Goal: Transaction & Acquisition: Purchase product/service

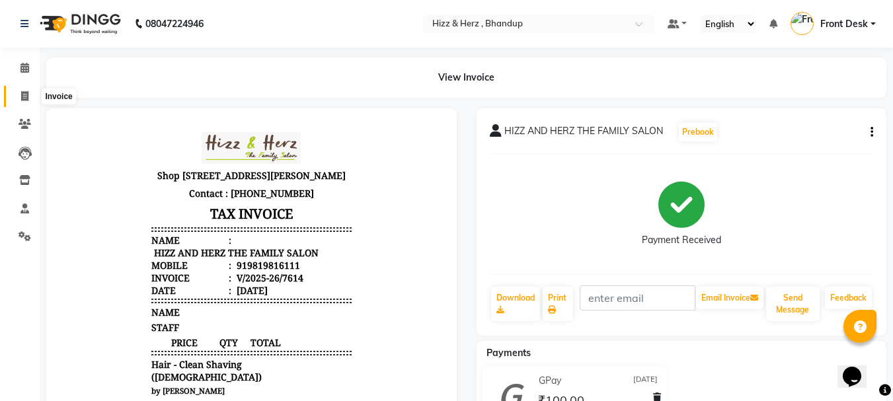
click at [24, 94] on icon at bounding box center [24, 96] width 7 height 10
select select "629"
select select "service"
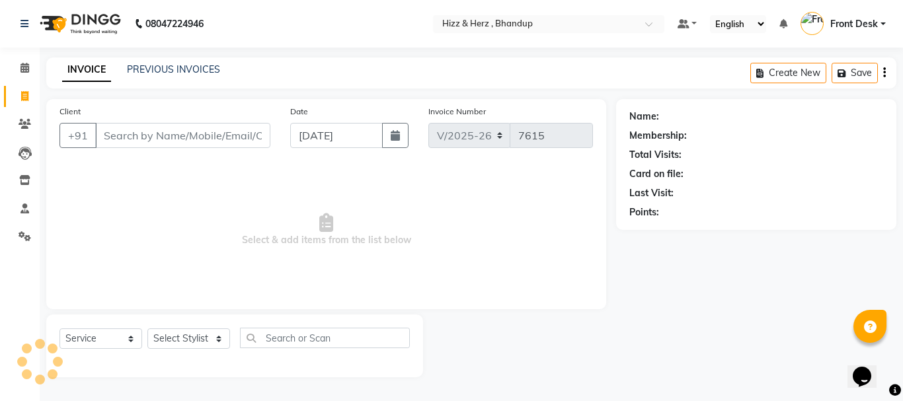
click at [217, 133] on input "Client" at bounding box center [182, 135] width 175 height 25
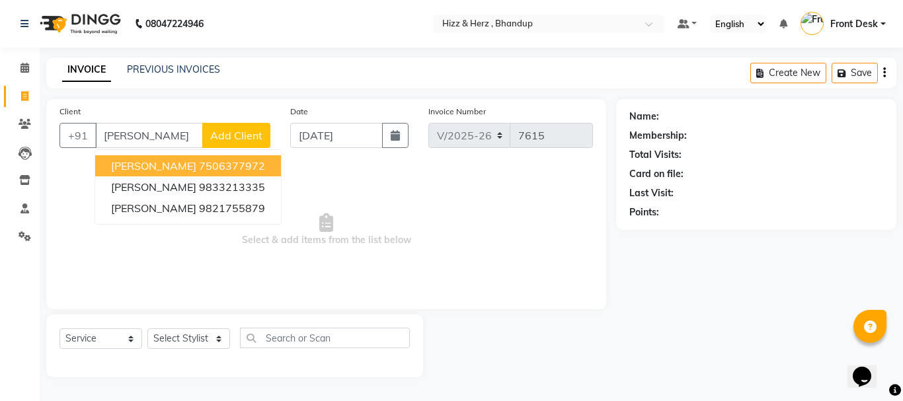
click at [245, 169] on ngb-highlight "7506377972" at bounding box center [232, 165] width 66 height 13
type input "7506377972"
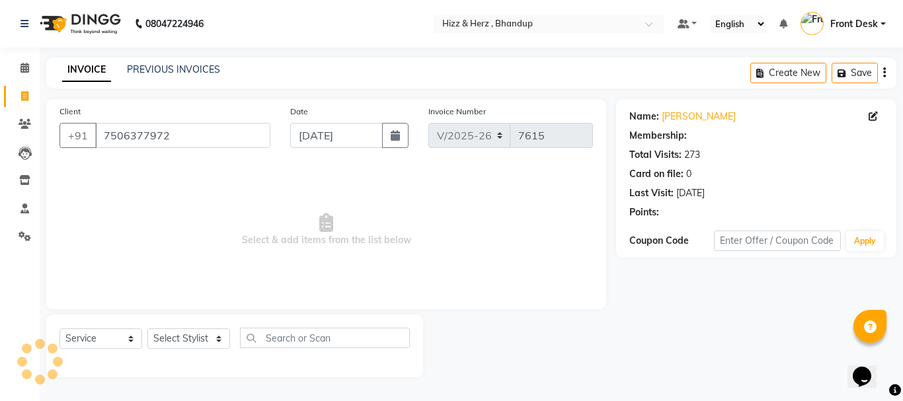
select select "1: Object"
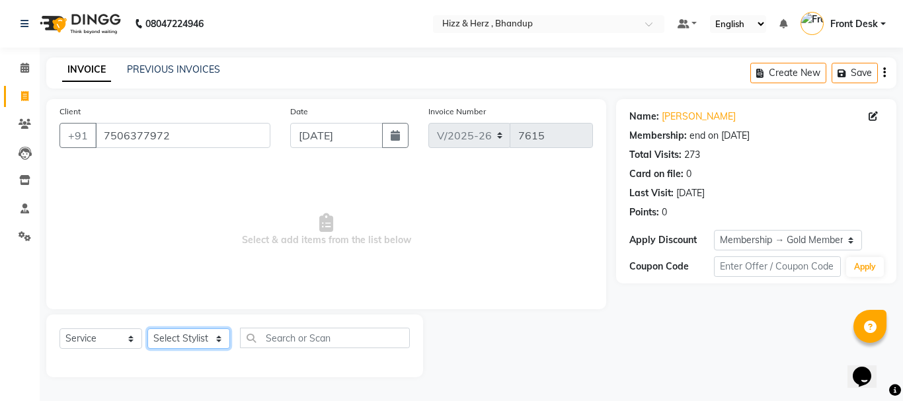
click at [218, 342] on select "Select Stylist Front Desk [PERSON_NAME] HIZZ & HERZ 2 [PERSON_NAME] [PERSON_NAM…" at bounding box center [188, 339] width 83 height 20
select select "9146"
click at [147, 329] on select "Select Stylist Front Desk [PERSON_NAME] HIZZ & HERZ 2 [PERSON_NAME] [PERSON_NAM…" at bounding box center [188, 339] width 83 height 20
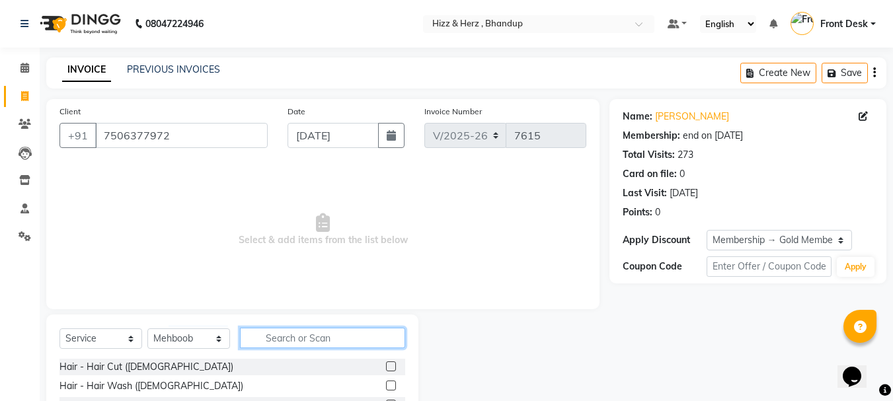
click at [304, 328] on input "text" at bounding box center [322, 338] width 165 height 20
type input "wash"
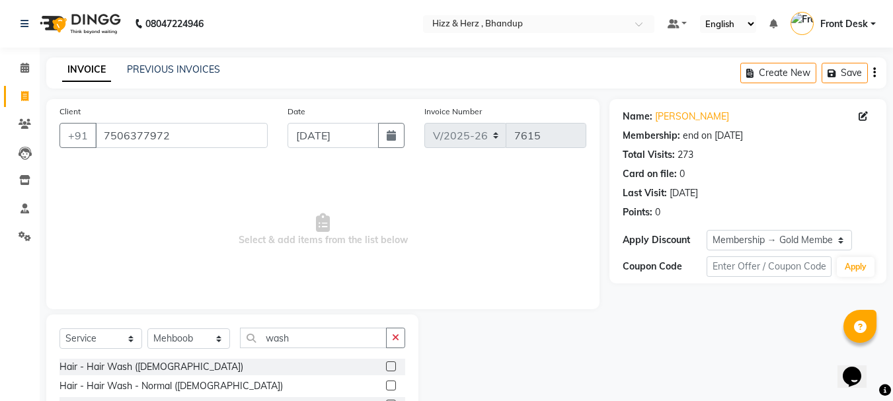
click at [393, 385] on label at bounding box center [391, 386] width 10 height 10
click at [393, 385] on input "checkbox" at bounding box center [390, 386] width 9 height 9
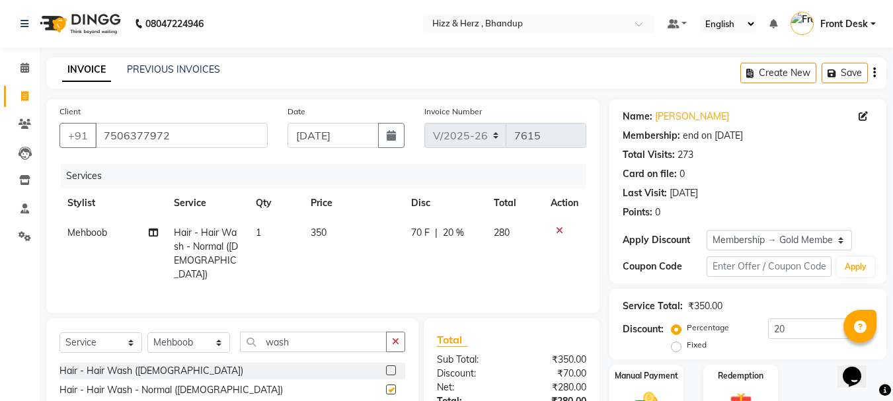
checkbox input "false"
click at [320, 232] on span "350" at bounding box center [319, 233] width 16 height 12
select select "9146"
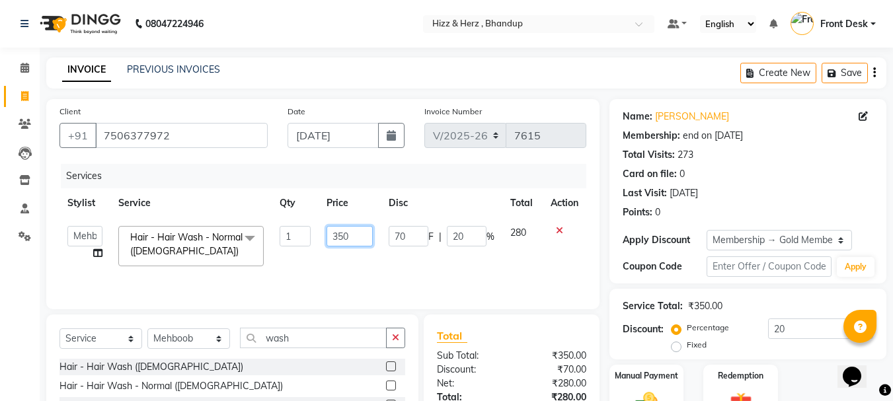
click at [342, 235] on input "350" at bounding box center [350, 236] width 46 height 20
type input "400"
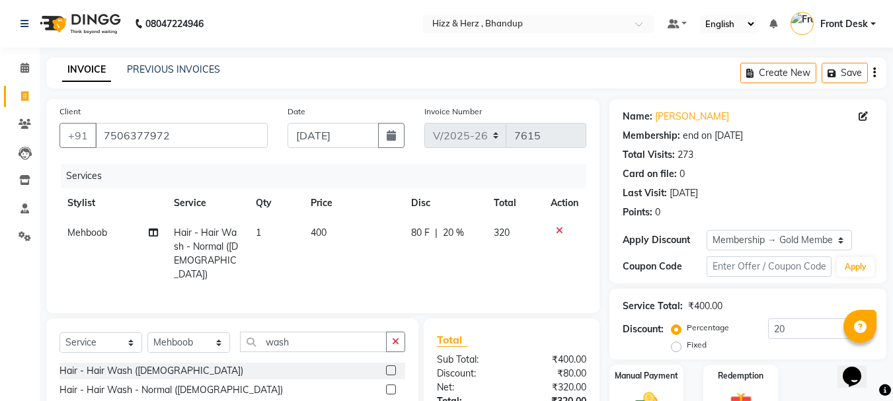
click at [364, 274] on div "Services Stylist Service Qty Price Disc Total Action Mehboob Hair - Hair Wash -…" at bounding box center [322, 232] width 527 height 136
click at [202, 346] on select "Select Stylist Front Desk [PERSON_NAME] HIZZ & HERZ 2 [PERSON_NAME] [PERSON_NAM…" at bounding box center [188, 343] width 83 height 20
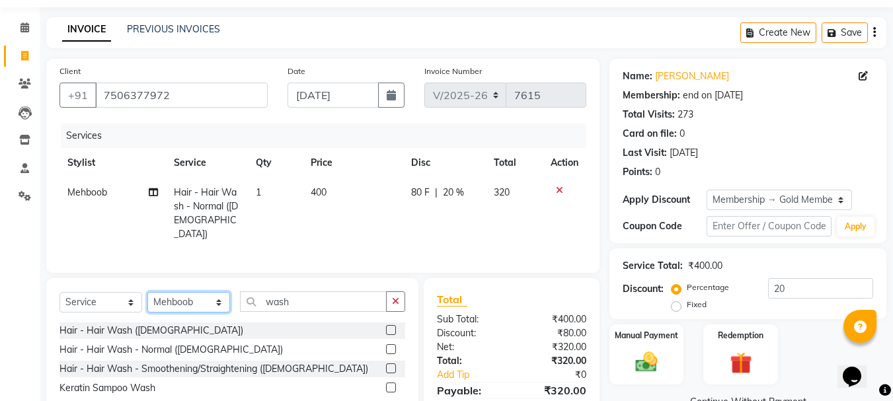
scroll to position [100, 0]
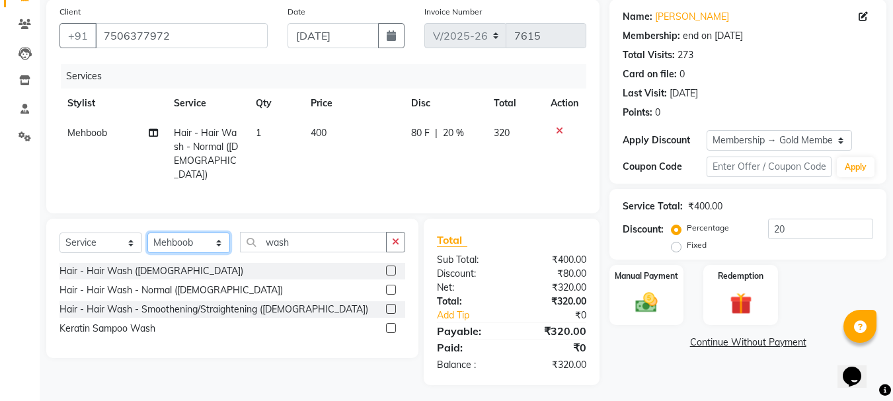
click at [204, 234] on select "Select Stylist Front Desk [PERSON_NAME] HIZZ & HERZ 2 [PERSON_NAME] [PERSON_NAM…" at bounding box center [188, 243] width 83 height 20
select select "33193"
click at [147, 233] on select "Select Stylist Front Desk [PERSON_NAME] HIZZ & HERZ 2 [PERSON_NAME] [PERSON_NAM…" at bounding box center [188, 243] width 83 height 20
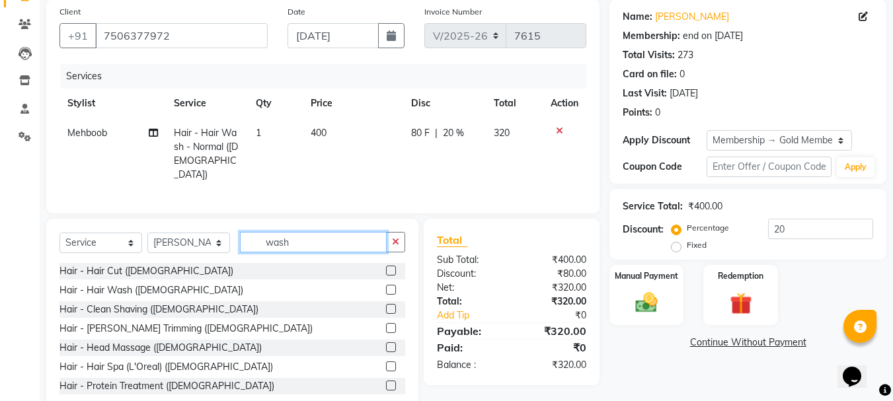
click at [303, 239] on input "wash" at bounding box center [313, 242] width 147 height 20
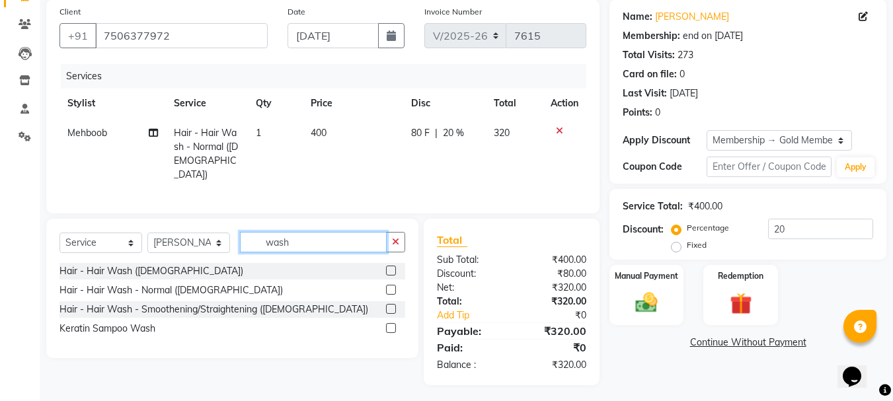
type input "wash"
click at [392, 285] on label at bounding box center [391, 290] width 10 height 10
click at [392, 286] on input "checkbox" at bounding box center [390, 290] width 9 height 9
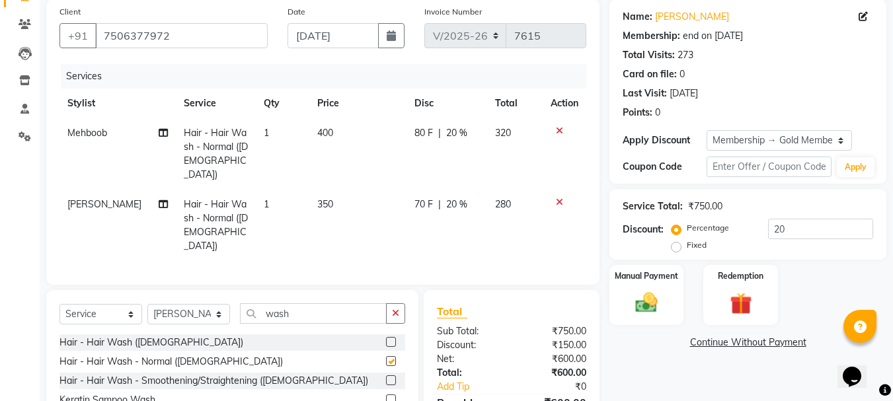
checkbox input "false"
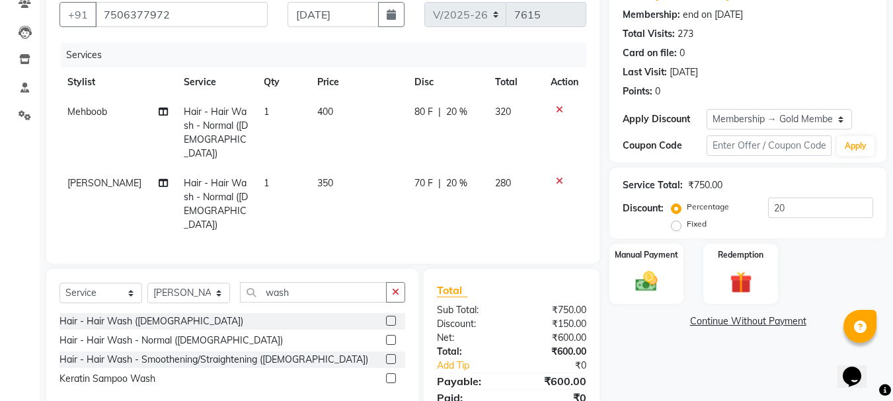
scroll to position [157, 0]
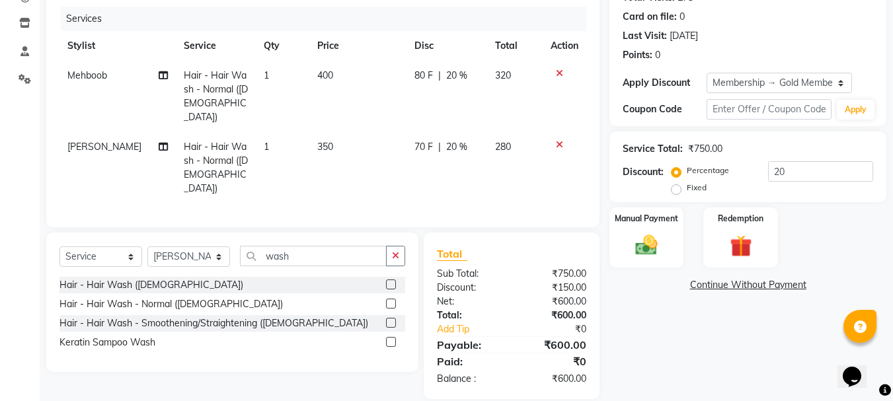
click at [322, 141] on span "350" at bounding box center [325, 147] width 16 height 12
select select "33193"
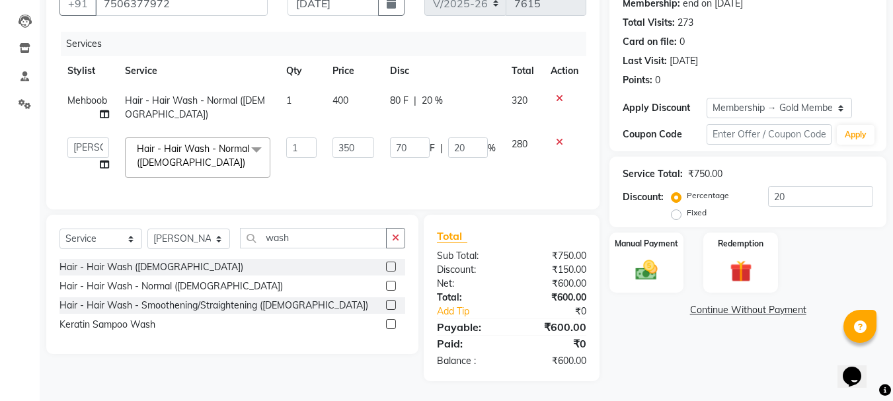
scroll to position [142, 0]
click at [348, 137] on input "350" at bounding box center [354, 147] width 42 height 20
type input "400"
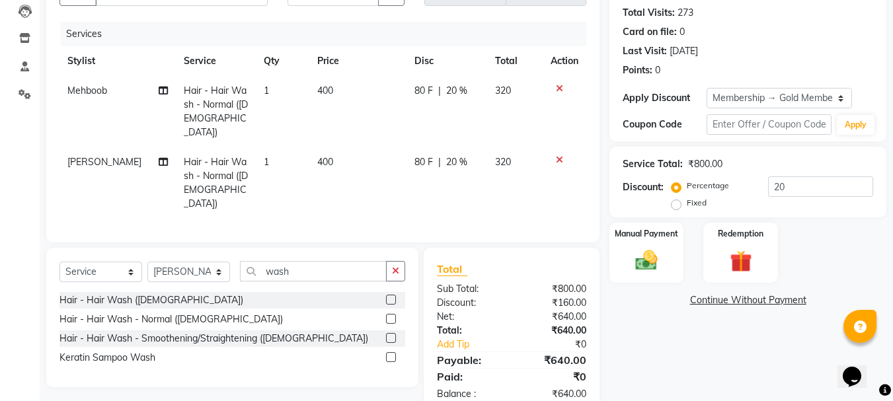
click at [401, 170] on tr "[PERSON_NAME] Hair - Hair Wash - Normal ([DEMOGRAPHIC_DATA]) 1 400 80 F | 20 % …" at bounding box center [322, 182] width 527 height 71
click at [646, 271] on img at bounding box center [646, 260] width 37 height 26
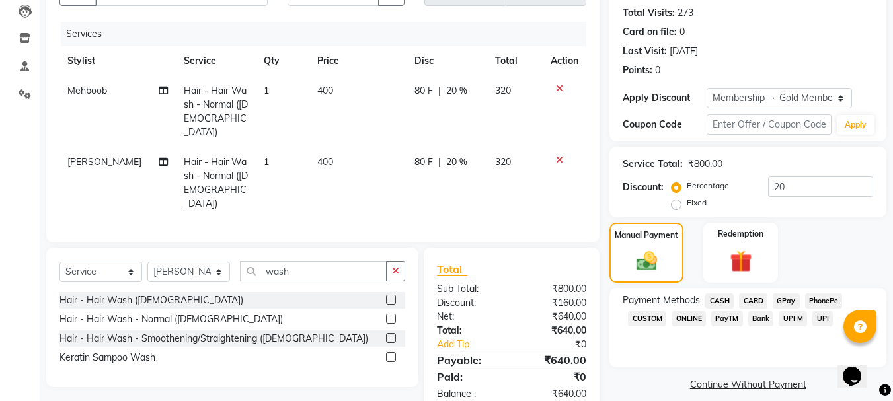
click at [723, 297] on span "CASH" at bounding box center [719, 301] width 28 height 15
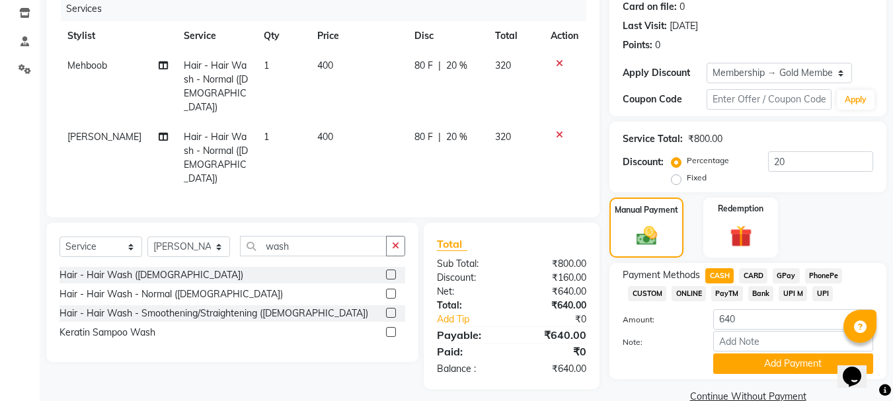
scroll to position [192, 0]
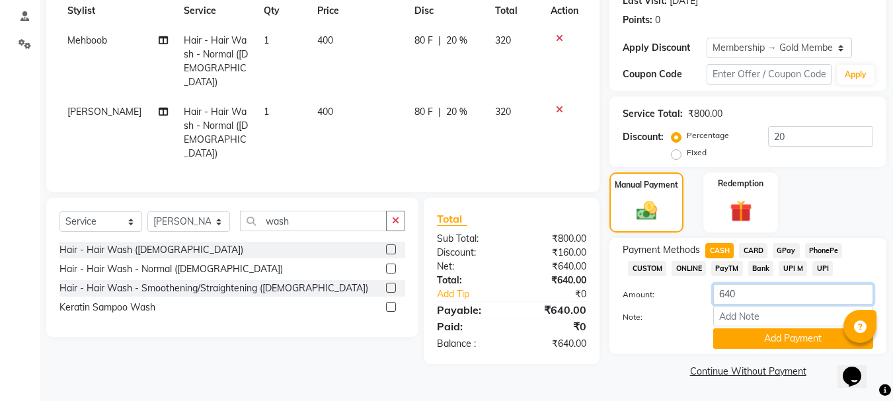
click at [761, 300] on input "640" at bounding box center [793, 294] width 160 height 20
type input "6"
type input "320"
click at [786, 342] on button "Add Payment" at bounding box center [793, 339] width 160 height 20
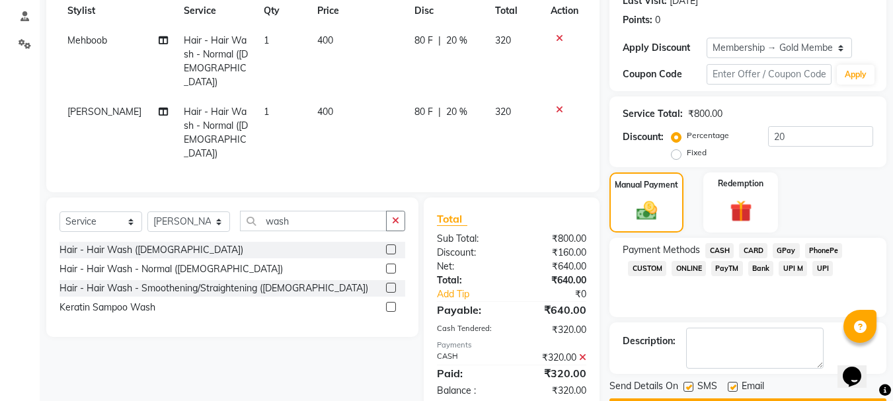
click at [785, 249] on span "GPay" at bounding box center [786, 250] width 27 height 15
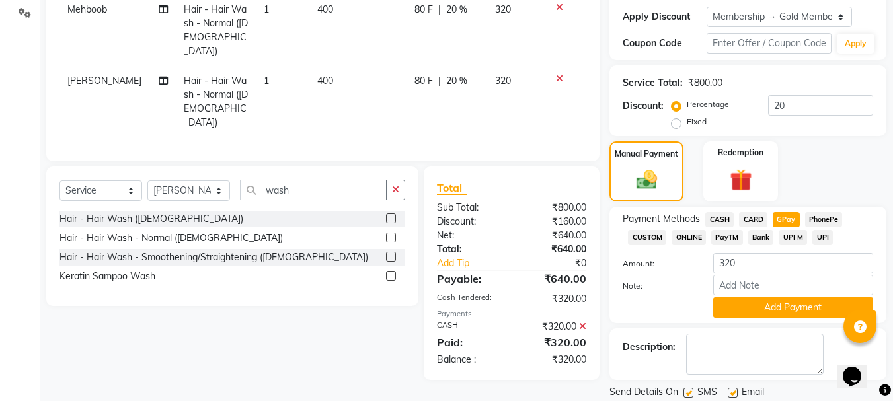
scroll to position [267, 0]
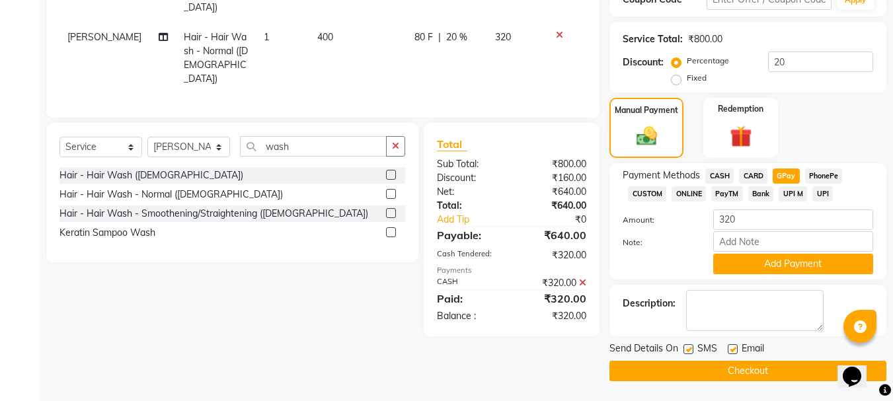
click at [794, 274] on div "Payment Methods CASH CARD GPay PhonePe CUSTOM ONLINE PayTM Bank UPI M UPI Amoun…" at bounding box center [747, 221] width 277 height 116
click at [799, 262] on button "Add Payment" at bounding box center [793, 264] width 160 height 20
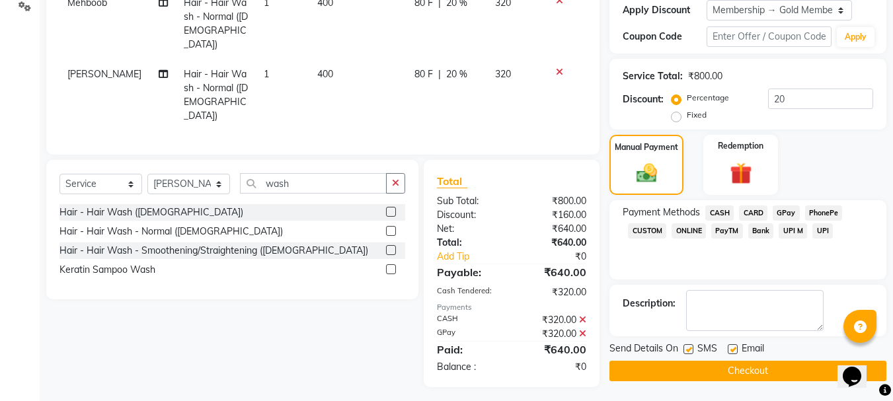
click at [777, 372] on button "Checkout" at bounding box center [747, 371] width 277 height 20
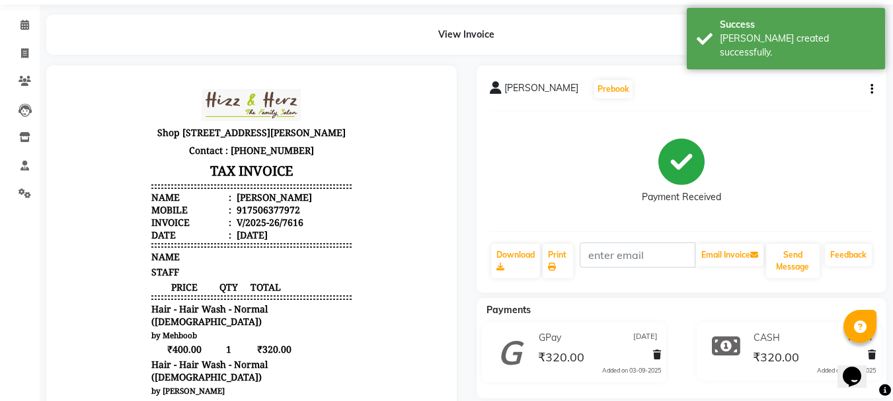
scroll to position [66, 0]
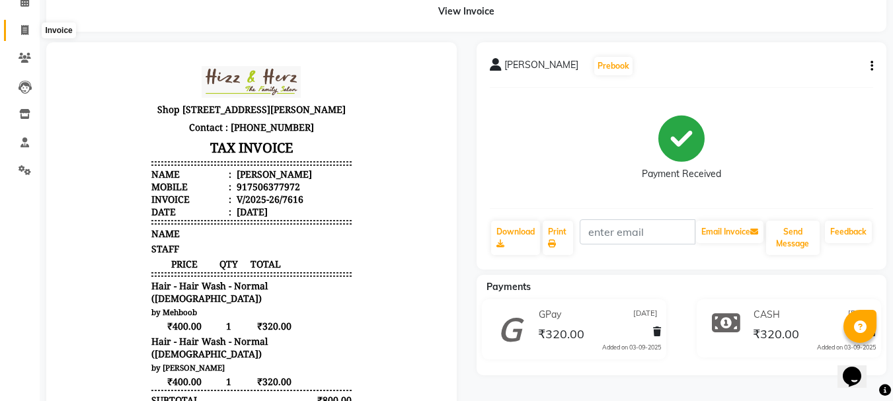
click at [24, 33] on icon at bounding box center [24, 30] width 7 height 10
select select "629"
select select "service"
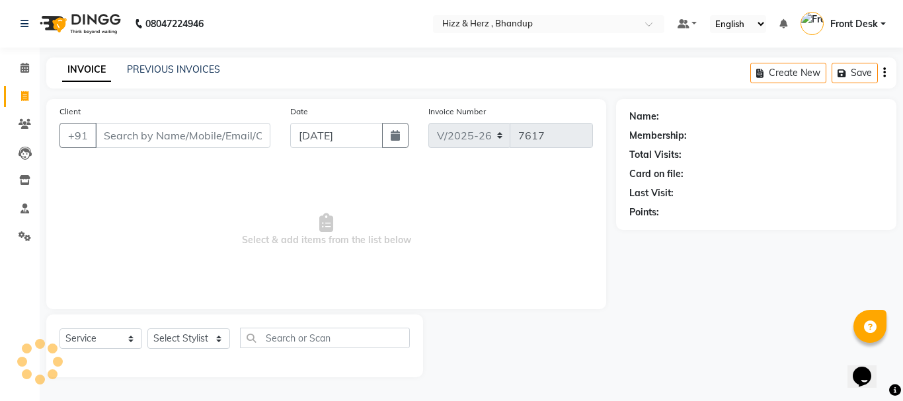
click at [201, 141] on input "Client" at bounding box center [182, 135] width 175 height 25
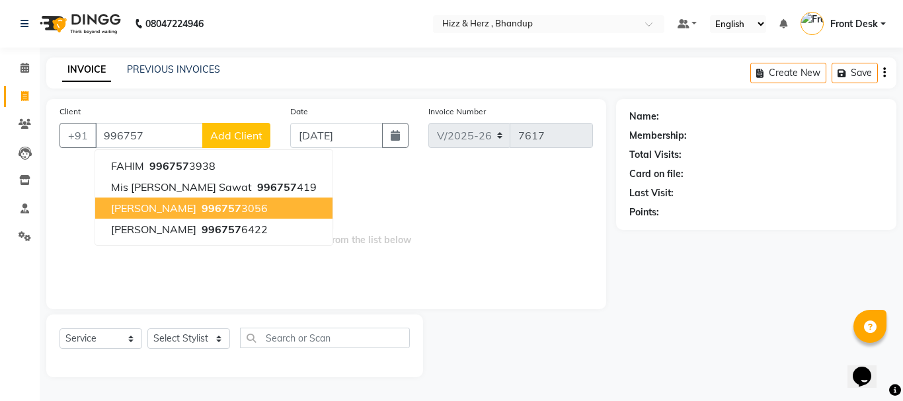
click at [241, 214] on span "996757" at bounding box center [222, 208] width 40 height 13
type input "9967573056"
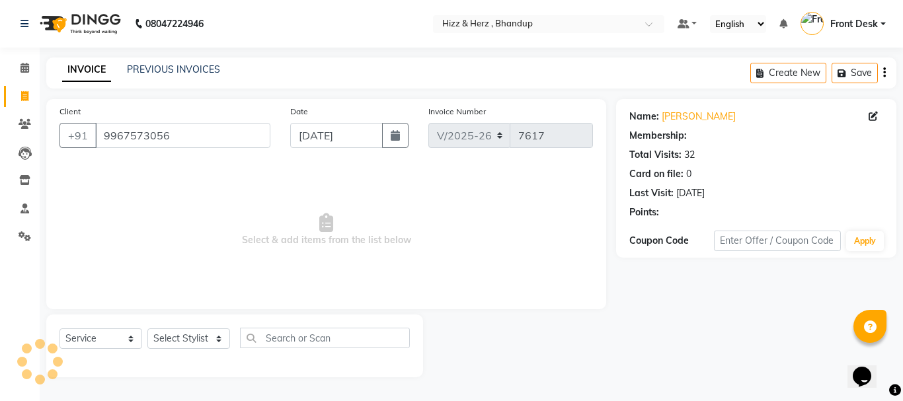
select select "1: Object"
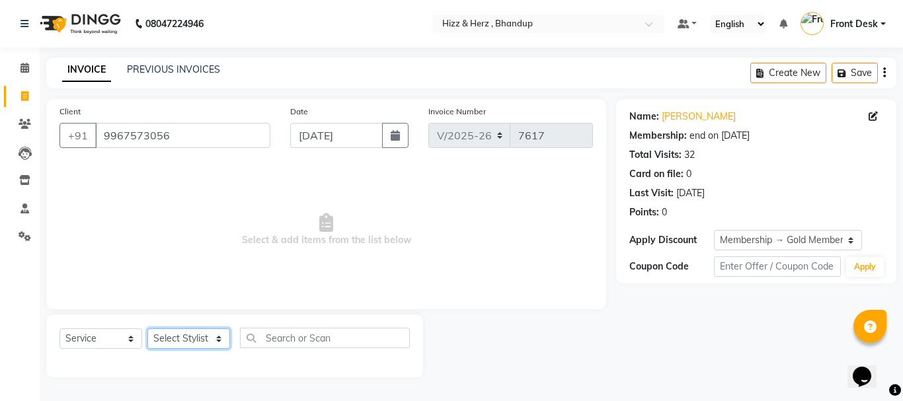
click at [206, 333] on select "Select Stylist Front Desk [PERSON_NAME] HIZZ & HERZ 2 [PERSON_NAME] [PERSON_NAM…" at bounding box center [188, 339] width 83 height 20
select select "9149"
click at [147, 329] on select "Select Stylist Front Desk [PERSON_NAME] HIZZ & HERZ 2 [PERSON_NAME] [PERSON_NAM…" at bounding box center [188, 339] width 83 height 20
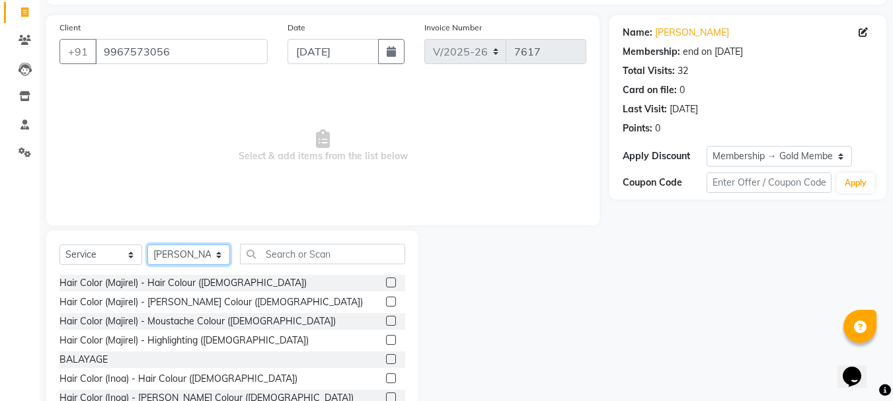
scroll to position [128, 0]
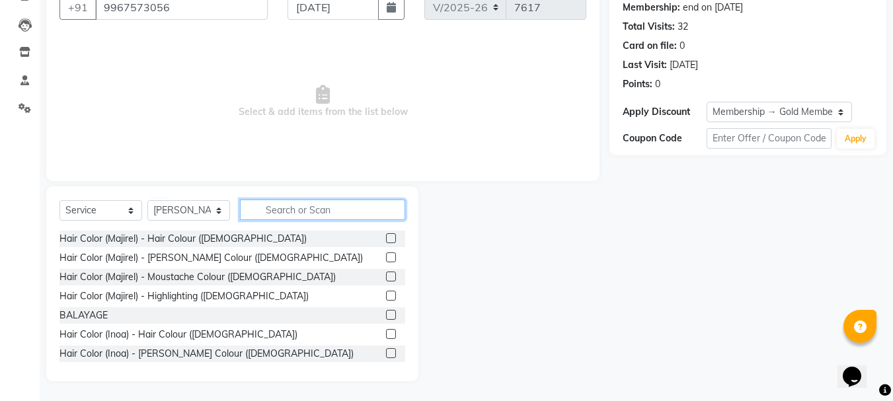
click at [358, 215] on input "text" at bounding box center [322, 210] width 165 height 20
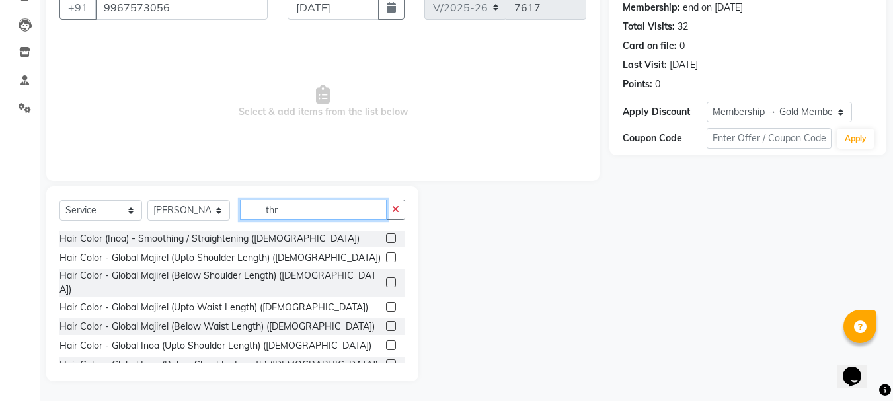
scroll to position [92, 0]
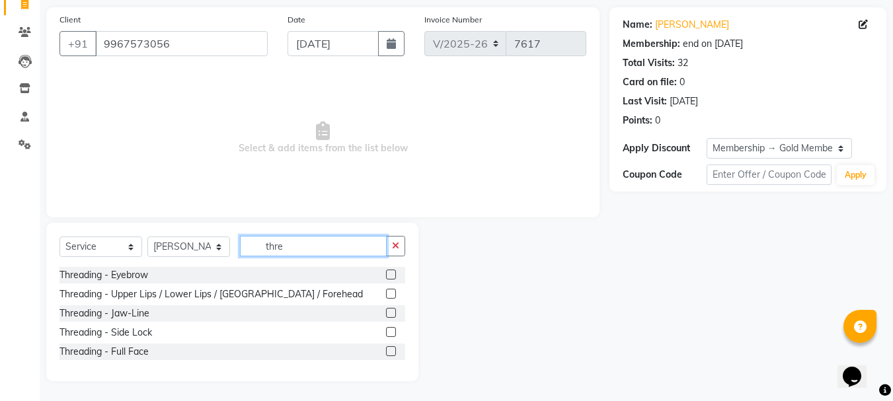
type input "thre"
click at [390, 270] on label at bounding box center [391, 275] width 10 height 10
click at [390, 271] on input "checkbox" at bounding box center [390, 275] width 9 height 9
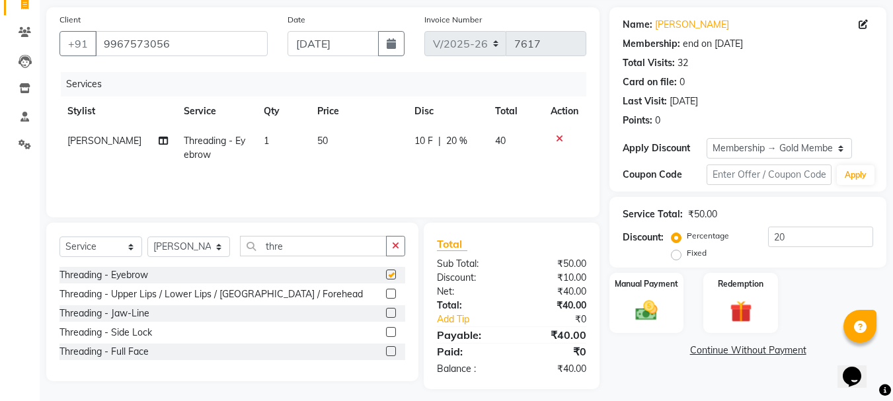
checkbox input "false"
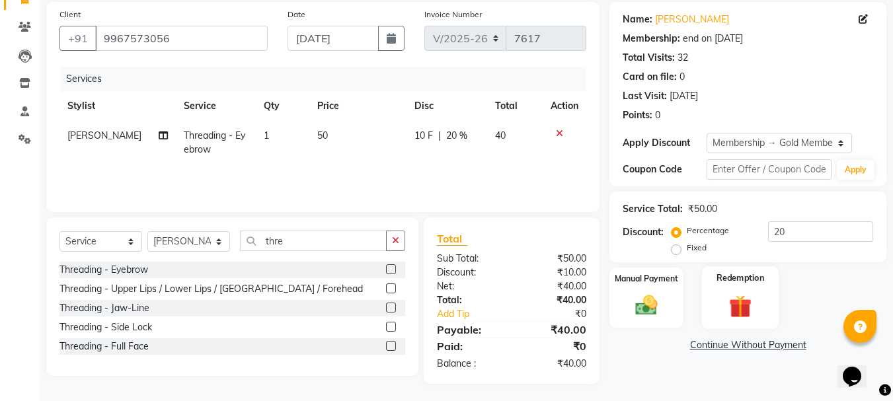
scroll to position [100, 0]
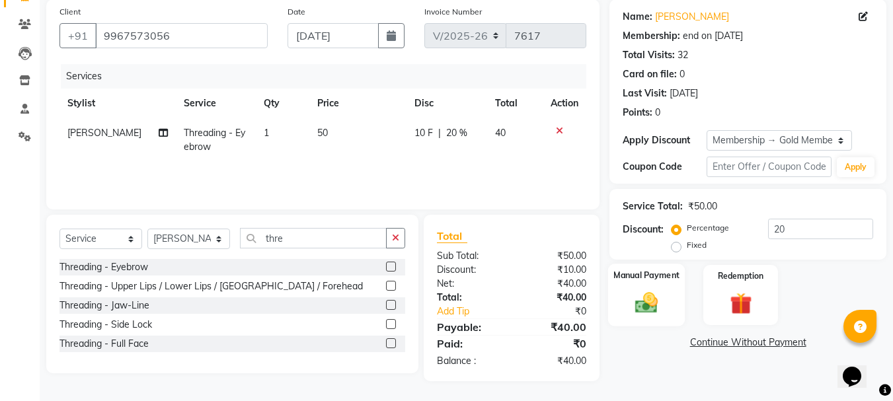
click at [650, 307] on img at bounding box center [646, 303] width 37 height 26
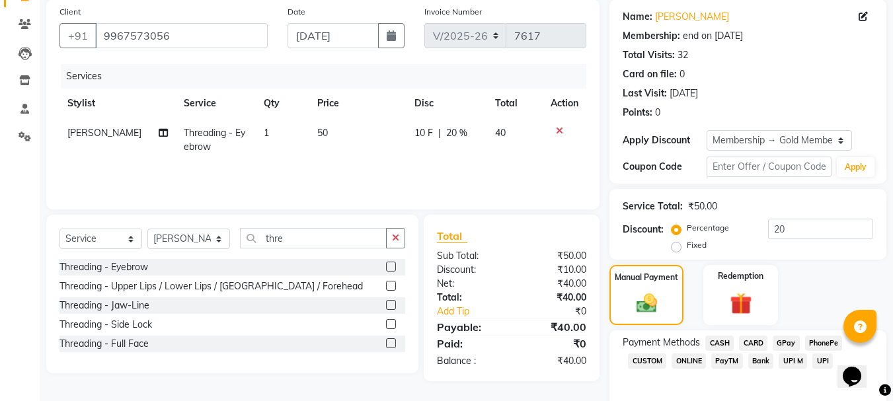
click at [785, 340] on span "GPay" at bounding box center [786, 343] width 27 height 15
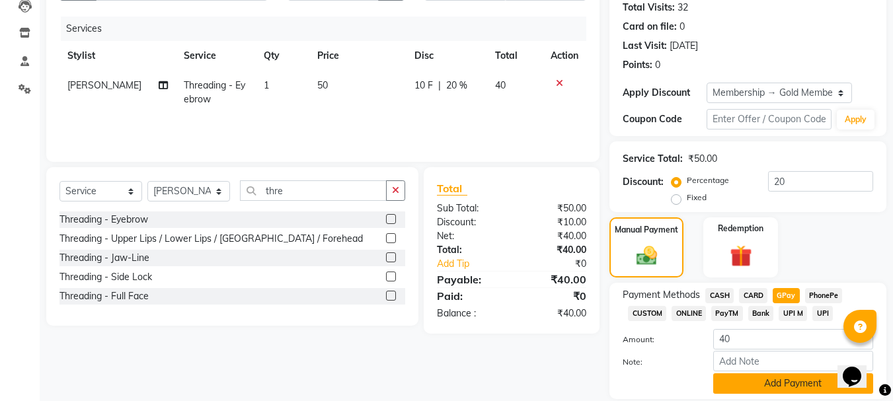
scroll to position [192, 0]
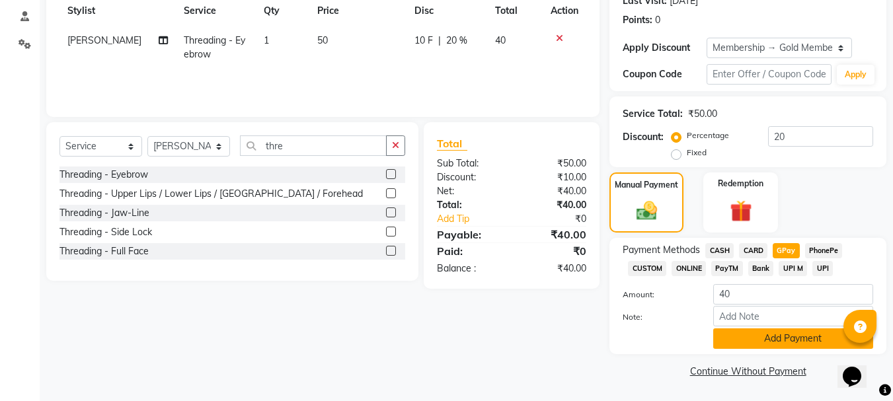
click at [796, 344] on button "Add Payment" at bounding box center [793, 339] width 160 height 20
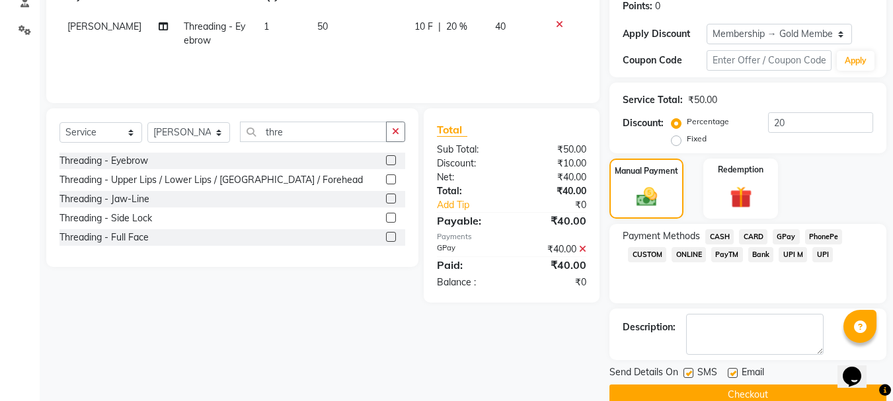
scroll to position [230, 0]
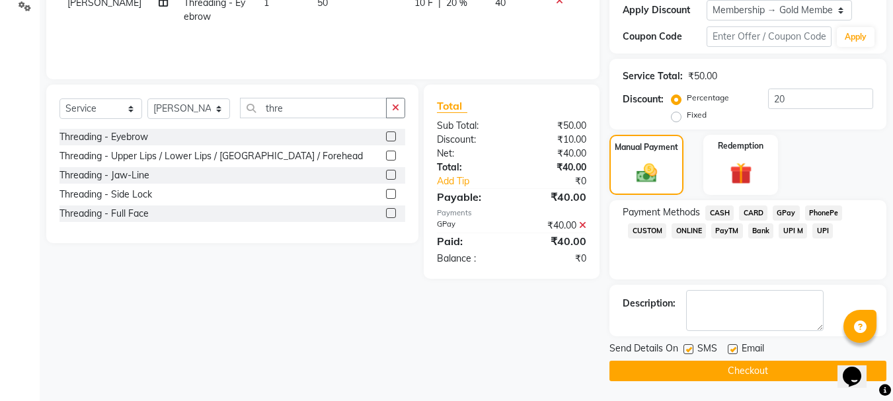
click at [791, 371] on button "Checkout" at bounding box center [747, 371] width 277 height 20
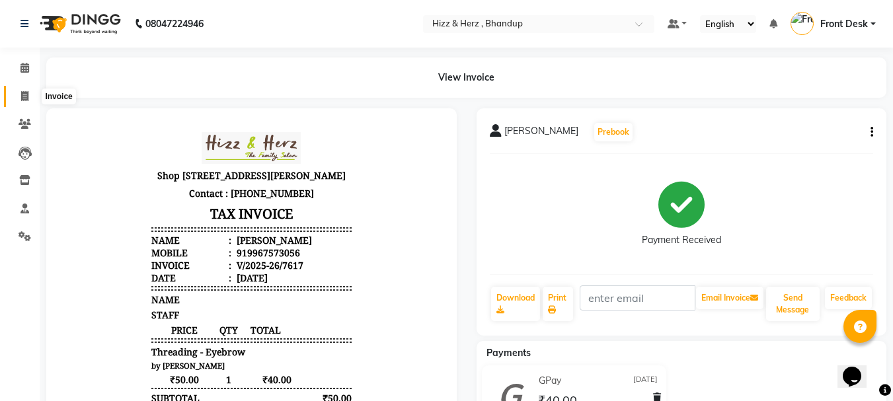
click at [23, 90] on span at bounding box center [24, 96] width 23 height 15
select select "service"
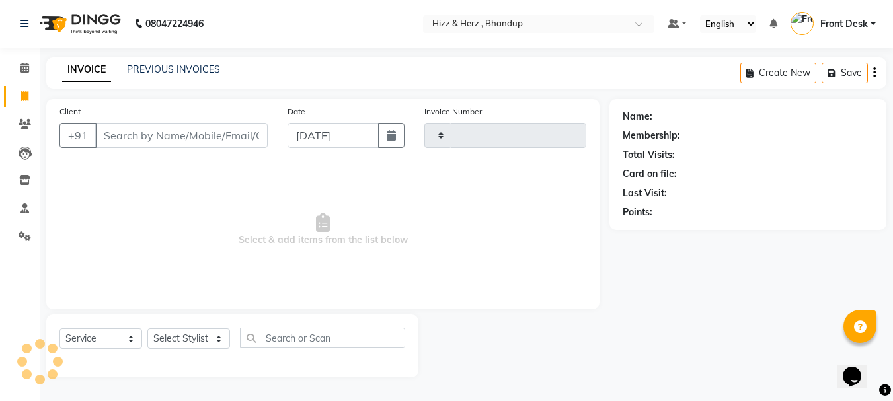
type input "7618"
select select "629"
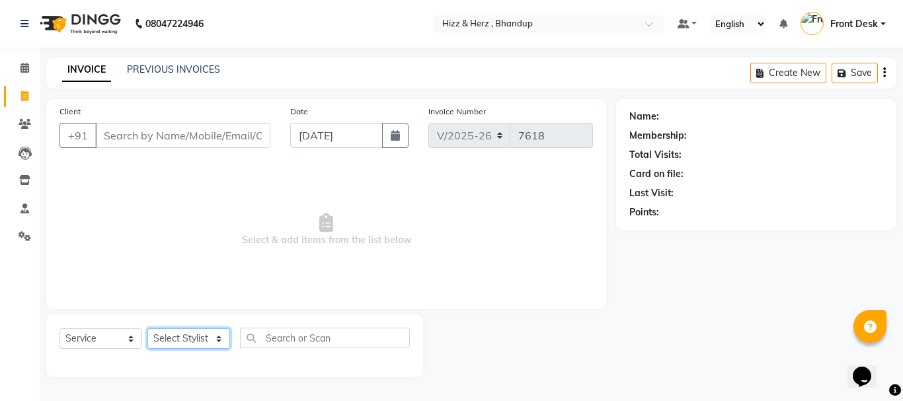
click at [202, 340] on select "Select Stylist Front Desk [PERSON_NAME] HIZZ & HERZ 2 [PERSON_NAME] [PERSON_NAM…" at bounding box center [188, 339] width 83 height 20
select select "82789"
click at [147, 329] on select "Select Stylist Front Desk [PERSON_NAME] HIZZ & HERZ 2 [PERSON_NAME] [PERSON_NAM…" at bounding box center [188, 339] width 83 height 20
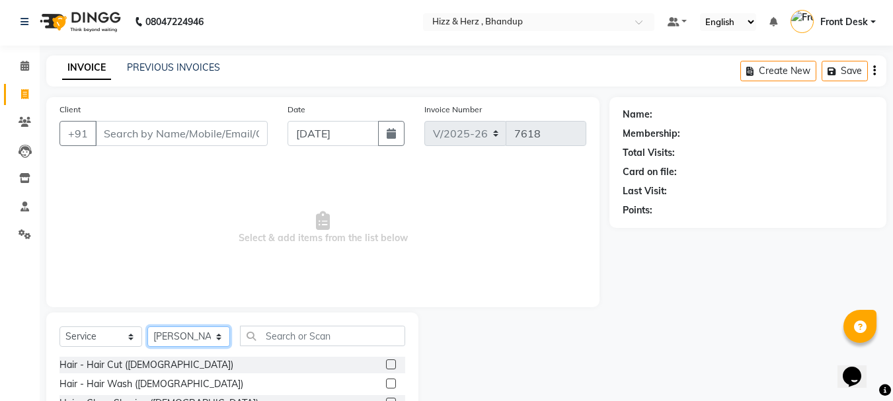
scroll to position [128, 0]
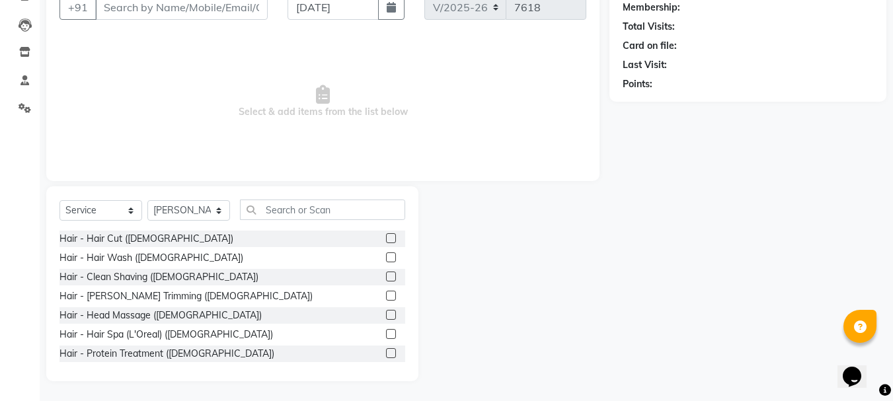
click at [386, 235] on label at bounding box center [391, 238] width 10 height 10
click at [386, 235] on input "checkbox" at bounding box center [390, 239] width 9 height 9
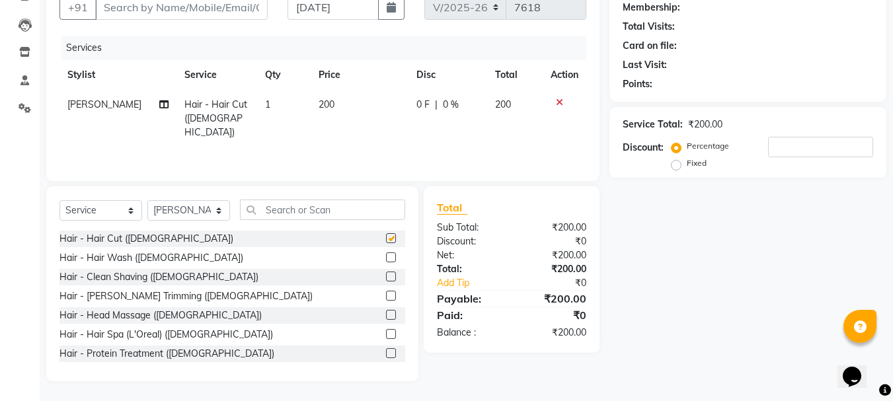
checkbox input "false"
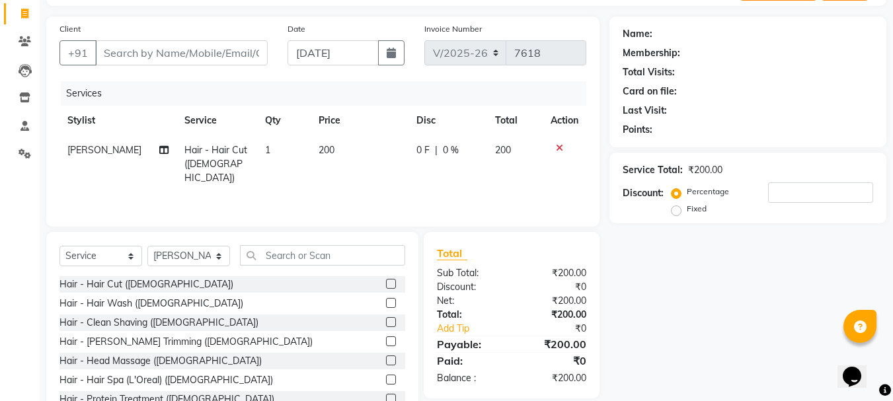
scroll to position [0, 0]
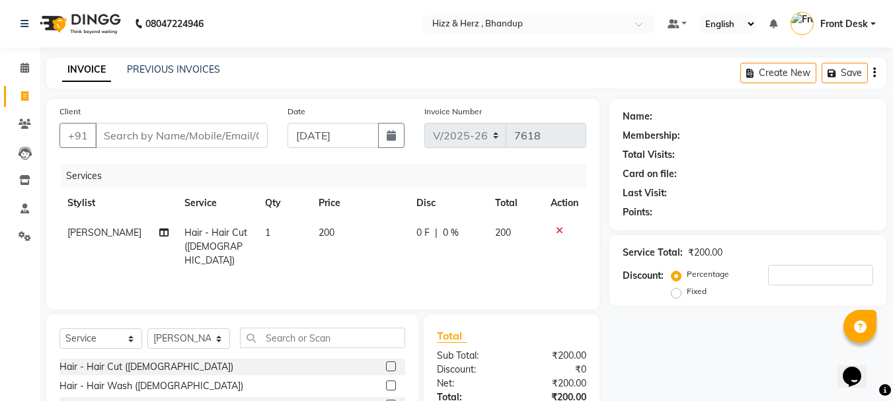
click at [556, 230] on icon at bounding box center [559, 230] width 7 height 9
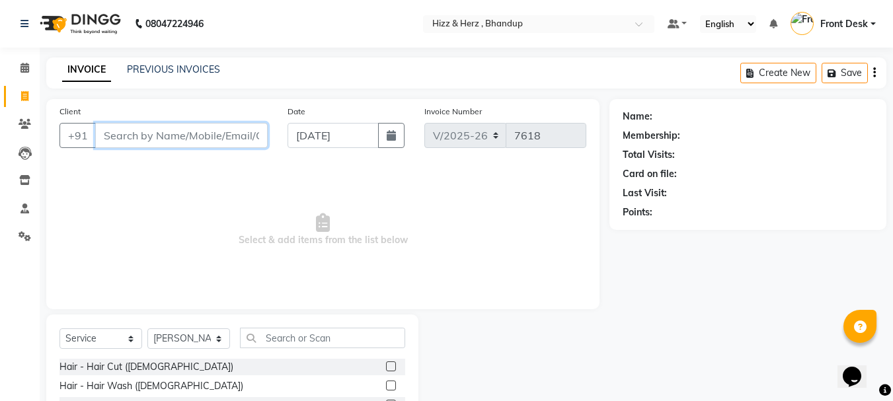
click at [210, 134] on input "Client" at bounding box center [181, 135] width 173 height 25
paste input "8793494860"
type input "8793494860"
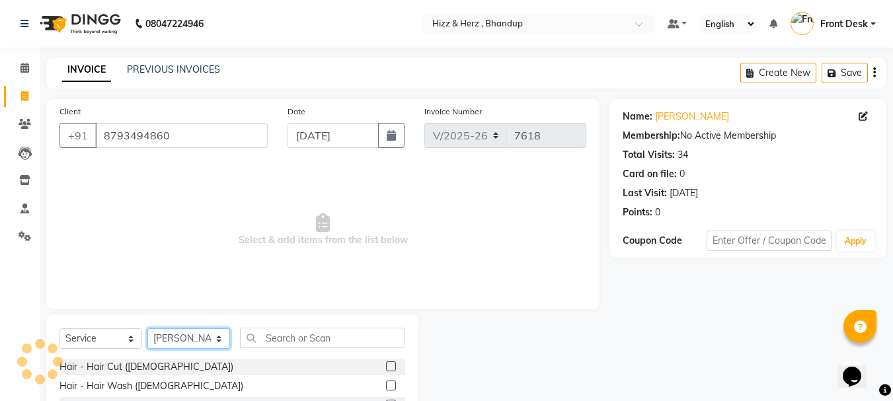
click at [204, 338] on select "Select Stylist Front Desk [PERSON_NAME] HIZZ & HERZ 2 [PERSON_NAME] [PERSON_NAM…" at bounding box center [188, 339] width 83 height 20
select select "33193"
click at [147, 329] on select "Select Stylist Front Desk [PERSON_NAME] HIZZ & HERZ 2 [PERSON_NAME] [PERSON_NAM…" at bounding box center [188, 339] width 83 height 20
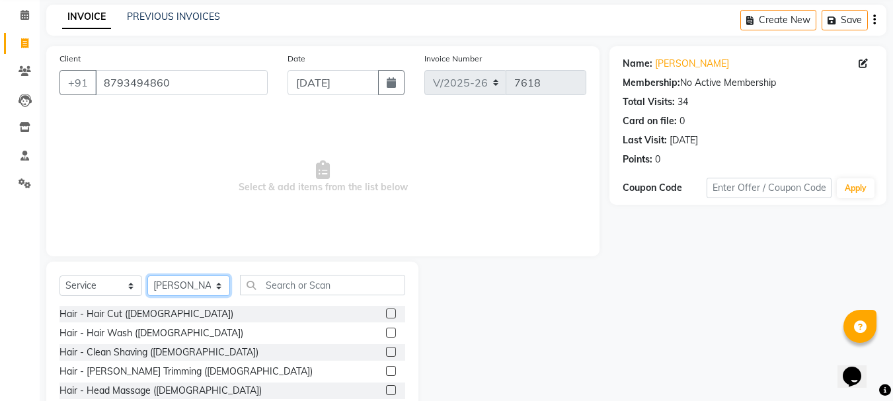
scroll to position [128, 0]
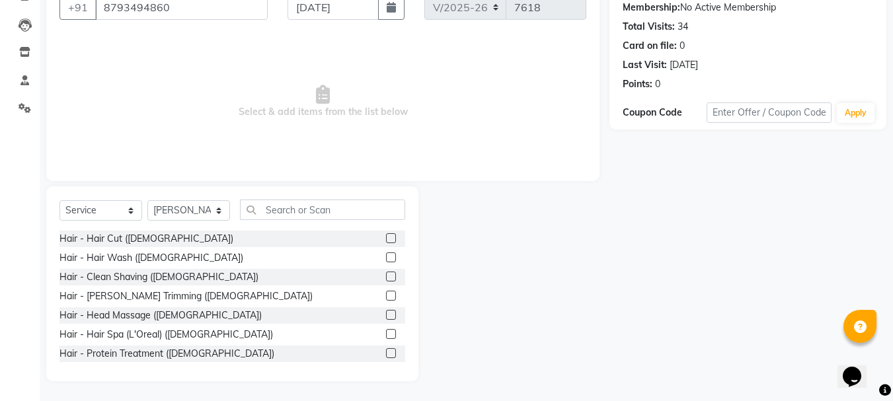
click at [386, 277] on label at bounding box center [391, 277] width 10 height 10
click at [386, 277] on input "checkbox" at bounding box center [390, 277] width 9 height 9
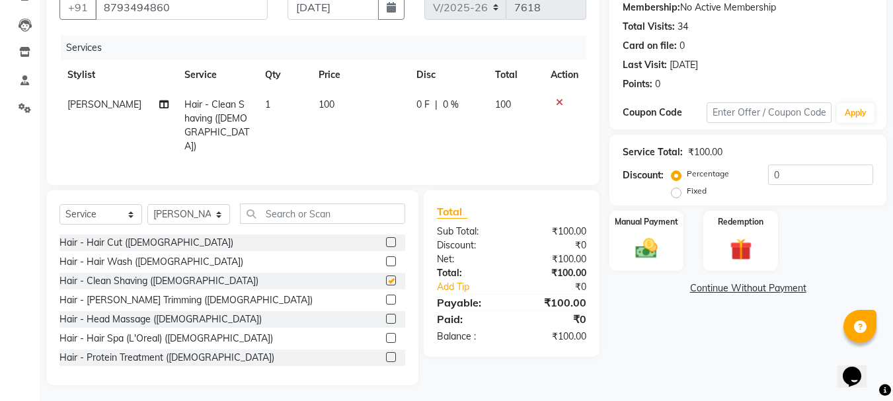
checkbox input "false"
click at [645, 252] on img at bounding box center [646, 248] width 37 height 26
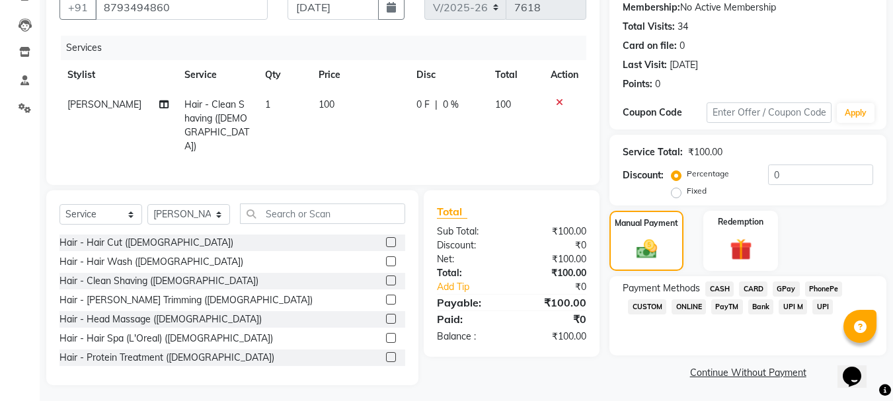
click at [791, 286] on span "GPay" at bounding box center [786, 289] width 27 height 15
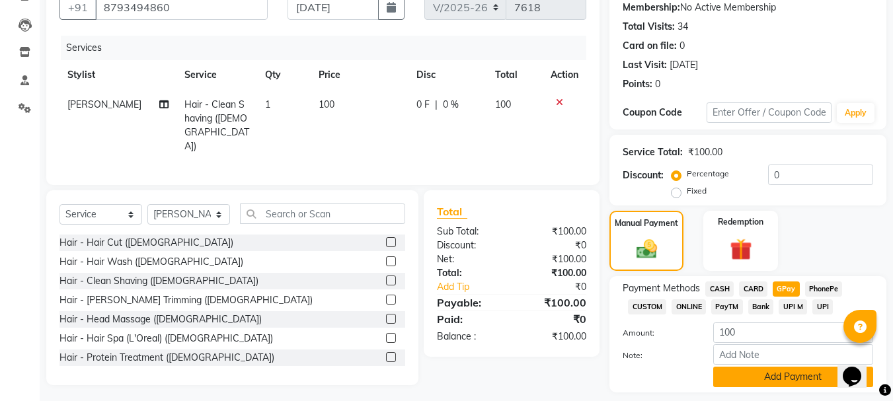
scroll to position [167, 0]
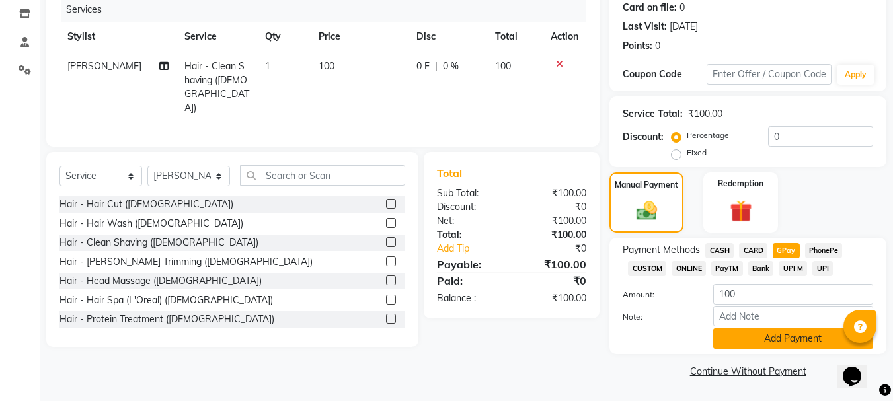
click at [774, 335] on button "Add Payment" at bounding box center [793, 339] width 160 height 20
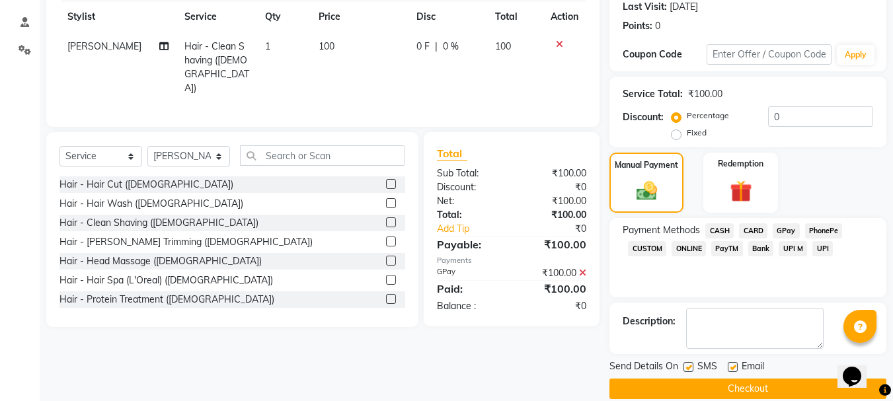
scroll to position [204, 0]
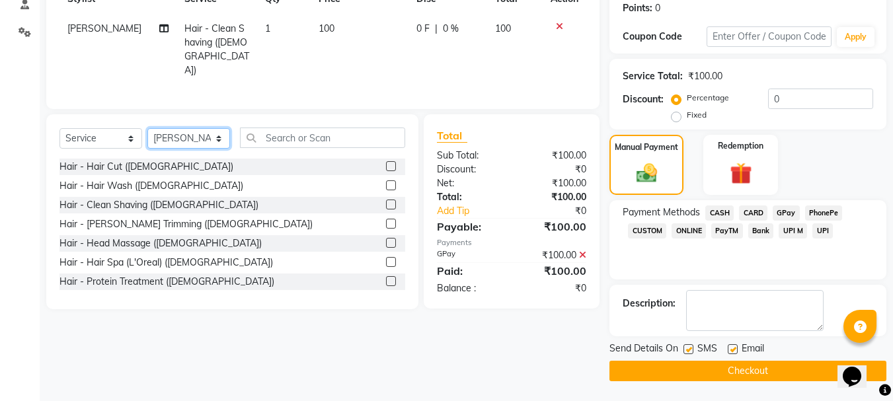
click at [180, 130] on select "Select Stylist Front Desk [PERSON_NAME] HIZZ & HERZ 2 [PERSON_NAME] [PERSON_NAM…" at bounding box center [188, 138] width 83 height 20
select select "9143"
click at [147, 128] on select "Select Stylist Front Desk [PERSON_NAME] HIZZ & HERZ 2 [PERSON_NAME] [PERSON_NAM…" at bounding box center [188, 138] width 83 height 20
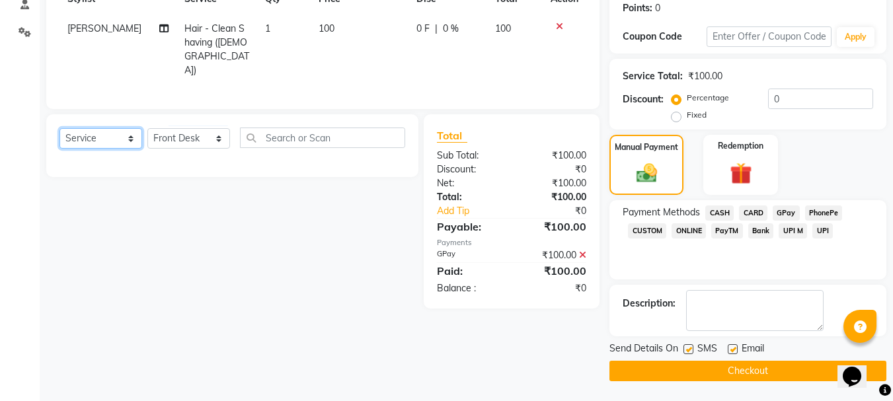
click at [130, 137] on select "Select Service Product Membership Package Voucher Prepaid Gift Card" at bounding box center [100, 138] width 83 height 20
click at [59, 128] on select "Select Service Product Membership Package Voucher Prepaid Gift Card" at bounding box center [100, 138] width 83 height 20
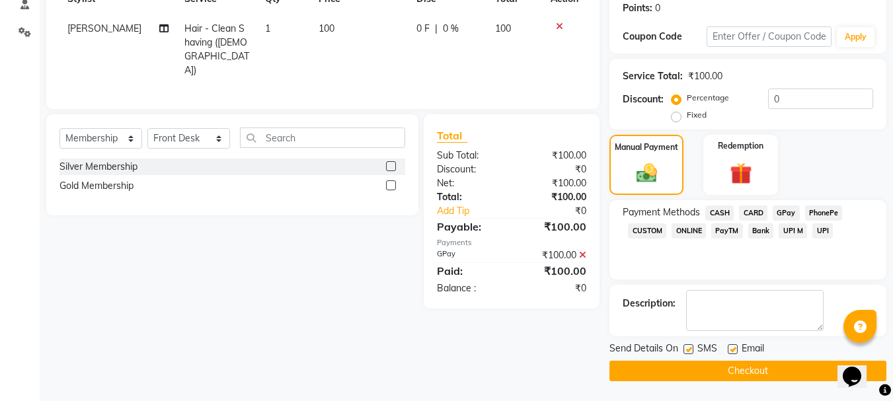
click at [393, 180] on label at bounding box center [391, 185] width 10 height 10
click at [393, 182] on input "checkbox" at bounding box center [390, 186] width 9 height 9
select select "select"
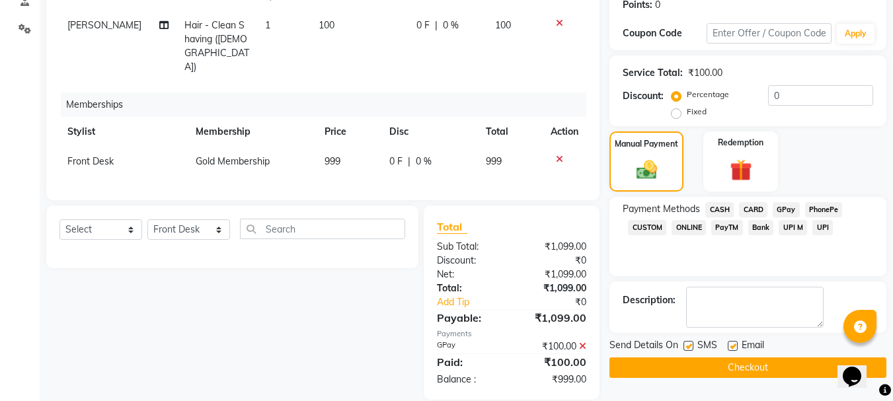
scroll to position [208, 0]
click at [582, 341] on icon at bounding box center [582, 345] width 7 height 9
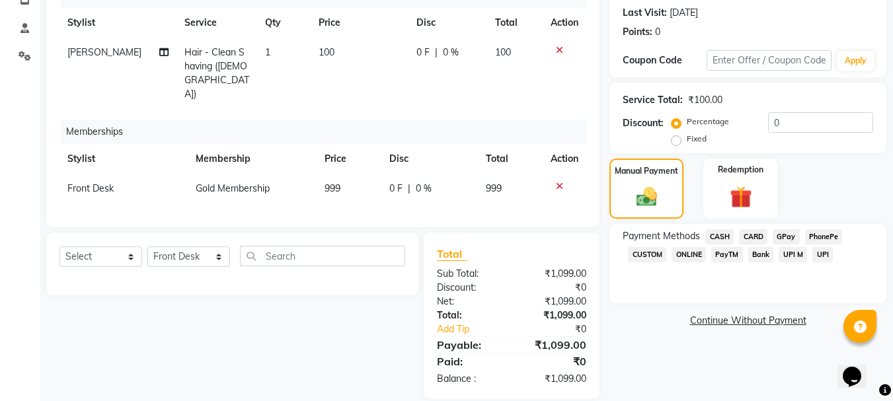
click at [777, 235] on span "GPay" at bounding box center [786, 236] width 27 height 15
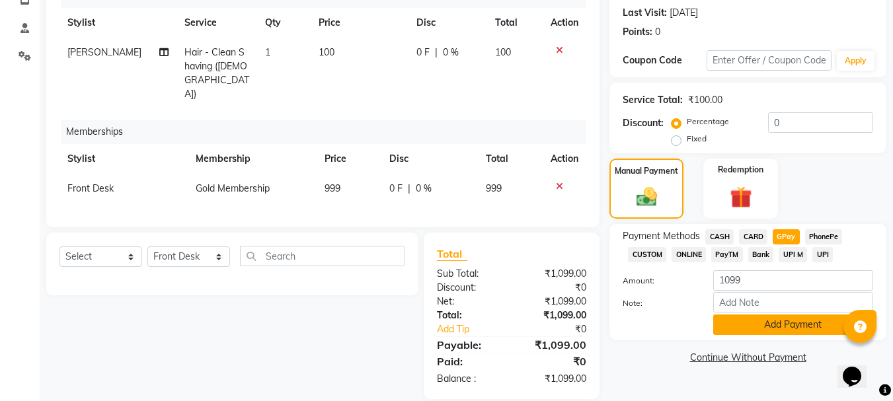
click at [769, 321] on button "Add Payment" at bounding box center [793, 325] width 160 height 20
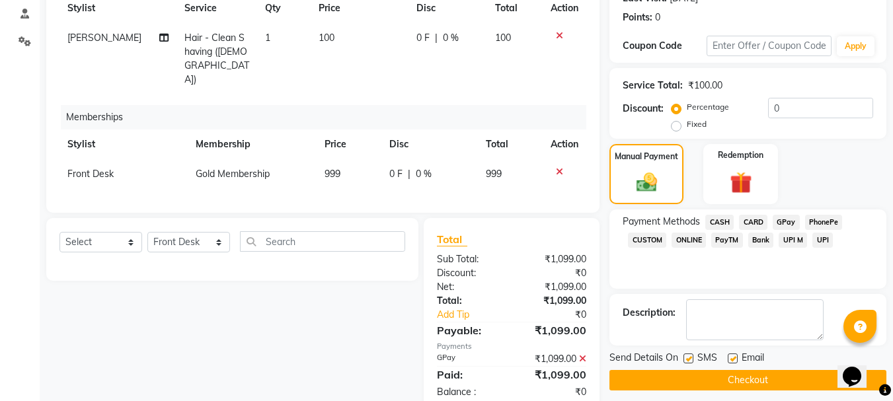
scroll to position [208, 0]
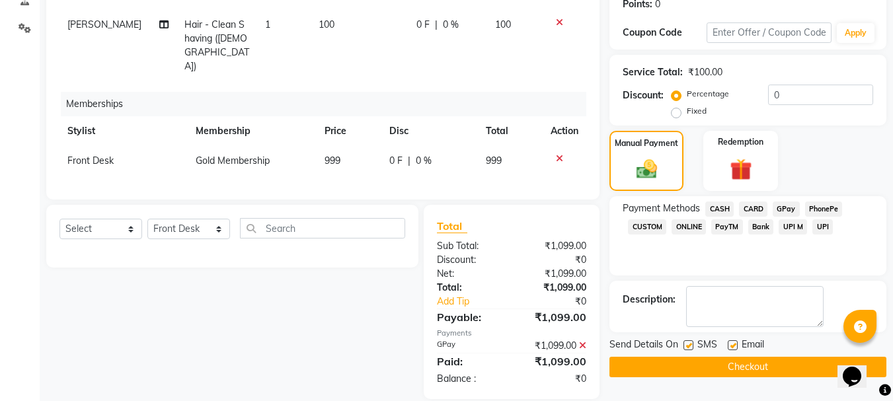
click at [757, 366] on button "Checkout" at bounding box center [747, 367] width 277 height 20
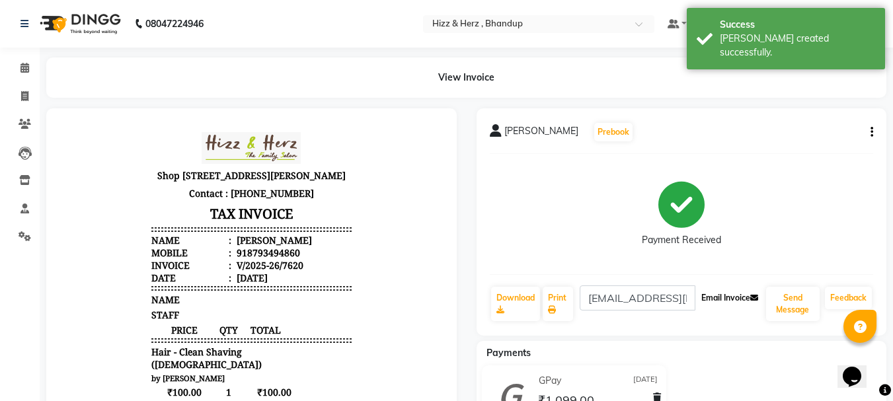
click at [742, 297] on button "Email Invoice" at bounding box center [729, 298] width 67 height 22
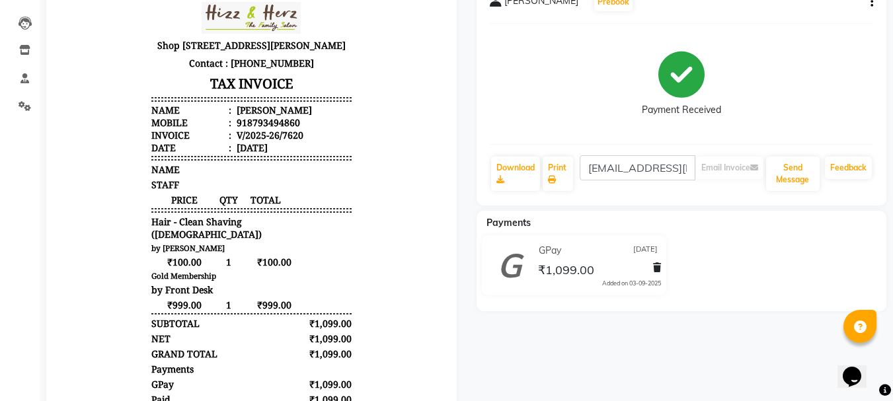
scroll to position [239, 0]
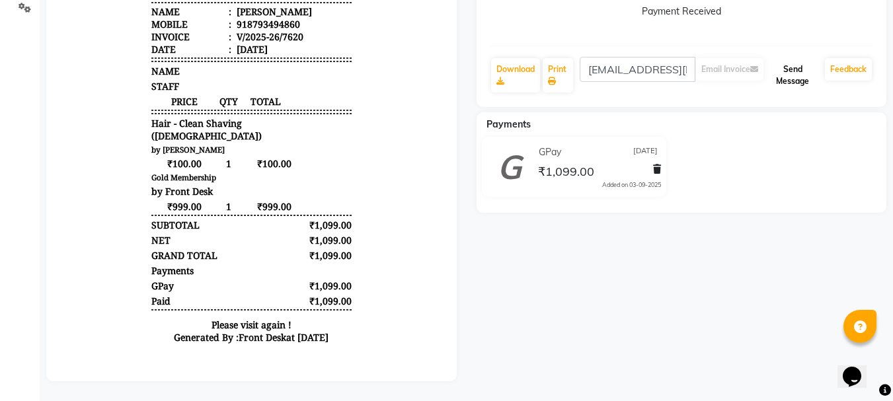
click at [799, 72] on button "Send Message" at bounding box center [793, 75] width 54 height 34
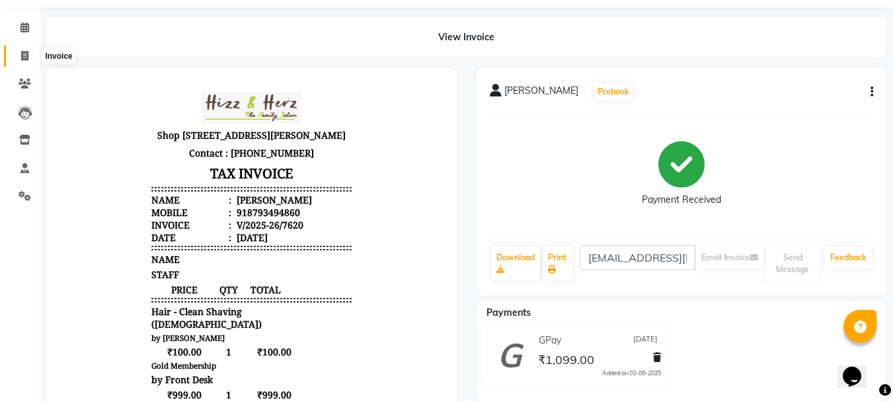
click at [24, 58] on icon at bounding box center [24, 56] width 7 height 10
select select "629"
select select "service"
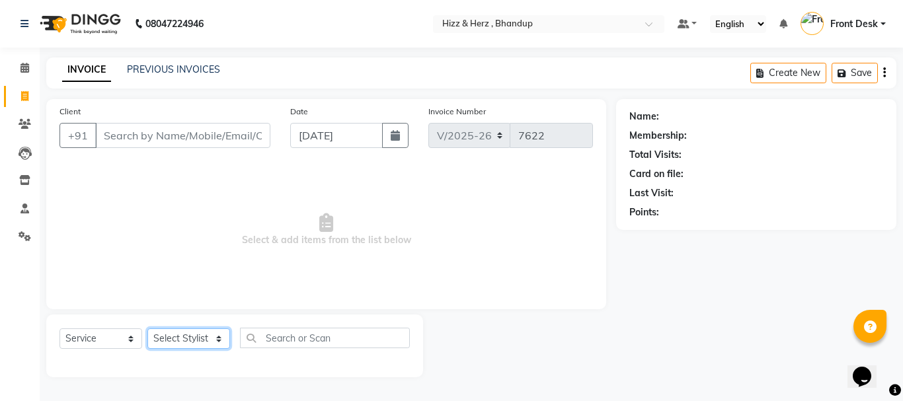
click at [206, 337] on select "Select Stylist Front Desk [PERSON_NAME] HIZZ & HERZ 2 [PERSON_NAME] [PERSON_NAM…" at bounding box center [188, 339] width 83 height 20
click at [147, 329] on select "Select Stylist Front Desk [PERSON_NAME] HIZZ & HERZ 2 [PERSON_NAME] [PERSON_NAM…" at bounding box center [188, 339] width 83 height 20
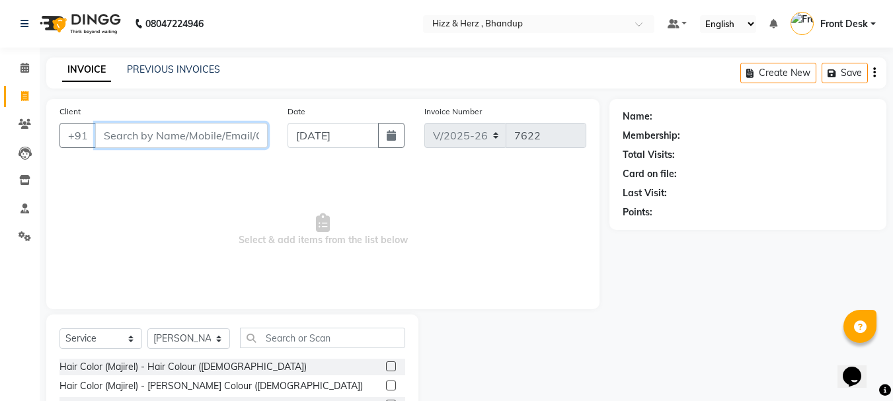
click at [211, 137] on input "Client" at bounding box center [181, 135] width 173 height 25
click at [196, 334] on select "Select Stylist Front Desk Gaurav Sharma HIZZ & HERZ 2 IRFAN AHMAD Jigna Goswami…" at bounding box center [188, 339] width 83 height 20
select select "9145"
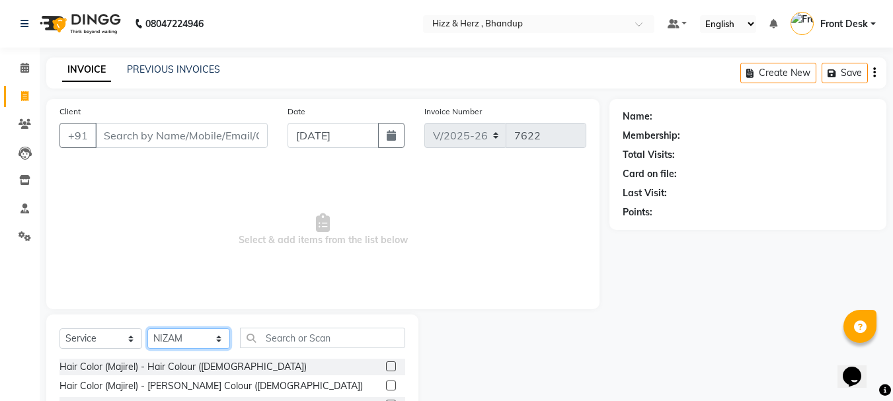
click at [147, 329] on select "Select Stylist Front Desk Gaurav Sharma HIZZ & HERZ 2 IRFAN AHMAD Jigna Goswami…" at bounding box center [188, 339] width 83 height 20
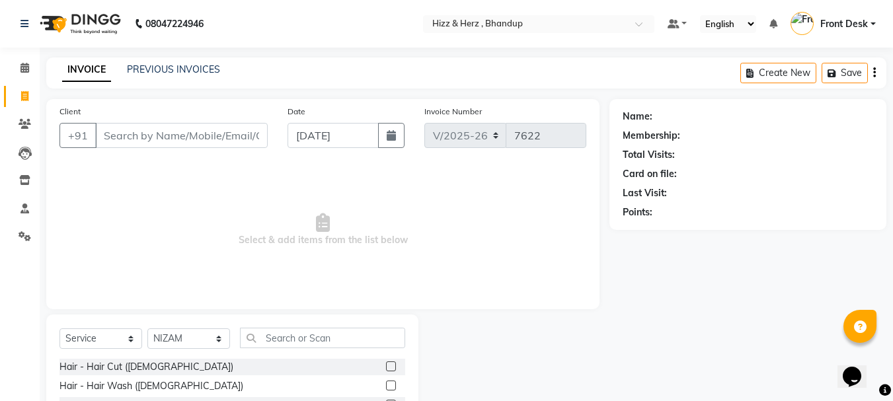
click at [386, 368] on label at bounding box center [391, 367] width 10 height 10
click at [386, 368] on input "checkbox" at bounding box center [390, 367] width 9 height 9
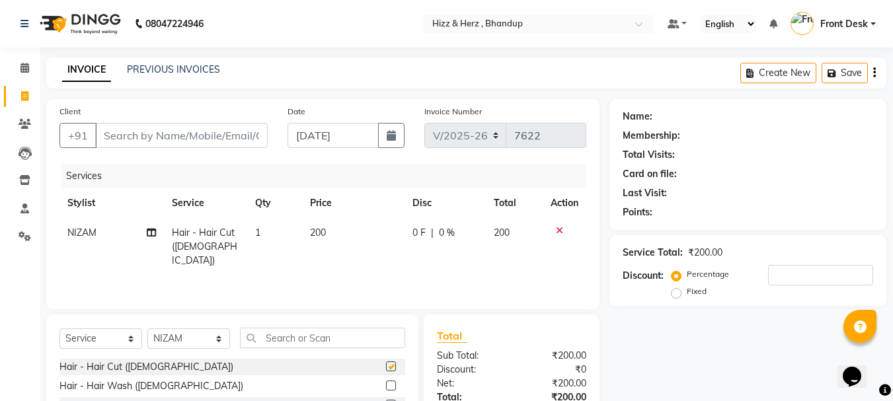
checkbox input "false"
click at [241, 143] on input "Client" at bounding box center [181, 135] width 173 height 25
type input "9"
type input "0"
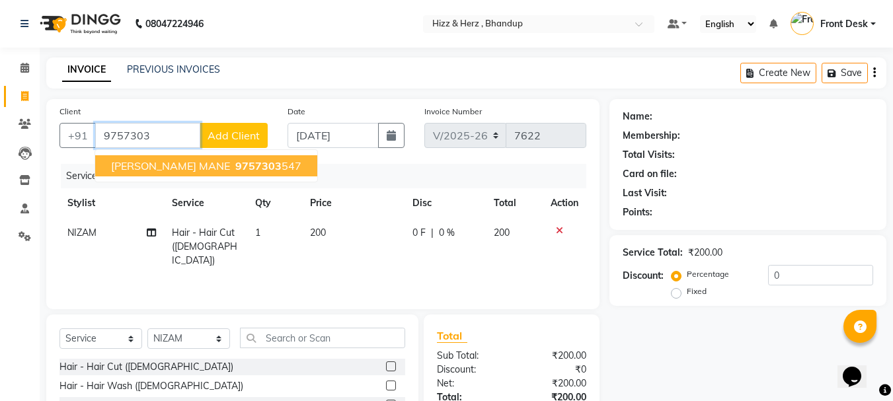
click at [267, 157] on button "MR. MANAS MANE 9757303 547" at bounding box center [206, 165] width 222 height 21
type input "9757303547"
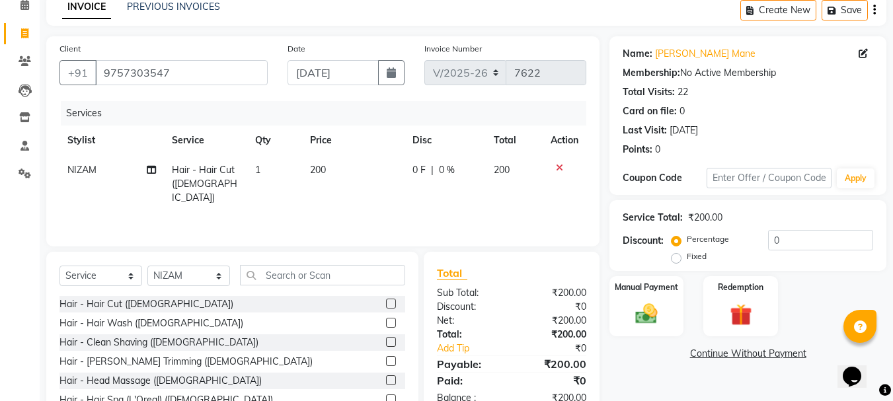
scroll to position [128, 0]
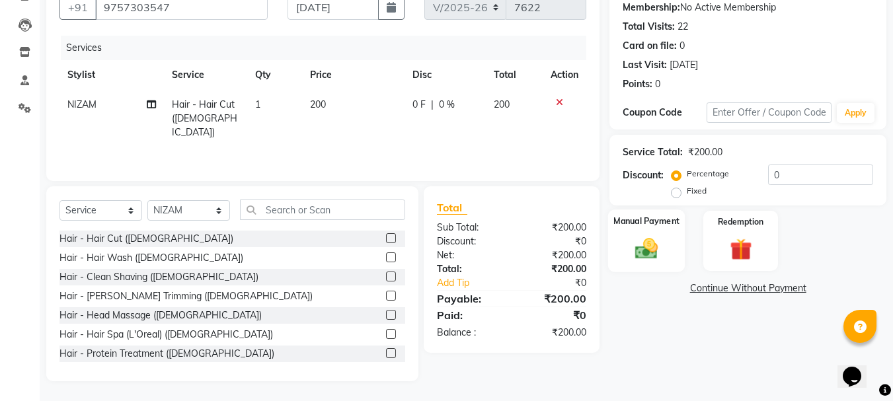
click at [646, 253] on img at bounding box center [646, 248] width 37 height 26
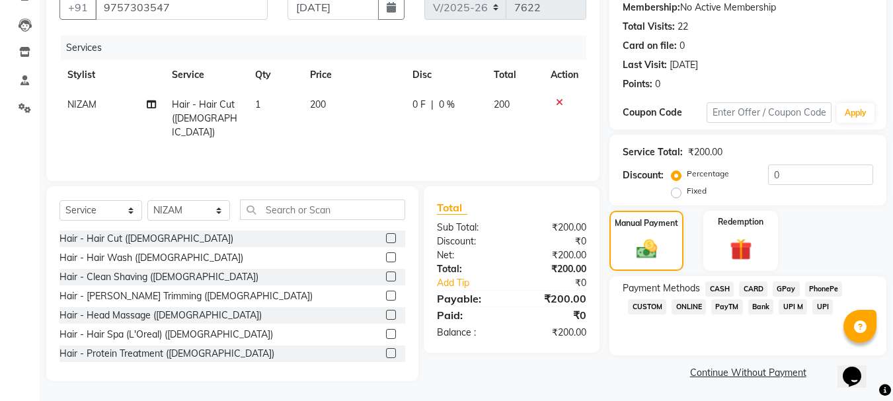
click at [722, 288] on span "CASH" at bounding box center [719, 289] width 28 height 15
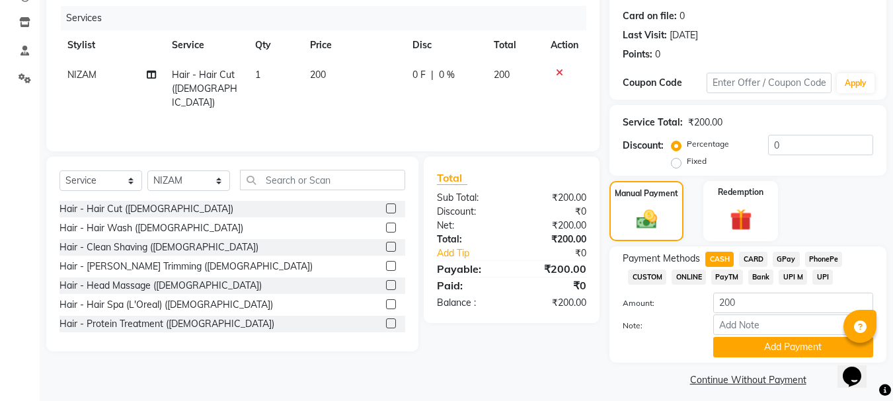
scroll to position [167, 0]
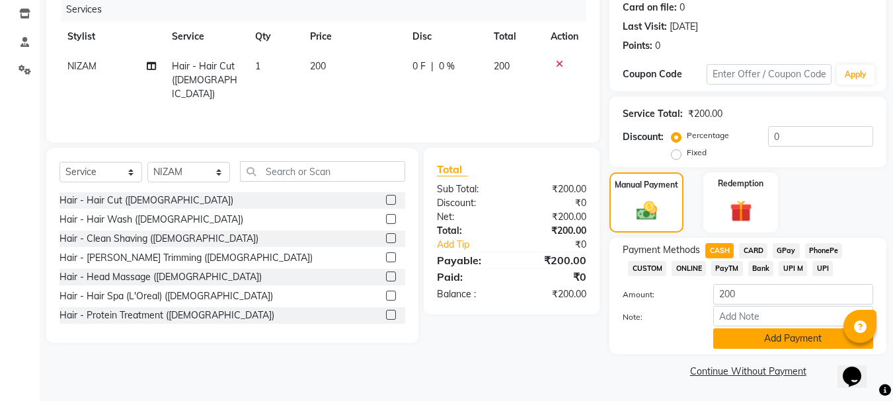
click at [806, 340] on button "Add Payment" at bounding box center [793, 339] width 160 height 20
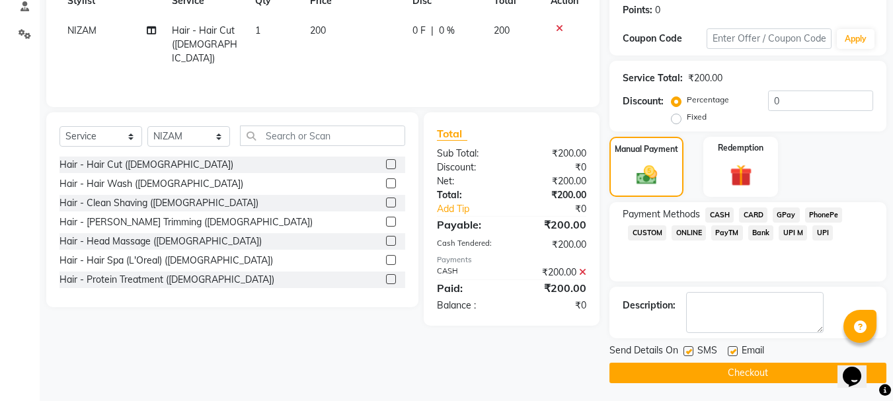
scroll to position [204, 0]
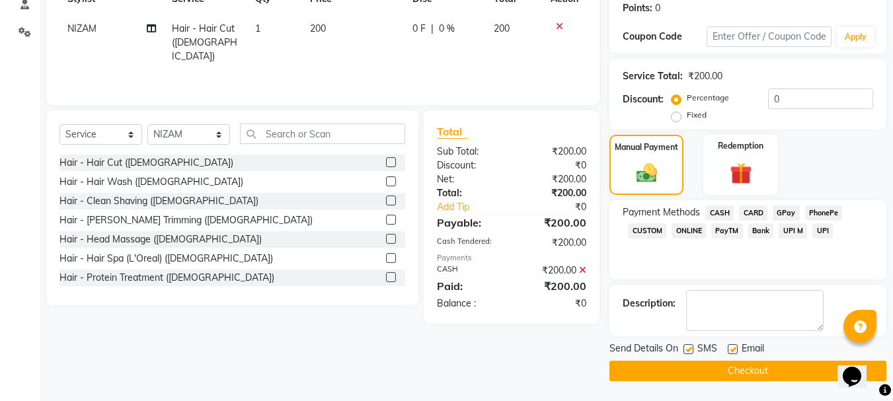
click at [766, 370] on button "Checkout" at bounding box center [747, 371] width 277 height 20
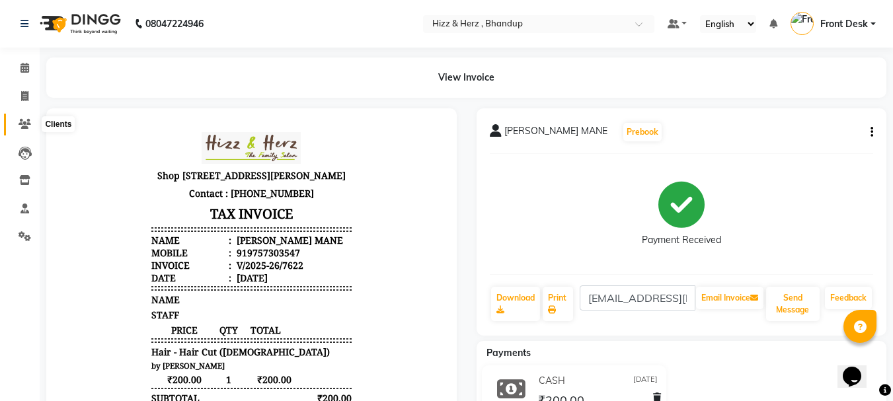
click at [28, 127] on icon at bounding box center [25, 124] width 13 height 10
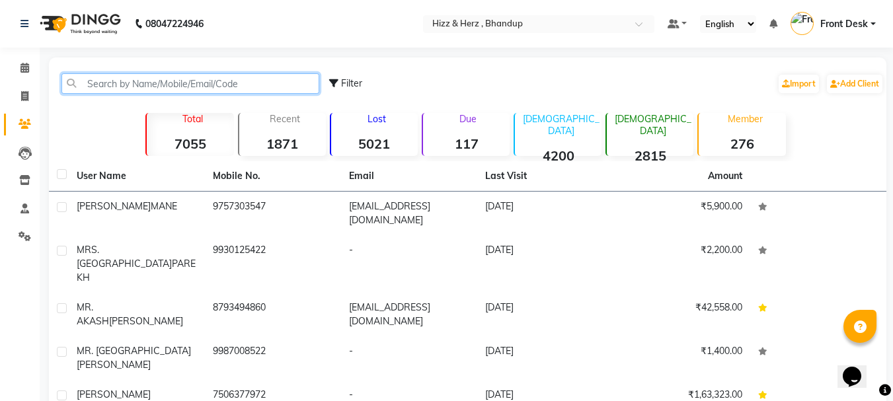
click at [210, 86] on input "text" at bounding box center [190, 83] width 258 height 20
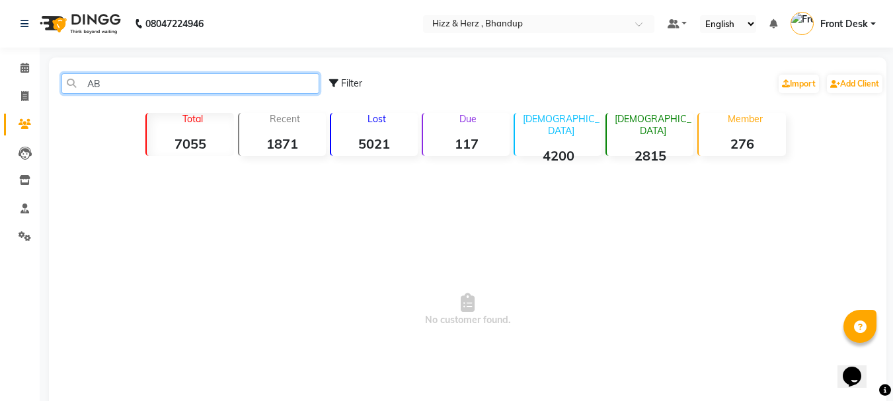
type input "A"
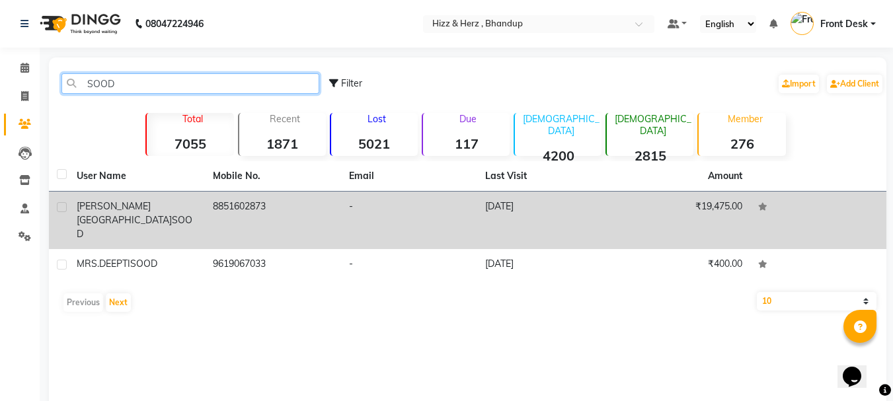
type input "SOOD"
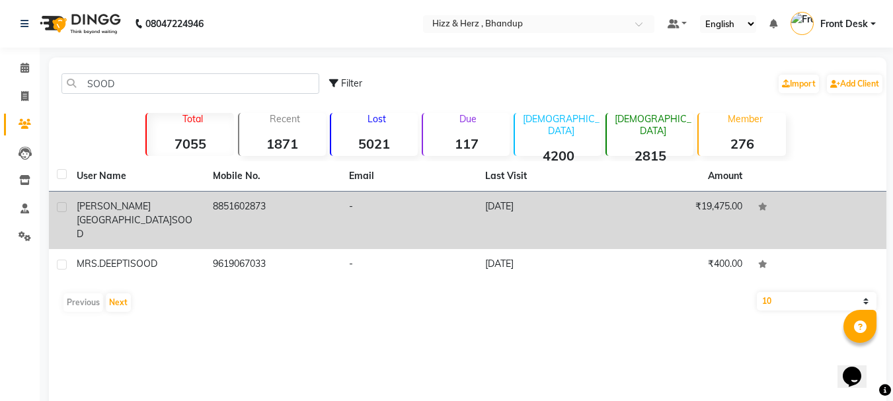
click at [253, 206] on td "8851602873" at bounding box center [273, 221] width 136 height 58
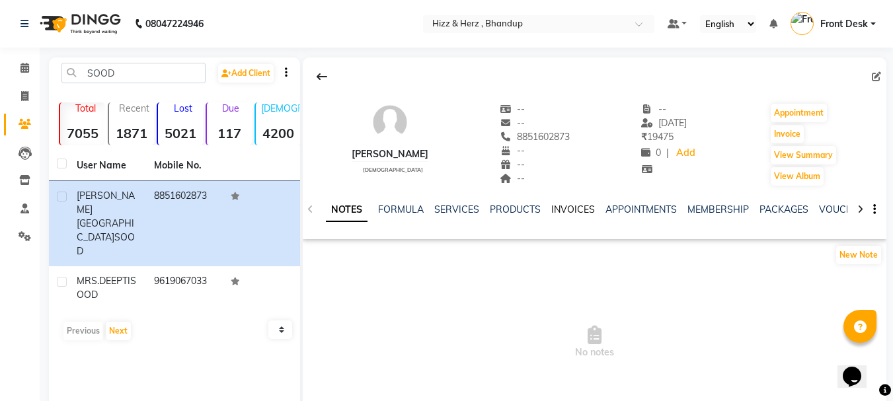
click at [577, 208] on link "INVOICES" at bounding box center [573, 210] width 44 height 12
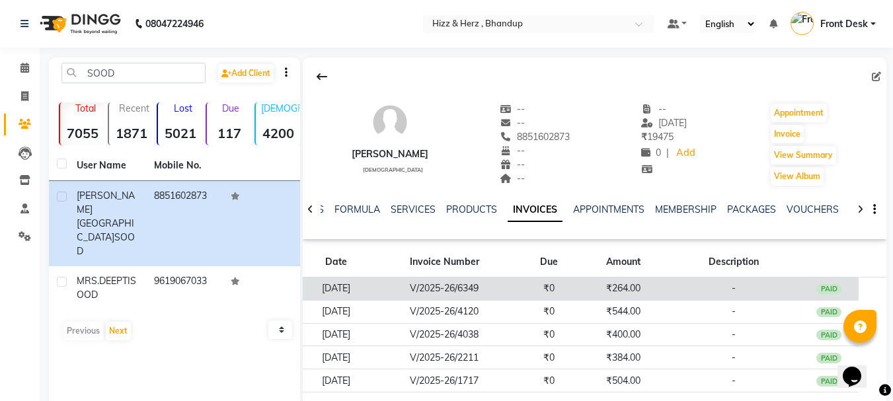
click at [449, 290] on td "V/2025-26/6349" at bounding box center [445, 289] width 150 height 23
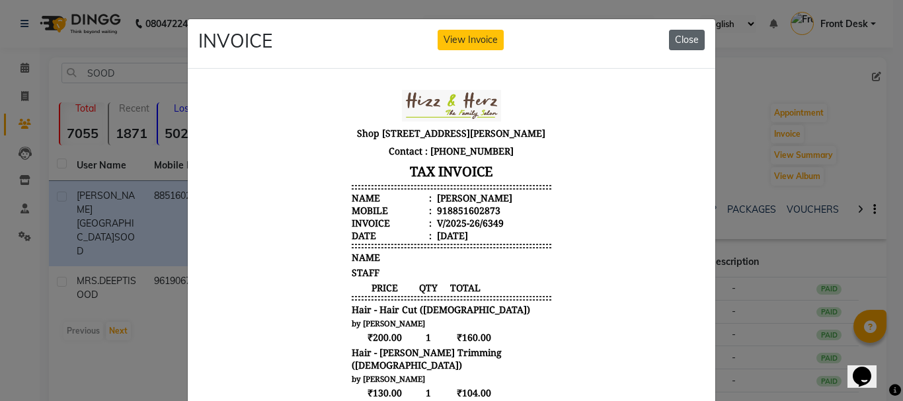
click at [685, 43] on button "Close" at bounding box center [687, 40] width 36 height 20
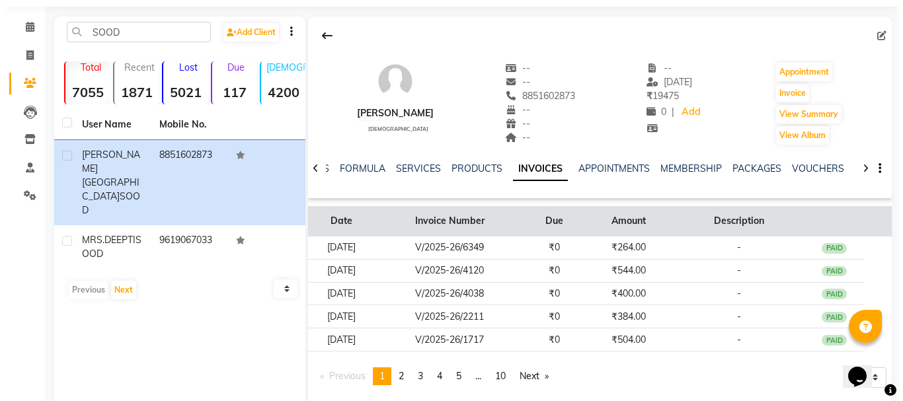
scroll to position [73, 0]
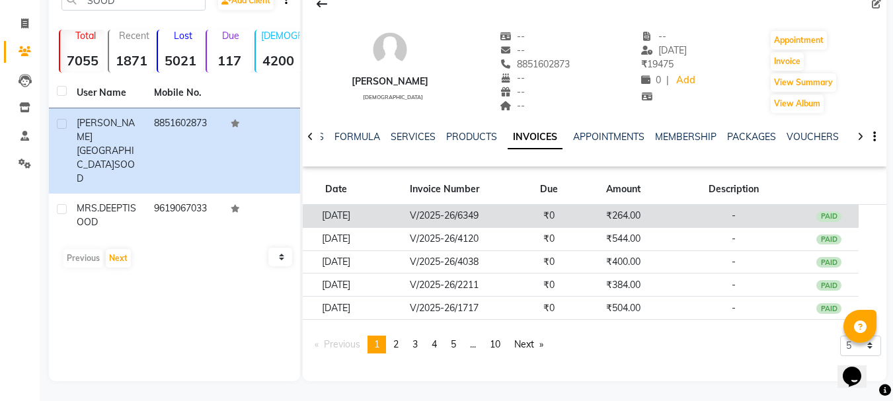
click at [428, 218] on td "V/2025-26/6349" at bounding box center [445, 216] width 150 height 23
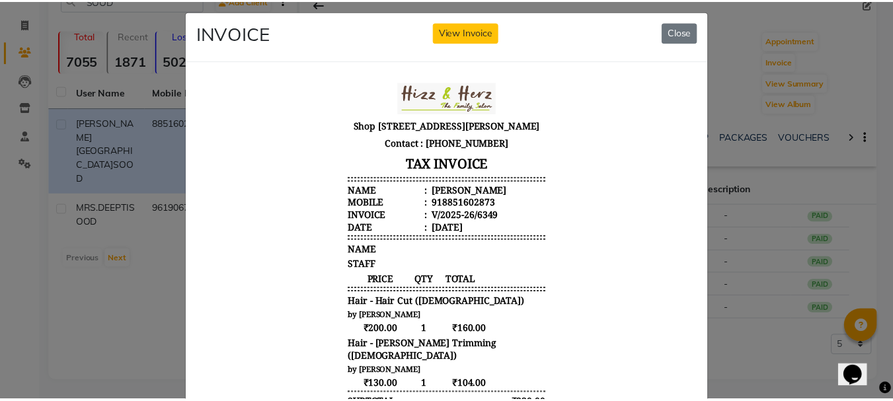
scroll to position [0, 0]
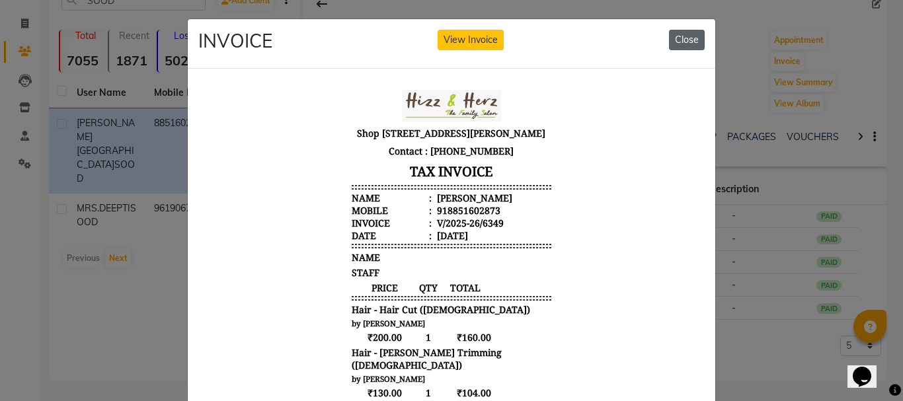
click at [674, 38] on button "Close" at bounding box center [687, 40] width 36 height 20
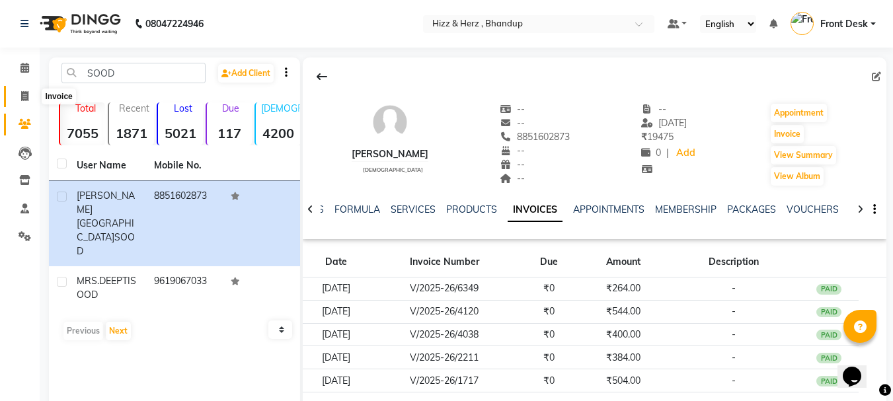
click at [24, 92] on icon at bounding box center [24, 96] width 7 height 10
select select "629"
select select "service"
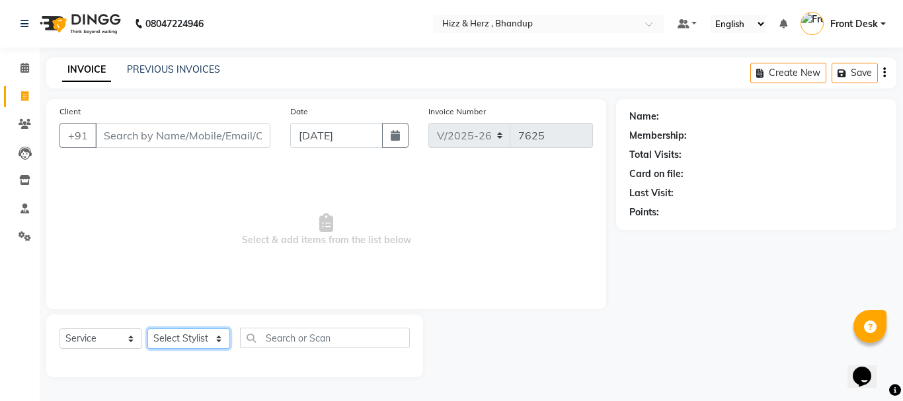
click at [202, 336] on select "Select Stylist Front Desk Gaurav Sharma HIZZ & HERZ 2 IRFAN AHMAD Jigna Goswami…" at bounding box center [188, 339] width 83 height 20
select select "33193"
click at [147, 329] on select "Select Stylist Front Desk Gaurav Sharma HIZZ & HERZ 2 IRFAN AHMAD Jigna Goswami…" at bounding box center [188, 339] width 83 height 20
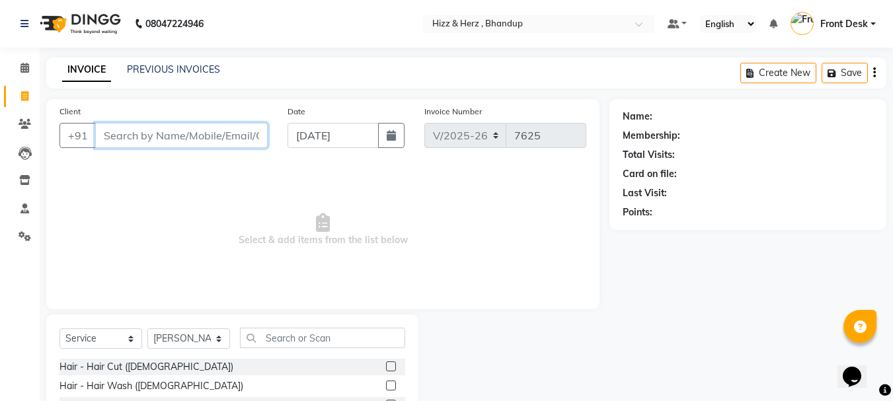
click at [188, 133] on input "Client" at bounding box center [181, 135] width 173 height 25
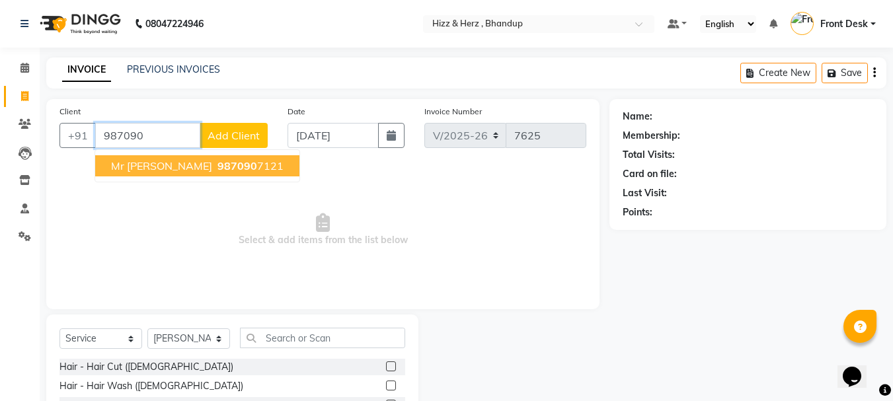
click at [198, 173] on button "mr prashant setkar 987090 7121" at bounding box center [197, 165] width 204 height 21
type input "9870907121"
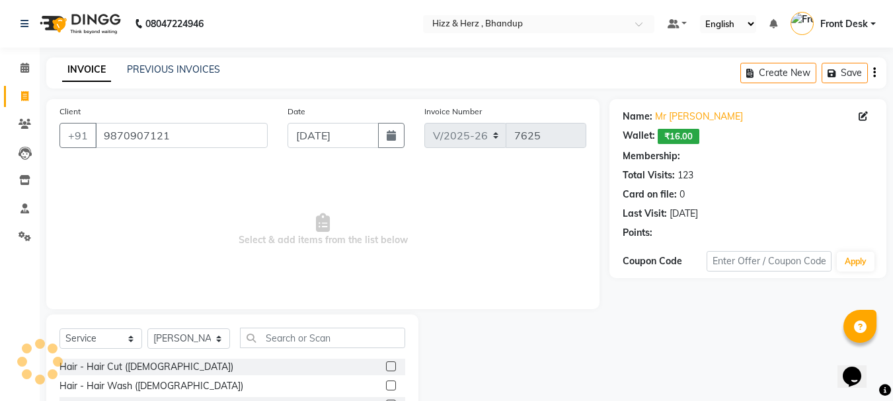
select select "1: Object"
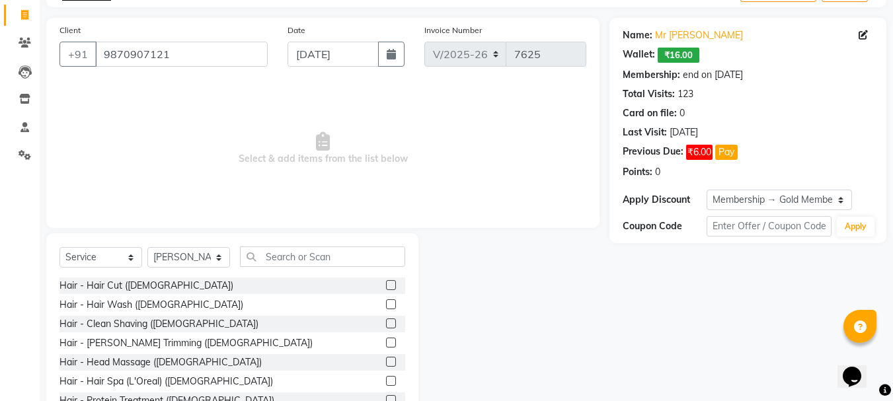
scroll to position [128, 0]
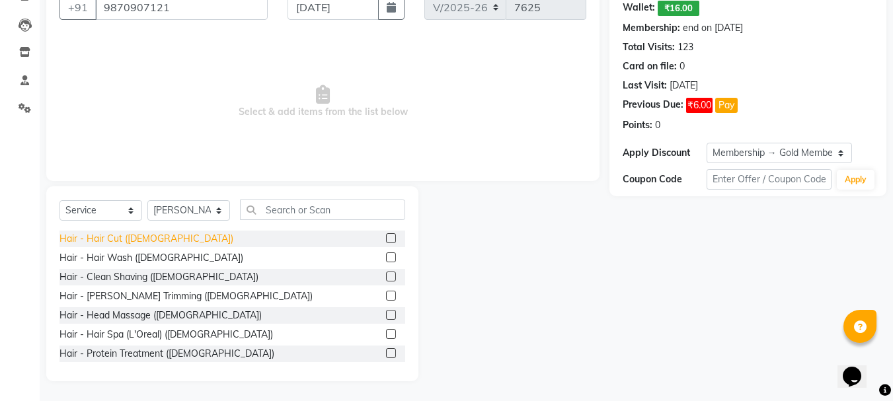
click at [114, 238] on div "Hair - Hair Cut (Male)" at bounding box center [146, 239] width 174 height 14
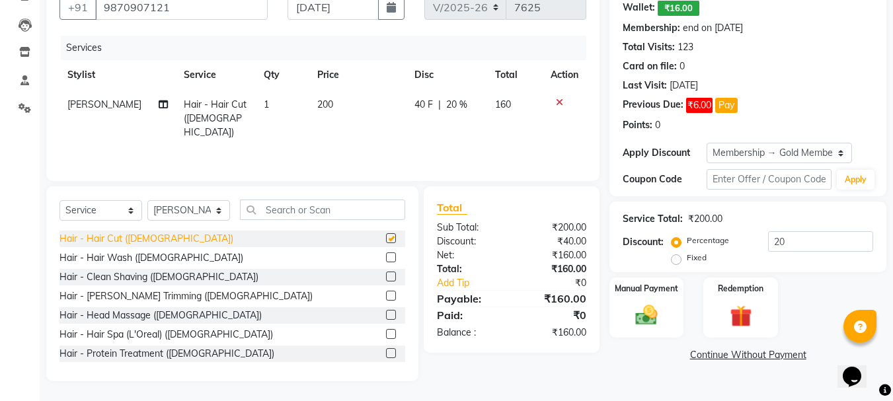
checkbox input "false"
click at [643, 311] on img at bounding box center [646, 315] width 37 height 26
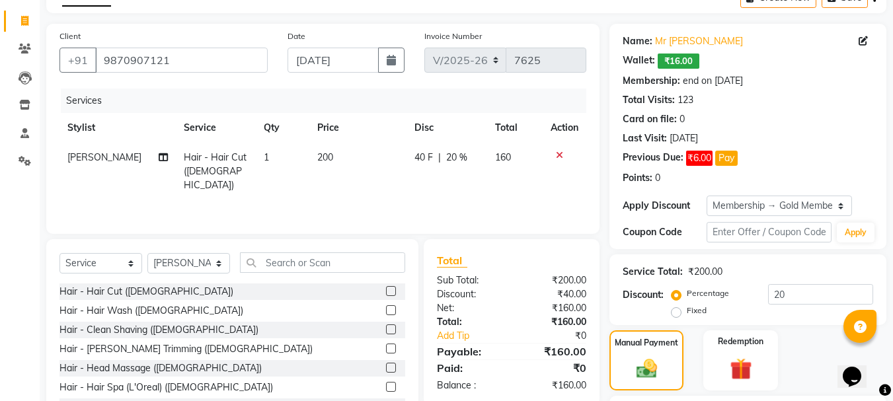
scroll to position [196, 0]
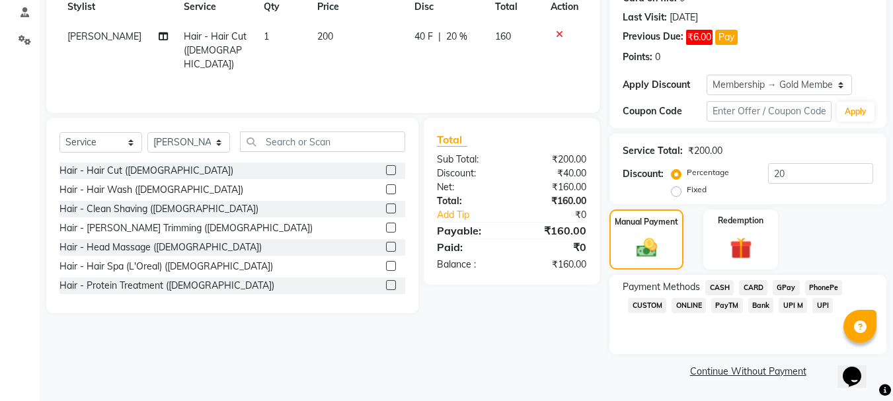
click at [725, 284] on span "CASH" at bounding box center [719, 287] width 28 height 15
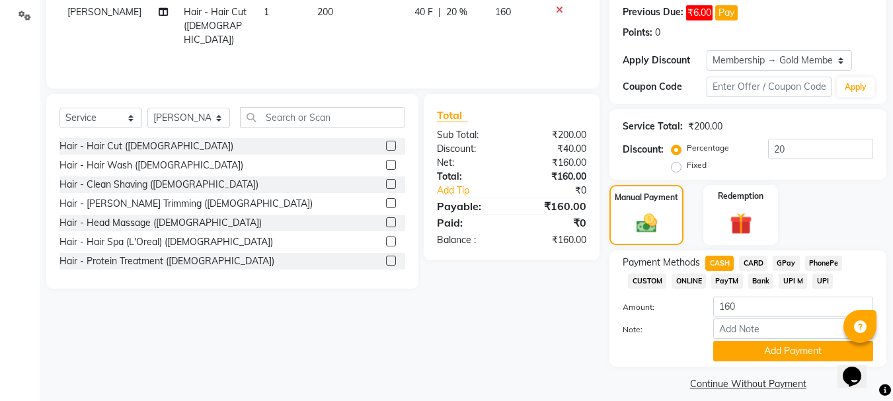
scroll to position [233, 0]
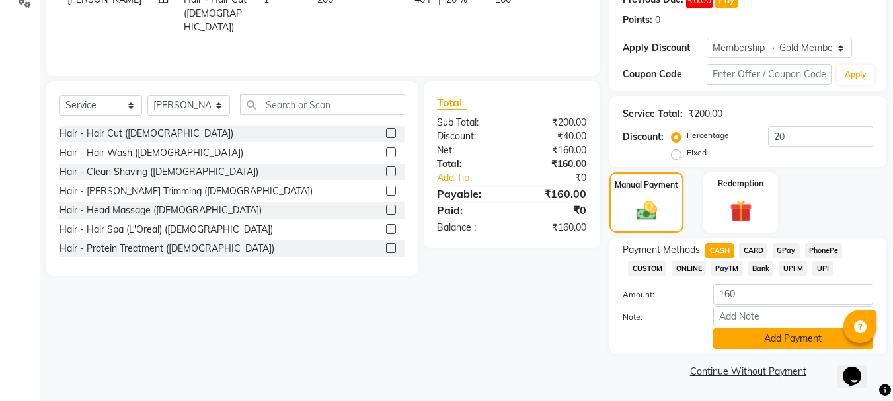
click at [787, 338] on button "Add Payment" at bounding box center [793, 339] width 160 height 20
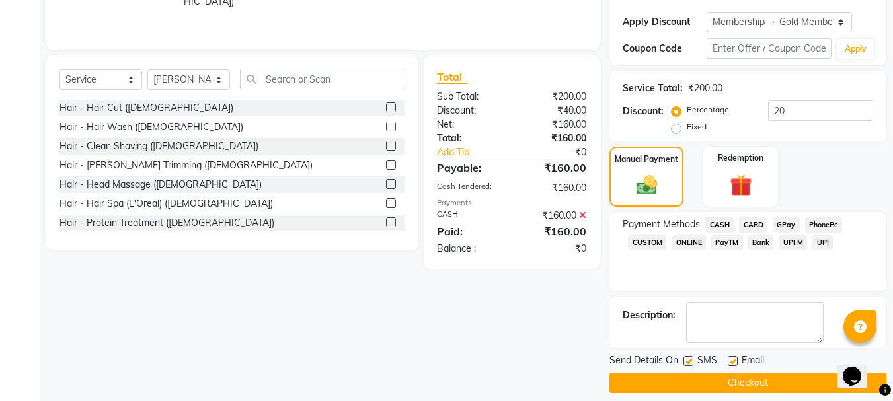
scroll to position [271, 0]
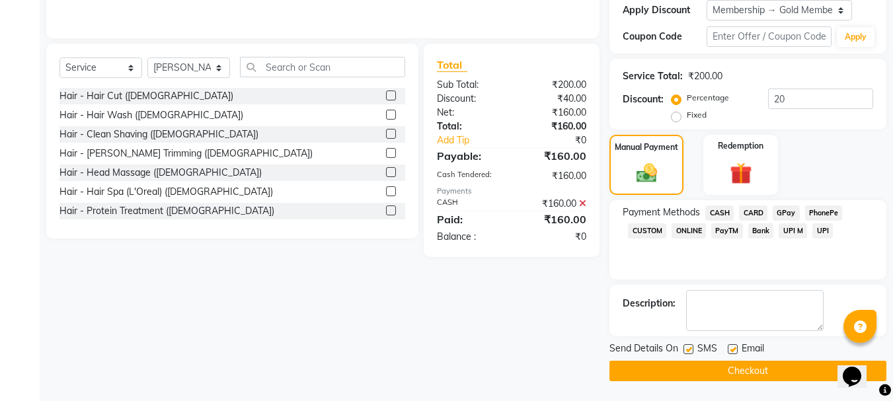
click at [769, 371] on button "Checkout" at bounding box center [747, 371] width 277 height 20
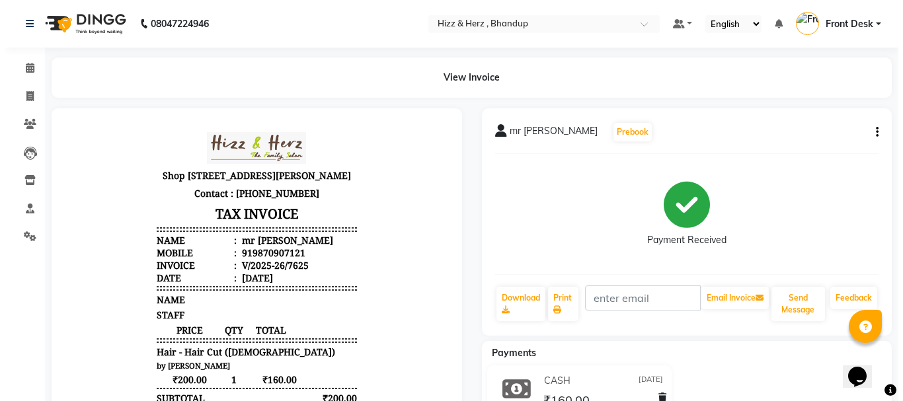
scroll to position [11, 0]
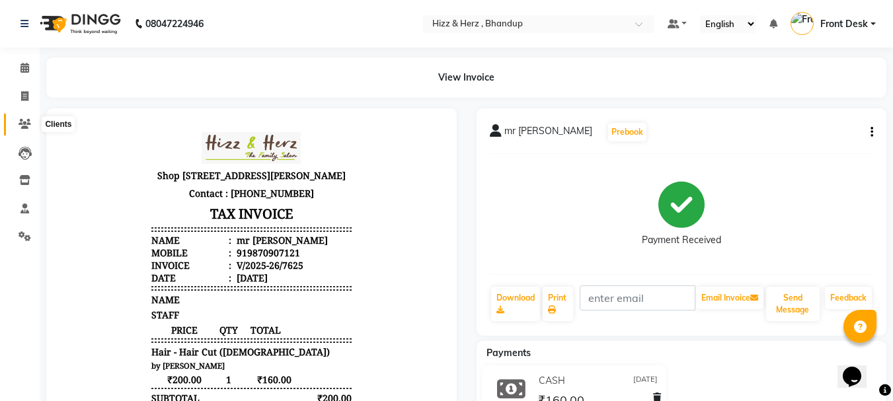
click at [22, 128] on icon at bounding box center [25, 124] width 13 height 10
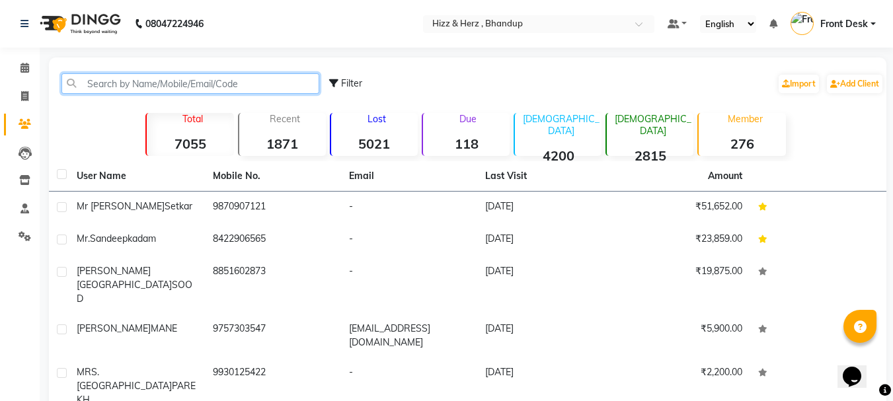
click at [190, 82] on input "text" at bounding box center [190, 83] width 258 height 20
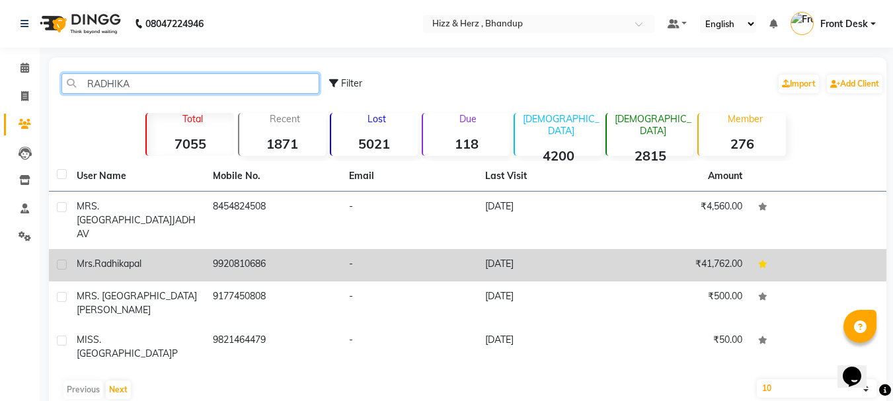
type input "RADHIKA"
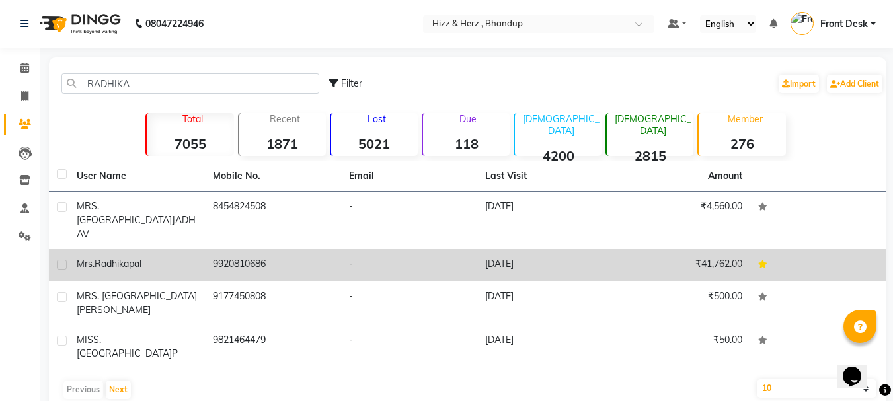
click at [269, 249] on td "9920810686" at bounding box center [273, 265] width 136 height 32
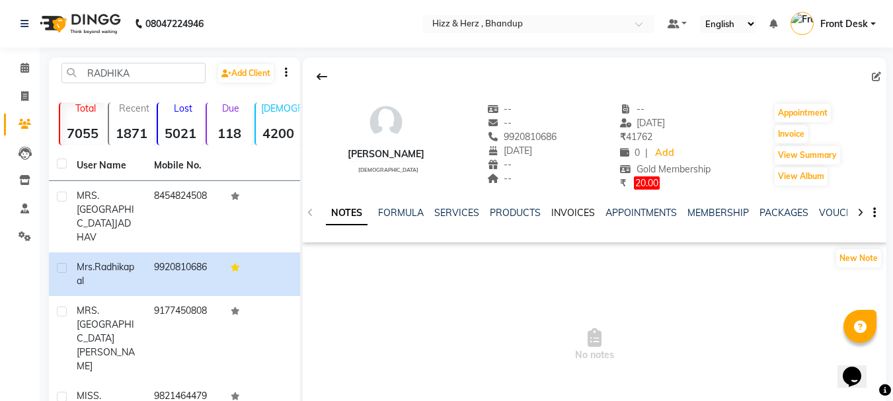
click at [572, 214] on link "INVOICES" at bounding box center [573, 213] width 44 height 12
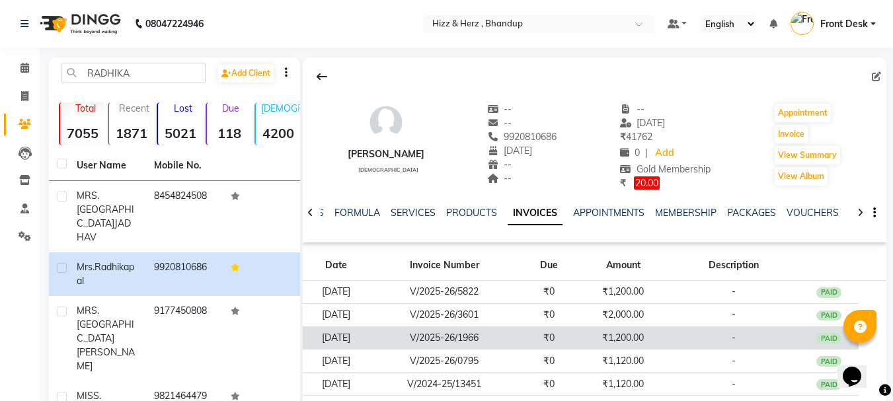
click at [579, 344] on td "₹0" at bounding box center [549, 338] width 59 height 23
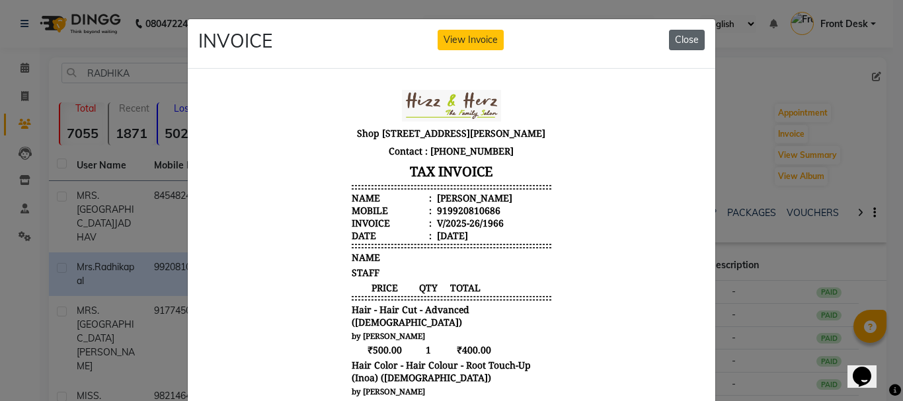
click at [681, 44] on button "Close" at bounding box center [687, 40] width 36 height 20
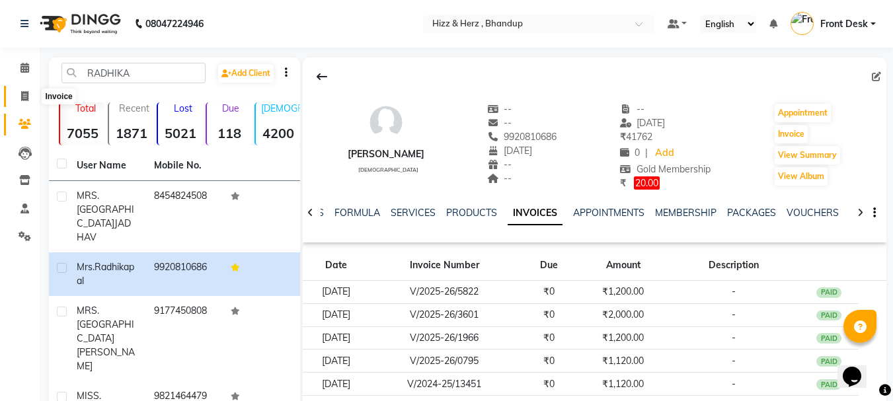
click at [21, 93] on icon at bounding box center [24, 96] width 7 height 10
select select "629"
select select "service"
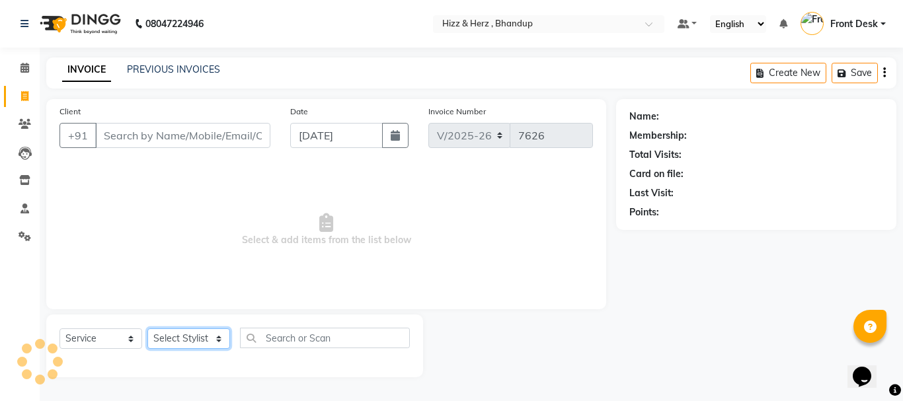
click at [207, 337] on select "Select Stylist Front Desk Gaurav Sharma HIZZ & HERZ 2 IRFAN AHMAD Jigna Goswami…" at bounding box center [188, 339] width 83 height 20
select select "33193"
click at [147, 329] on select "Select Stylist Front Desk [PERSON_NAME] HIZZ & HERZ 2 [PERSON_NAME] [PERSON_NAM…" at bounding box center [188, 339] width 83 height 20
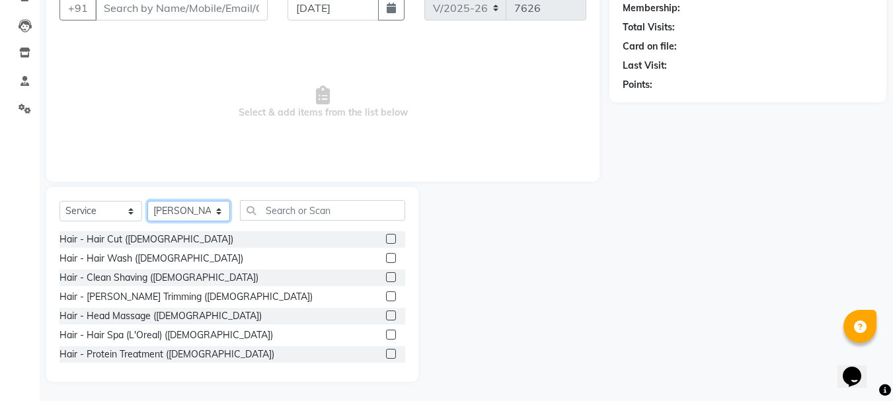
scroll to position [128, 0]
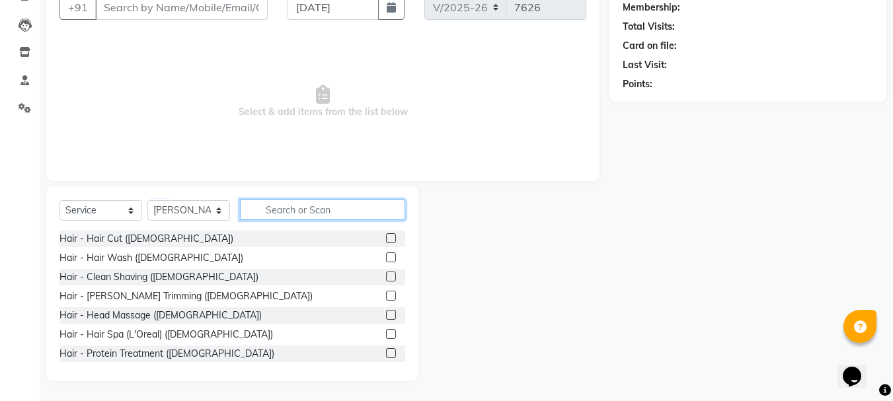
click at [315, 204] on input "text" at bounding box center [322, 210] width 165 height 20
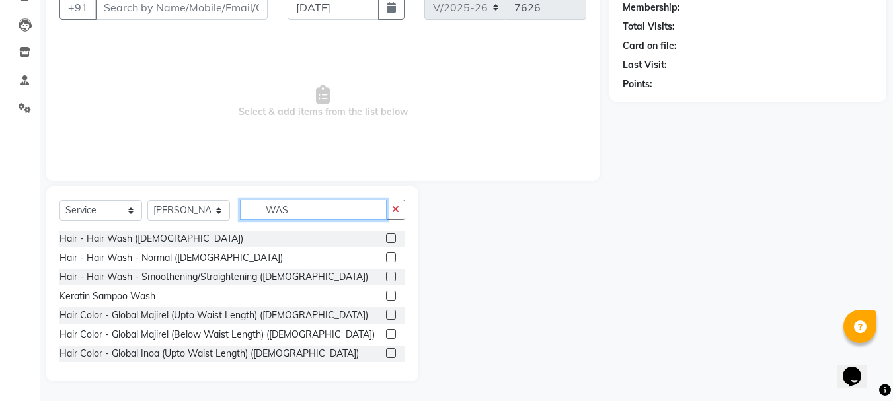
scroll to position [73, 0]
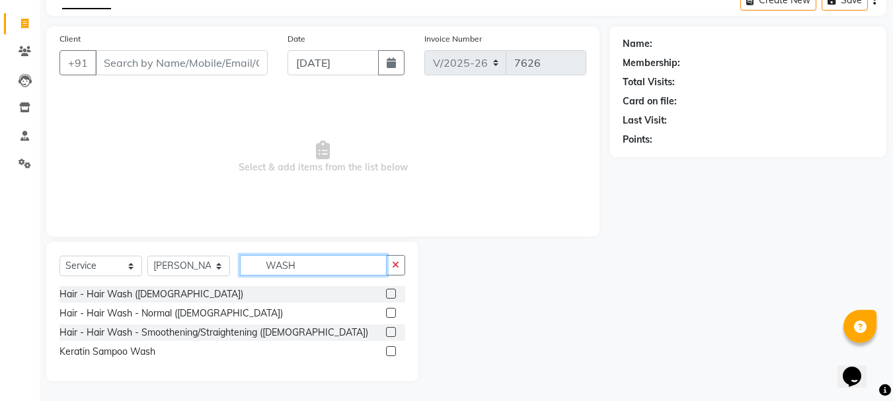
type input "WASH"
click at [390, 313] on label at bounding box center [391, 313] width 10 height 10
click at [390, 313] on input "checkbox" at bounding box center [390, 313] width 9 height 9
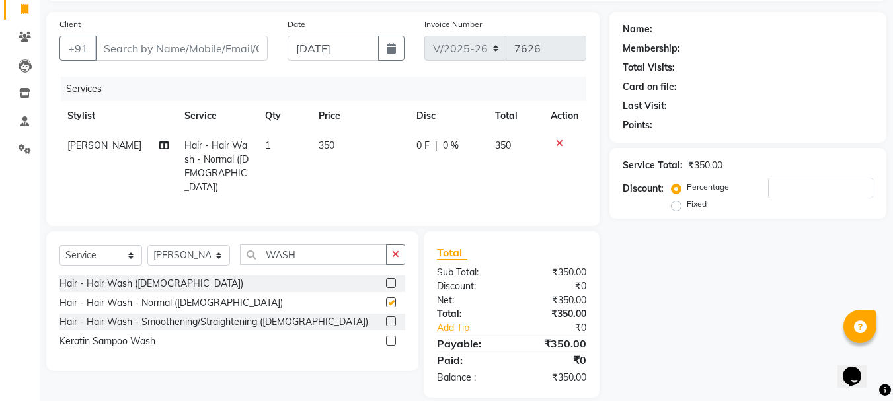
checkbox input "false"
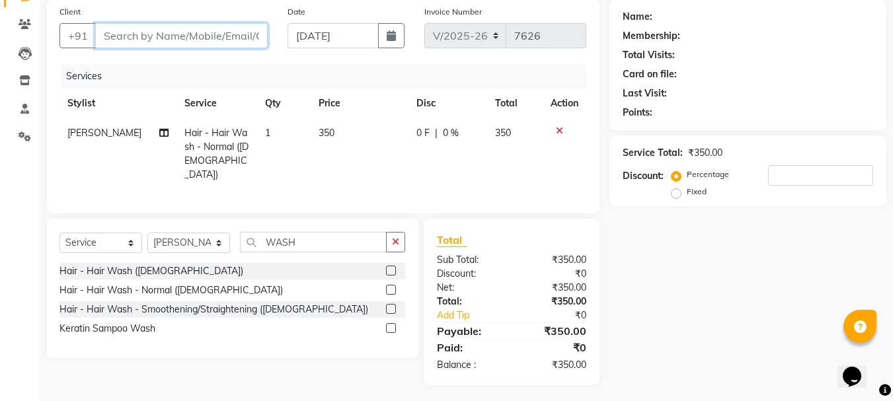
click at [217, 44] on input "Client" at bounding box center [181, 35] width 173 height 25
type input "D"
type input "0"
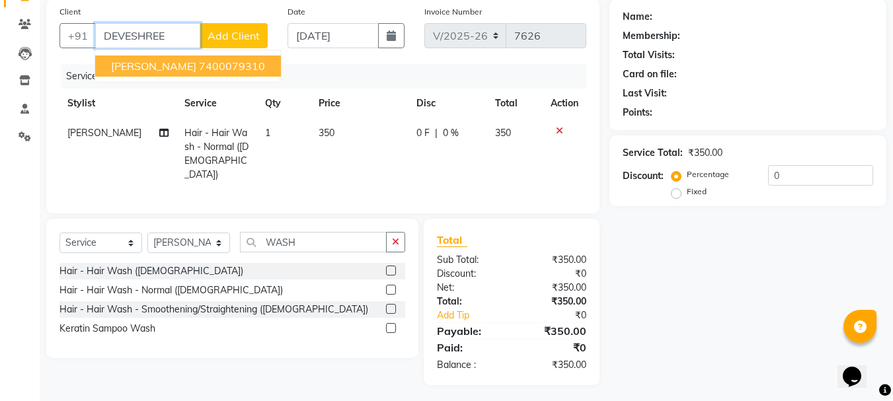
click at [196, 60] on span "MISS. DEVESHREE PALAV" at bounding box center [153, 65] width 85 height 13
type input "7400079310"
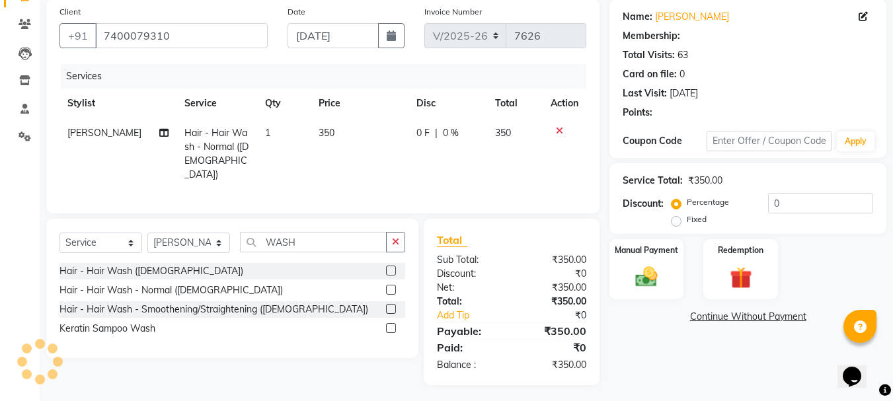
type input "20"
select select "1: Object"
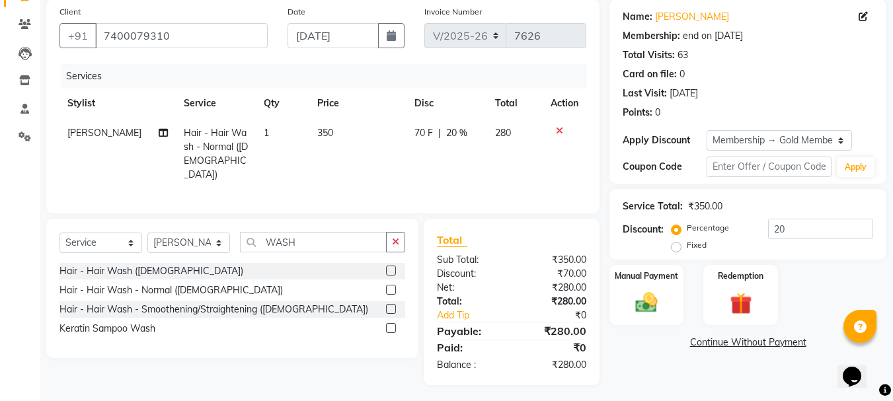
click at [321, 134] on span "350" at bounding box center [325, 133] width 16 height 12
select select "33193"
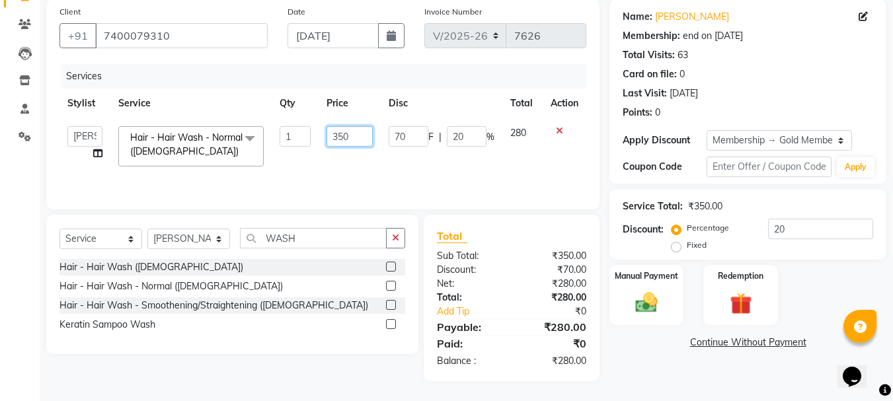
click at [343, 139] on input "350" at bounding box center [350, 136] width 46 height 20
type input "400"
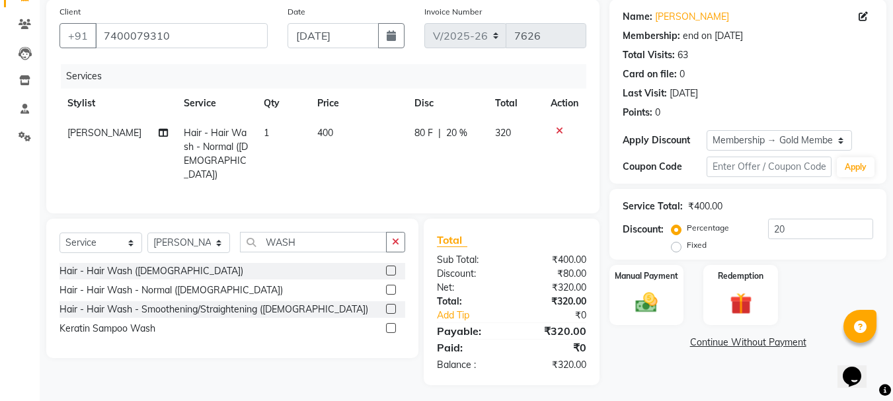
click at [395, 159] on tr "KHALID AHMAD Hair - Hair Wash - Normal (Female) 1 400 80 F | 20 % 320" at bounding box center [322, 153] width 527 height 71
click at [647, 303] on img at bounding box center [646, 303] width 37 height 26
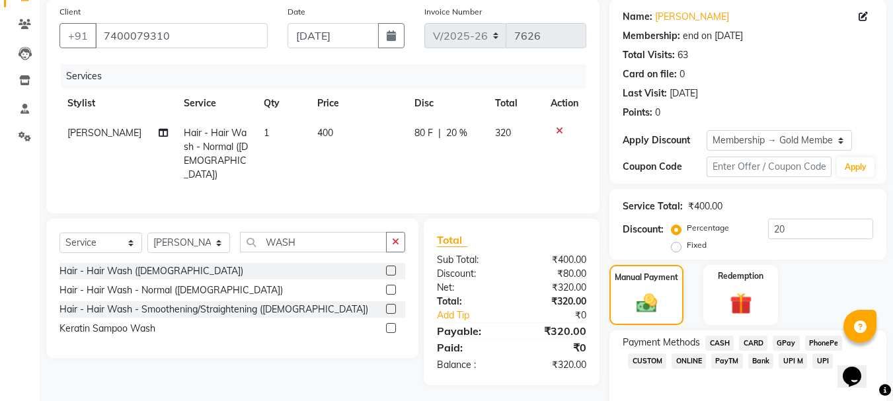
click at [722, 341] on span "CASH" at bounding box center [719, 343] width 28 height 15
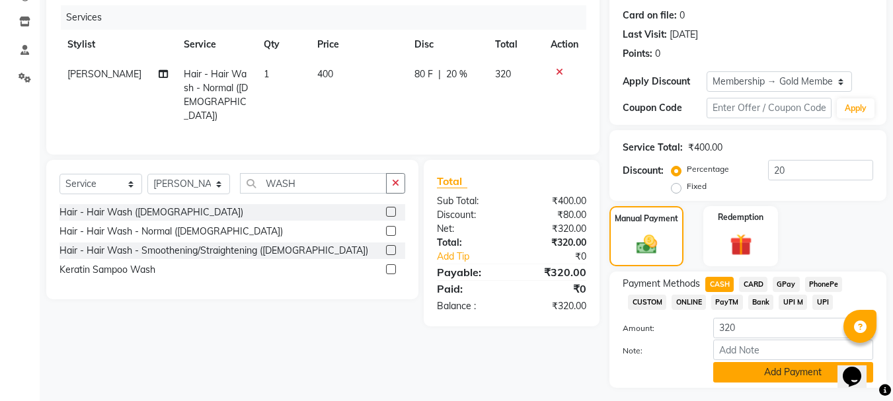
scroll to position [192, 0]
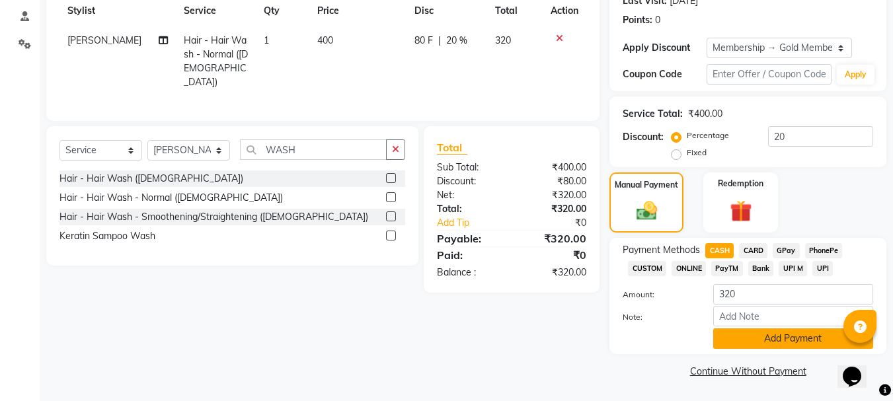
click at [775, 342] on button "Add Payment" at bounding box center [793, 339] width 160 height 20
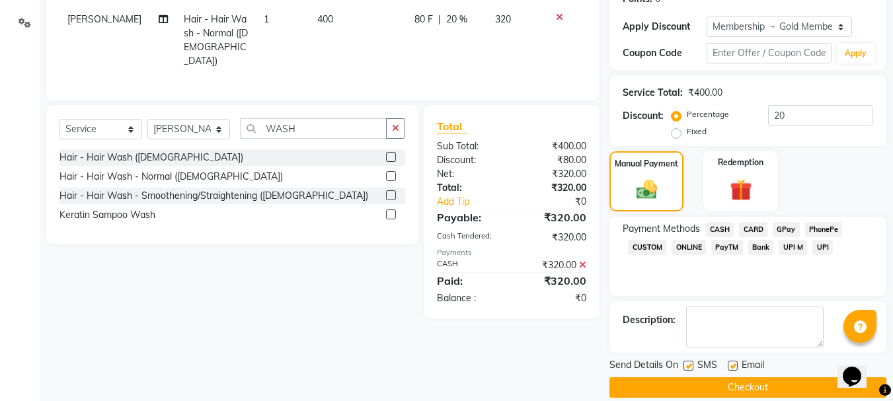
scroll to position [230, 0]
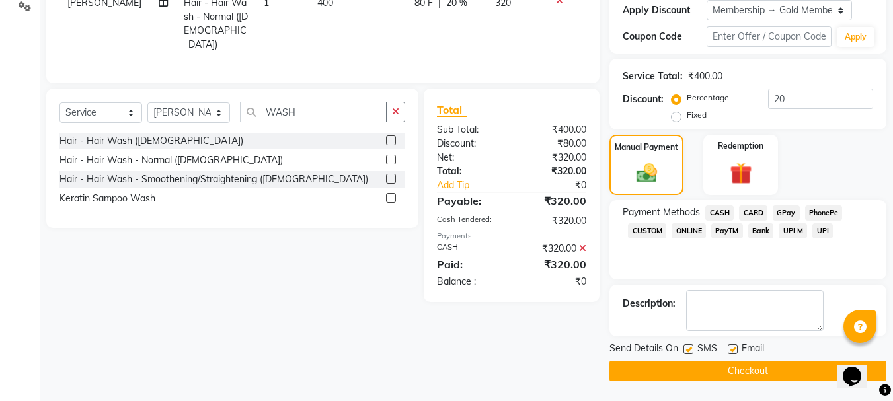
click at [768, 370] on button "Checkout" at bounding box center [747, 371] width 277 height 20
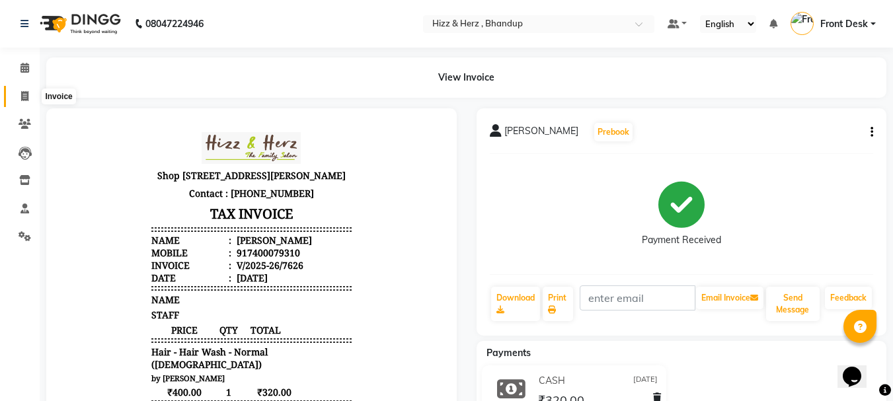
click at [24, 98] on icon at bounding box center [24, 96] width 7 height 10
select select "629"
select select "service"
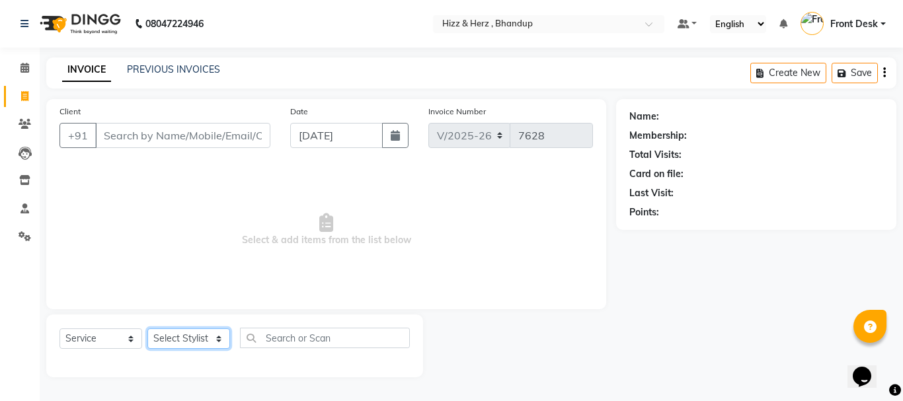
click at [184, 332] on select "Select Stylist Front Desk [PERSON_NAME] HIZZ & HERZ 2 [PERSON_NAME] [PERSON_NAM…" at bounding box center [188, 339] width 83 height 20
select select "11514"
click at [147, 329] on select "Select Stylist Front Desk [PERSON_NAME] HIZZ & HERZ 2 [PERSON_NAME] [PERSON_NAM…" at bounding box center [188, 339] width 83 height 20
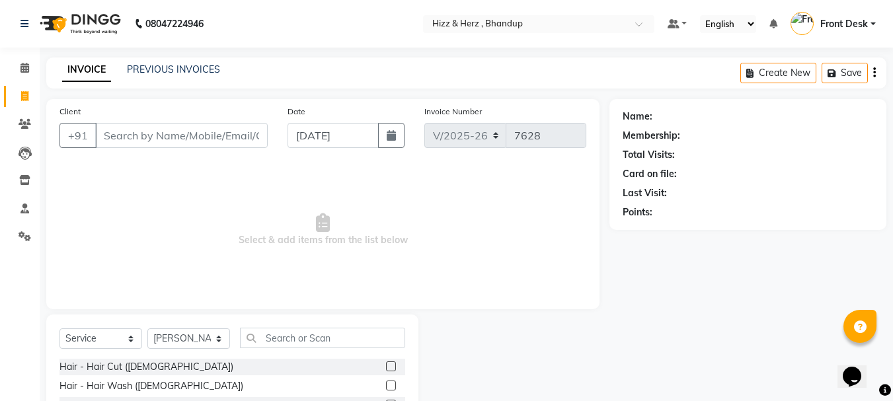
click at [386, 366] on label at bounding box center [391, 367] width 10 height 10
click at [386, 366] on input "checkbox" at bounding box center [390, 367] width 9 height 9
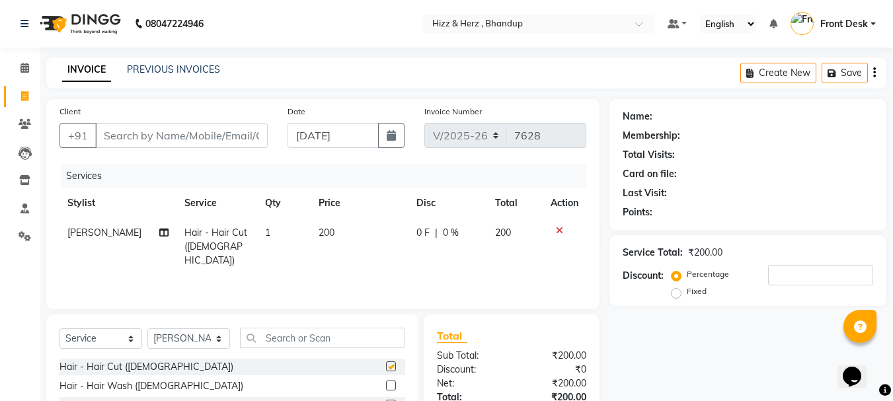
checkbox input "false"
click at [218, 128] on input "Client" at bounding box center [181, 135] width 173 height 25
type input "9"
type input "0"
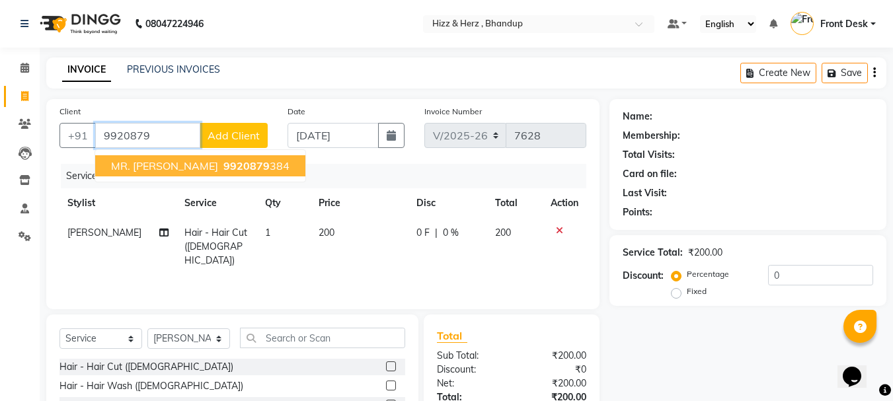
click at [212, 170] on span "MR. SAMEER TONDVALKAR" at bounding box center [164, 165] width 107 height 13
type input "9920879384"
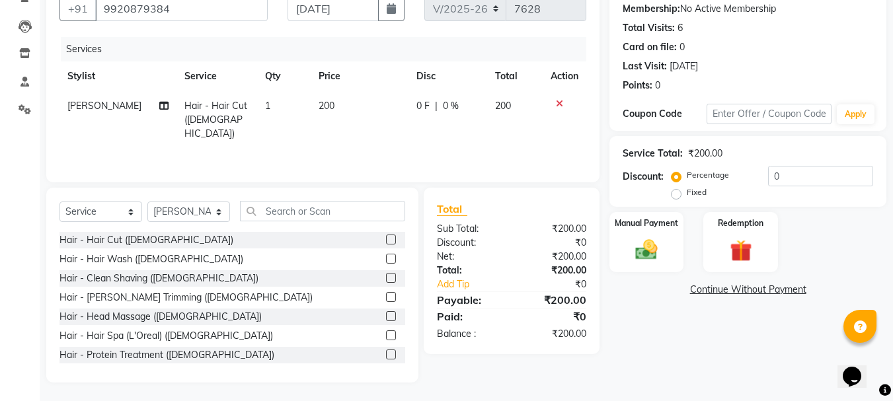
scroll to position [128, 0]
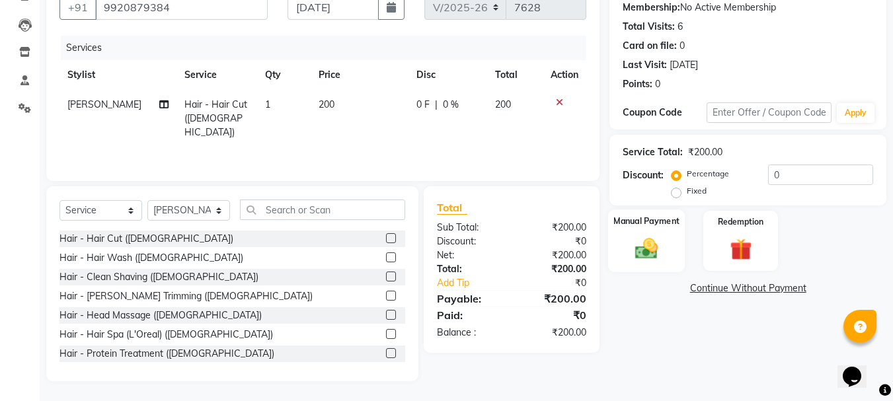
click at [650, 250] on img at bounding box center [646, 248] width 37 height 26
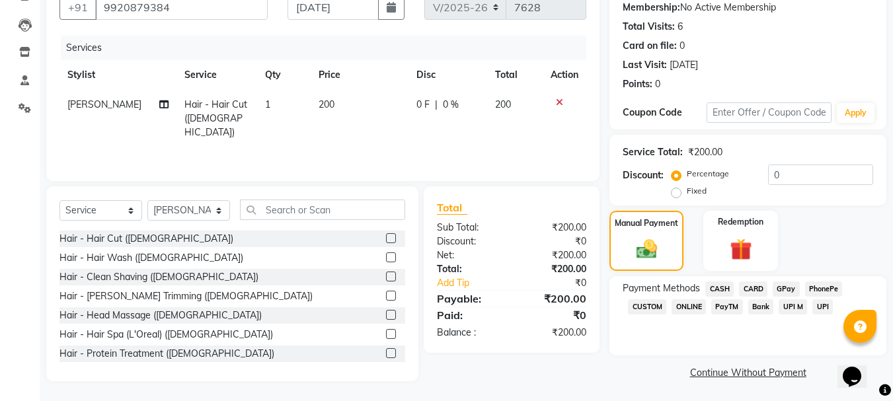
click at [721, 289] on span "CASH" at bounding box center [719, 289] width 28 height 15
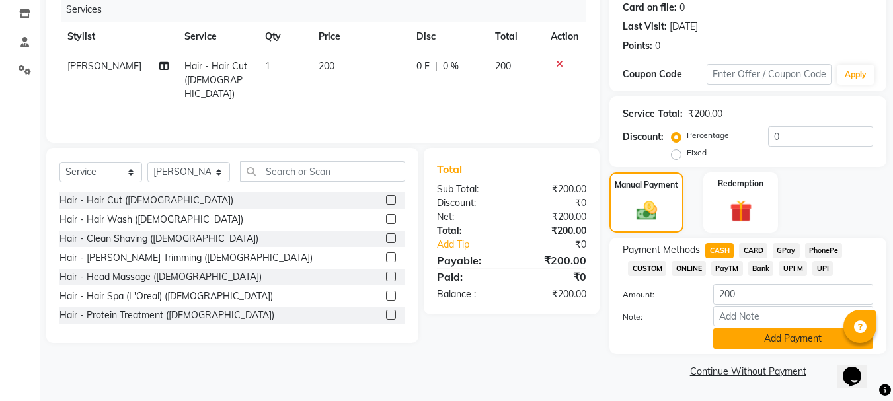
click at [765, 334] on button "Add Payment" at bounding box center [793, 339] width 160 height 20
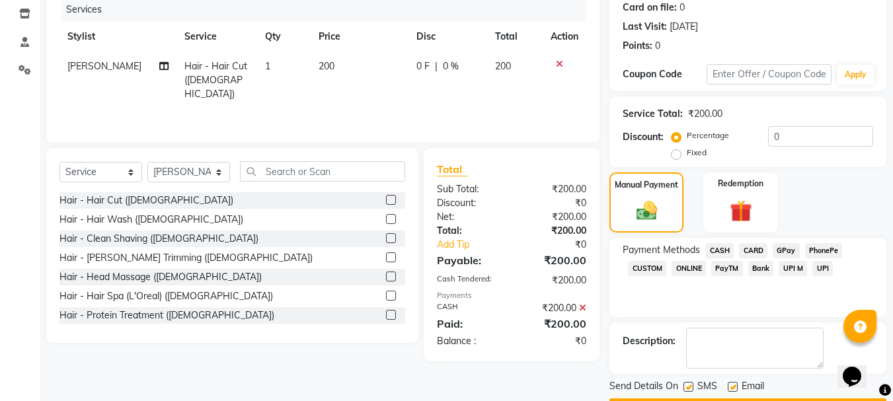
scroll to position [204, 0]
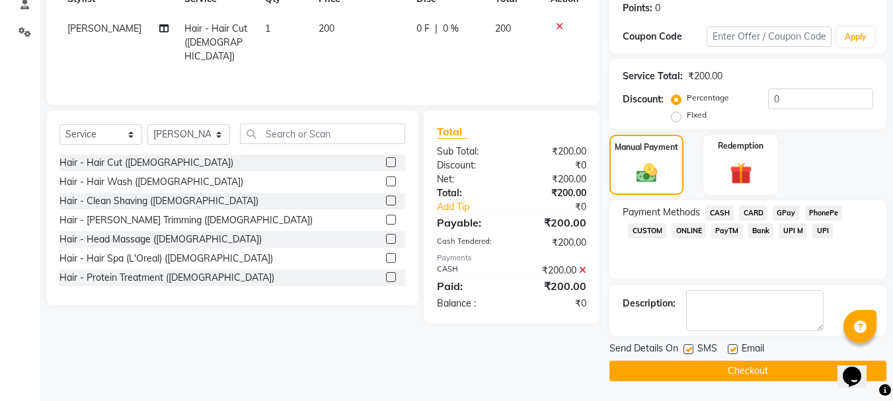
click at [766, 361] on button "Checkout" at bounding box center [747, 371] width 277 height 20
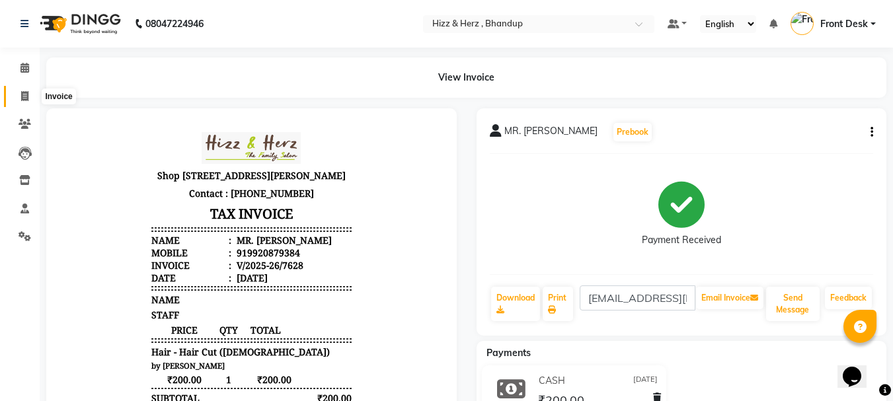
click at [21, 91] on icon at bounding box center [24, 96] width 7 height 10
select select "service"
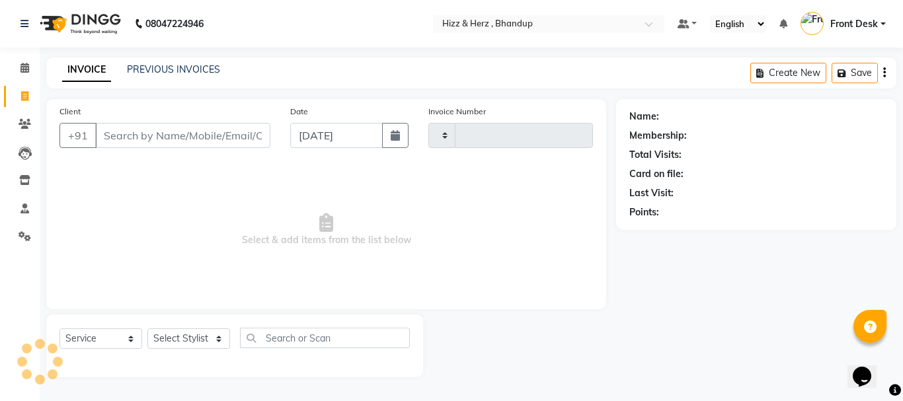
type input "7630"
select select "629"
click at [171, 74] on link "PREVIOUS INVOICES" at bounding box center [173, 69] width 93 height 12
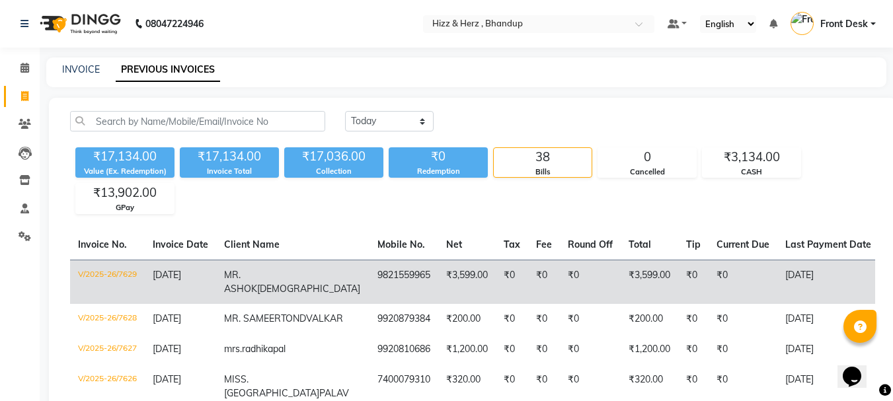
click at [438, 282] on td "₹3,599.00" at bounding box center [467, 282] width 58 height 44
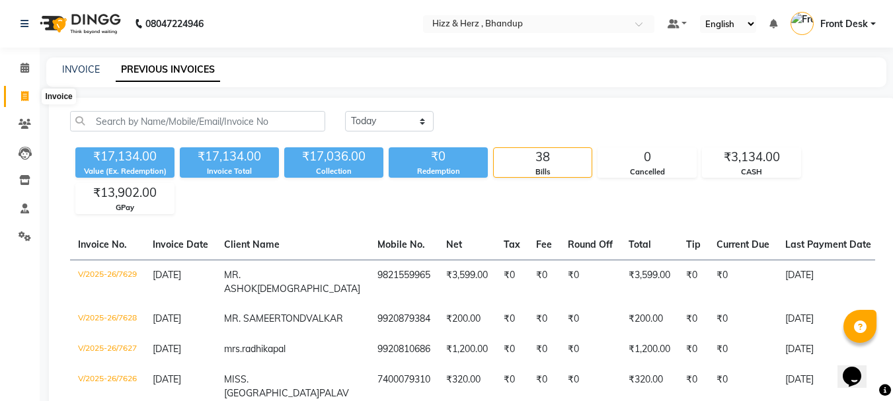
click at [24, 91] on icon at bounding box center [24, 96] width 7 height 10
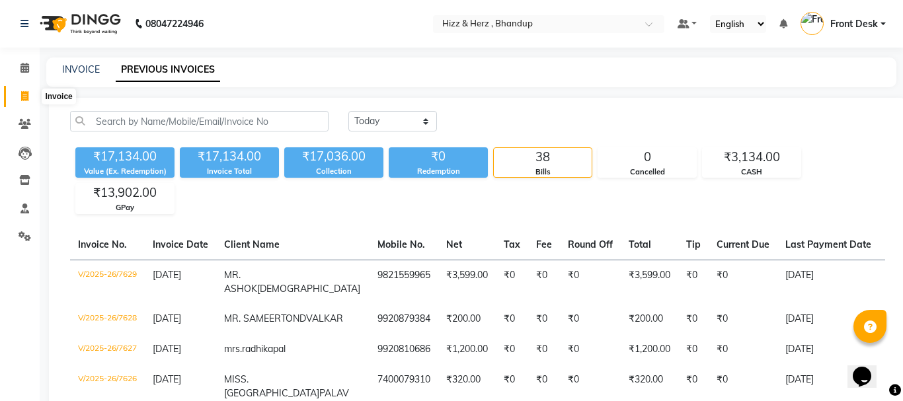
select select "629"
select select "service"
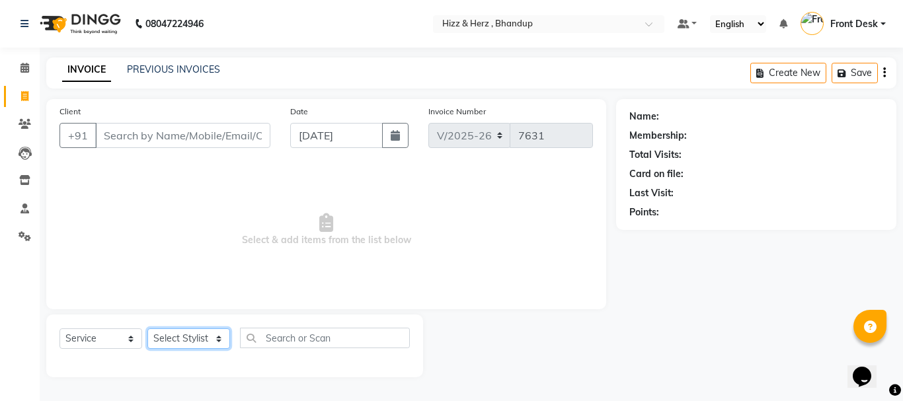
click at [190, 330] on select "Select Stylist Front Desk [PERSON_NAME] HIZZ & HERZ 2 [PERSON_NAME] [PERSON_NAM…" at bounding box center [188, 339] width 83 height 20
select select "11514"
click at [147, 329] on select "Select Stylist Front Desk [PERSON_NAME] HIZZ & HERZ 2 [PERSON_NAME] [PERSON_NAM…" at bounding box center [188, 339] width 83 height 20
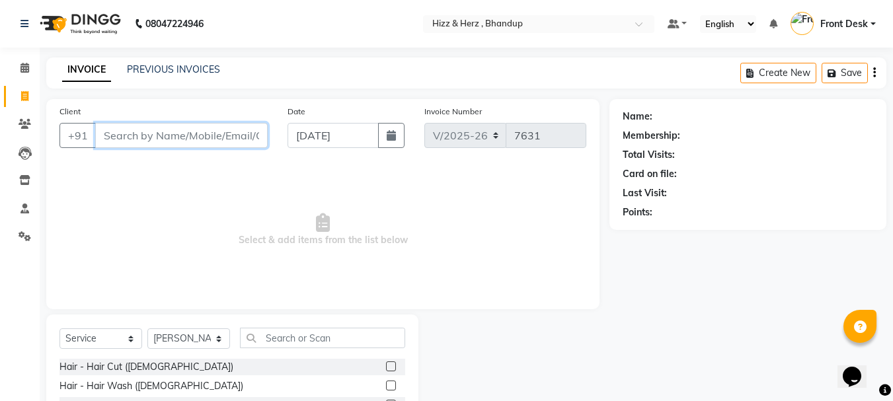
click at [231, 136] on input "Client" at bounding box center [181, 135] width 173 height 25
type input "8082083382"
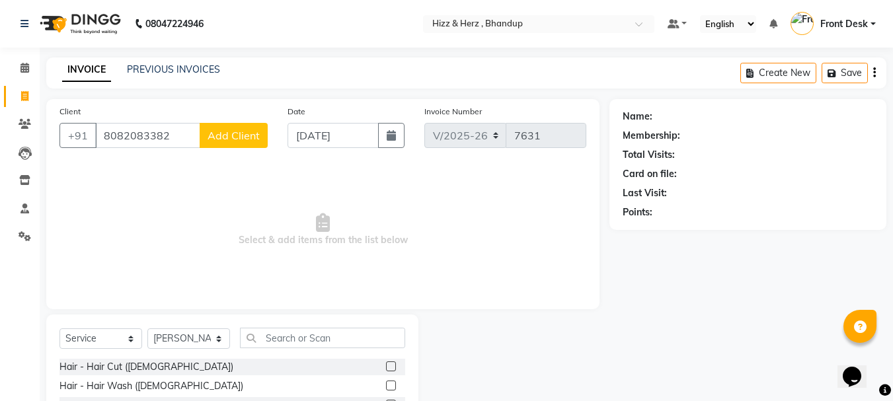
click at [250, 139] on span "Add Client" at bounding box center [234, 135] width 52 height 13
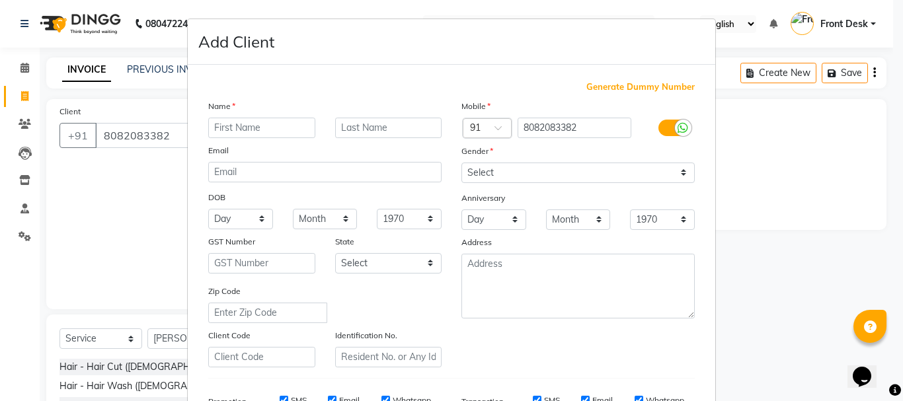
click at [261, 135] on input "text" at bounding box center [261, 128] width 107 height 20
type input "MR. PRATIK"
click at [370, 128] on input "text" at bounding box center [388, 128] width 107 height 20
type input "DAS"
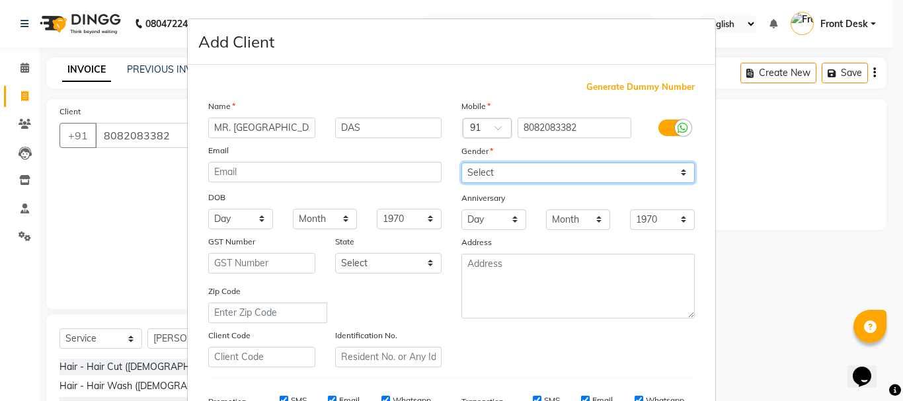
click at [503, 175] on select "Select Male Female Other Prefer Not To Say" at bounding box center [577, 173] width 233 height 20
select select "male"
click at [461, 163] on select "Select Male Female Other Prefer Not To Say" at bounding box center [577, 173] width 233 height 20
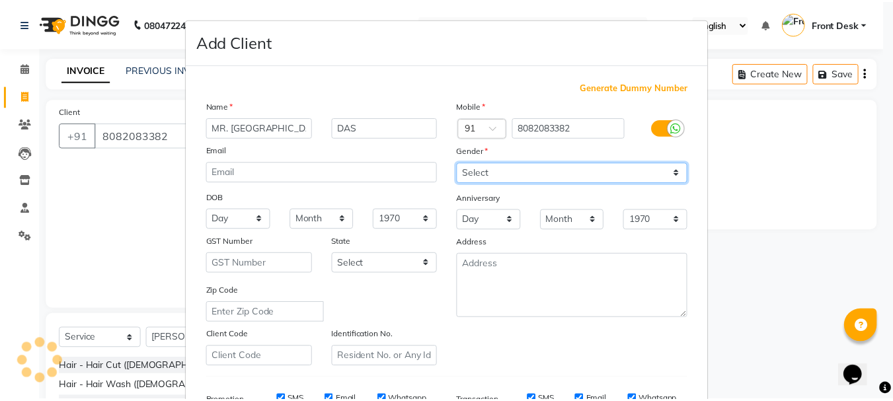
scroll to position [209, 0]
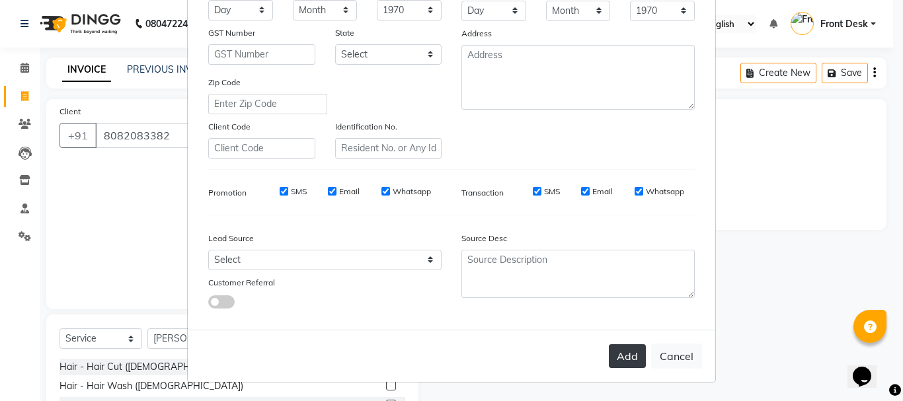
click at [633, 352] on button "Add" at bounding box center [627, 356] width 37 height 24
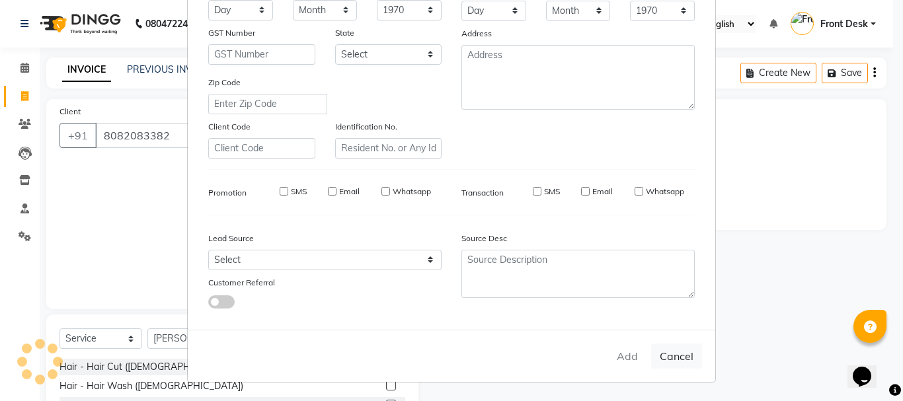
select select
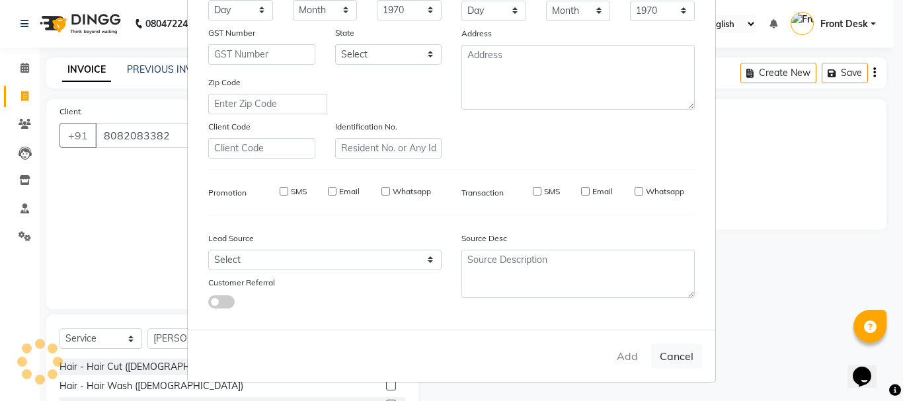
select select
checkbox input "false"
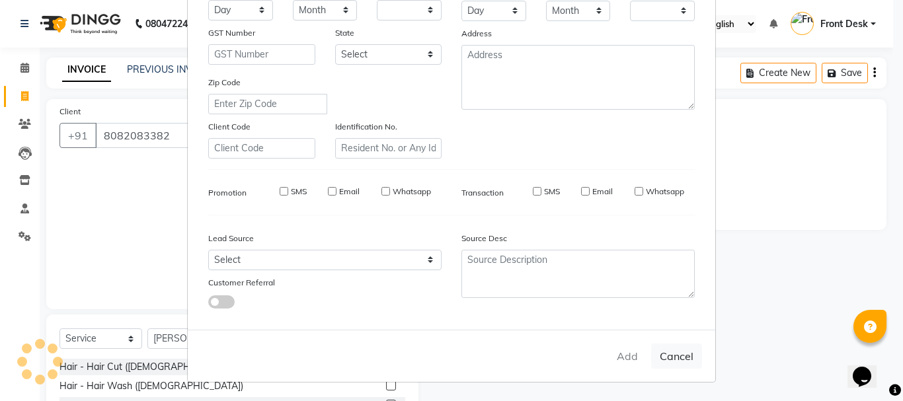
checkbox input "false"
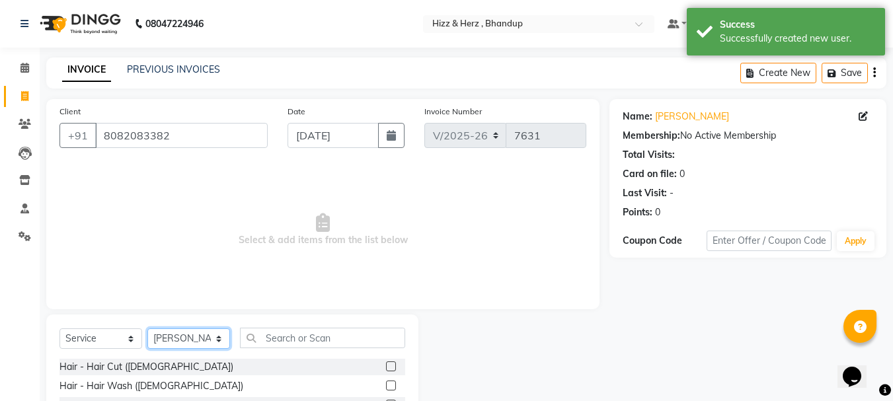
click at [221, 336] on select "Select Stylist Front Desk [PERSON_NAME] HIZZ & HERZ 2 [PERSON_NAME] [PERSON_NAM…" at bounding box center [188, 339] width 83 height 20
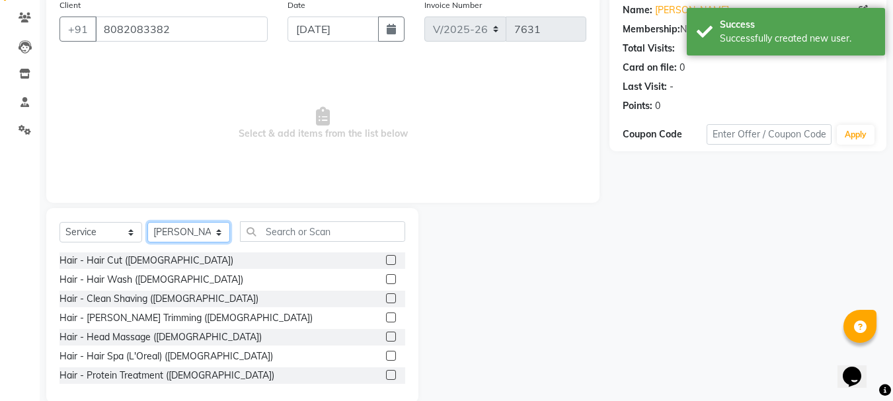
scroll to position [128, 0]
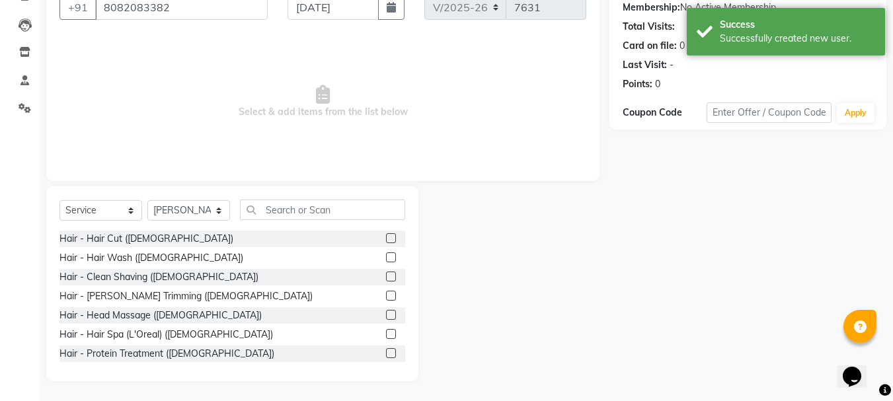
click at [386, 236] on label at bounding box center [391, 238] width 10 height 10
click at [386, 236] on input "checkbox" at bounding box center [390, 239] width 9 height 9
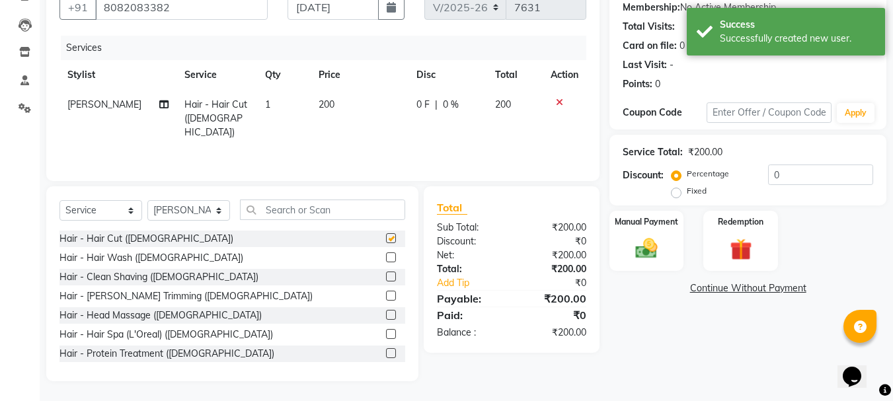
checkbox input "false"
click at [648, 255] on img at bounding box center [646, 248] width 37 height 26
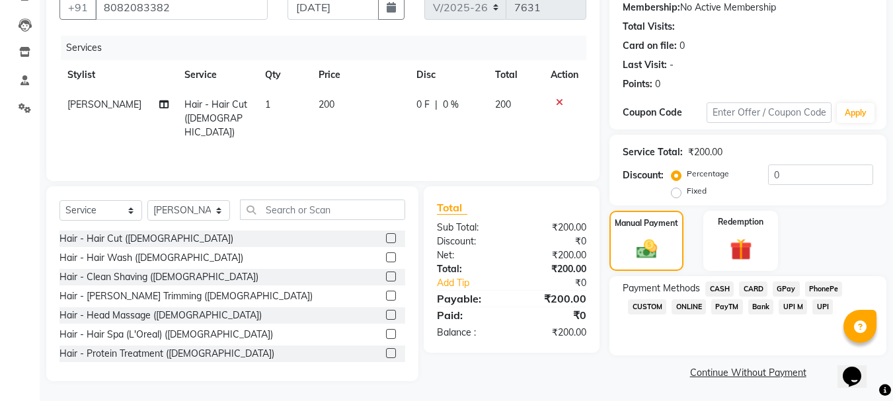
click at [713, 291] on span "CASH" at bounding box center [719, 289] width 28 height 15
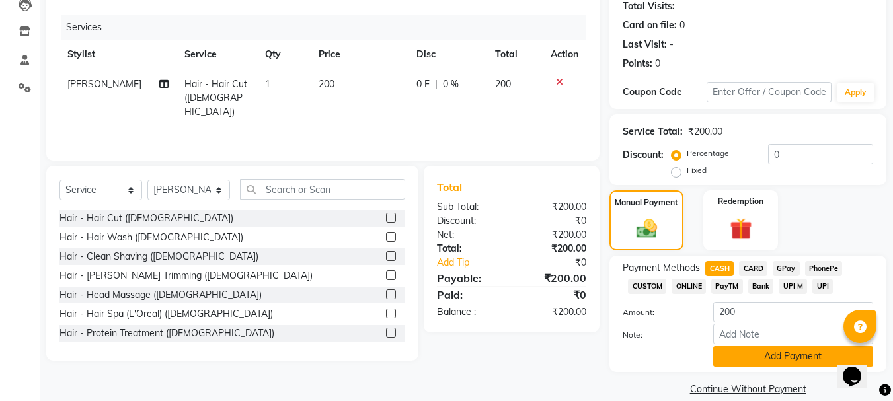
scroll to position [167, 0]
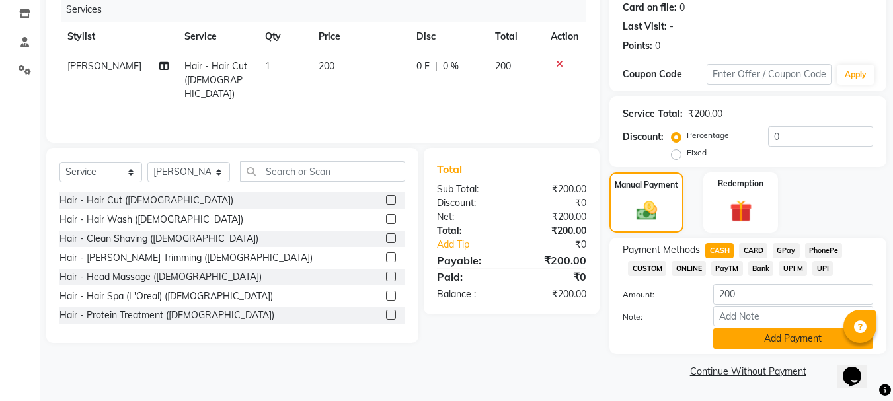
click at [806, 331] on button "Add Payment" at bounding box center [793, 339] width 160 height 20
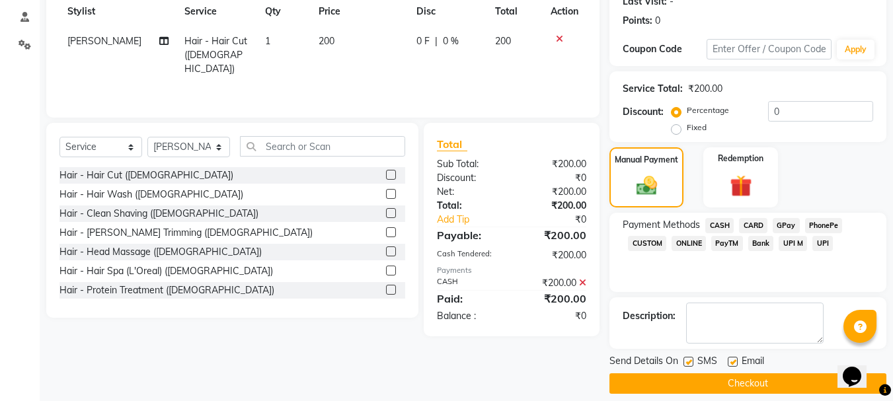
scroll to position [204, 0]
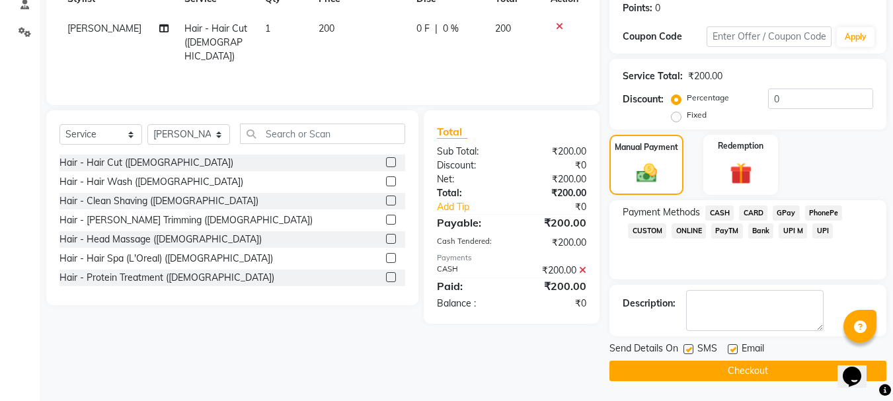
click at [754, 368] on button "Checkout" at bounding box center [747, 371] width 277 height 20
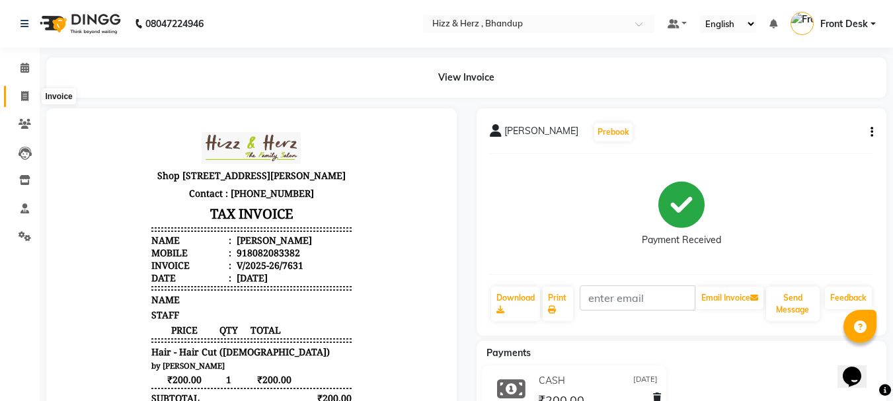
click at [21, 93] on icon at bounding box center [24, 96] width 7 height 10
select select "service"
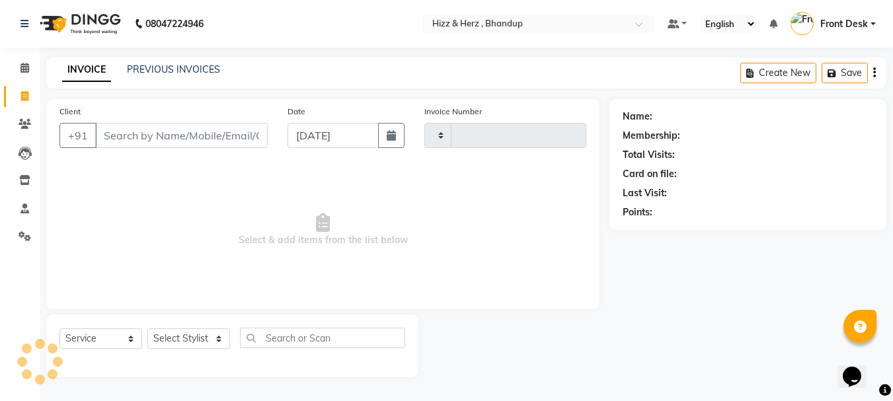
type input "7634"
select select "629"
click at [22, 66] on icon at bounding box center [24, 68] width 9 height 10
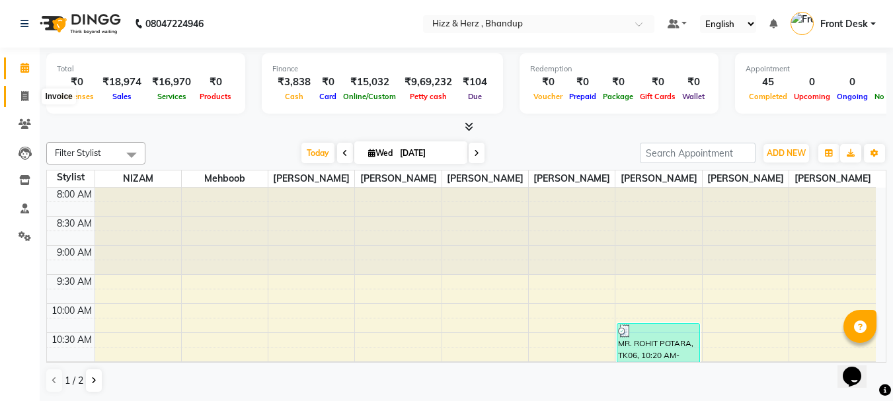
click at [20, 97] on span at bounding box center [24, 96] width 23 height 15
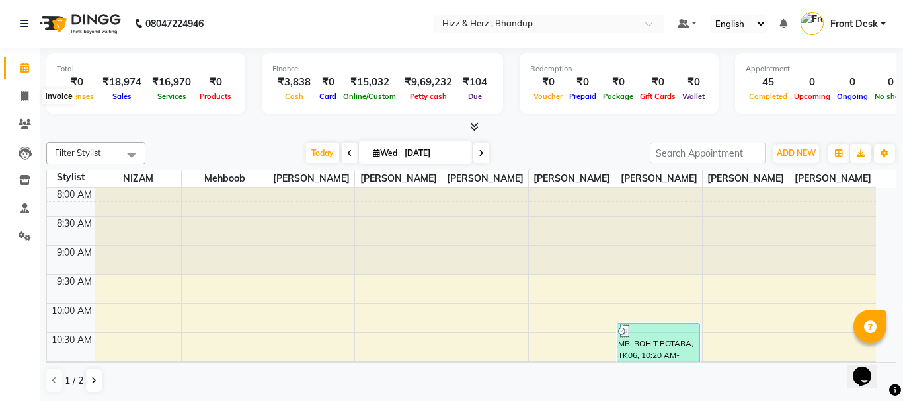
select select "629"
select select "service"
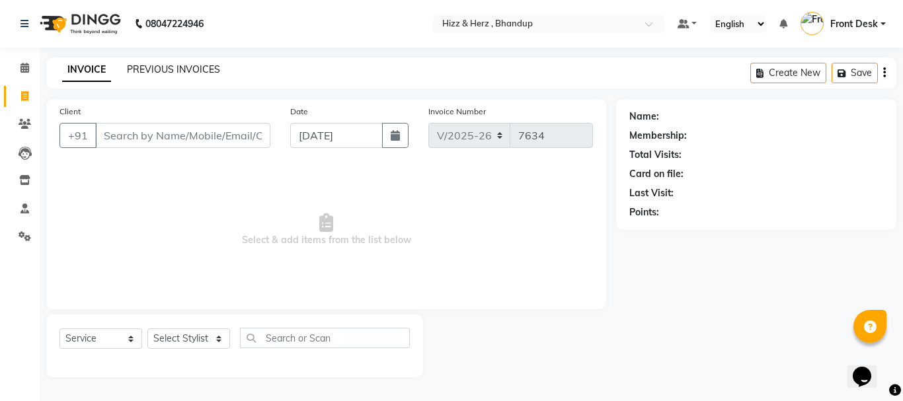
click at [184, 71] on link "PREVIOUS INVOICES" at bounding box center [173, 69] width 93 height 12
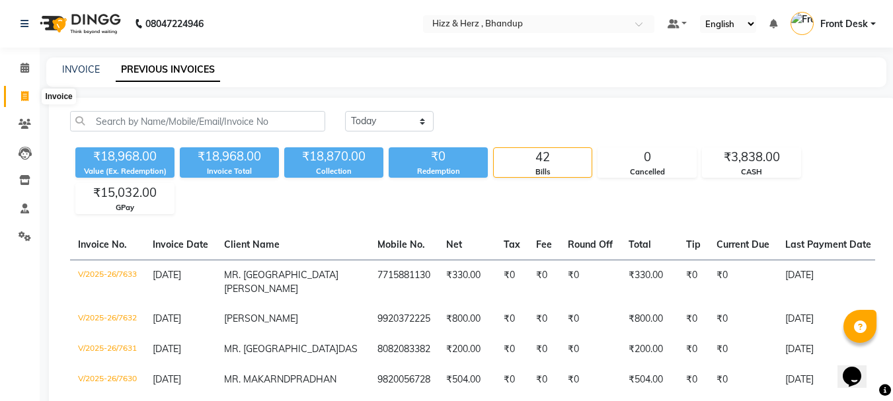
click at [26, 93] on icon at bounding box center [24, 96] width 7 height 10
select select "service"
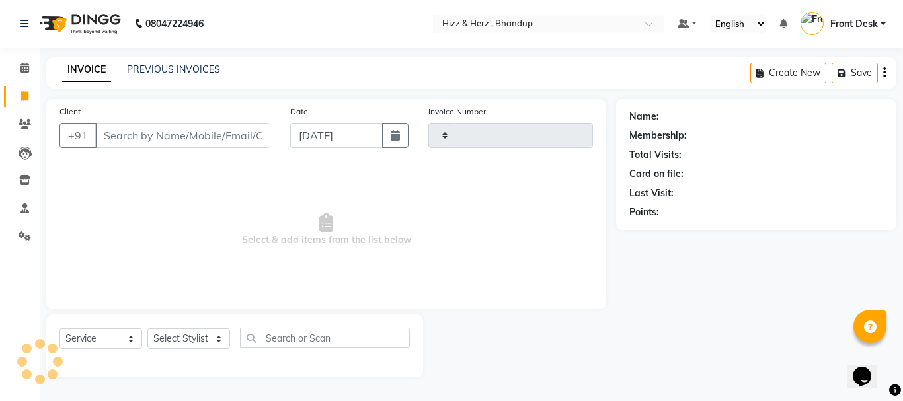
type input "7634"
select select "629"
click at [210, 336] on select "Select Stylist Front Desk [PERSON_NAME] HIZZ & HERZ 2 [PERSON_NAME] [PERSON_NAM…" at bounding box center [188, 339] width 83 height 20
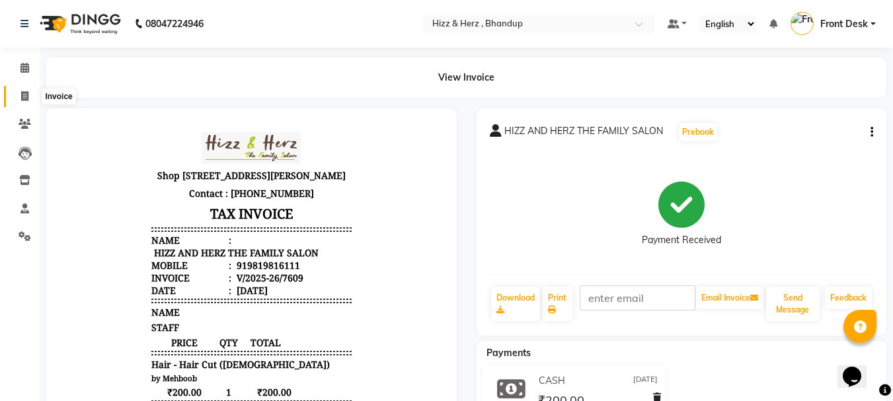
scroll to position [11, 0]
click at [24, 96] on icon at bounding box center [24, 96] width 7 height 10
select select "service"
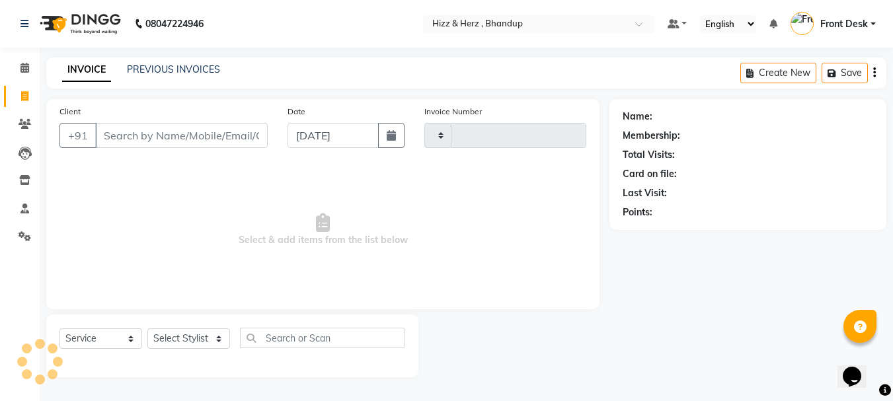
type input "7615"
select select "629"
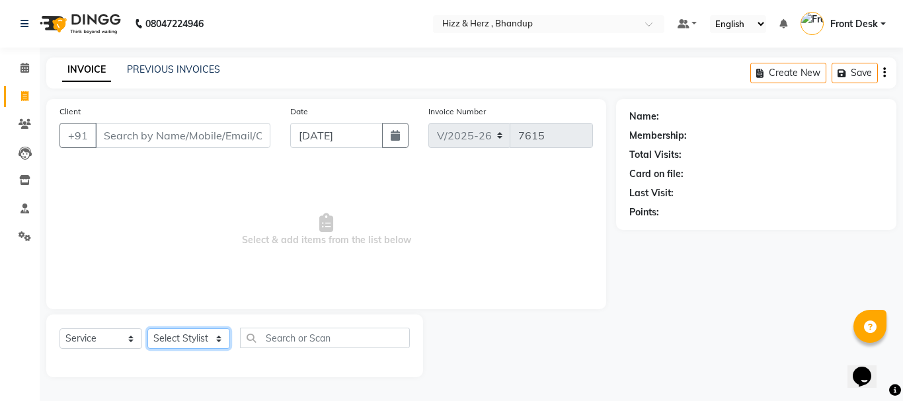
click at [219, 342] on select "Select Stylist" at bounding box center [188, 339] width 83 height 20
click at [197, 342] on select "Select Stylist" at bounding box center [188, 339] width 83 height 20
click at [200, 338] on select "Select Stylist Front Desk [PERSON_NAME] HIZZ & HERZ 2 [PERSON_NAME] [PERSON_NAM…" at bounding box center [188, 339] width 83 height 20
select select "82789"
click at [147, 329] on select "Select Stylist Front Desk [PERSON_NAME] HIZZ & HERZ 2 [PERSON_NAME] [PERSON_NAM…" at bounding box center [188, 339] width 83 height 20
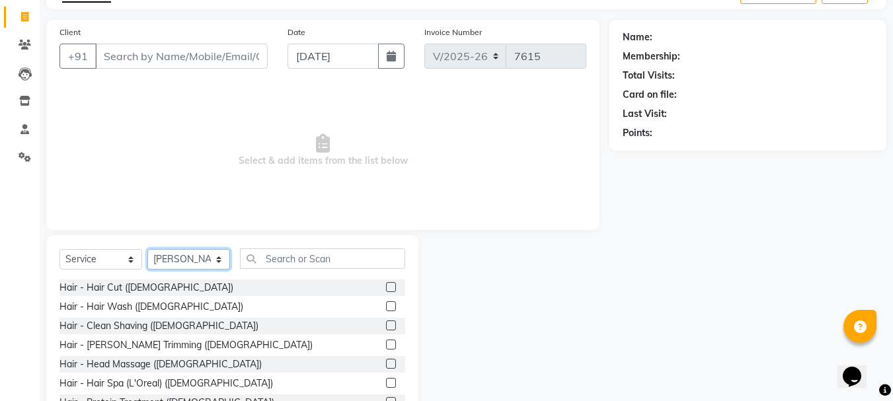
scroll to position [128, 0]
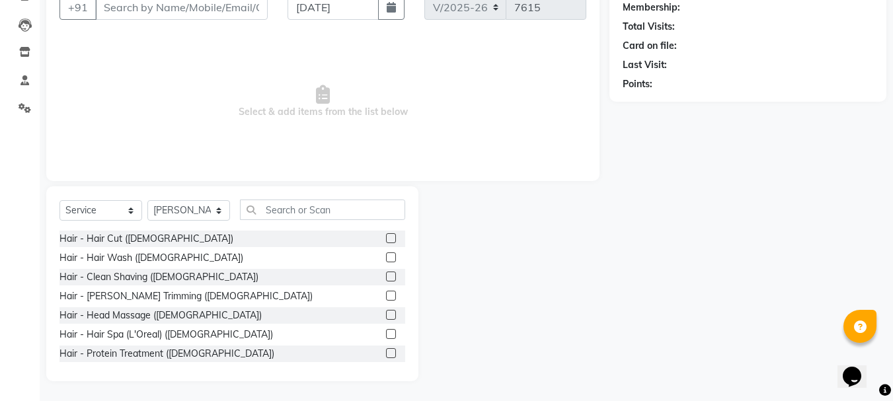
click at [386, 239] on label at bounding box center [391, 238] width 10 height 10
click at [386, 239] on input "checkbox" at bounding box center [390, 239] width 9 height 9
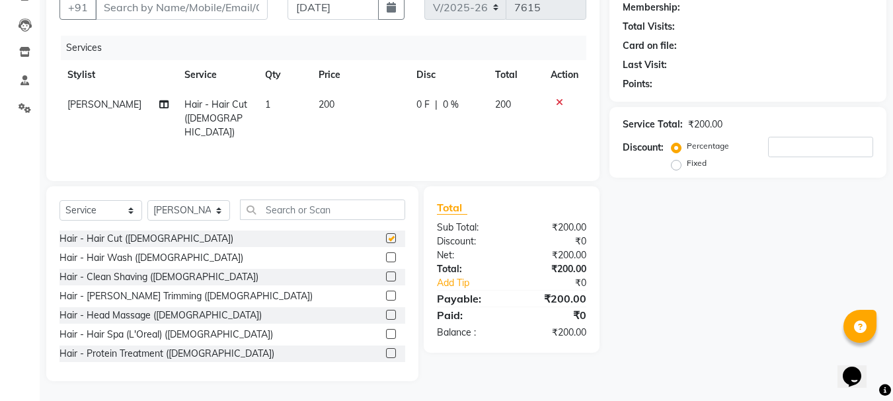
scroll to position [9, 0]
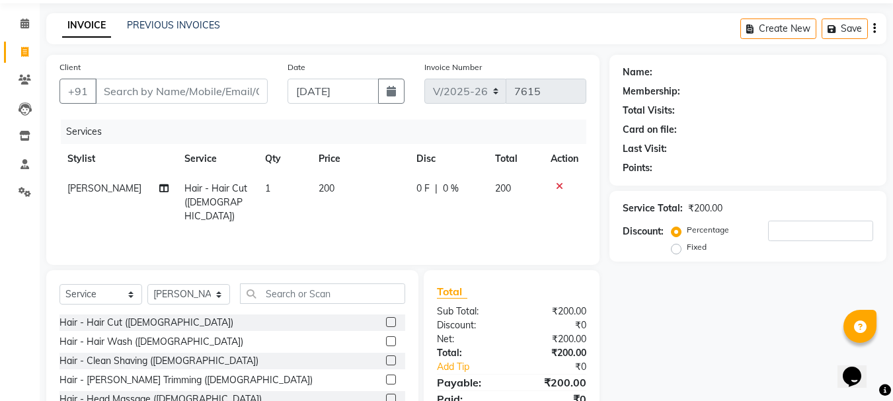
checkbox input "false"
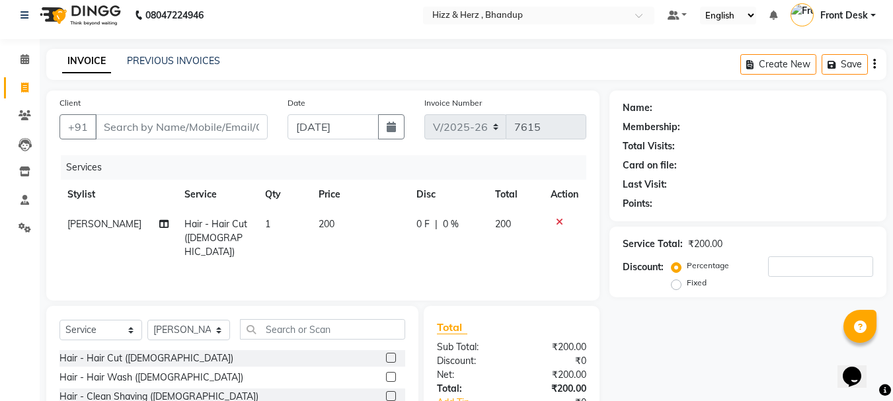
scroll to position [0, 0]
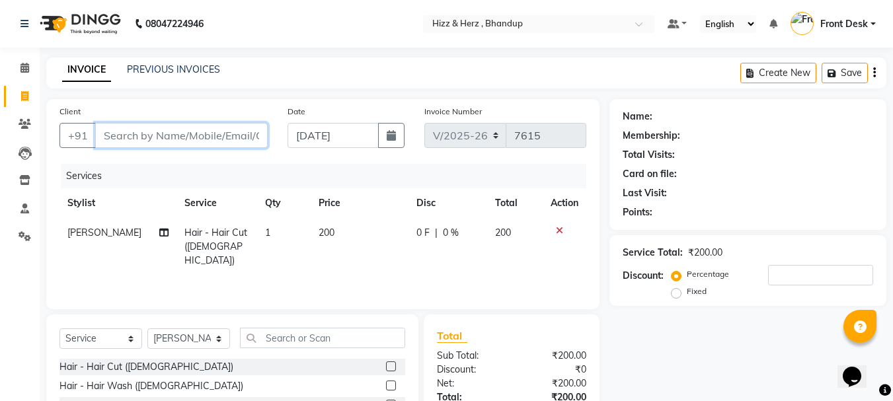
click at [183, 138] on input "Client" at bounding box center [181, 135] width 173 height 25
click at [157, 132] on input "Client" at bounding box center [181, 135] width 173 height 25
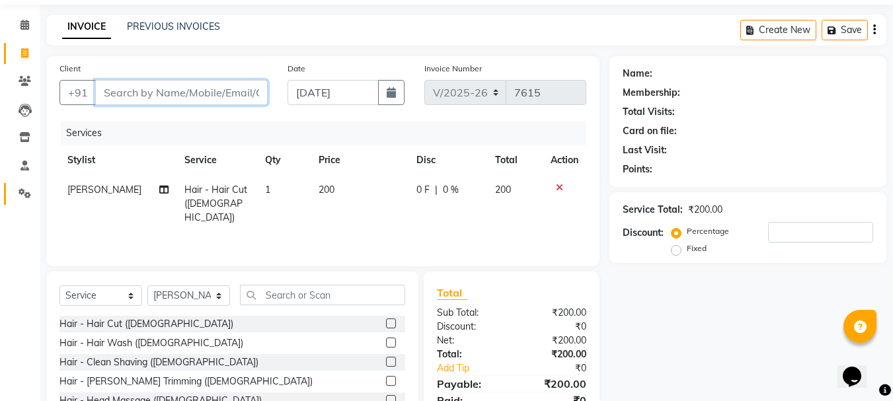
scroll to position [66, 0]
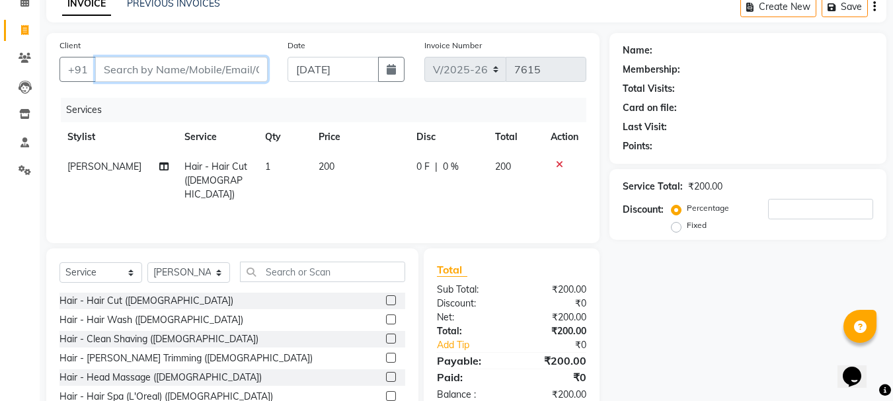
click at [227, 64] on input "Client" at bounding box center [181, 69] width 173 height 25
click at [217, 69] on input "Client" at bounding box center [181, 69] width 173 height 25
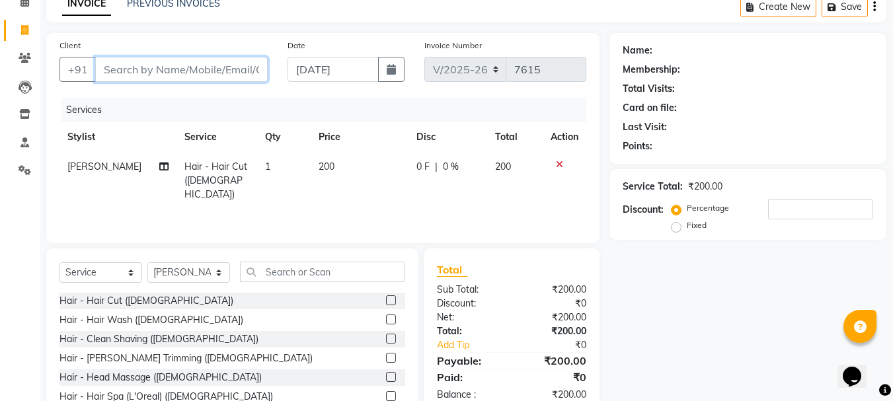
type input "9"
type input "0"
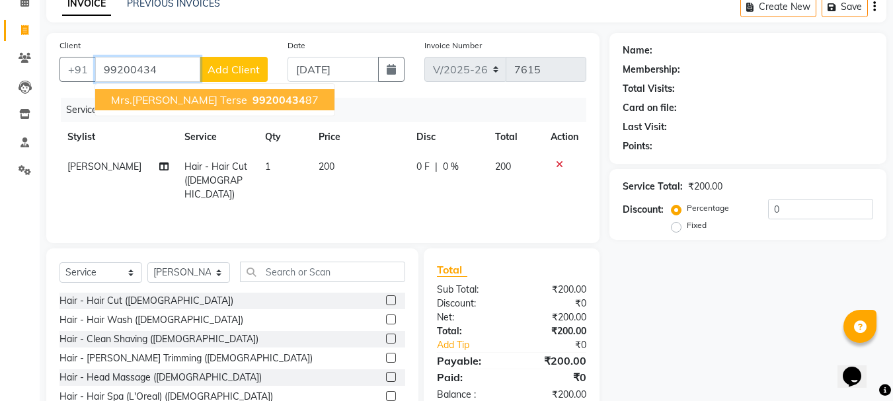
drag, startPoint x: 205, startPoint y: 98, endPoint x: 239, endPoint y: 120, distance: 40.7
click at [253, 98] on span "99200434" at bounding box center [279, 99] width 53 height 13
type input "9920043487"
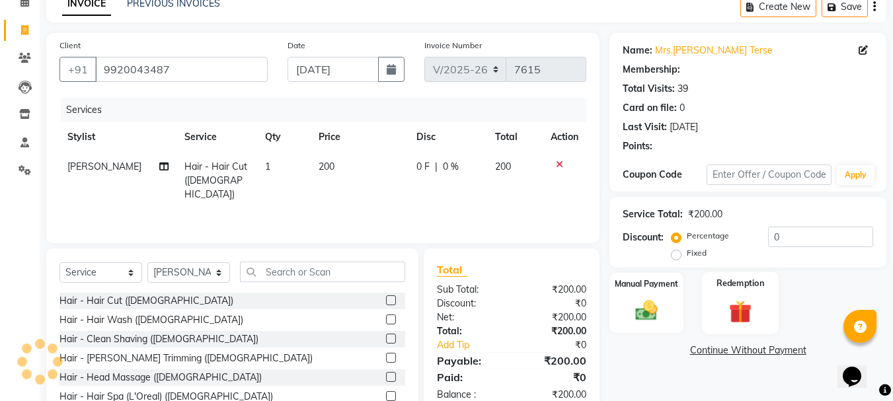
type input "20"
select select "1: Object"
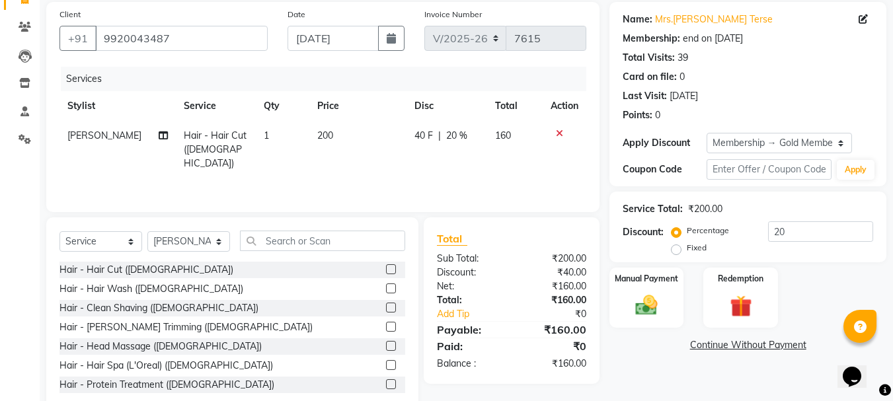
scroll to position [128, 0]
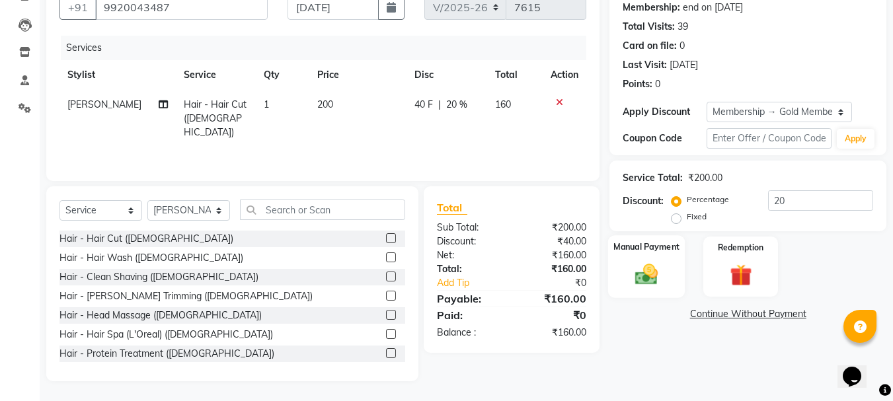
click at [642, 283] on img at bounding box center [646, 274] width 37 height 26
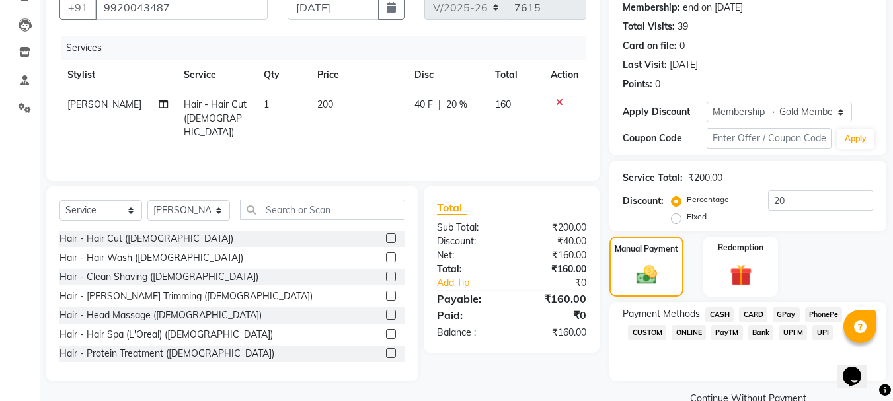
click at [787, 313] on span "GPay" at bounding box center [786, 314] width 27 height 15
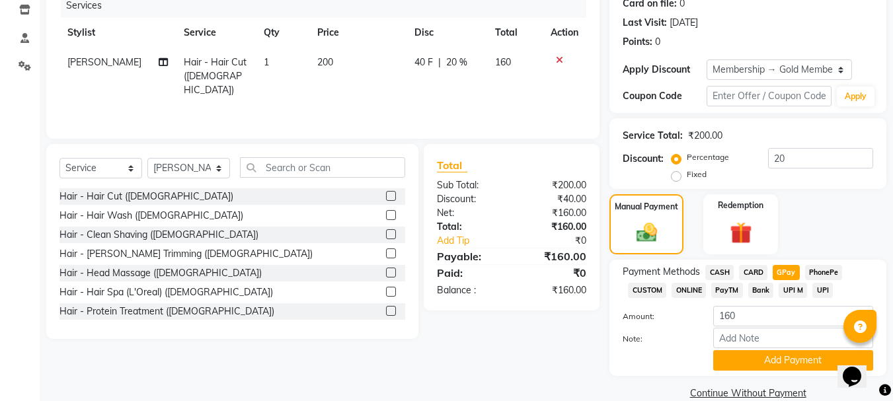
scroll to position [192, 0]
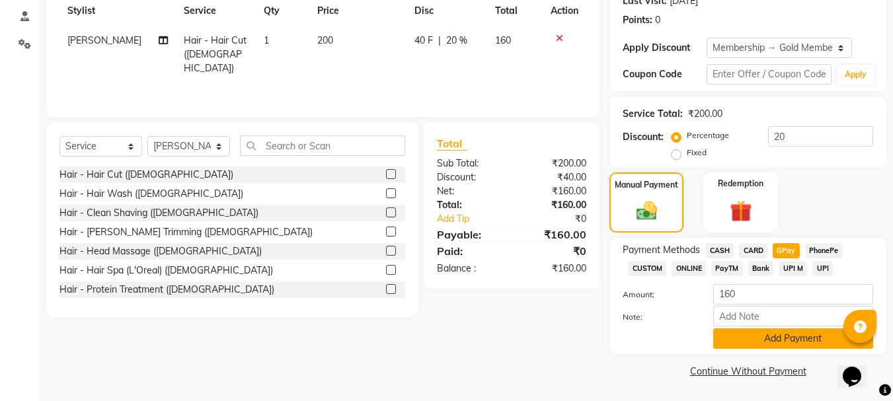
click at [781, 337] on button "Add Payment" at bounding box center [793, 339] width 160 height 20
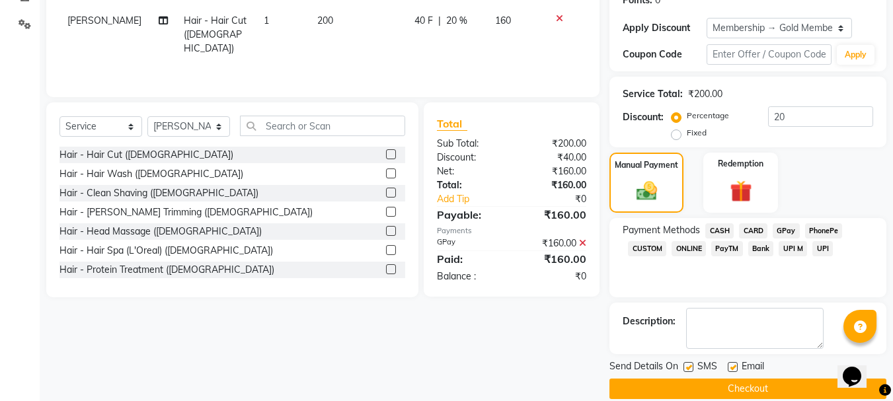
scroll to position [230, 0]
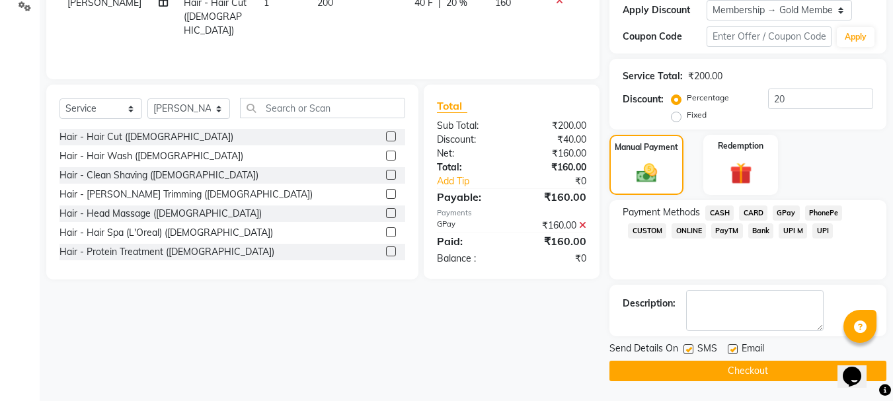
click at [763, 374] on button "Checkout" at bounding box center [747, 371] width 277 height 20
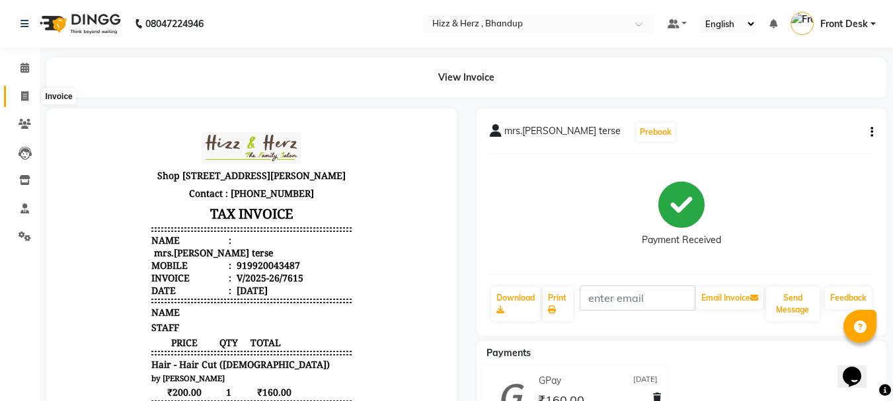
click at [23, 98] on icon at bounding box center [24, 96] width 7 height 10
select select "629"
select select "service"
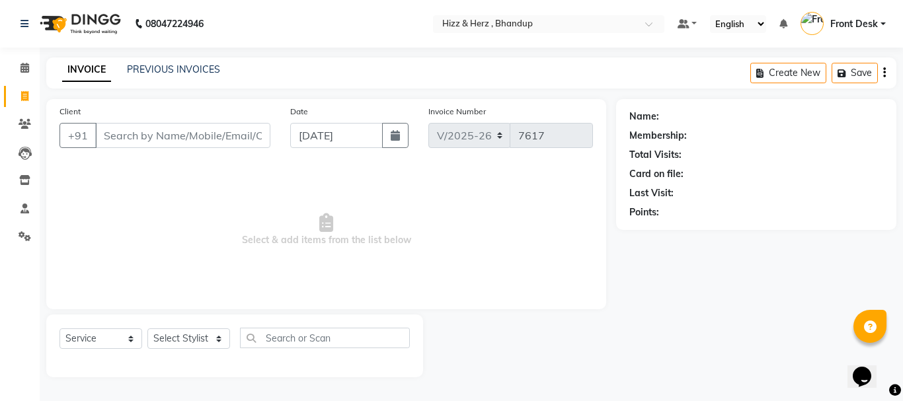
click at [235, 136] on input "Client" at bounding box center [182, 135] width 175 height 25
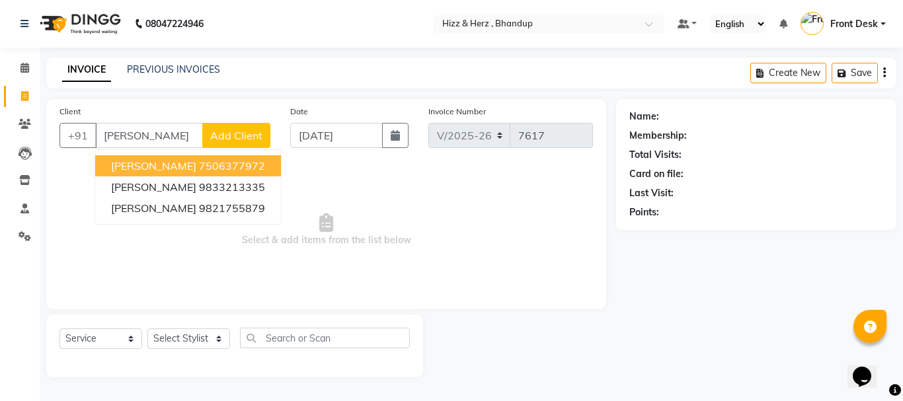
click at [238, 162] on ngb-highlight "7506377972" at bounding box center [232, 165] width 66 height 13
type input "7506377972"
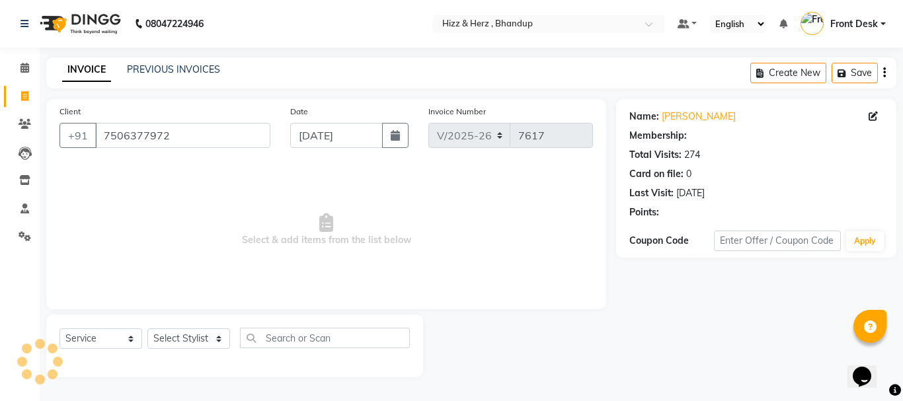
select select "1: Object"
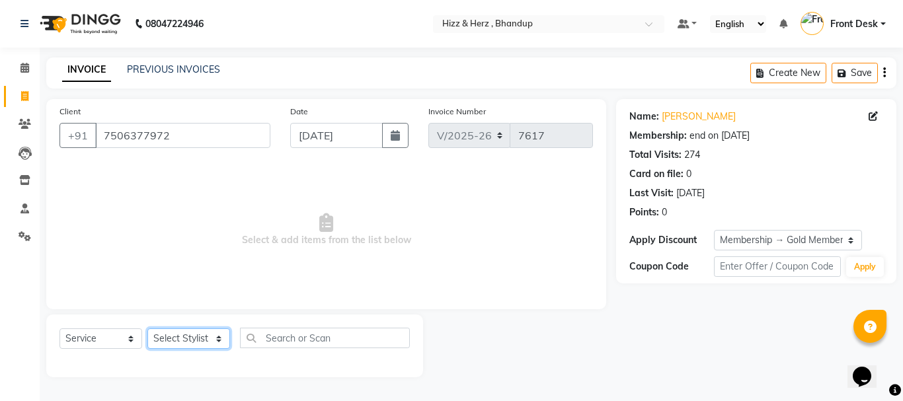
click at [188, 339] on select "Select Stylist Front Desk [PERSON_NAME] HIZZ & HERZ 2 [PERSON_NAME] [PERSON_NAM…" at bounding box center [188, 339] width 83 height 20
select select "9146"
click at [147, 329] on select "Select Stylist Front Desk [PERSON_NAME] HIZZ & HERZ 2 [PERSON_NAME] [PERSON_NAM…" at bounding box center [188, 339] width 83 height 20
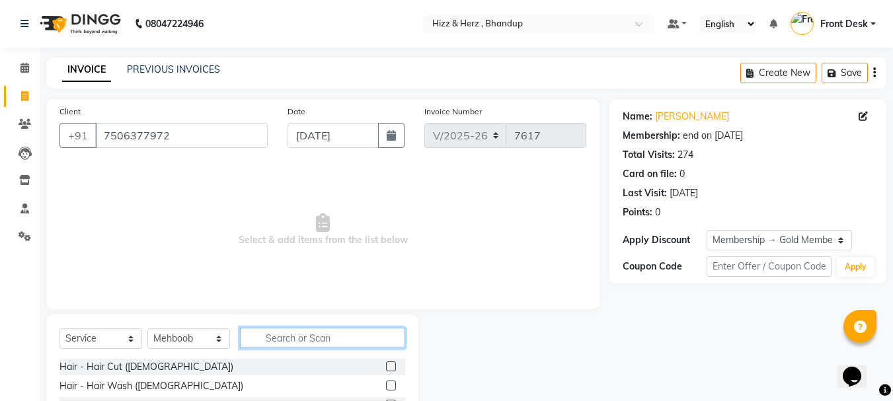
click at [335, 334] on input "text" at bounding box center [322, 338] width 165 height 20
type input "wash"
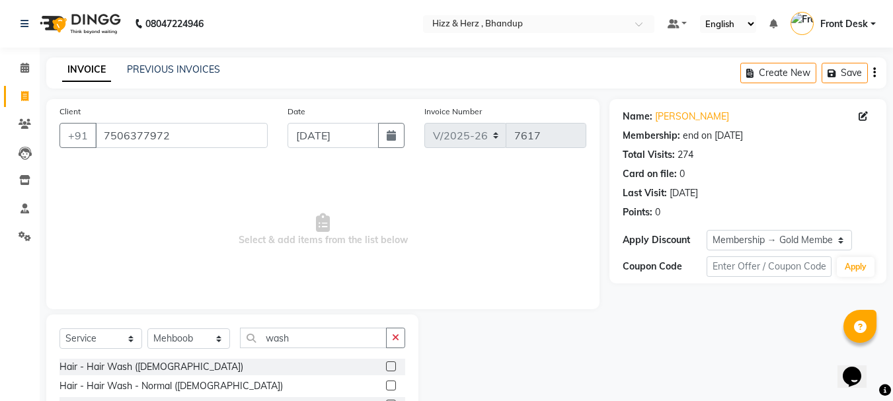
click at [391, 383] on label at bounding box center [391, 386] width 10 height 10
click at [391, 383] on input "checkbox" at bounding box center [390, 386] width 9 height 9
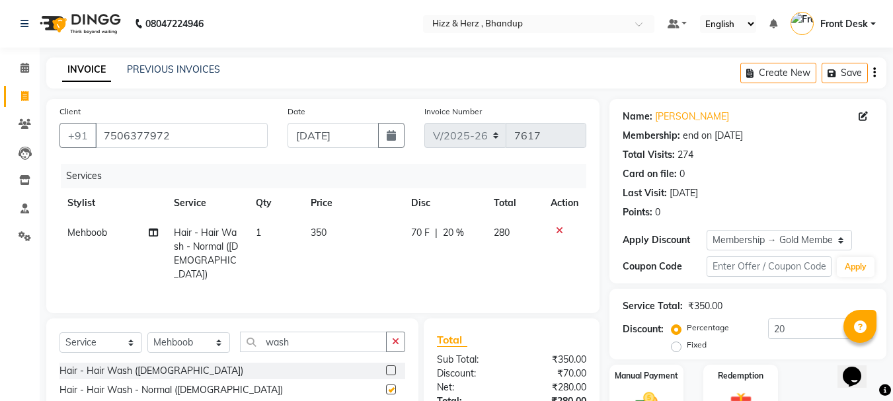
checkbox input "false"
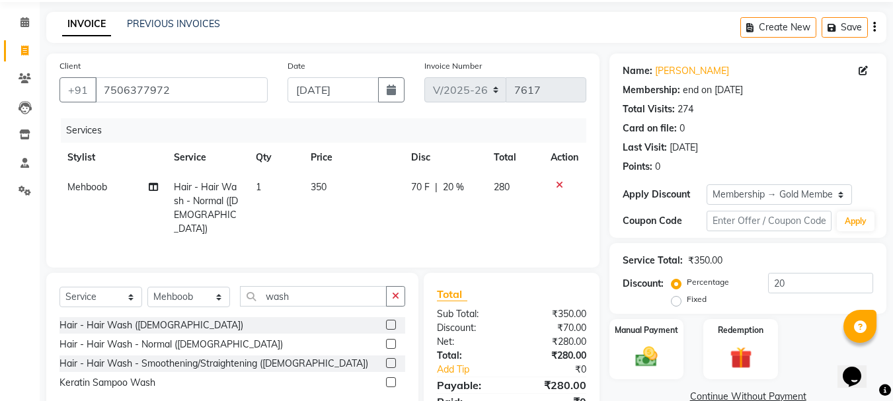
scroll to position [100, 0]
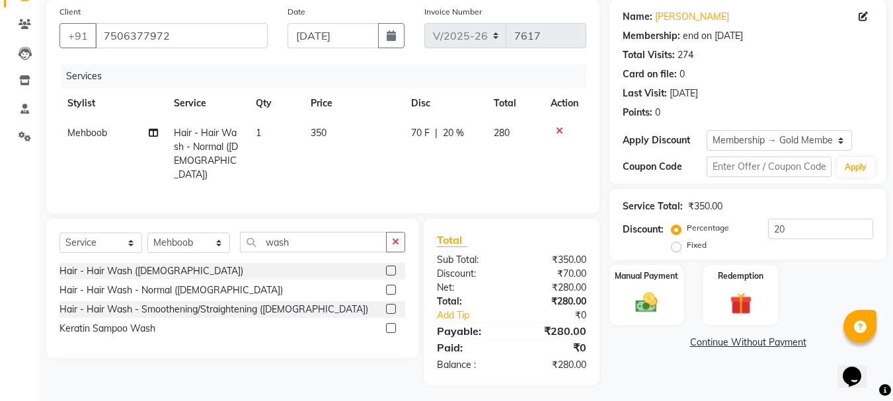
click at [319, 130] on span "350" at bounding box center [319, 133] width 16 height 12
select select "9146"
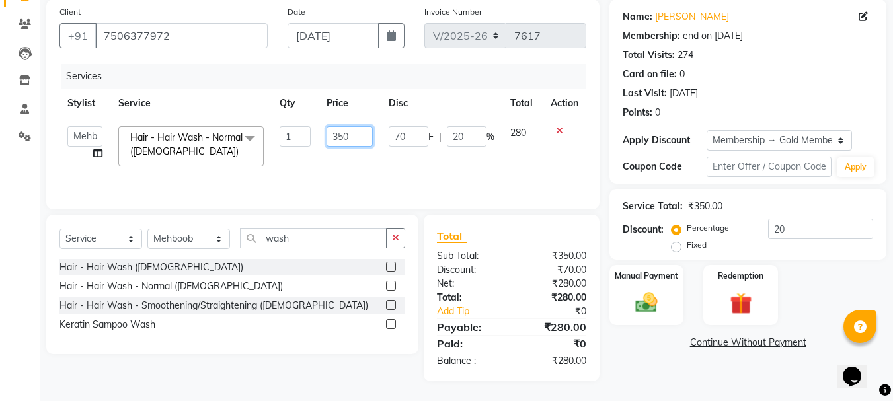
click at [342, 139] on input "350" at bounding box center [350, 136] width 46 height 20
type input "400"
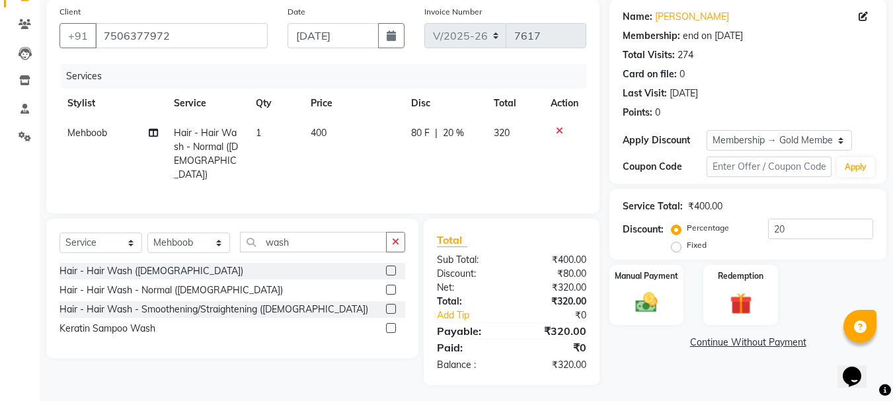
click at [386, 161] on tr "Mehboob Hair - Hair Wash - Normal (Female) 1 400 80 F | 20 % 320" at bounding box center [322, 153] width 527 height 71
click at [652, 305] on img at bounding box center [646, 303] width 37 height 26
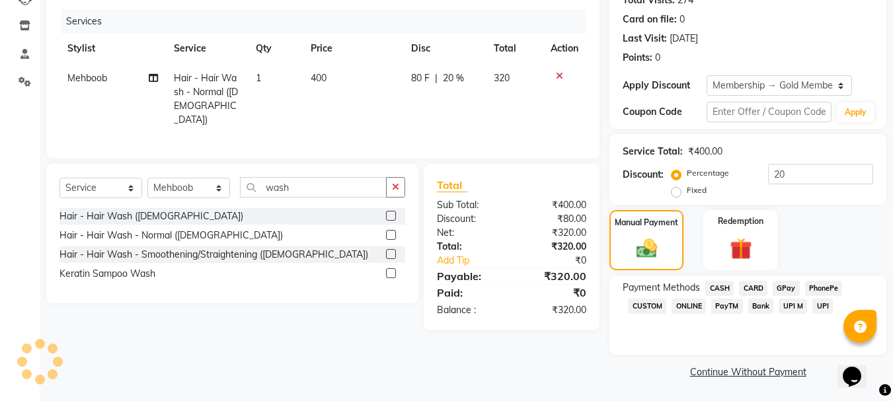
scroll to position [155, 0]
click at [779, 288] on span "GPay" at bounding box center [786, 287] width 27 height 15
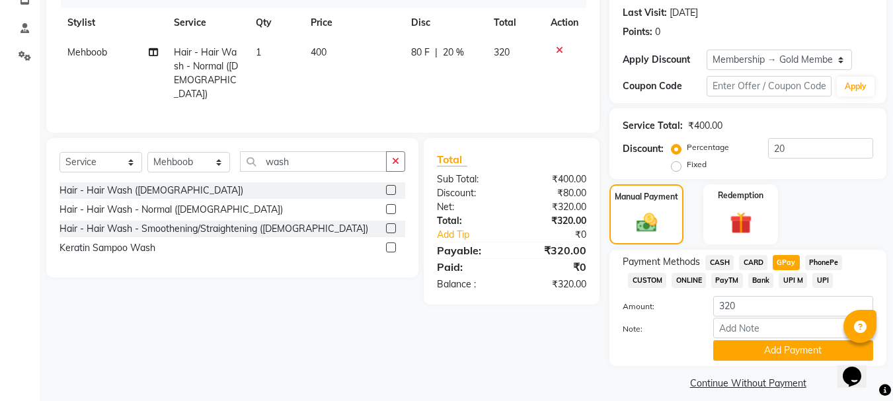
scroll to position [192, 0]
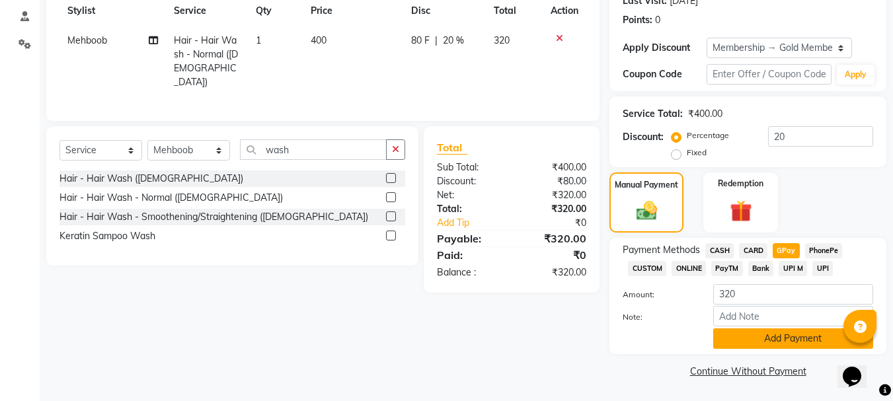
click at [785, 333] on button "Add Payment" at bounding box center [793, 339] width 160 height 20
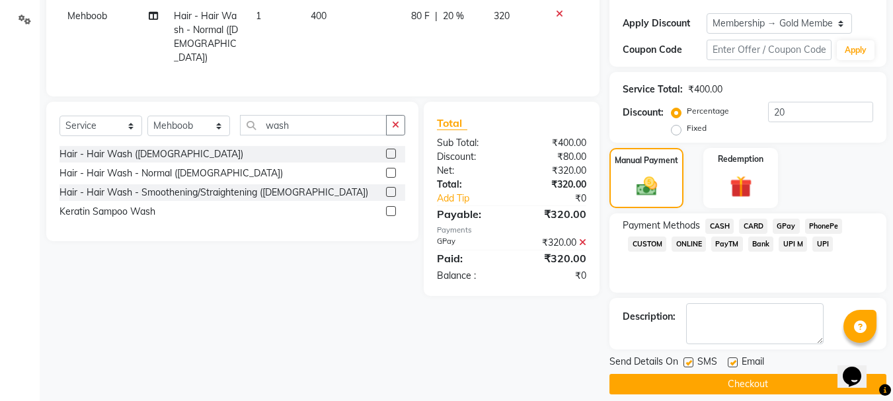
scroll to position [230, 0]
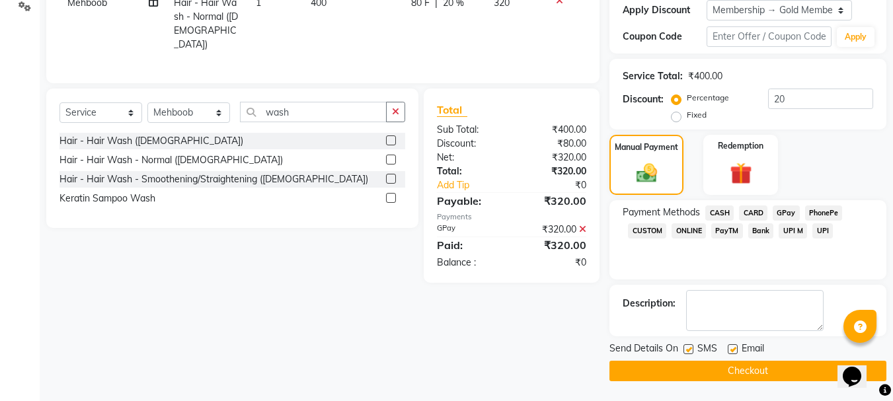
click at [758, 368] on button "Checkout" at bounding box center [747, 371] width 277 height 20
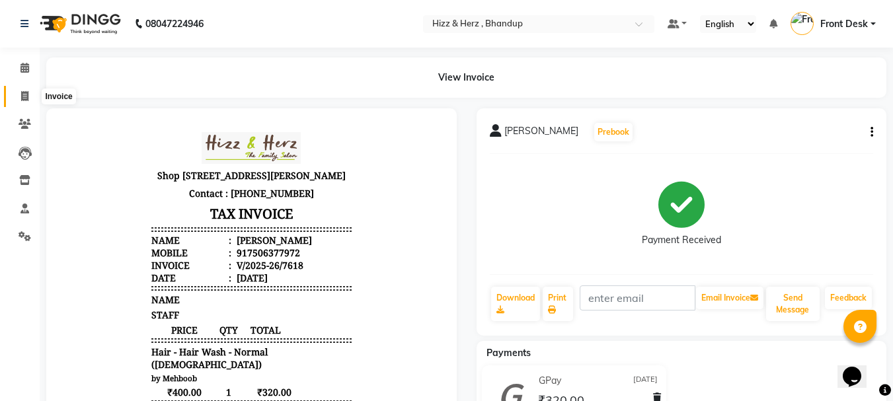
click at [23, 97] on icon at bounding box center [24, 96] width 7 height 10
select select "service"
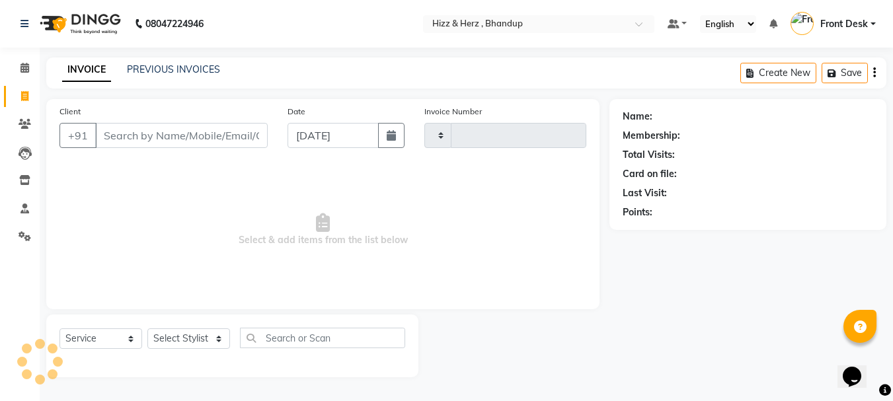
type input "7619"
select select "629"
click at [208, 128] on input "Client" at bounding box center [182, 135] width 175 height 25
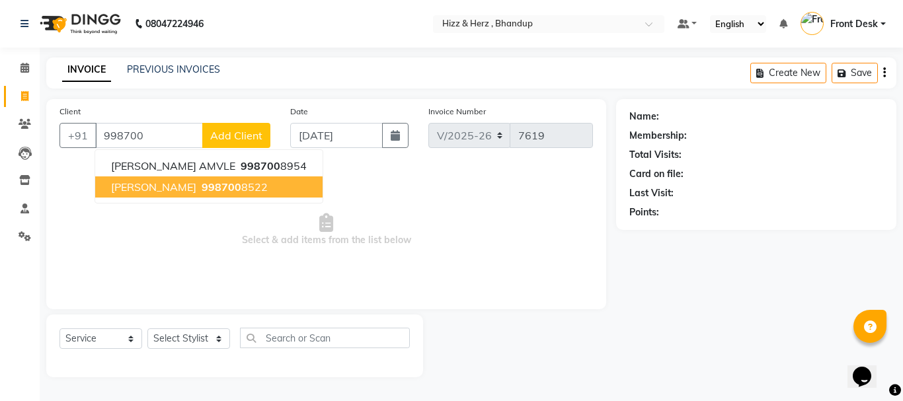
click at [268, 192] on ngb-highlight "998700 8522" at bounding box center [233, 186] width 69 height 13
type input "9987008522"
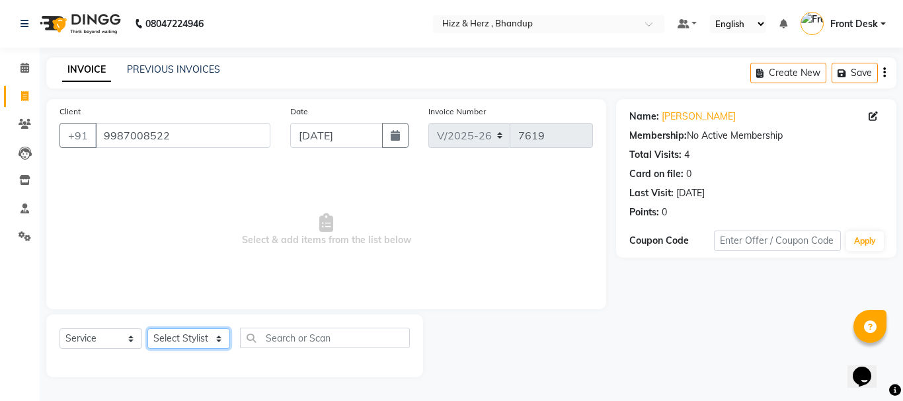
click at [209, 338] on select "Select Stylist Front Desk [PERSON_NAME] HIZZ & HERZ 2 [PERSON_NAME] [PERSON_NAM…" at bounding box center [188, 339] width 83 height 20
select select "82789"
click at [147, 329] on select "Select Stylist Front Desk [PERSON_NAME] HIZZ & HERZ 2 [PERSON_NAME] [PERSON_NAM…" at bounding box center [188, 339] width 83 height 20
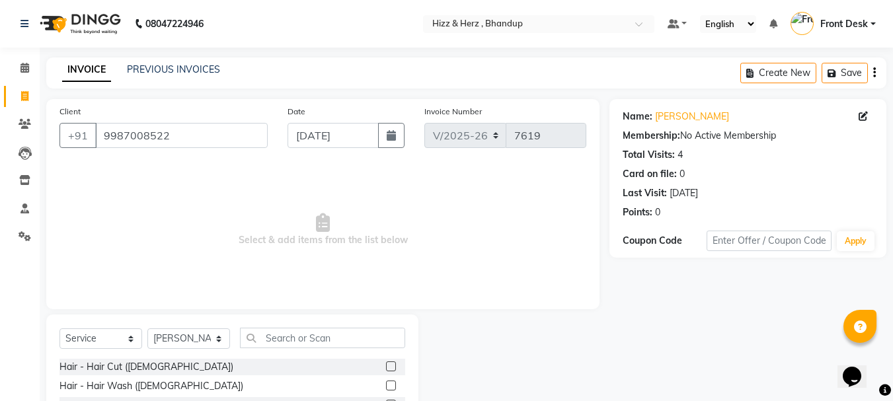
click at [386, 364] on label at bounding box center [391, 367] width 10 height 10
click at [386, 364] on input "checkbox" at bounding box center [390, 367] width 9 height 9
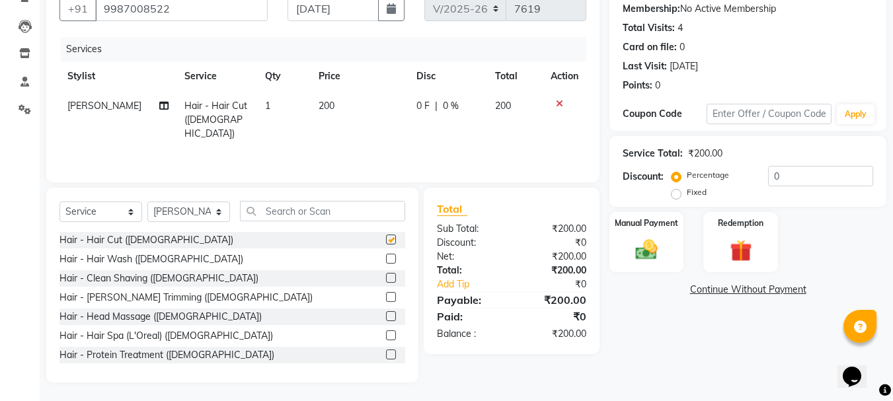
checkbox input "false"
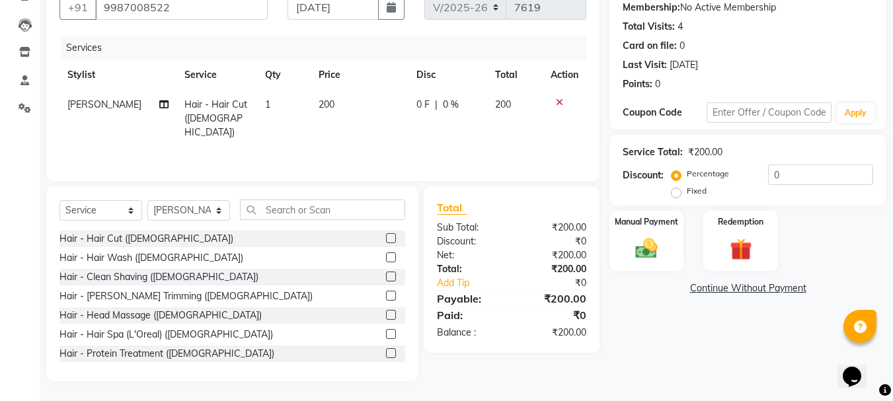
click at [386, 277] on label at bounding box center [391, 277] width 10 height 10
click at [386, 277] on input "checkbox" at bounding box center [390, 277] width 9 height 9
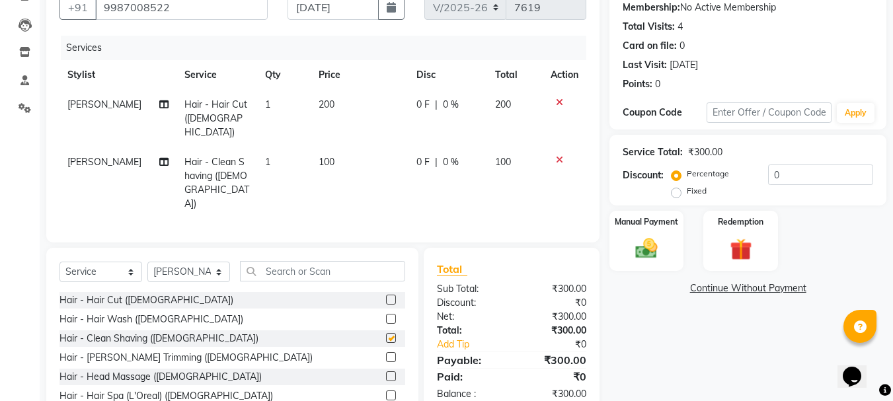
scroll to position [158, 0]
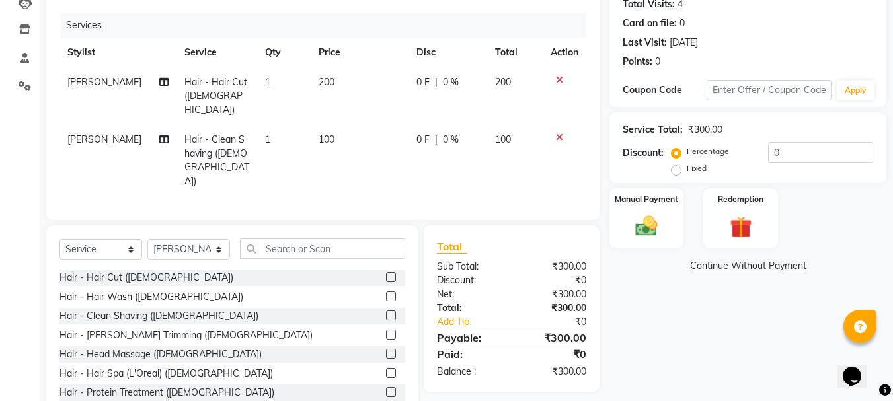
checkbox input "false"
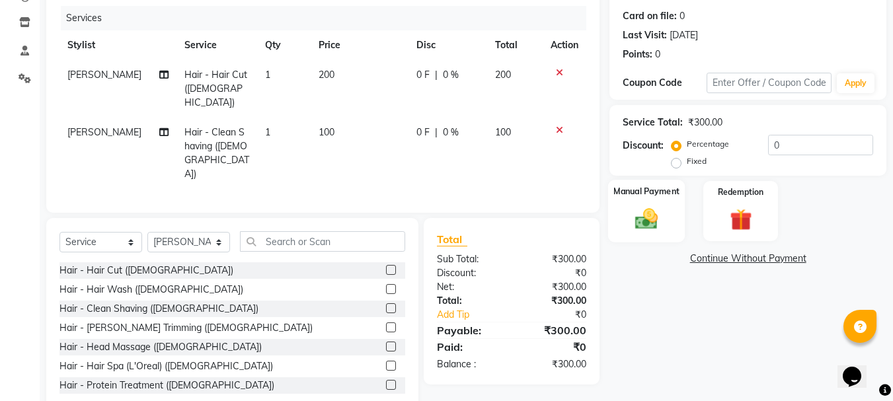
click at [652, 223] on img at bounding box center [646, 219] width 37 height 26
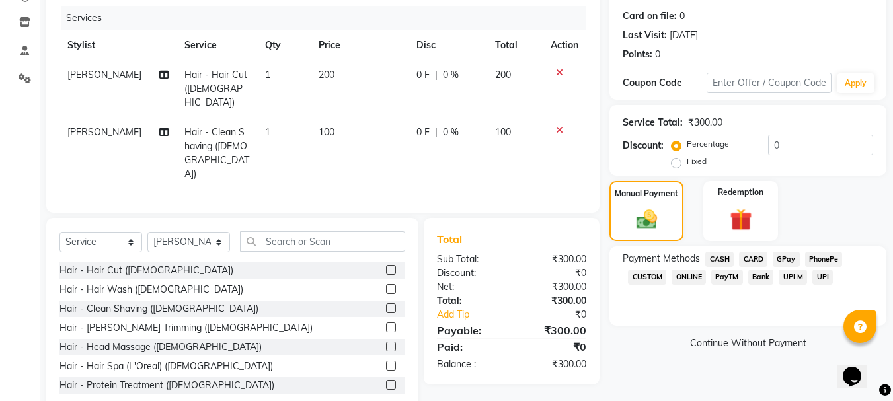
click at [781, 259] on span "GPay" at bounding box center [786, 259] width 27 height 15
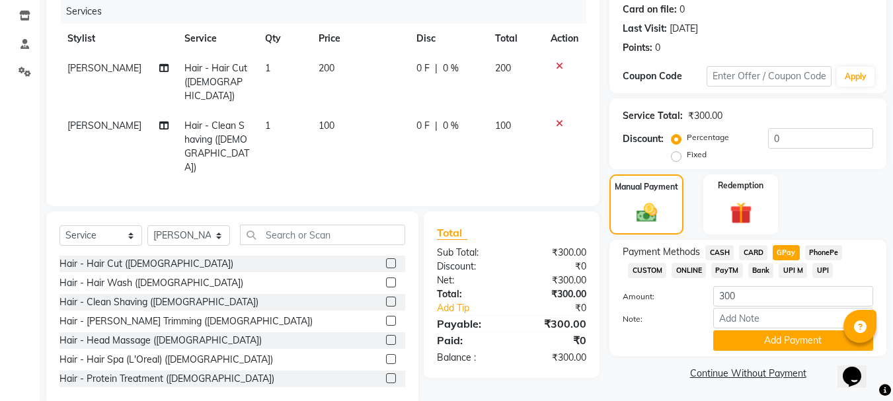
scroll to position [167, 0]
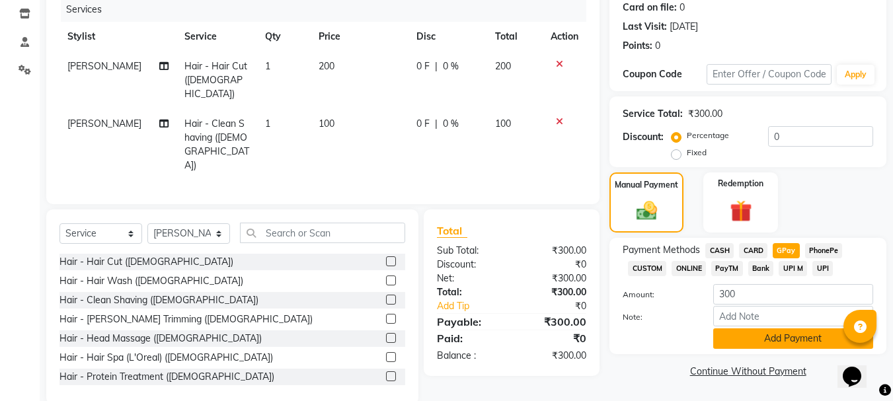
click at [772, 340] on button "Add Payment" at bounding box center [793, 339] width 160 height 20
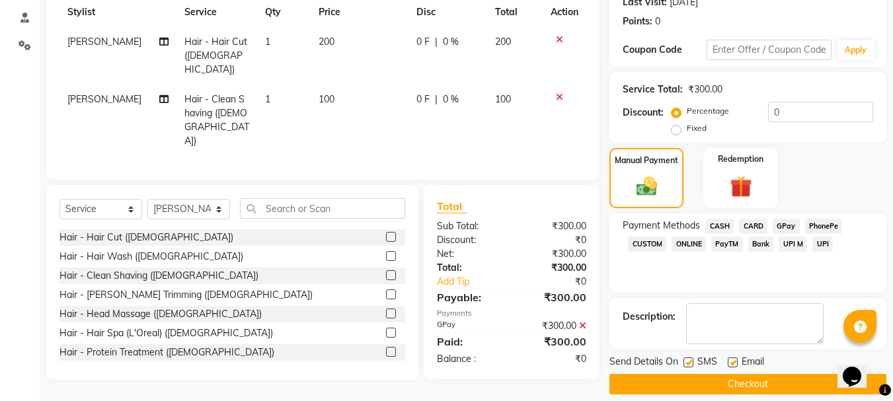
scroll to position [204, 0]
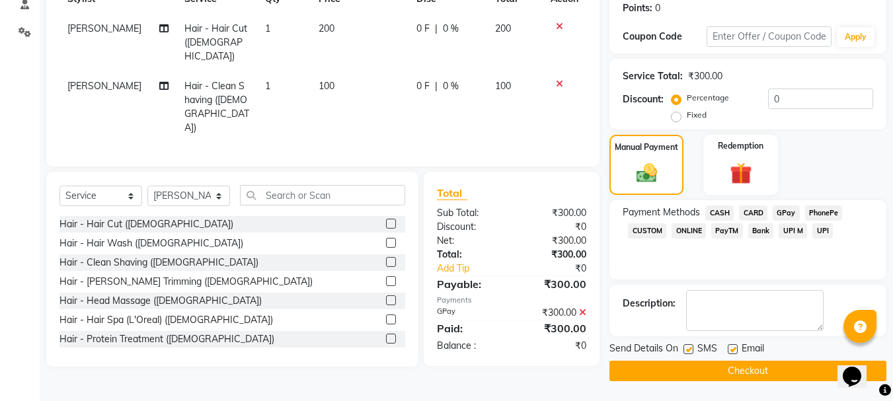
click at [776, 372] on button "Checkout" at bounding box center [747, 371] width 277 height 20
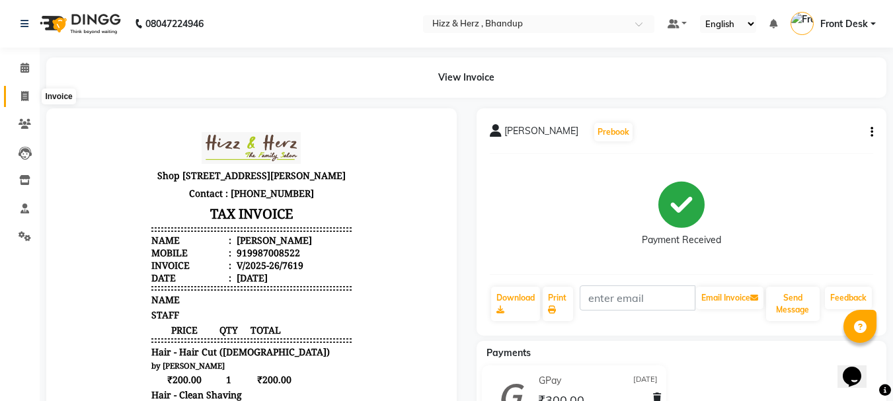
click at [28, 97] on icon at bounding box center [24, 96] width 7 height 10
select select "service"
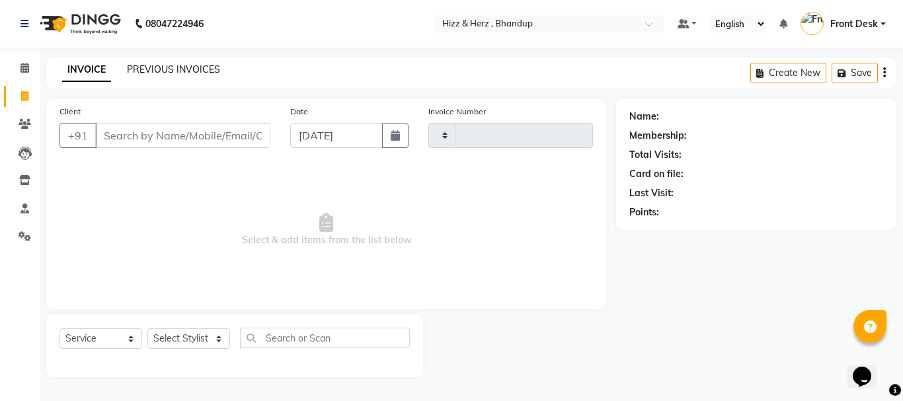
type input "7622"
select select "629"
click at [178, 68] on link "PREVIOUS INVOICES" at bounding box center [173, 69] width 93 height 12
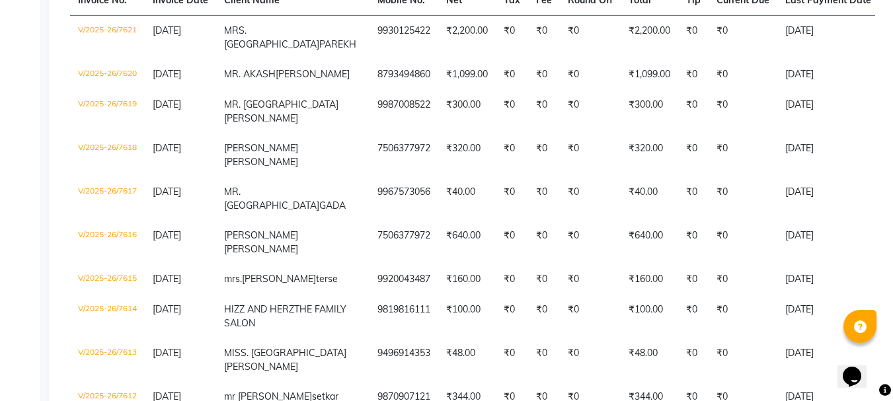
scroll to position [132, 0]
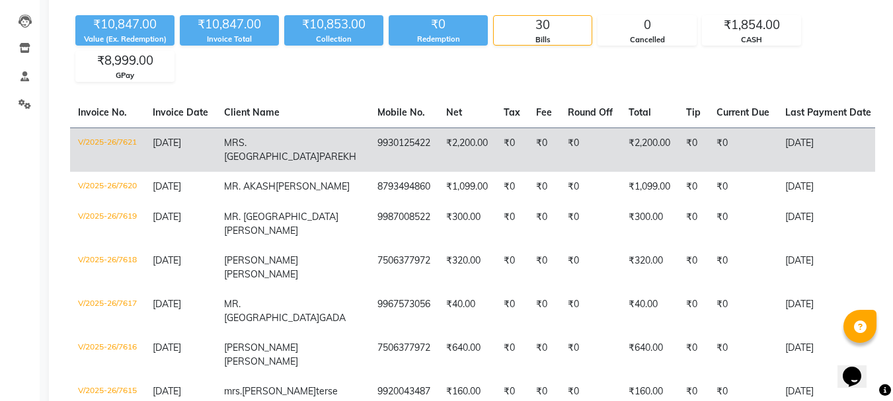
click at [370, 147] on td "9930125422" at bounding box center [404, 150] width 69 height 44
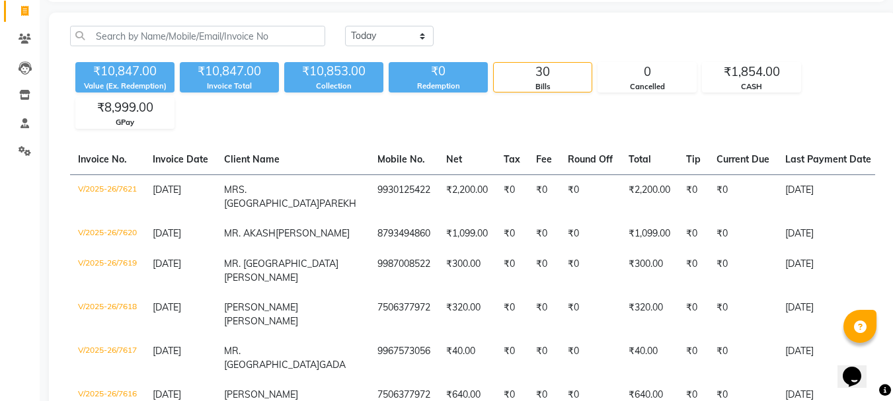
scroll to position [0, 0]
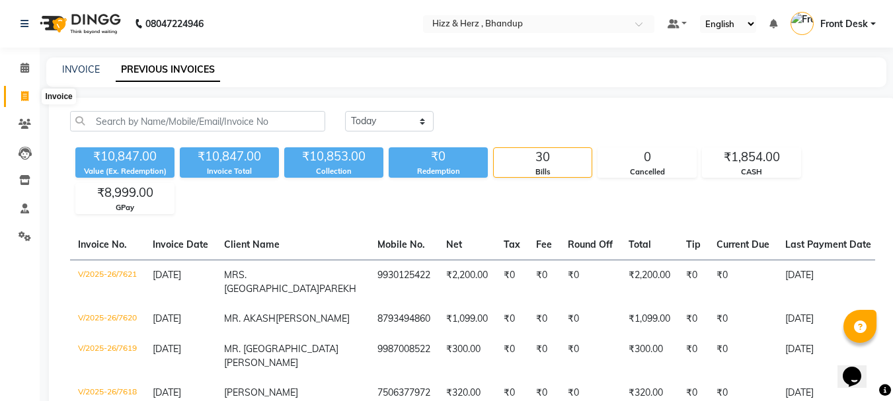
click at [24, 93] on icon at bounding box center [24, 96] width 7 height 10
select select "629"
select select "service"
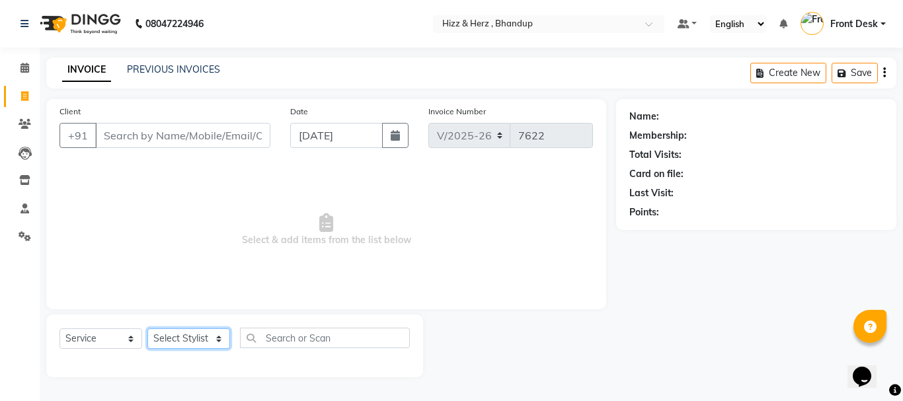
click at [208, 331] on select "Select Stylist Front Desk [PERSON_NAME] HIZZ & HERZ 2 [PERSON_NAME] [PERSON_NAM…" at bounding box center [188, 339] width 83 height 20
select select "11514"
click at [147, 329] on select "Select Stylist Front Desk [PERSON_NAME] HIZZ & HERZ 2 [PERSON_NAME] [PERSON_NAM…" at bounding box center [188, 339] width 83 height 20
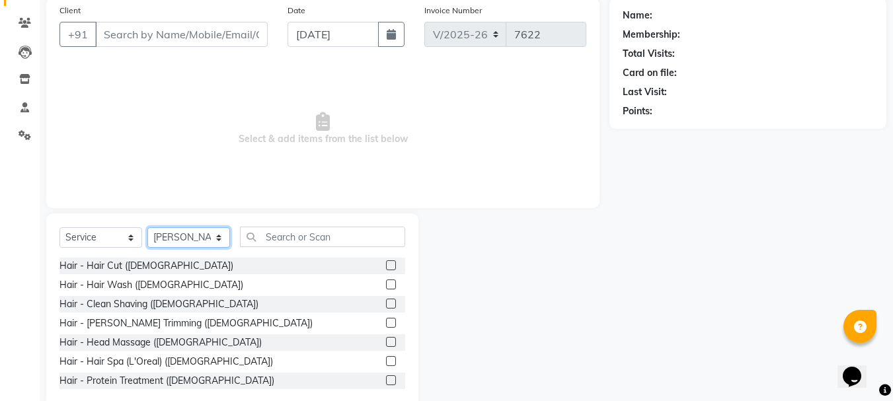
scroll to position [128, 0]
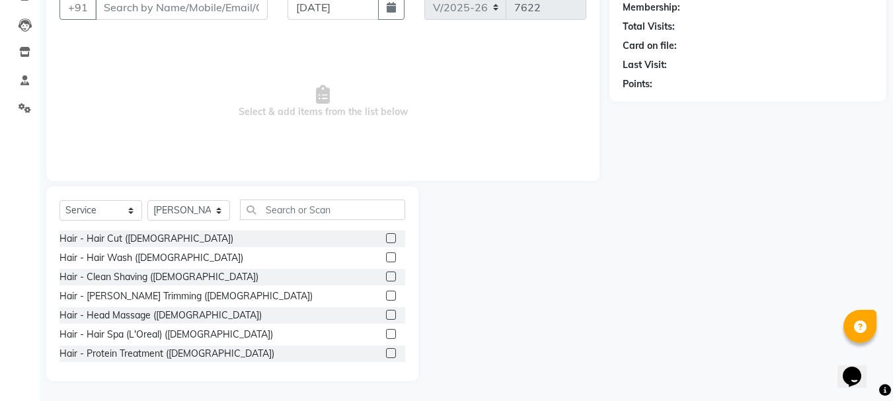
click at [386, 239] on label at bounding box center [391, 238] width 10 height 10
click at [386, 239] on input "checkbox" at bounding box center [390, 239] width 9 height 9
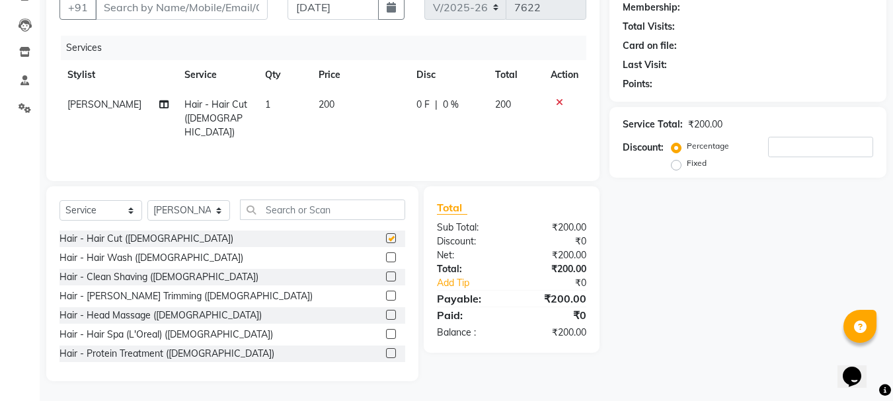
checkbox input "false"
click at [386, 295] on label at bounding box center [391, 296] width 10 height 10
click at [386, 295] on input "checkbox" at bounding box center [390, 296] width 9 height 9
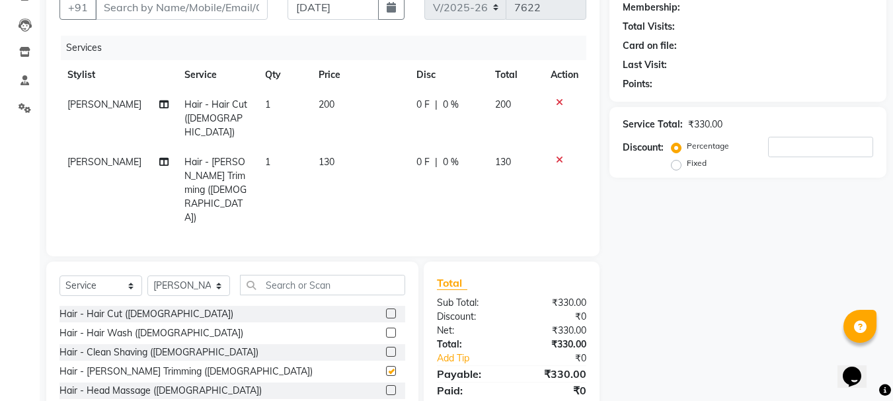
scroll to position [158, 0]
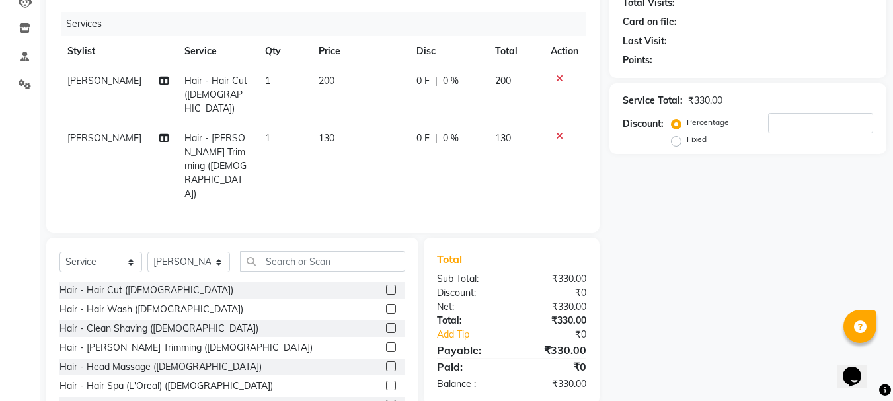
checkbox input "false"
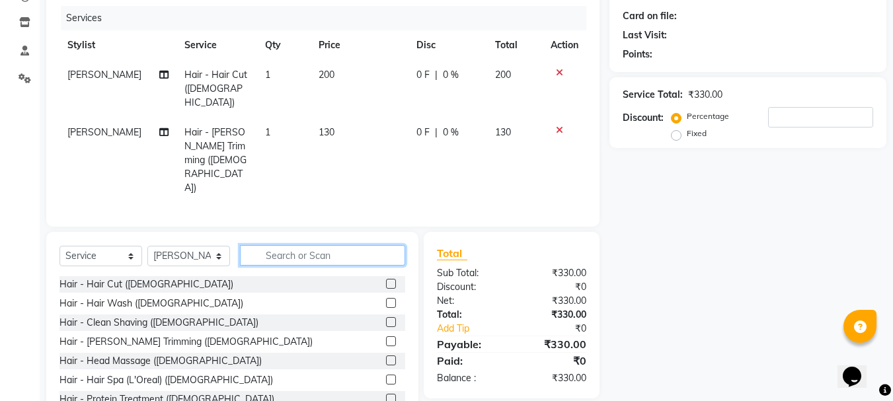
click at [312, 245] on input "text" at bounding box center [322, 255] width 165 height 20
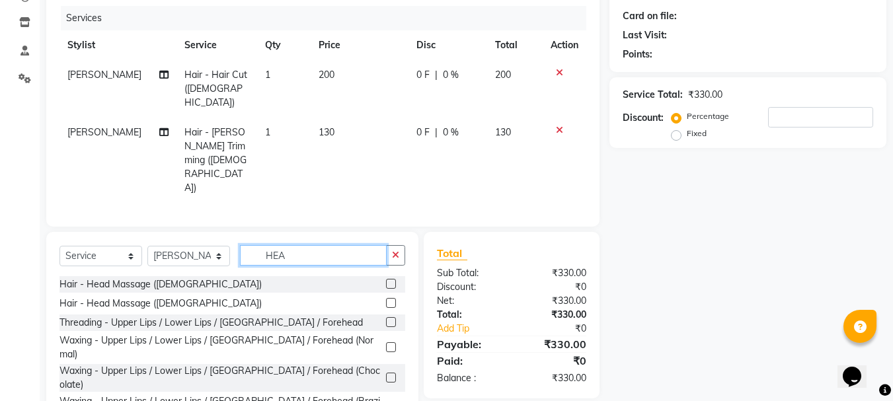
scroll to position [141, 0]
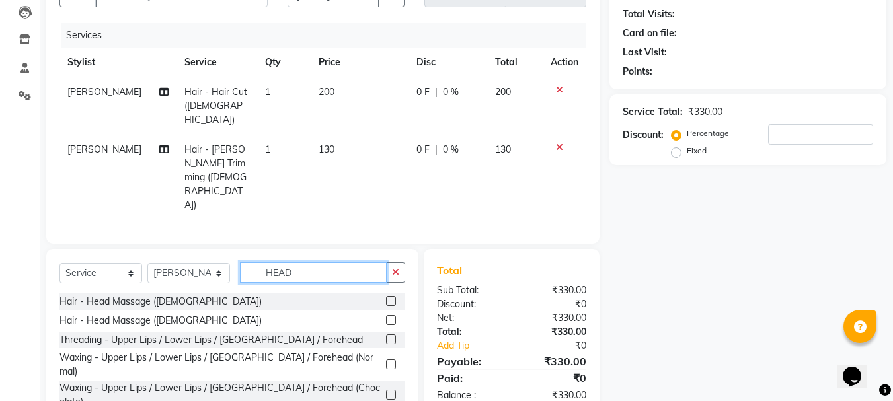
type input "HEAD"
click at [389, 315] on label at bounding box center [391, 320] width 10 height 10
click at [389, 317] on input "checkbox" at bounding box center [390, 321] width 9 height 9
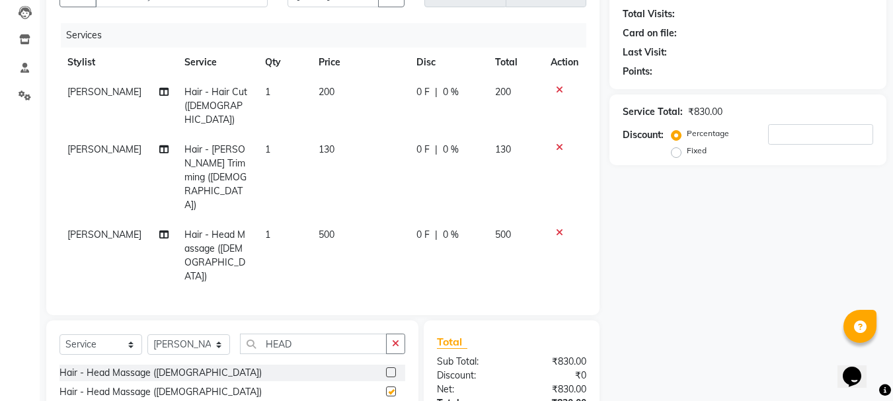
checkbox input "false"
click at [560, 228] on icon at bounding box center [559, 232] width 7 height 9
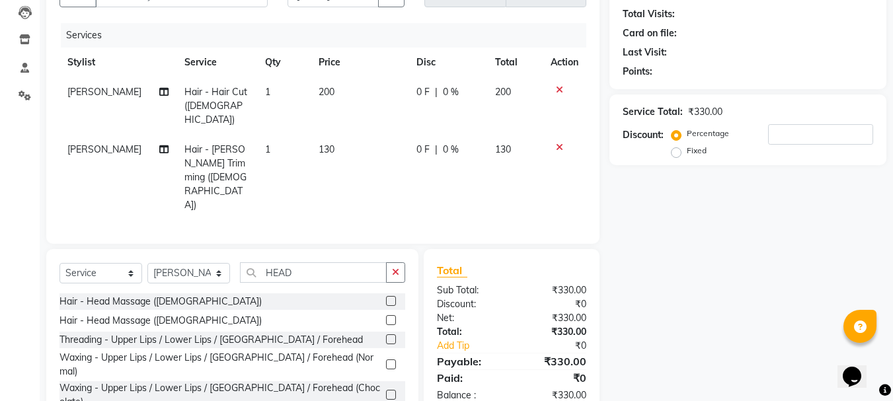
click at [391, 296] on label at bounding box center [391, 301] width 10 height 10
click at [391, 297] on input "checkbox" at bounding box center [390, 301] width 9 height 9
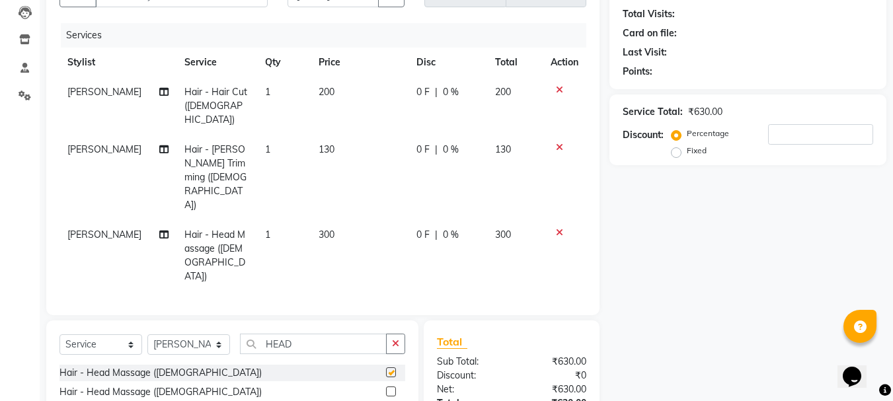
checkbox input "false"
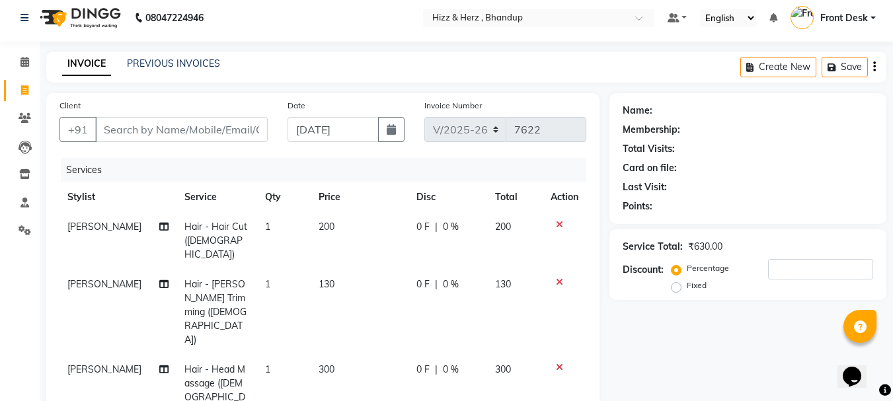
scroll to position [0, 0]
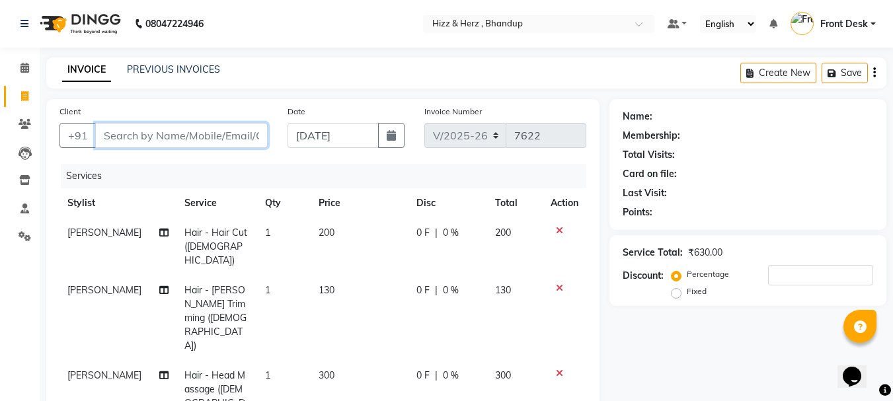
click at [250, 141] on input "Client" at bounding box center [181, 135] width 173 height 25
type input "S"
type input "0"
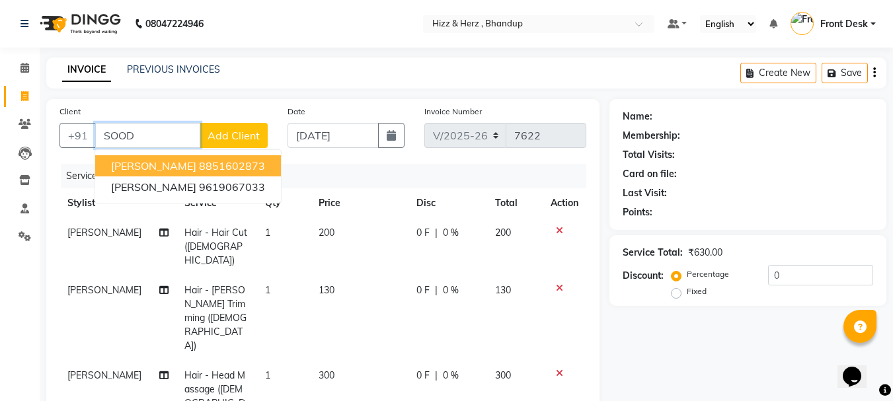
click at [196, 166] on span "MR. ABHIMANNYU SOOD" at bounding box center [153, 165] width 85 height 13
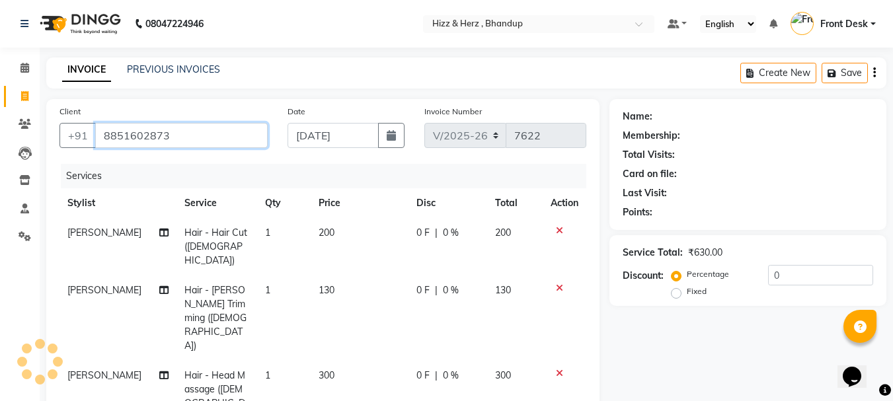
type input "8851602873"
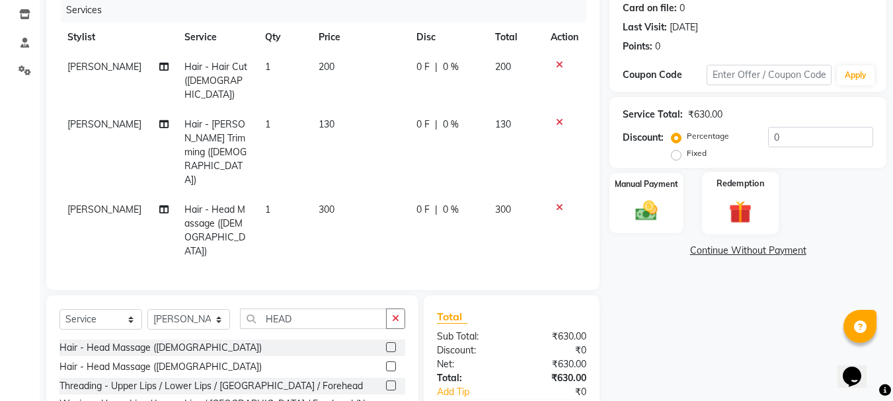
scroll to position [184, 0]
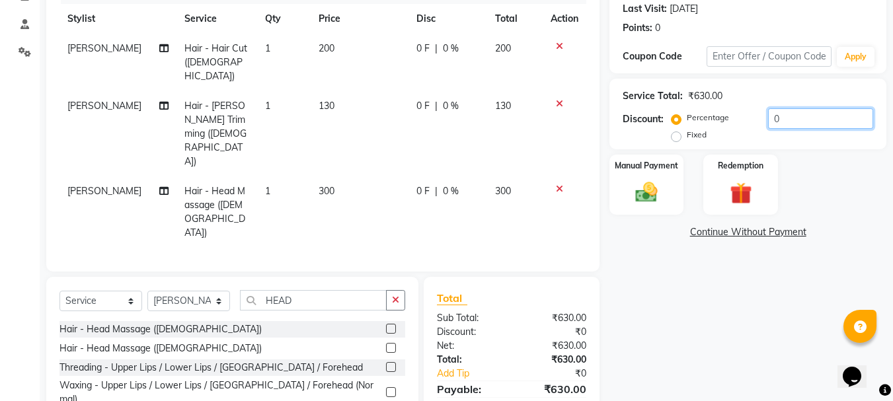
click at [790, 118] on input "0" at bounding box center [820, 118] width 105 height 20
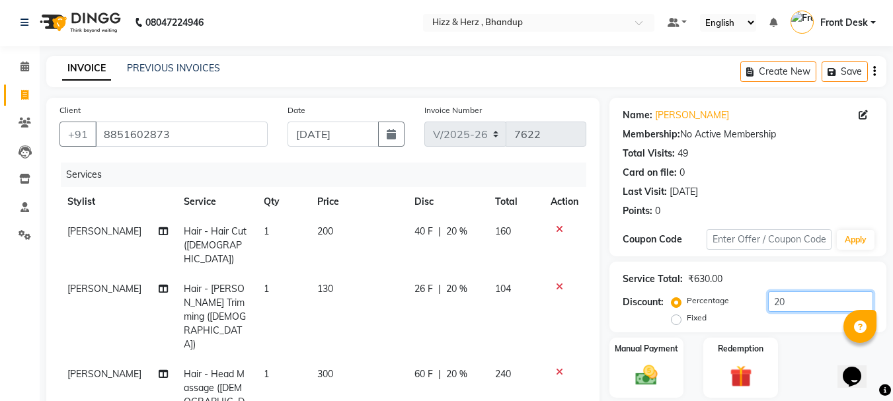
scroll to position [0, 0]
type input "20"
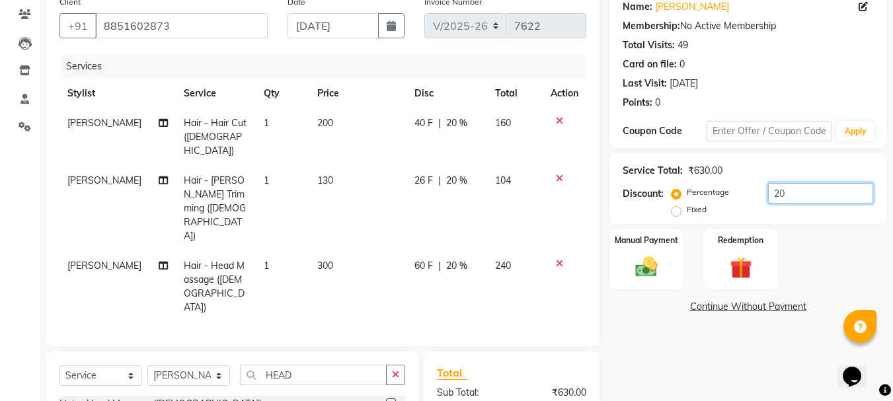
scroll to position [184, 0]
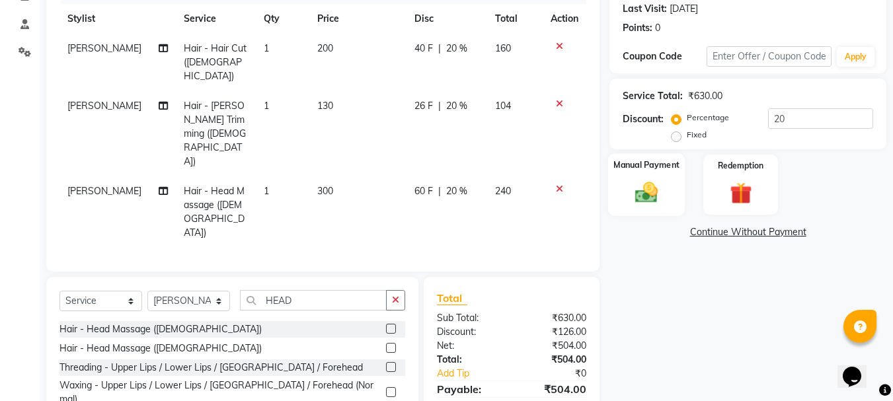
click at [648, 199] on img at bounding box center [646, 192] width 37 height 26
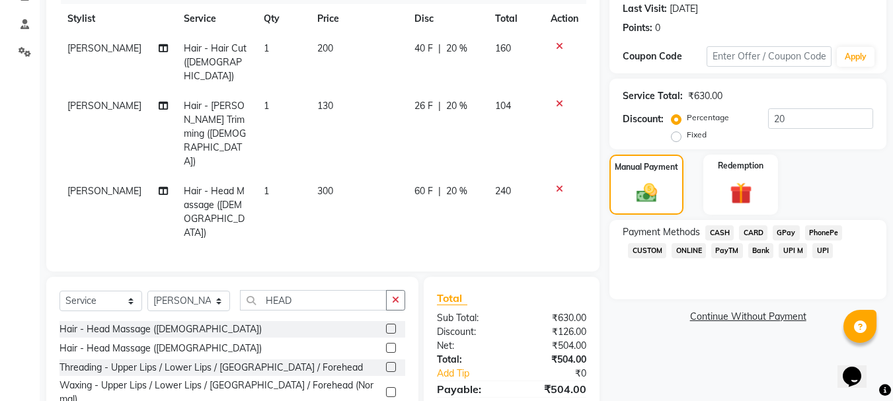
click at [728, 229] on span "CASH" at bounding box center [719, 232] width 28 height 15
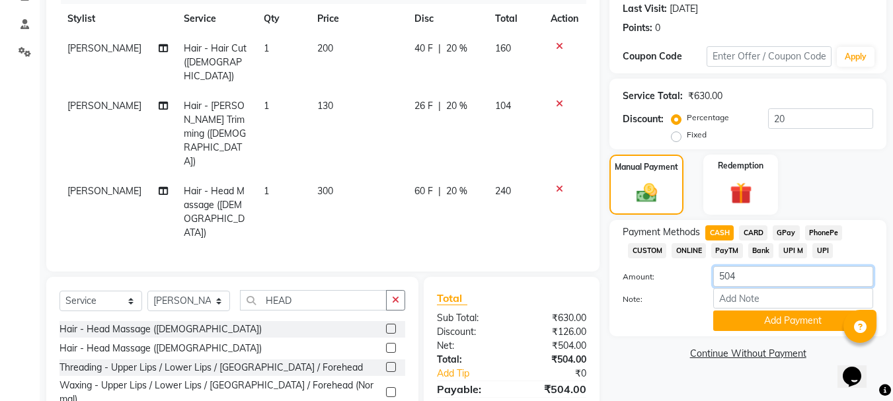
click at [785, 276] on input "504" at bounding box center [793, 276] width 160 height 20
type input "5"
type input "400"
click at [789, 322] on button "Add Payment" at bounding box center [793, 321] width 160 height 20
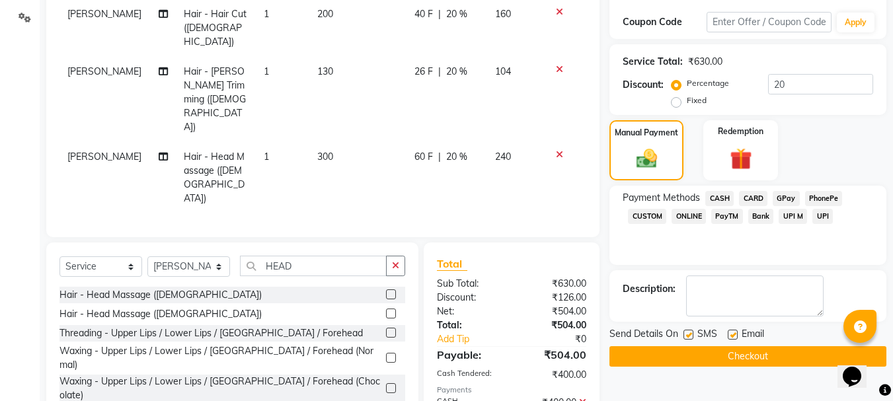
scroll to position [220, 0]
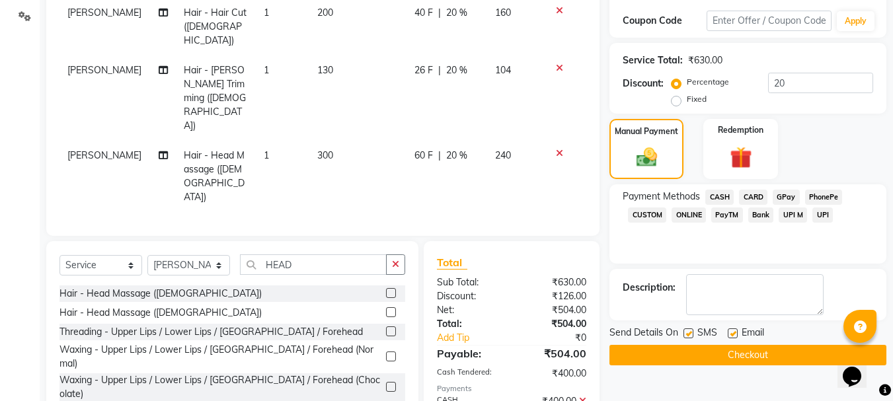
click at [752, 356] on button "Checkout" at bounding box center [747, 355] width 277 height 20
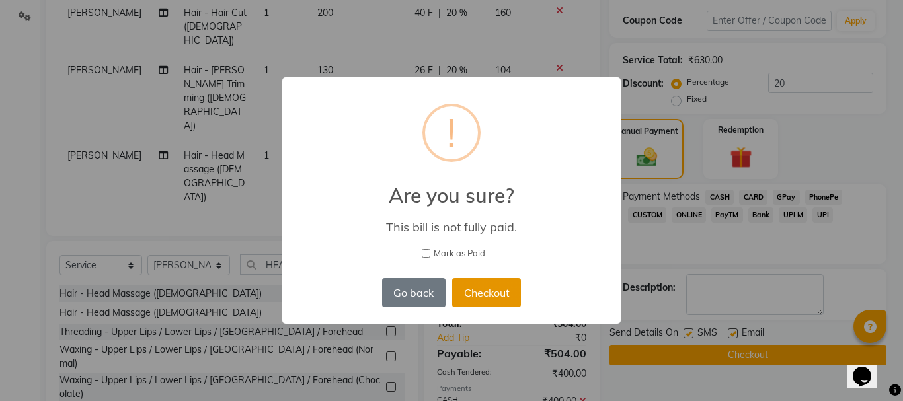
click at [485, 299] on button "Checkout" at bounding box center [486, 292] width 69 height 29
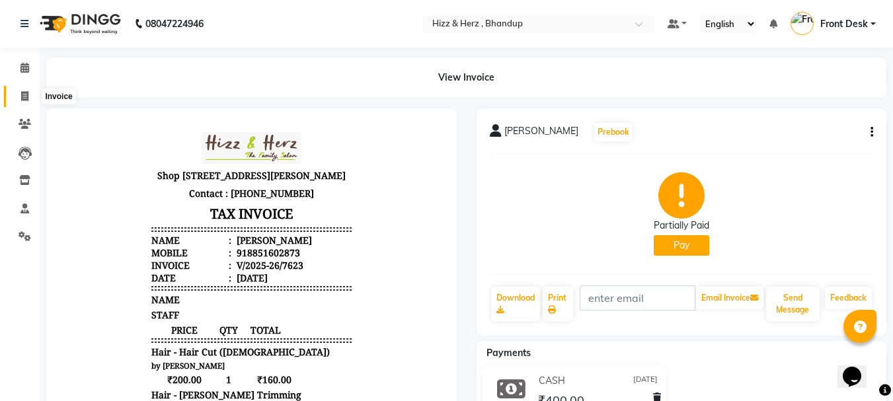
click at [24, 95] on icon at bounding box center [24, 96] width 7 height 10
select select "629"
select select "service"
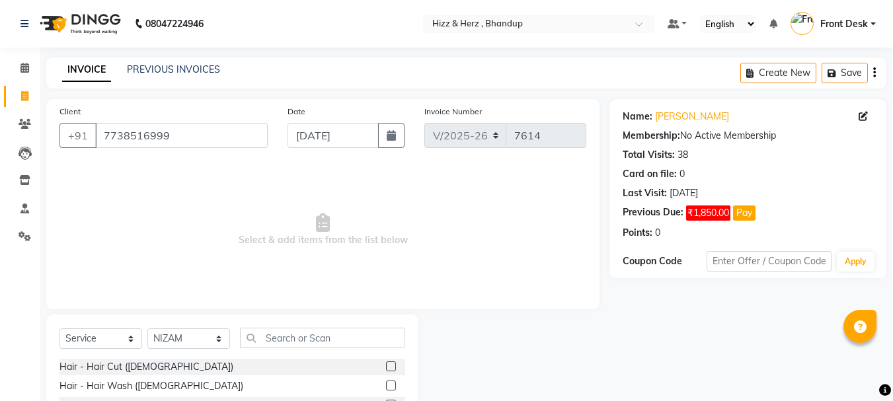
select select "629"
select select "service"
select select "9145"
click at [215, 342] on select "Select Stylist Front Desk [PERSON_NAME] HIZZ & HERZ 2 [PERSON_NAME] [PERSON_NAM…" at bounding box center [188, 339] width 83 height 20
click at [304, 255] on span "Select & add items from the list below" at bounding box center [322, 230] width 527 height 132
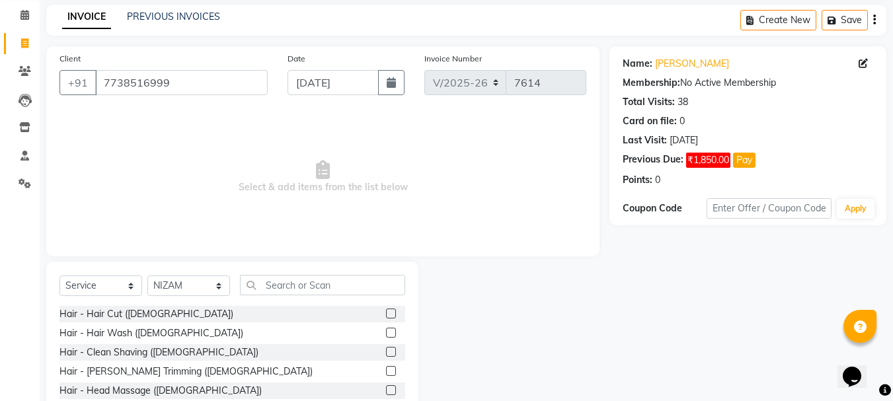
scroll to position [128, 0]
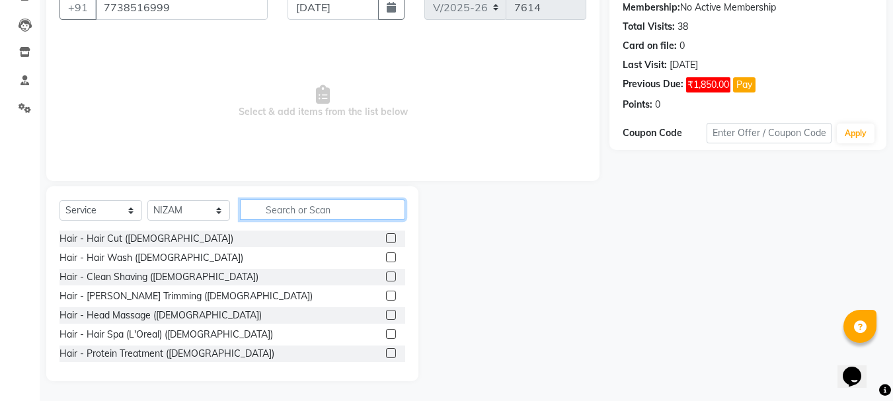
click at [288, 206] on input "text" at bounding box center [322, 210] width 165 height 20
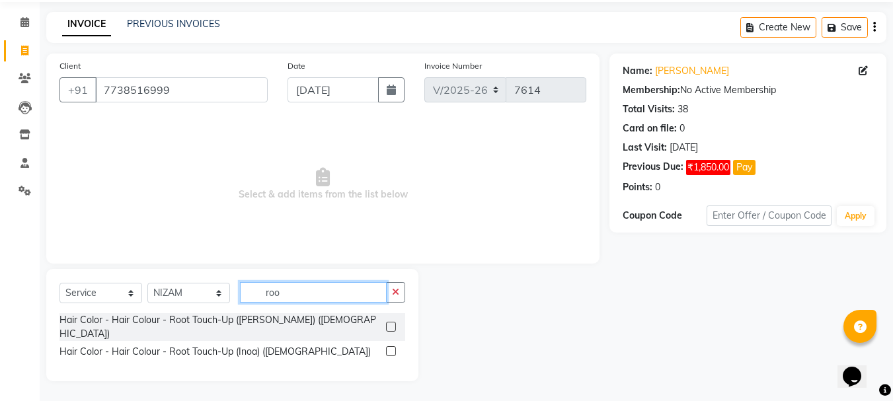
scroll to position [34, 0]
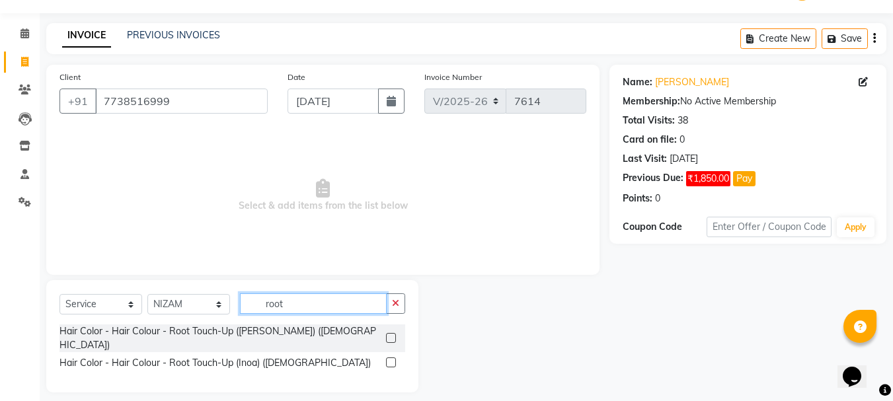
type input "root"
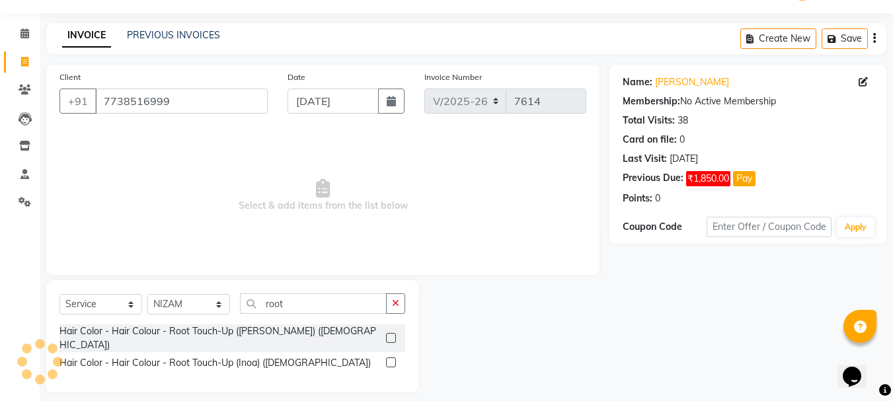
click at [393, 358] on label at bounding box center [391, 363] width 10 height 10
click at [393, 359] on input "checkbox" at bounding box center [390, 363] width 9 height 9
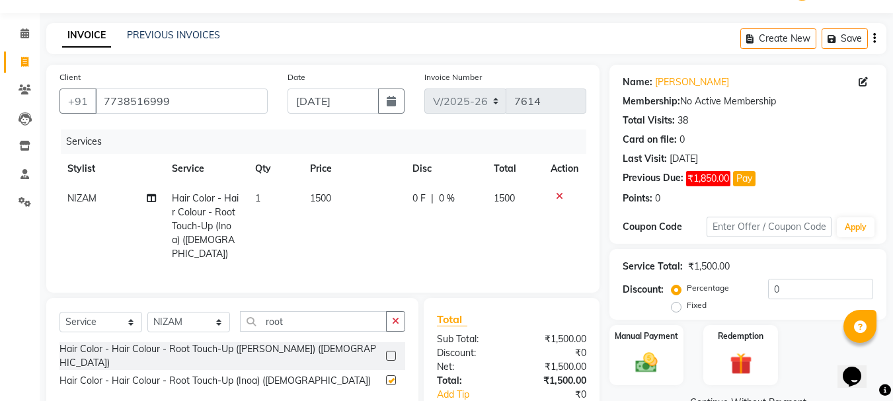
checkbox input "false"
click at [23, 57] on icon at bounding box center [24, 62] width 7 height 10
select select "service"
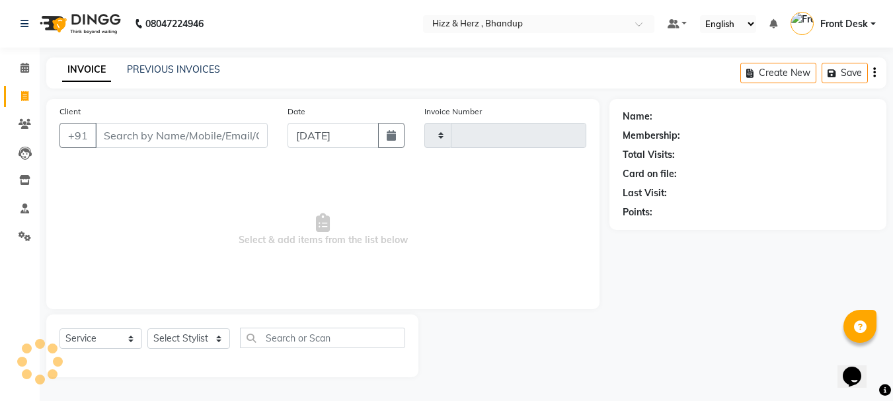
type input "7621"
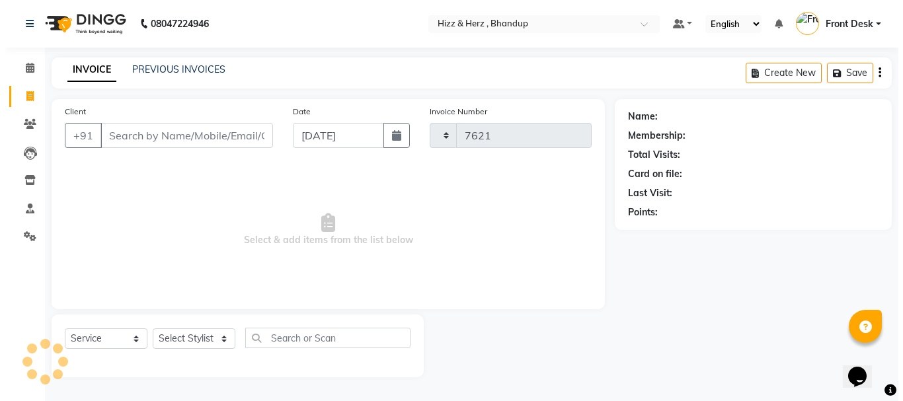
scroll to position [0, 0]
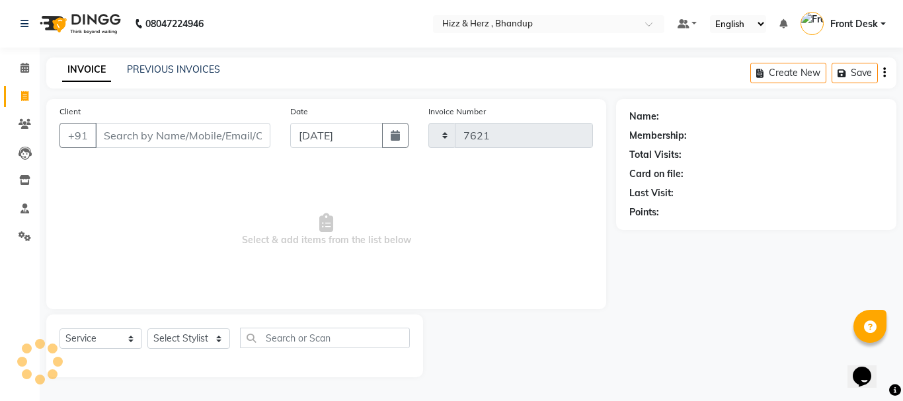
select select "629"
click at [217, 344] on select "Select Stylist Front Desk [PERSON_NAME] HIZZ & HERZ 2 [PERSON_NAME] [PERSON_NAM…" at bounding box center [188, 339] width 83 height 20
select select "9149"
click at [147, 329] on select "Select Stylist Front Desk [PERSON_NAME] HIZZ & HERZ 2 [PERSON_NAME] [PERSON_NAM…" at bounding box center [188, 339] width 83 height 20
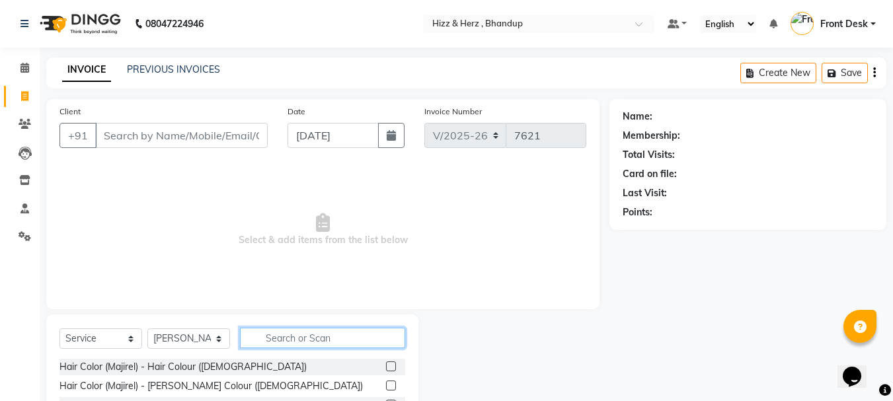
click at [327, 341] on input "text" at bounding box center [322, 338] width 165 height 20
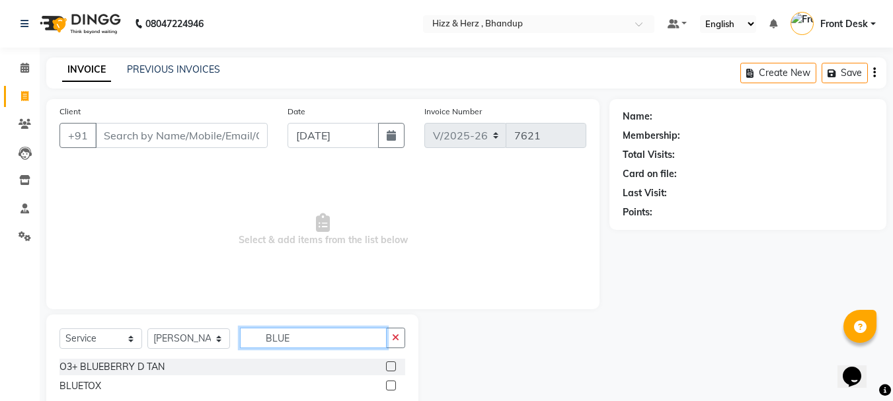
type input "BLUE"
click at [389, 366] on label at bounding box center [391, 367] width 10 height 10
click at [389, 366] on input "checkbox" at bounding box center [390, 367] width 9 height 9
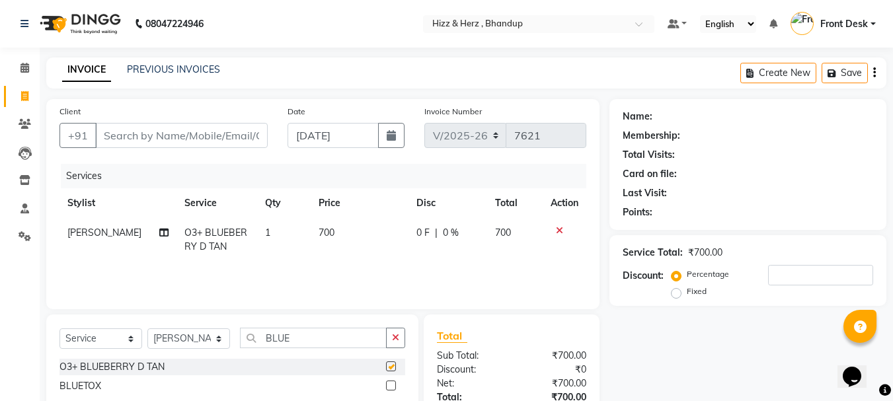
checkbox input "false"
click at [310, 338] on input "BLUE" at bounding box center [313, 338] width 147 height 20
type input "B"
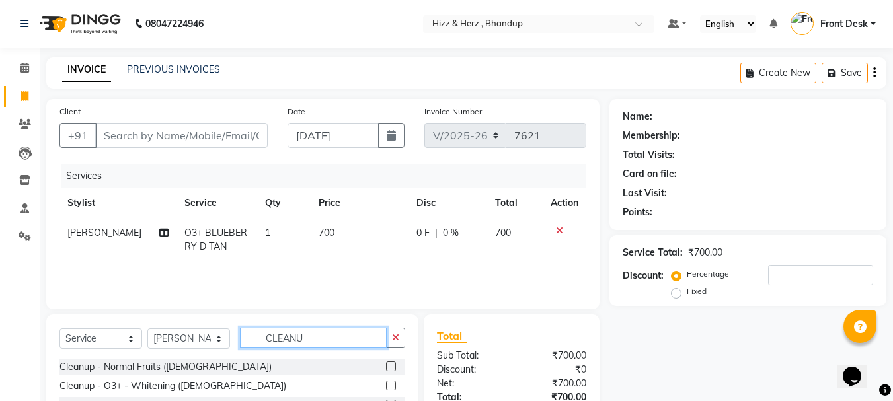
type input "CLEANU"
click at [386, 380] on div at bounding box center [395, 386] width 19 height 17
click at [386, 383] on label at bounding box center [391, 386] width 10 height 10
click at [386, 383] on input "checkbox" at bounding box center [390, 386] width 9 height 9
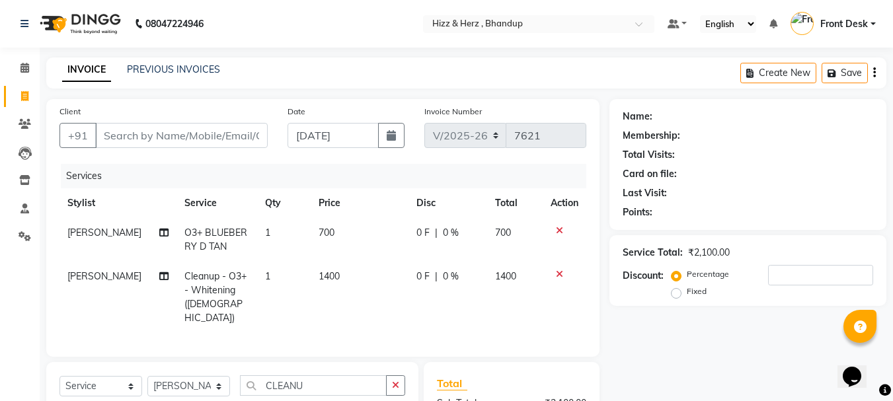
checkbox input "false"
click at [322, 276] on span "1400" at bounding box center [329, 276] width 21 height 12
select select "9149"
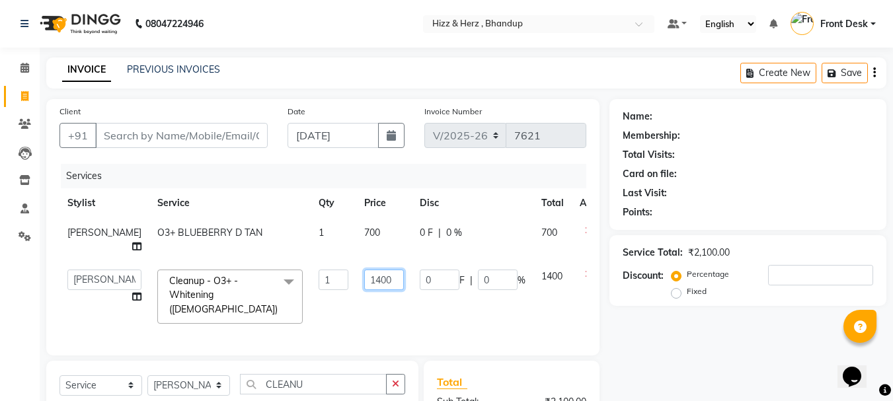
click at [364, 281] on input "1400" at bounding box center [384, 280] width 40 height 20
type input "1500"
click at [412, 302] on td "0 F | 0 %" at bounding box center [473, 297] width 122 height 70
select select "9149"
click at [243, 144] on input "Client" at bounding box center [181, 135] width 173 height 25
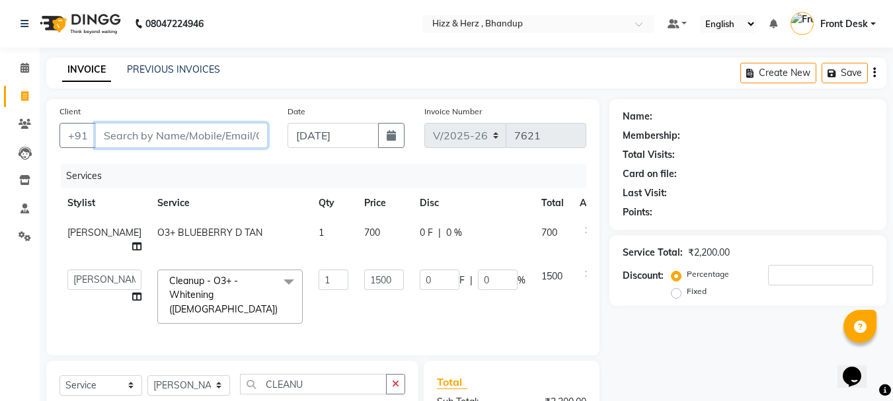
click at [246, 137] on input "Client" at bounding box center [181, 135] width 173 height 25
type input "9"
type input "0"
type input "9930125422"
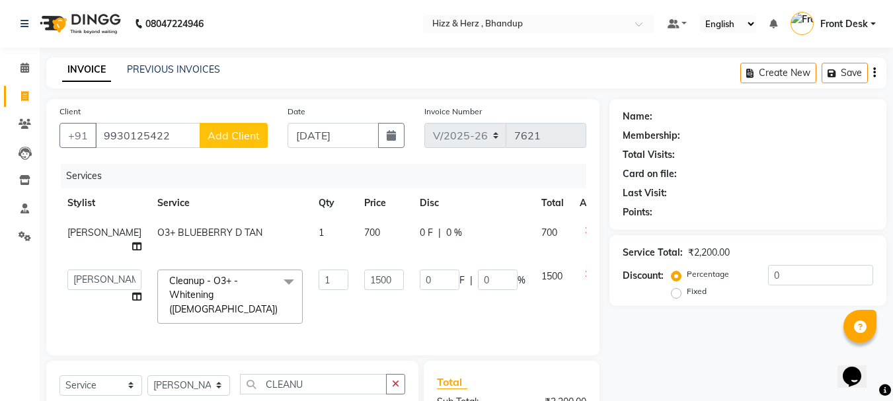
click at [248, 137] on span "Add Client" at bounding box center [234, 135] width 52 height 13
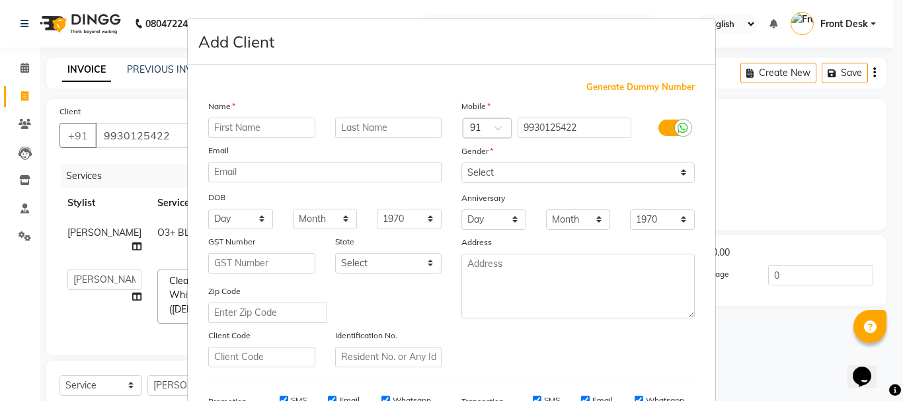
click at [267, 129] on input "text" at bounding box center [261, 128] width 107 height 20
type input "MRS. [GEOGRAPHIC_DATA]"
click at [369, 129] on input "text" at bounding box center [388, 128] width 107 height 20
type input "PAREKH"
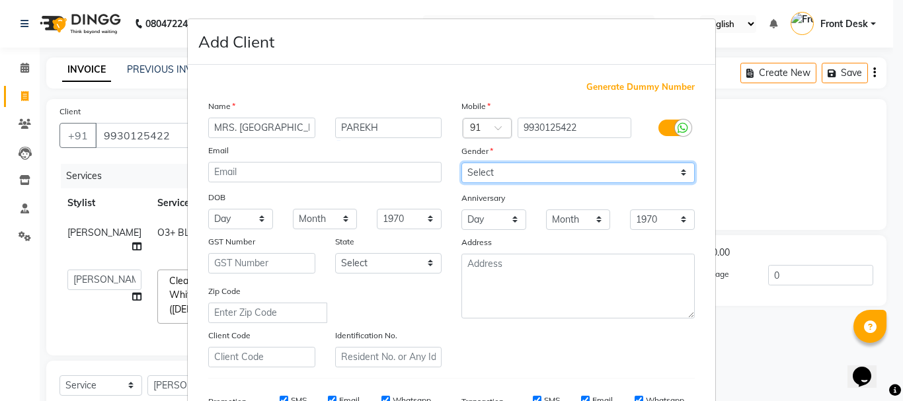
click at [473, 172] on select "Select [DEMOGRAPHIC_DATA] [DEMOGRAPHIC_DATA] Other Prefer Not To Say" at bounding box center [577, 173] width 233 height 20
select select "[DEMOGRAPHIC_DATA]"
click at [461, 163] on select "Select [DEMOGRAPHIC_DATA] [DEMOGRAPHIC_DATA] Other Prefer Not To Say" at bounding box center [577, 173] width 233 height 20
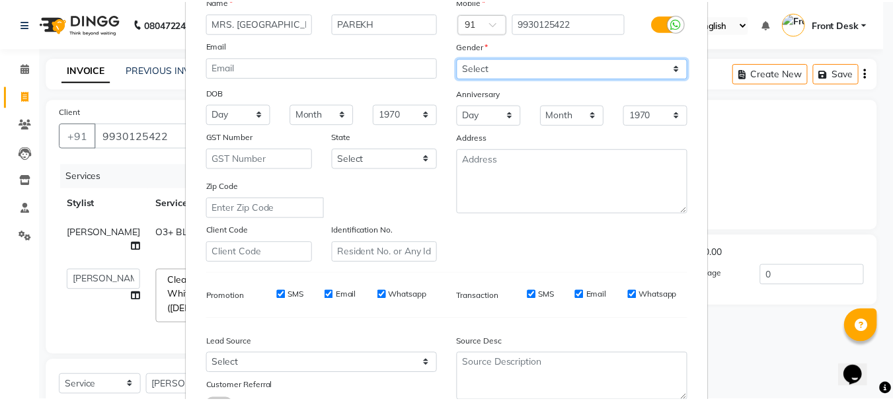
scroll to position [209, 0]
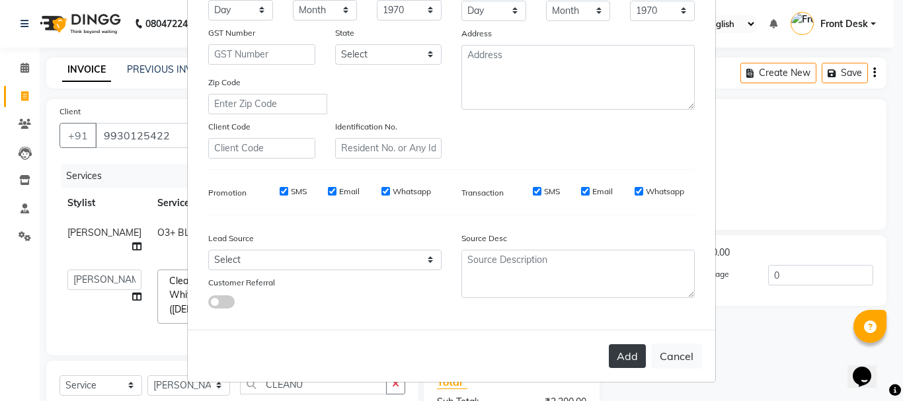
click at [631, 349] on button "Add" at bounding box center [627, 356] width 37 height 24
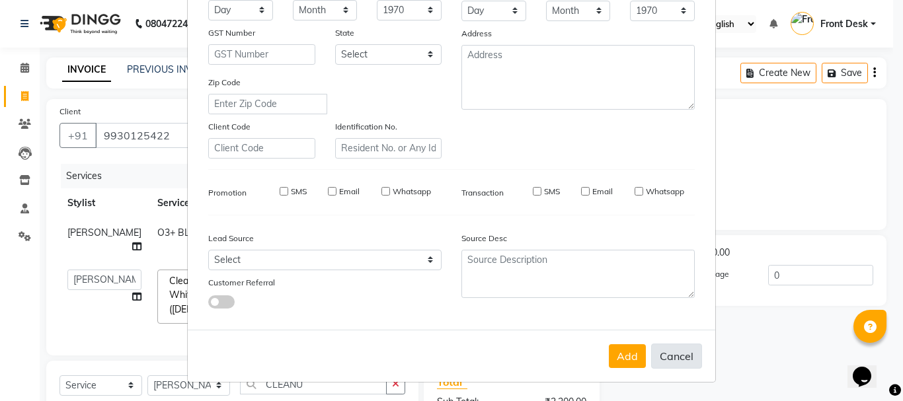
select select
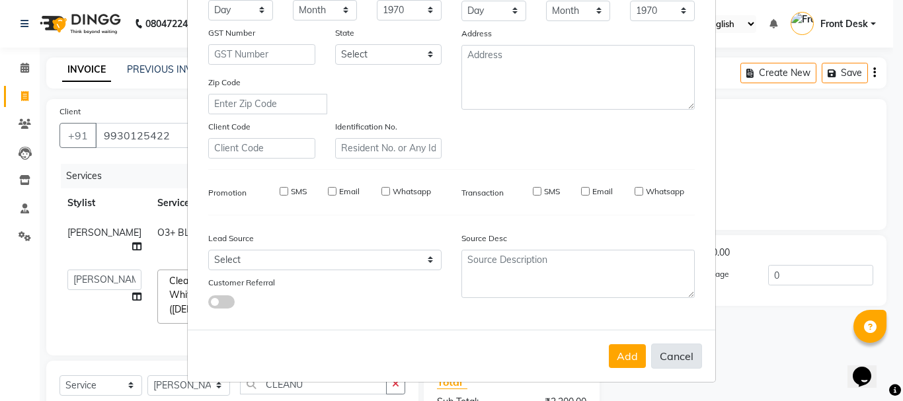
select select
checkbox input "false"
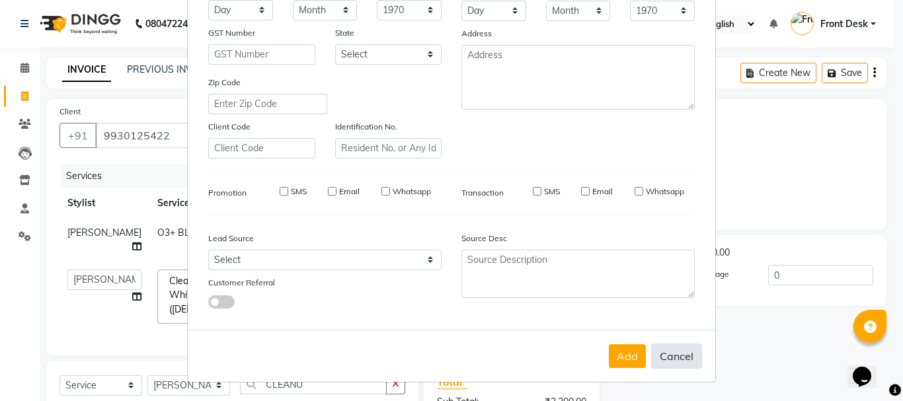
checkbox input "false"
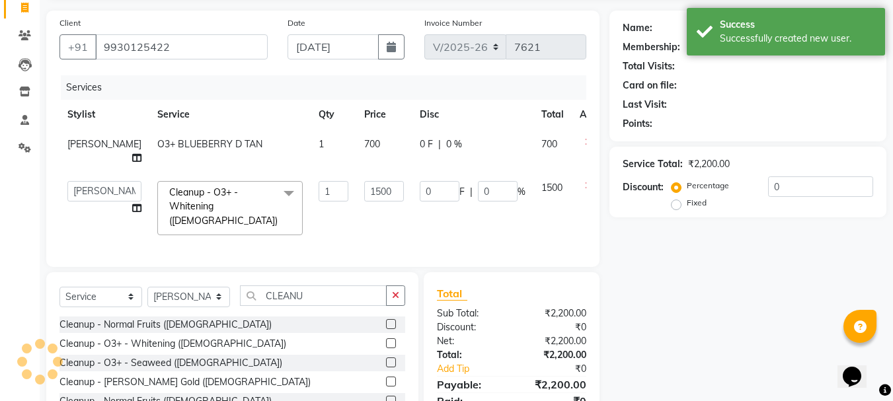
scroll to position [171, 0]
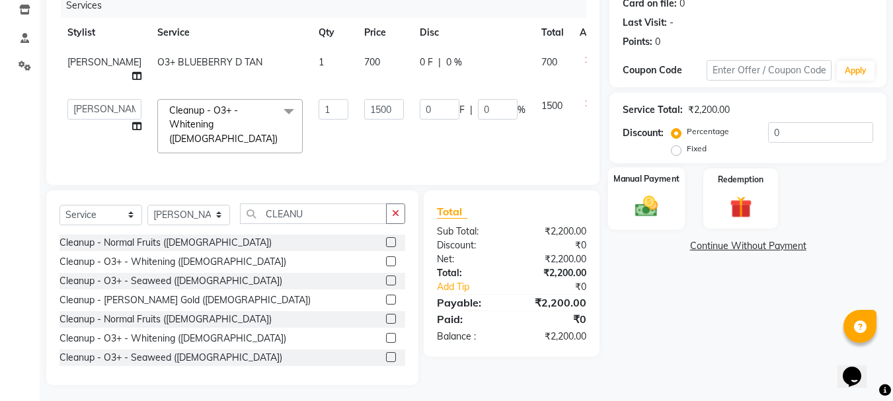
click at [642, 214] on img at bounding box center [646, 206] width 37 height 26
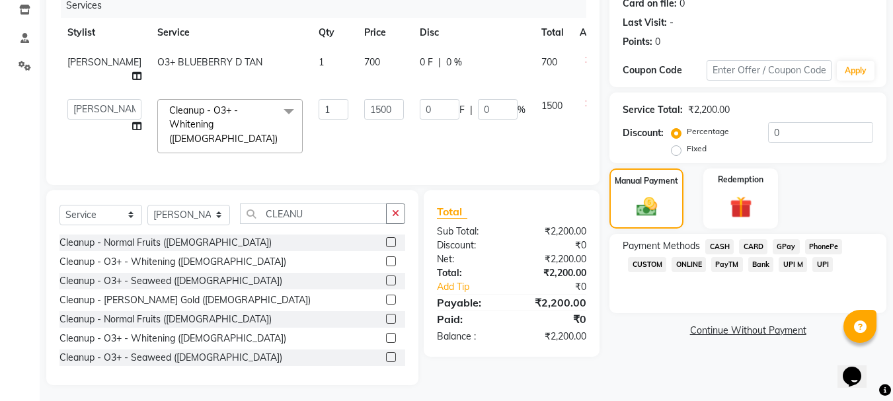
click at [719, 246] on span "CASH" at bounding box center [719, 246] width 28 height 15
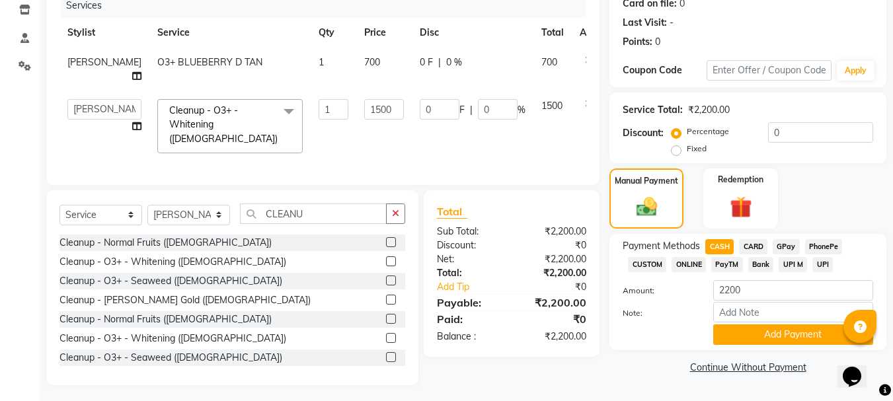
click at [779, 247] on span "GPay" at bounding box center [786, 246] width 27 height 15
click at [776, 336] on button "Add Payment" at bounding box center [793, 335] width 160 height 20
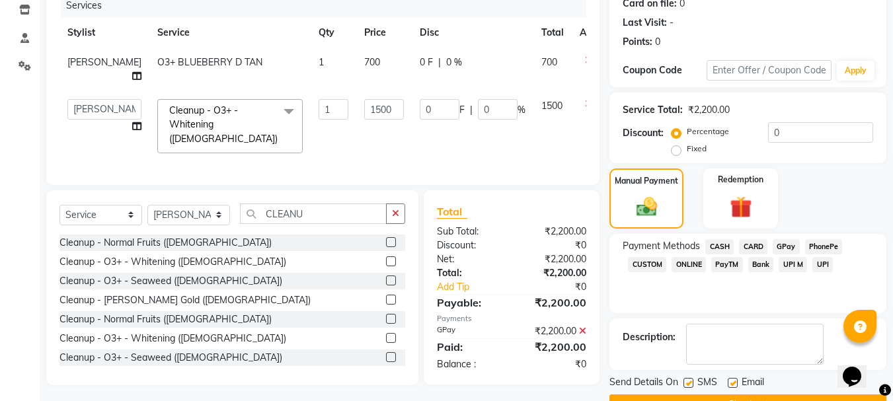
scroll to position [204, 0]
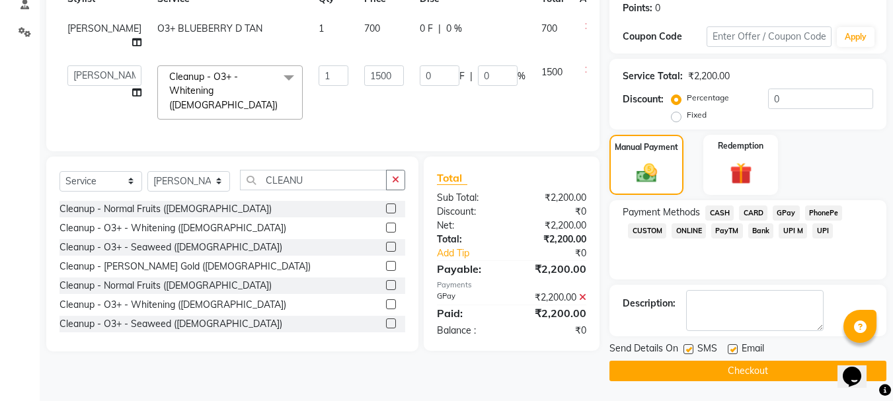
click at [765, 369] on button "Checkout" at bounding box center [747, 371] width 277 height 20
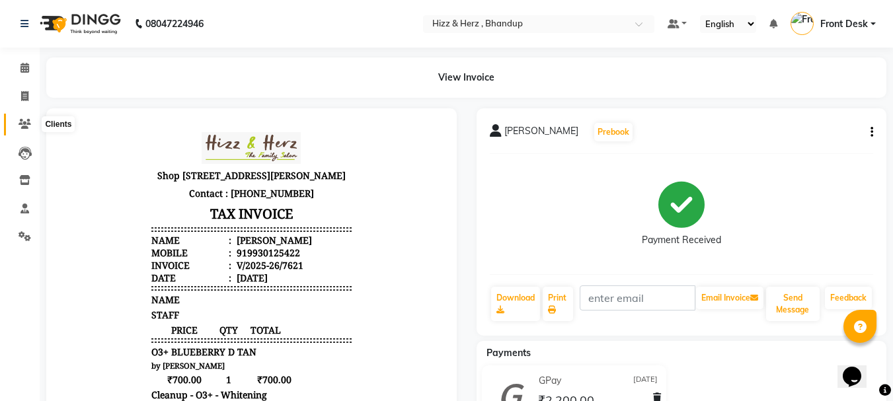
click at [27, 124] on icon at bounding box center [25, 124] width 13 height 10
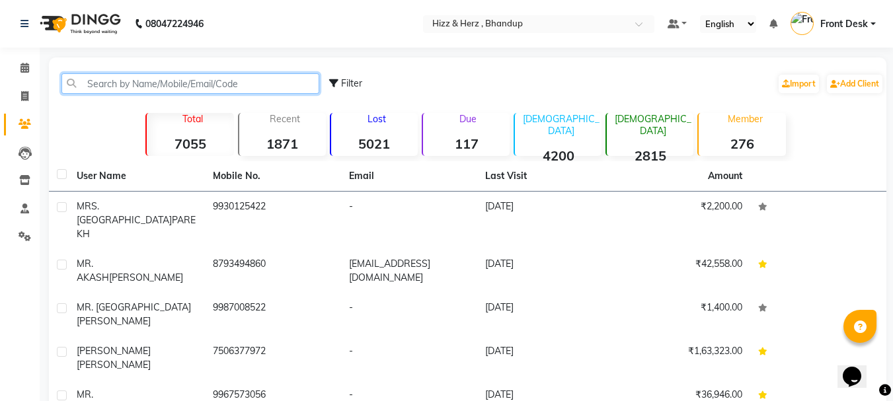
click at [202, 84] on input "text" at bounding box center [190, 83] width 258 height 20
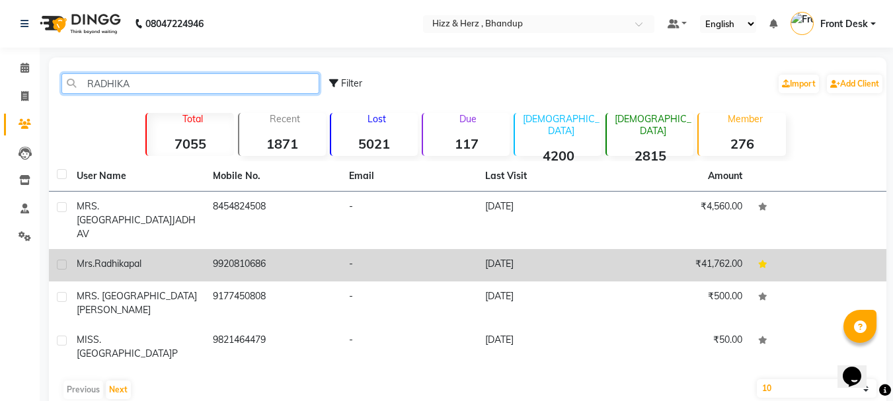
type input "RADHIKA"
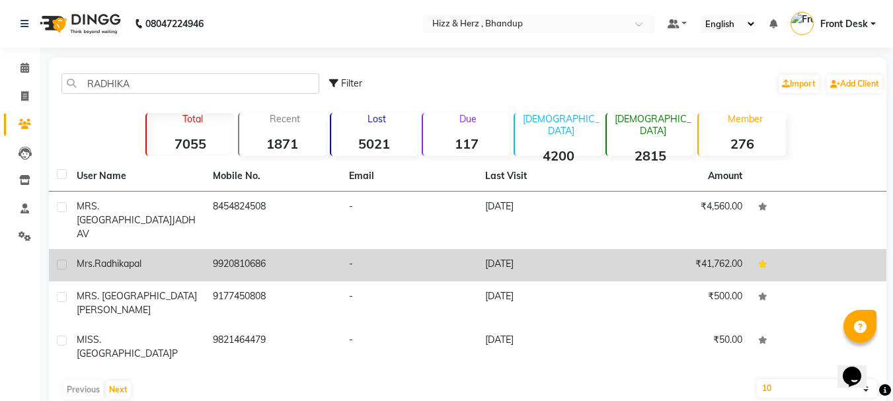
click at [252, 249] on td "9920810686" at bounding box center [273, 265] width 136 height 32
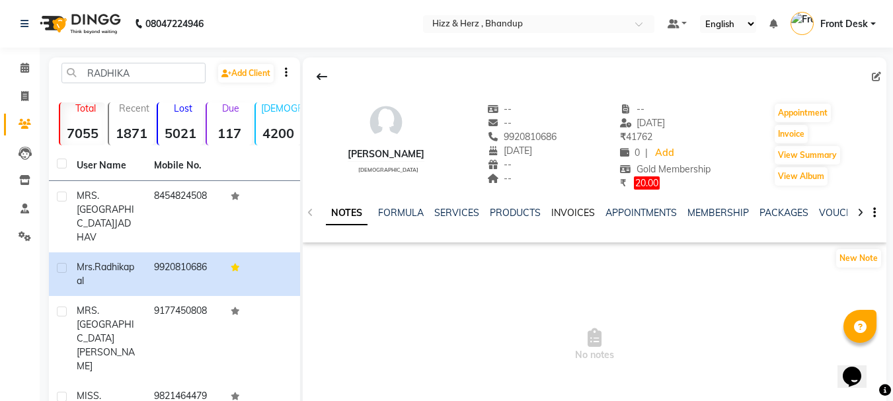
click at [572, 209] on link "INVOICES" at bounding box center [573, 213] width 44 height 12
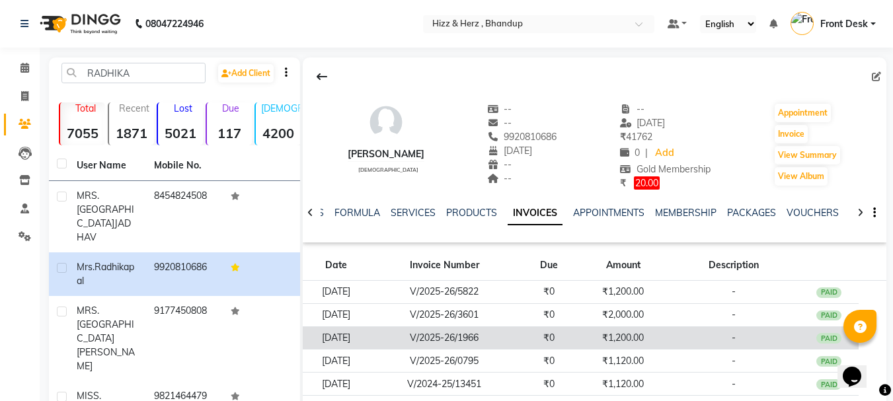
click at [541, 340] on td "₹0" at bounding box center [549, 338] width 59 height 23
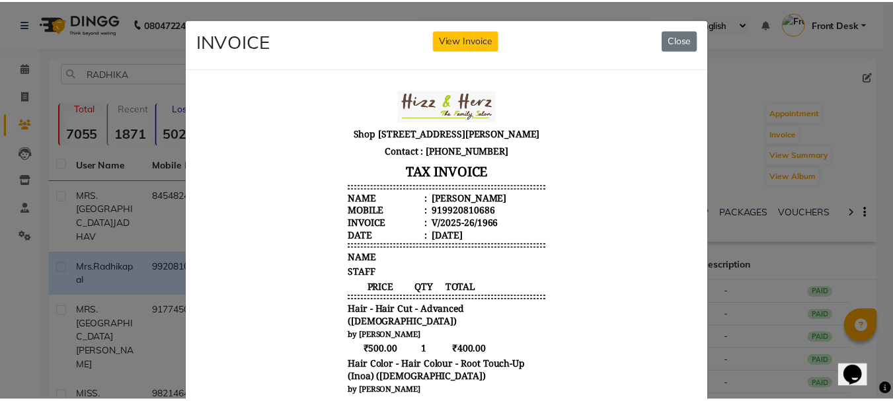
scroll to position [11, 0]
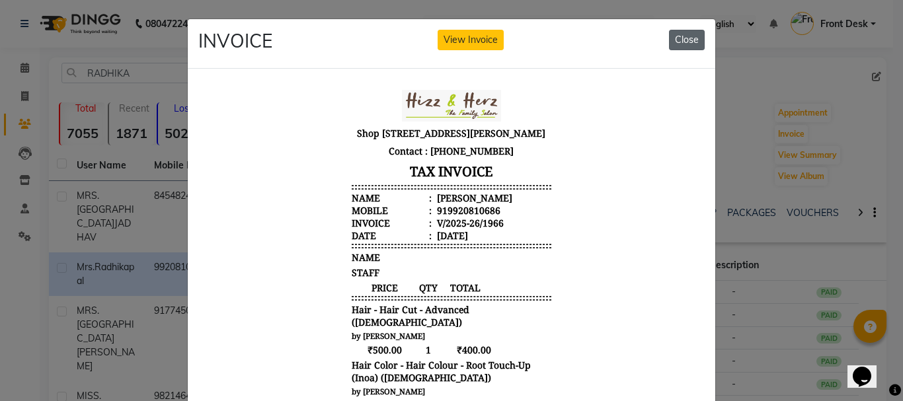
click at [674, 37] on button "Close" at bounding box center [687, 40] width 36 height 20
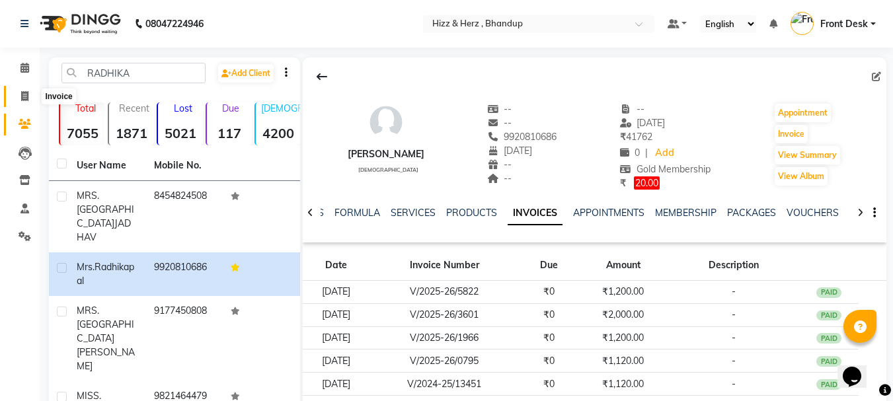
click at [21, 95] on icon at bounding box center [24, 96] width 7 height 10
select select "629"
select select "service"
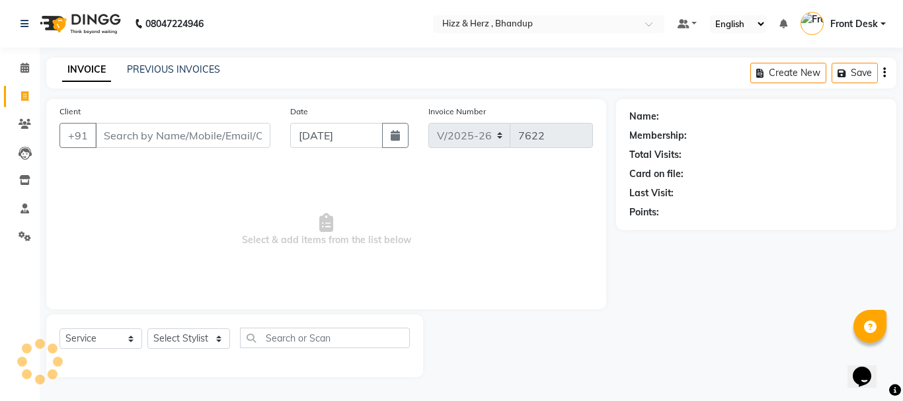
click at [188, 130] on input "Client" at bounding box center [182, 135] width 175 height 25
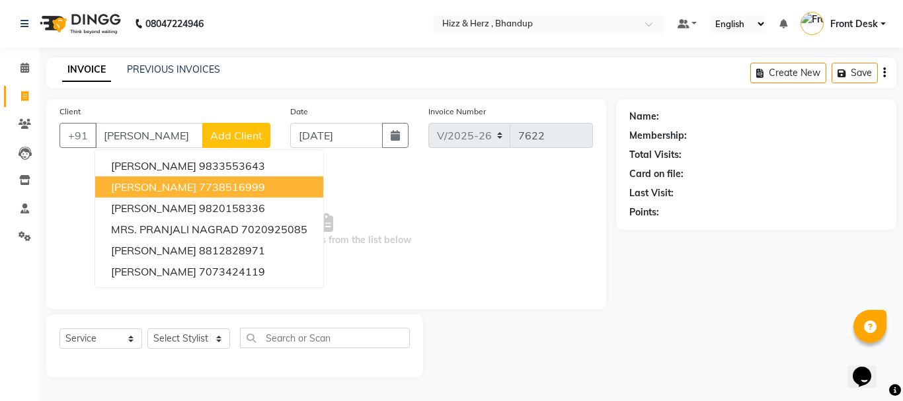
click at [223, 178] on button "MRS.PRANJAL JADHAV 7738516999" at bounding box center [209, 186] width 228 height 21
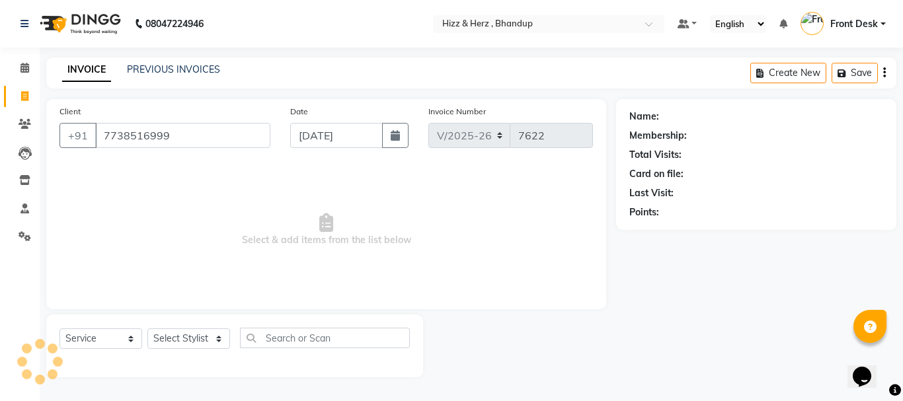
type input "7738516999"
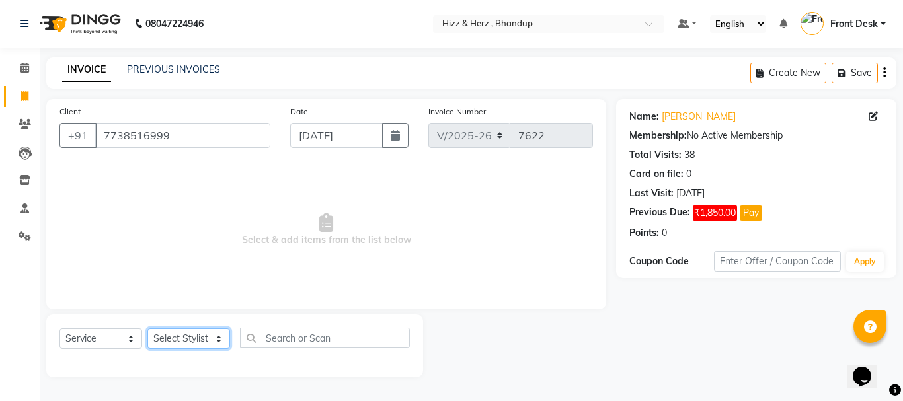
click at [201, 338] on select "Select Stylist Front Desk [PERSON_NAME] HIZZ & HERZ 2 [PERSON_NAME] [PERSON_NAM…" at bounding box center [188, 339] width 83 height 20
select select "9145"
click at [147, 329] on select "Select Stylist Front Desk [PERSON_NAME] HIZZ & HERZ 2 [PERSON_NAME] [PERSON_NAM…" at bounding box center [188, 339] width 83 height 20
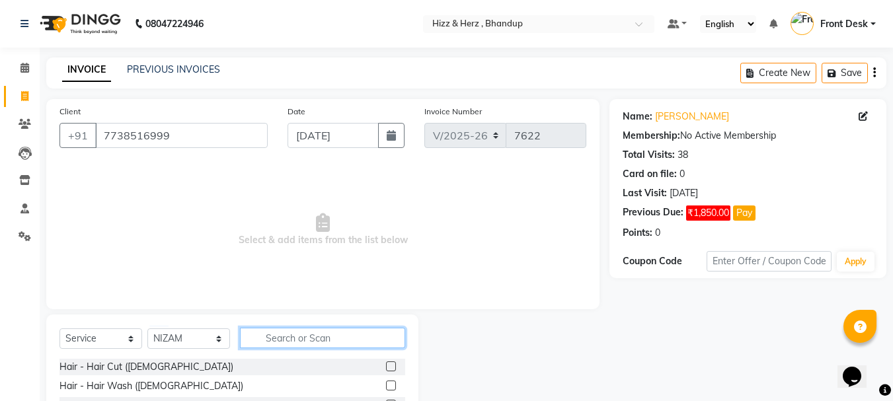
click at [307, 337] on input "text" at bounding box center [322, 338] width 165 height 20
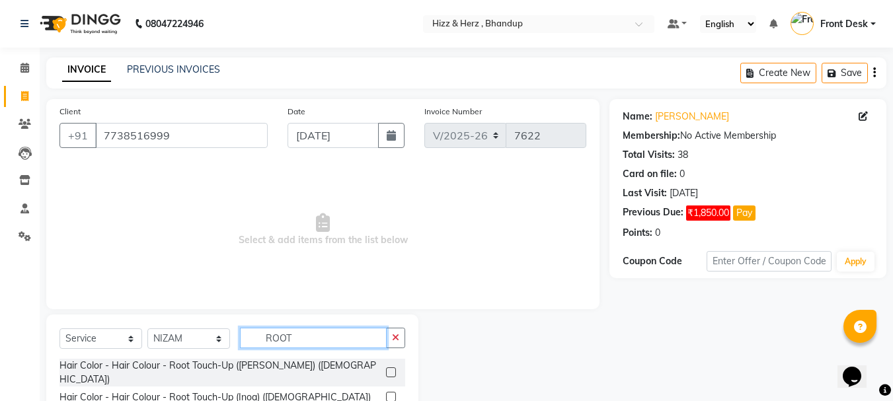
type input "ROOT"
click at [389, 392] on label at bounding box center [391, 397] width 10 height 10
click at [389, 393] on input "checkbox" at bounding box center [390, 397] width 9 height 9
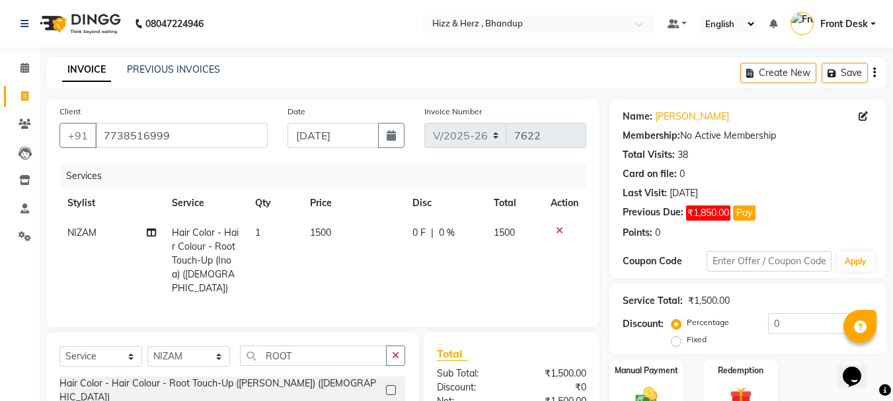
checkbox input "false"
click at [219, 356] on select "Select Stylist Front Desk [PERSON_NAME] HIZZ & HERZ 2 [PERSON_NAME] [PERSON_NAM…" at bounding box center [188, 356] width 83 height 20
select select "9149"
click at [147, 346] on select "Select Stylist Front Desk [PERSON_NAME] HIZZ & HERZ 2 [PERSON_NAME] [PERSON_NAM…" at bounding box center [188, 356] width 83 height 20
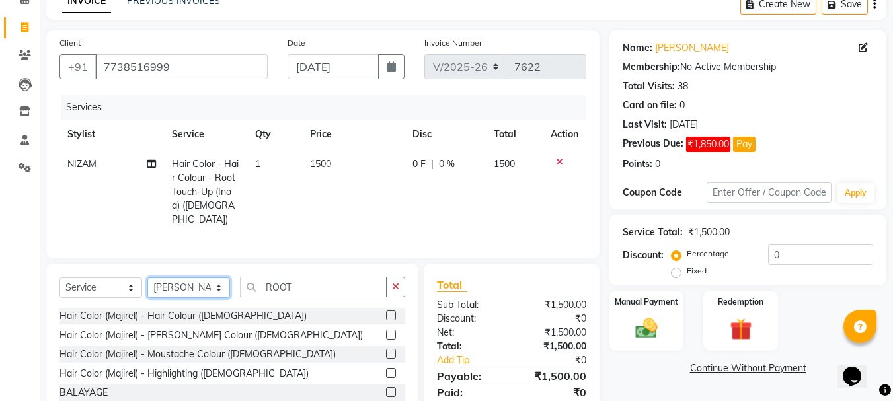
scroll to position [142, 0]
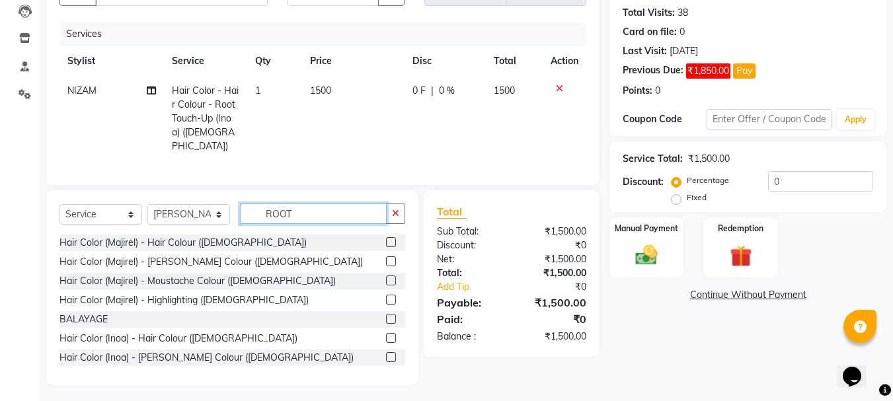
click at [319, 212] on input "ROOT" at bounding box center [313, 214] width 147 height 20
type input "R"
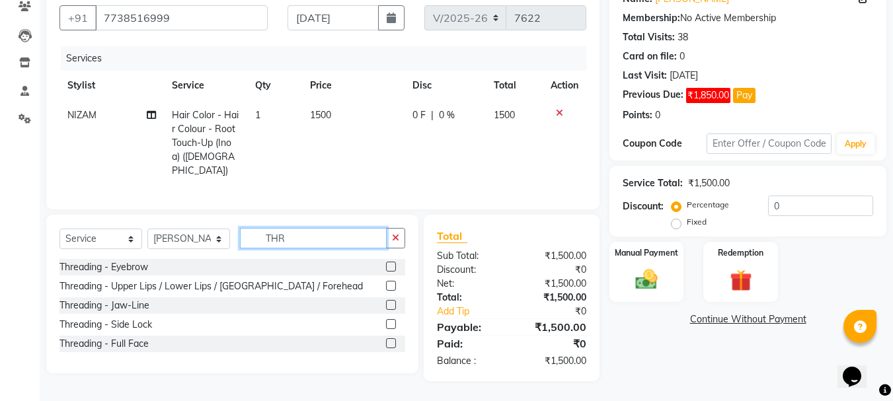
scroll to position [114, 0]
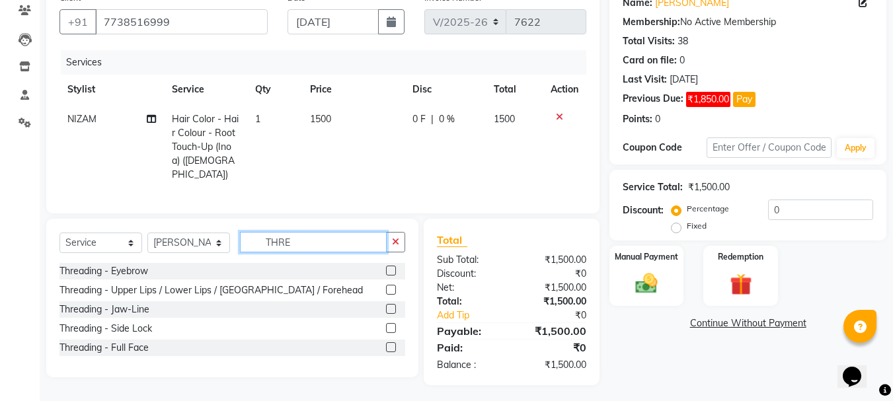
type input "THRE"
click at [391, 267] on label at bounding box center [391, 271] width 10 height 10
click at [391, 267] on input "checkbox" at bounding box center [390, 271] width 9 height 9
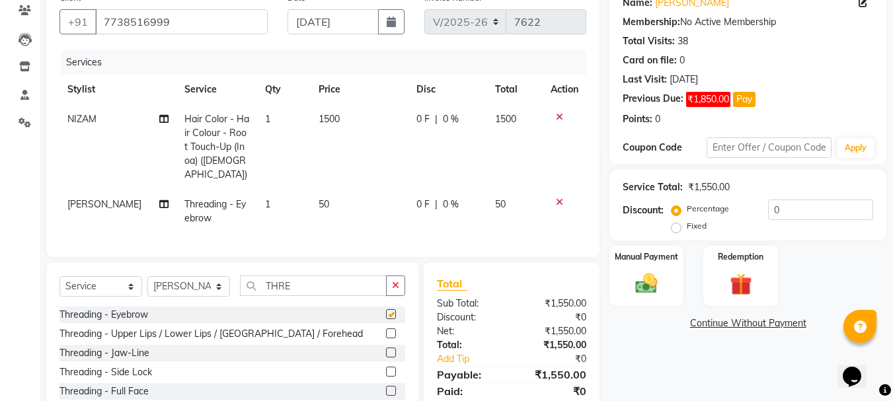
checkbox input "false"
click at [356, 284] on input "THRE" at bounding box center [313, 286] width 147 height 20
type input "T"
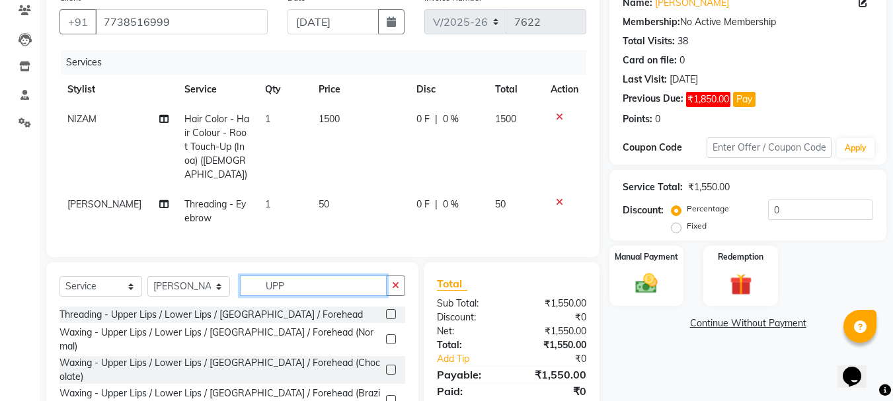
type input "UPP"
click at [390, 395] on label at bounding box center [391, 400] width 10 height 10
click at [390, 397] on input "checkbox" at bounding box center [390, 401] width 9 height 9
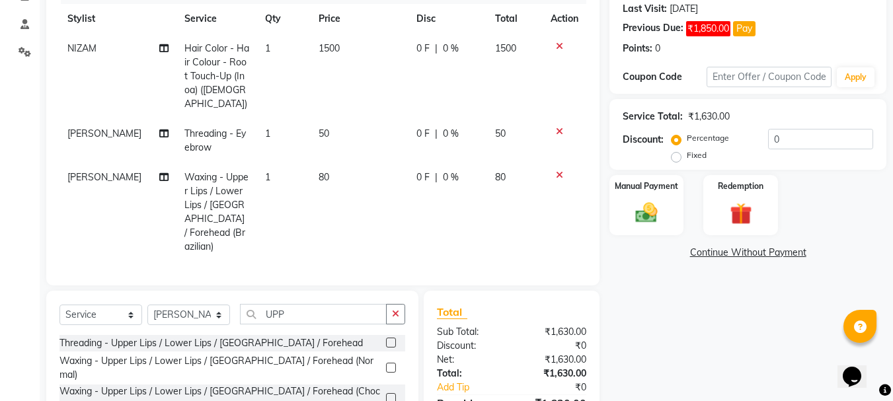
scroll to position [243, 0]
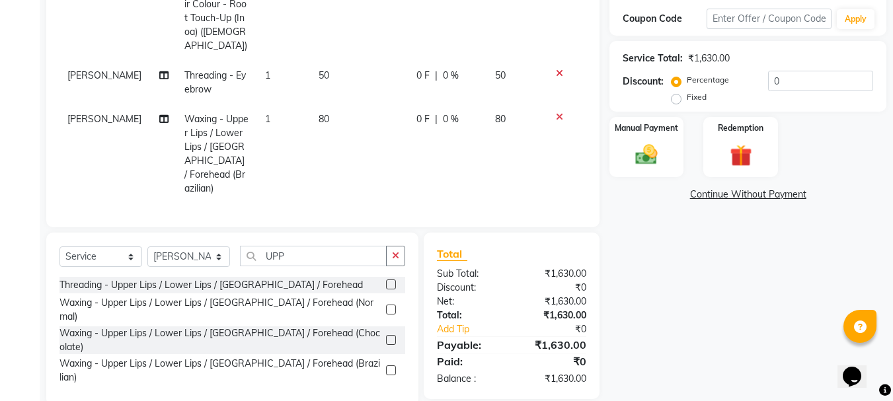
click at [387, 366] on label at bounding box center [391, 371] width 10 height 10
click at [387, 367] on input "checkbox" at bounding box center [390, 371] width 9 height 9
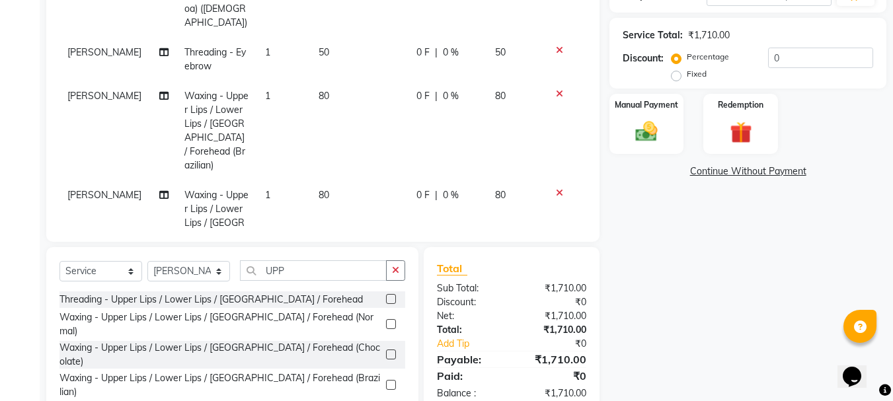
scroll to position [298, 0]
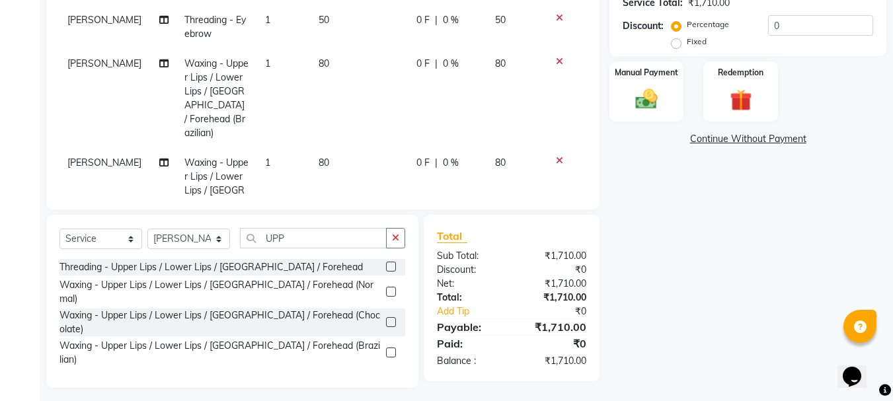
click at [391, 348] on label at bounding box center [391, 353] width 10 height 10
click at [391, 349] on input "checkbox" at bounding box center [390, 353] width 9 height 9
checkbox input "false"
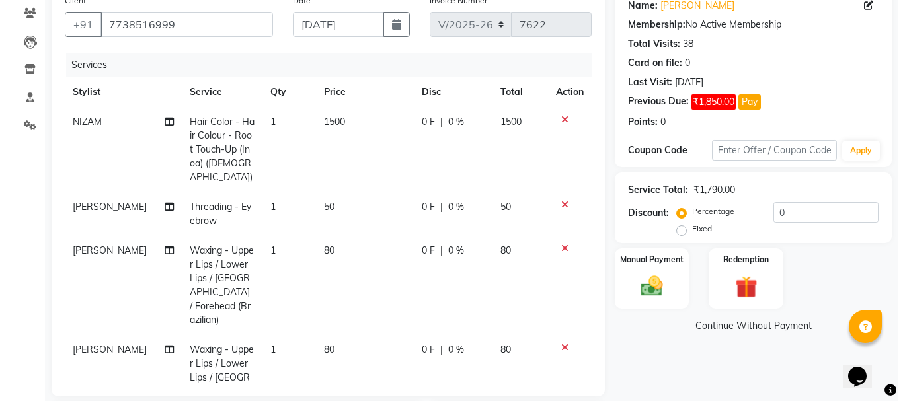
scroll to position [100, 0]
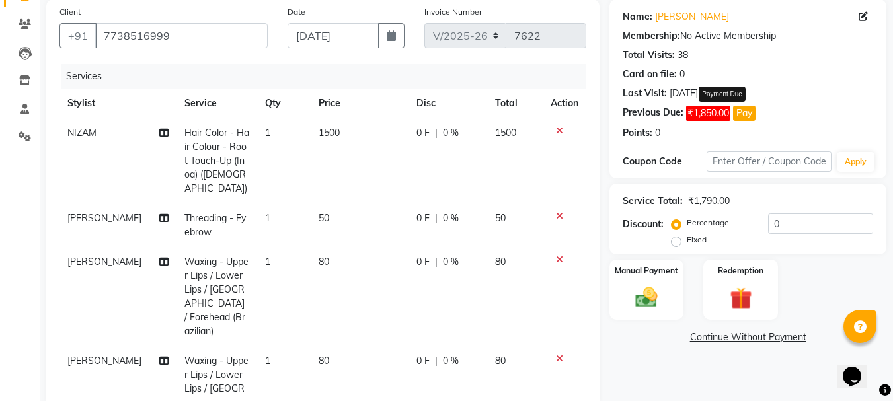
click at [710, 116] on span "₹1,850.00" at bounding box center [708, 113] width 44 height 15
click at [748, 117] on button "Pay" at bounding box center [744, 113] width 22 height 15
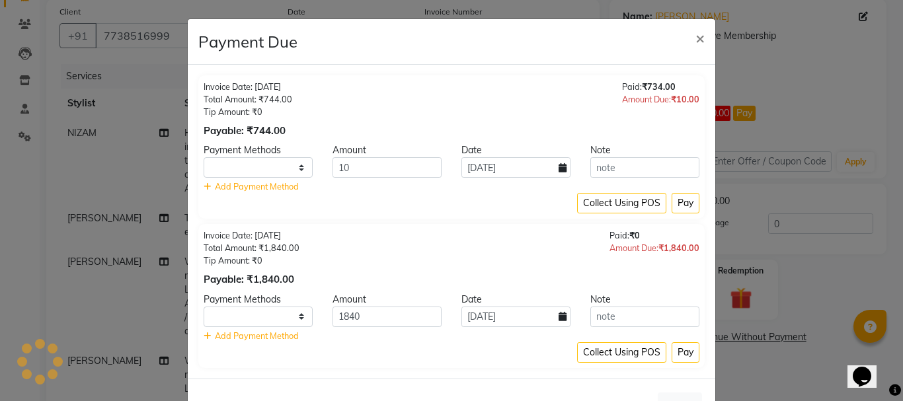
select select "1"
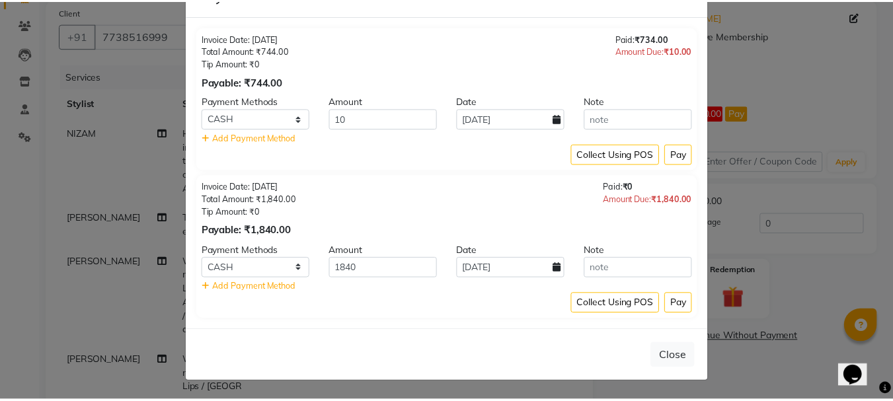
scroll to position [0, 0]
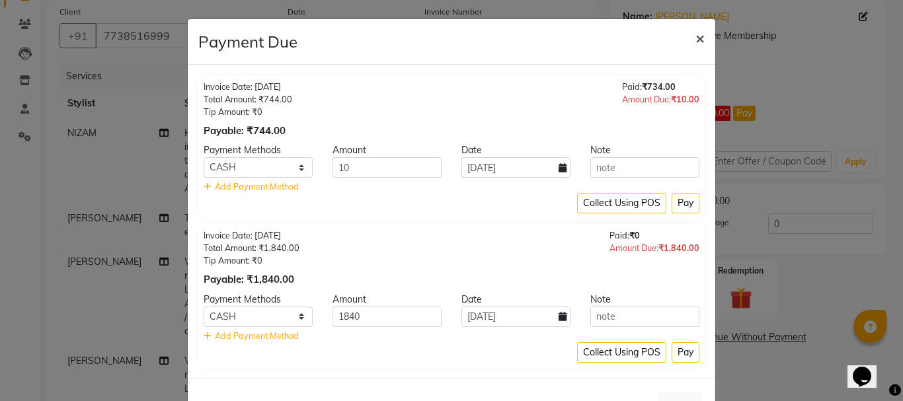
click at [695, 37] on span "×" at bounding box center [699, 38] width 9 height 20
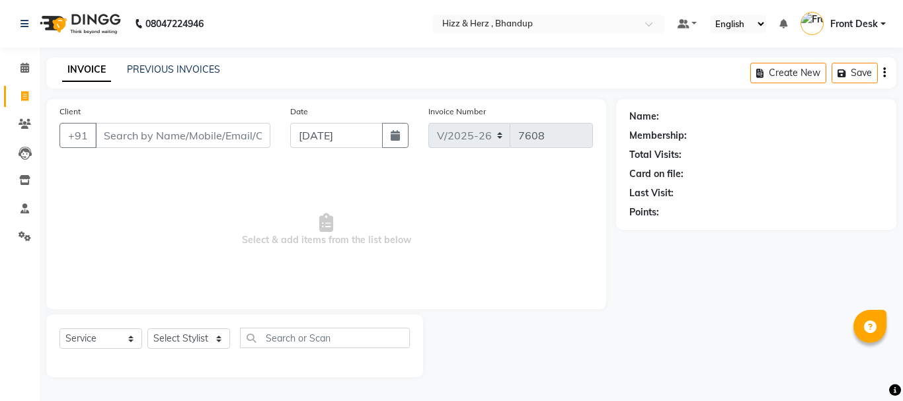
select select "629"
select select "service"
click at [194, 336] on select "Select Stylist Front Desk [PERSON_NAME] HIZZ & HERZ 2 [PERSON_NAME] [PERSON_NAM…" at bounding box center [188, 339] width 83 height 20
select select "33193"
click at [147, 329] on select "Select Stylist Front Desk [PERSON_NAME] HIZZ & HERZ 2 [PERSON_NAME] [PERSON_NAM…" at bounding box center [188, 339] width 83 height 20
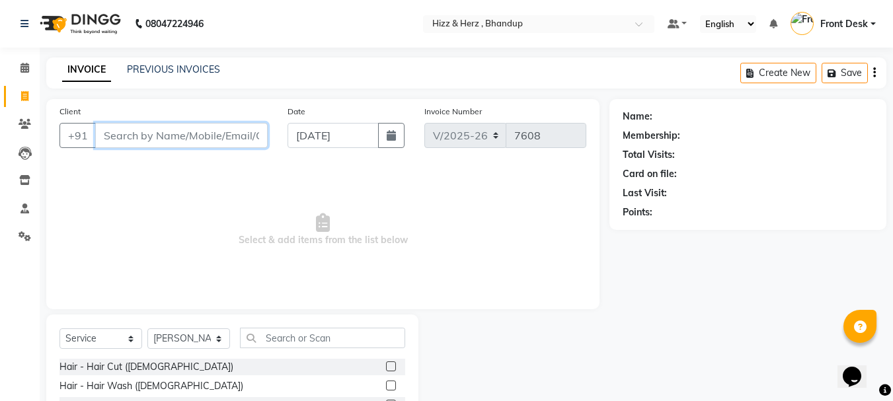
click at [210, 134] on input "Client" at bounding box center [181, 135] width 173 height 25
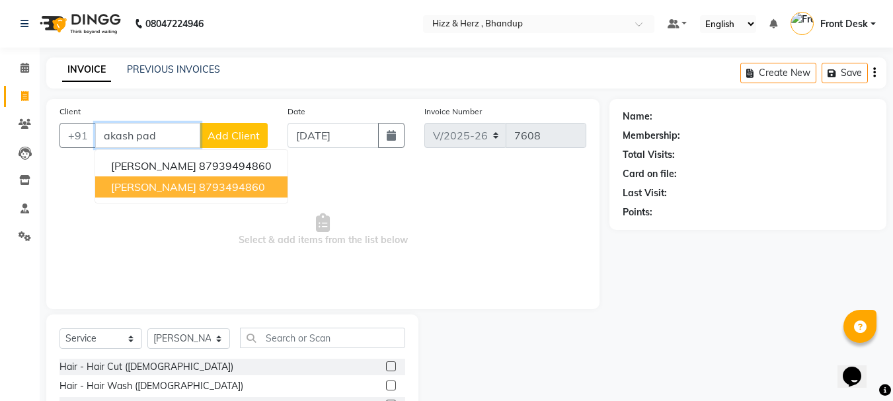
click at [240, 188] on ngb-highlight "8793494860" at bounding box center [232, 186] width 66 height 13
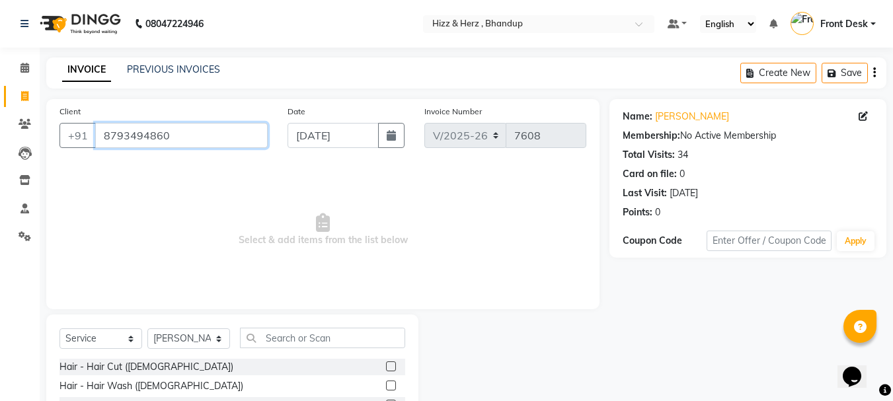
click at [215, 141] on input "8793494860" at bounding box center [181, 135] width 173 height 25
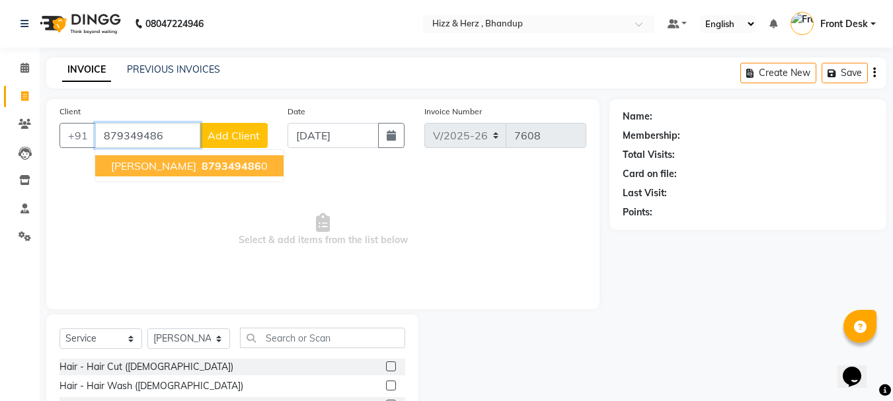
click at [225, 166] on span "879349486" at bounding box center [231, 165] width 59 height 13
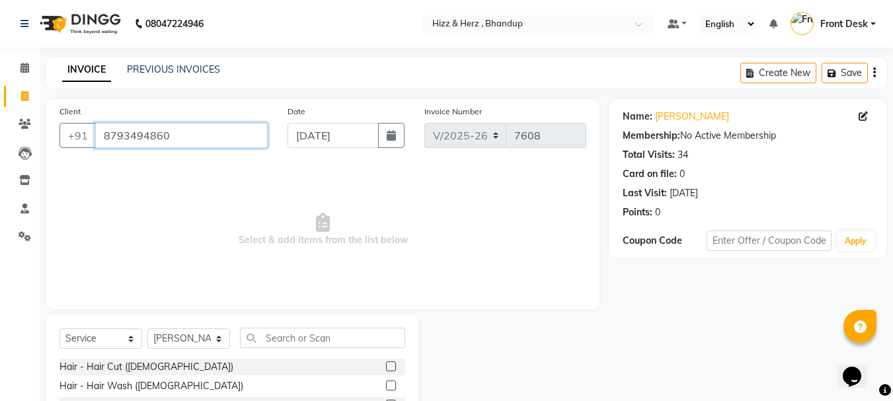
click at [216, 137] on input "8793494860" at bounding box center [181, 135] width 173 height 25
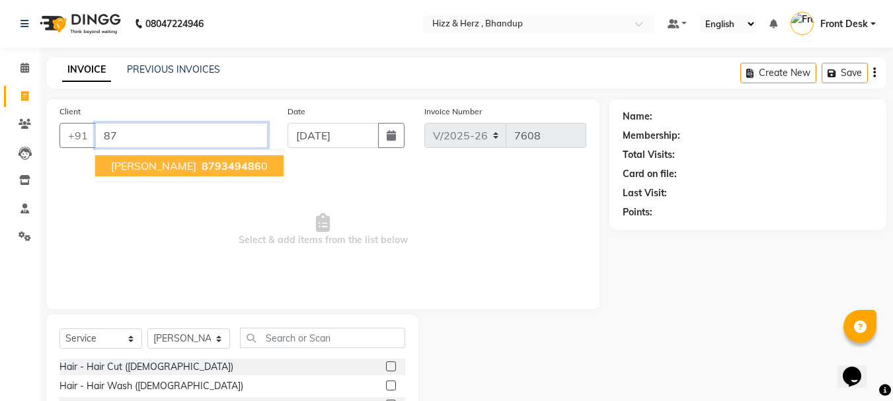
type input "8"
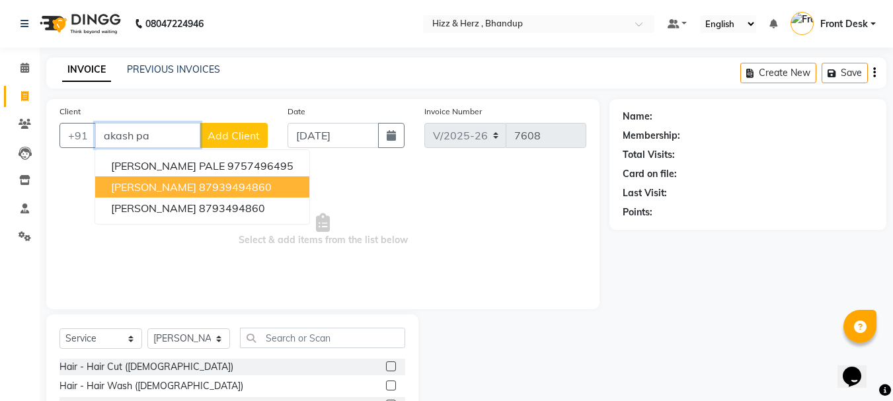
click at [228, 180] on button "AKASH PADWAL 87939494860" at bounding box center [202, 186] width 214 height 21
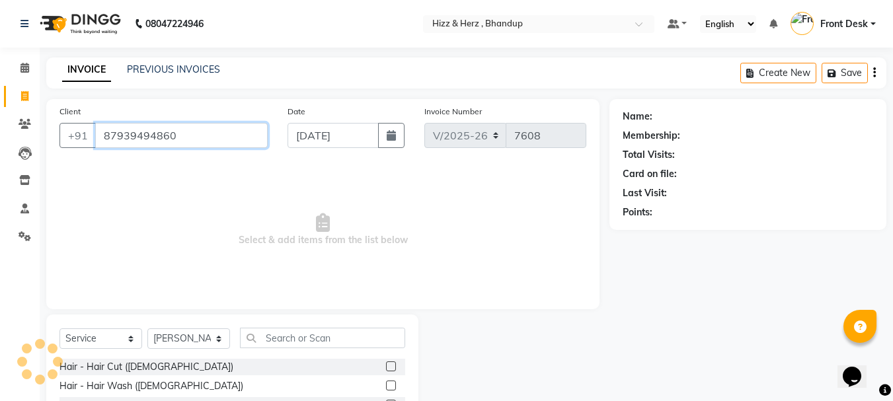
type input "87939494860"
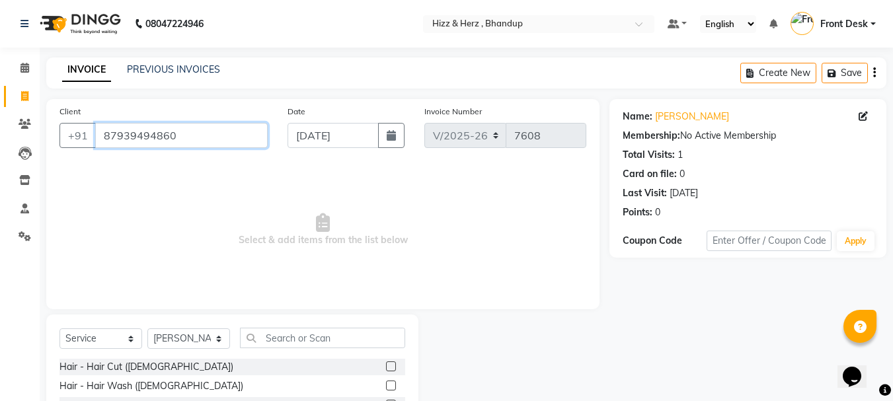
click at [211, 131] on input "87939494860" at bounding box center [181, 135] width 173 height 25
click at [28, 122] on icon at bounding box center [25, 124] width 13 height 10
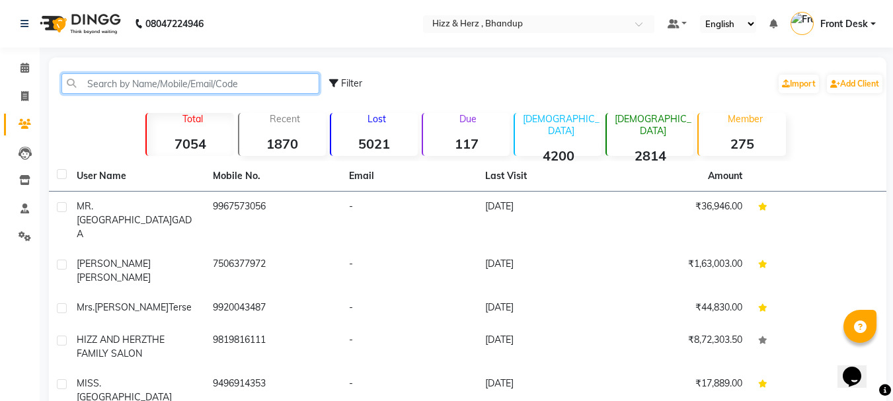
click at [255, 80] on input "text" at bounding box center [190, 83] width 258 height 20
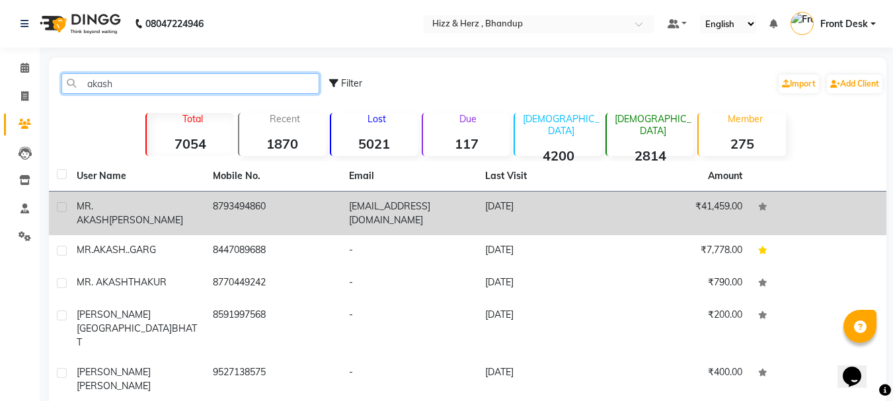
type input "akash"
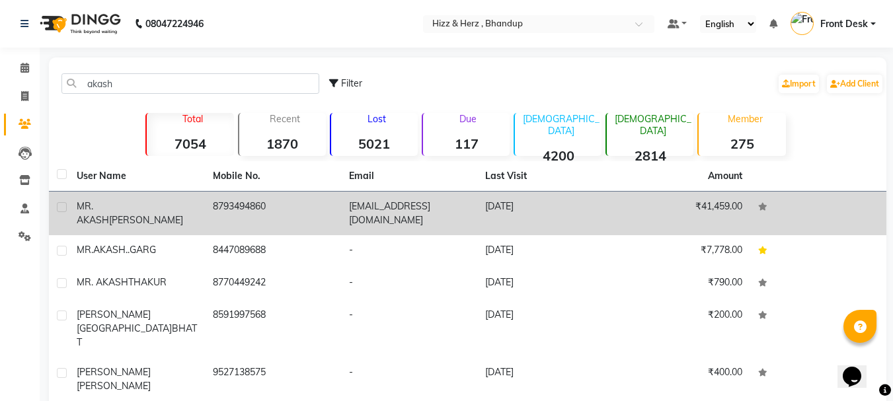
click at [237, 212] on td "8793494860" at bounding box center [273, 214] width 136 height 44
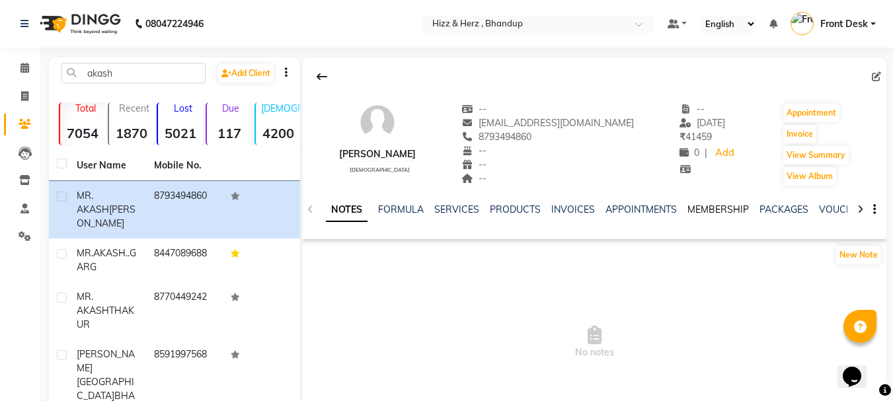
click at [696, 208] on link "MEMBERSHIP" at bounding box center [717, 210] width 61 height 12
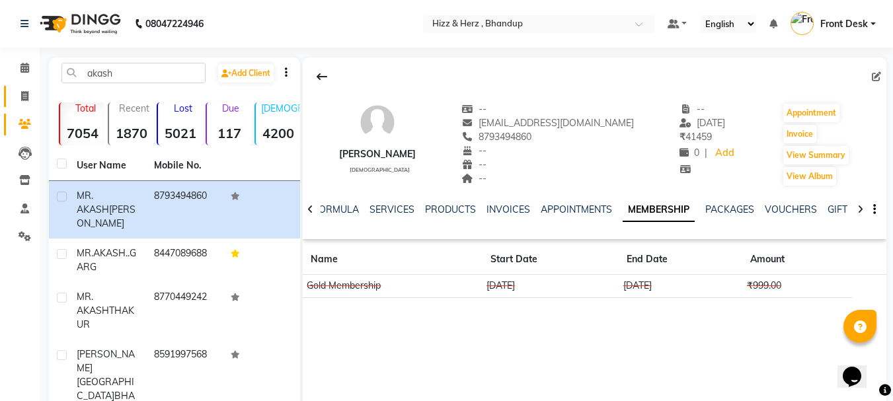
click at [32, 86] on link "Invoice" at bounding box center [20, 97] width 32 height 22
select select "629"
select select "service"
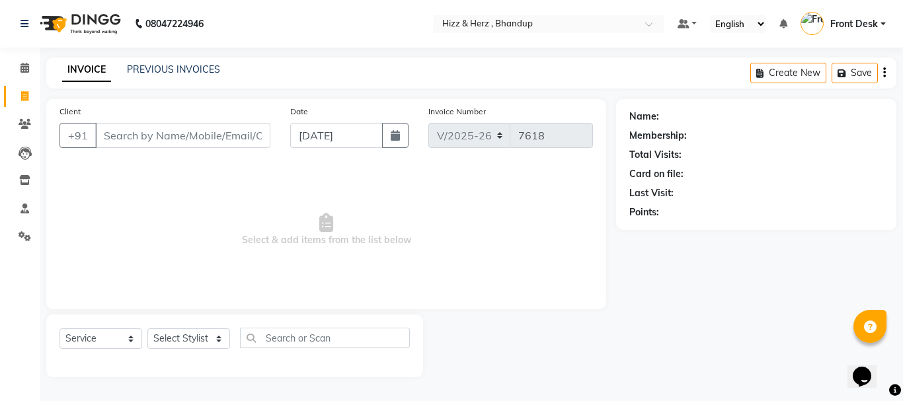
click at [141, 128] on input "Client" at bounding box center [182, 135] width 175 height 25
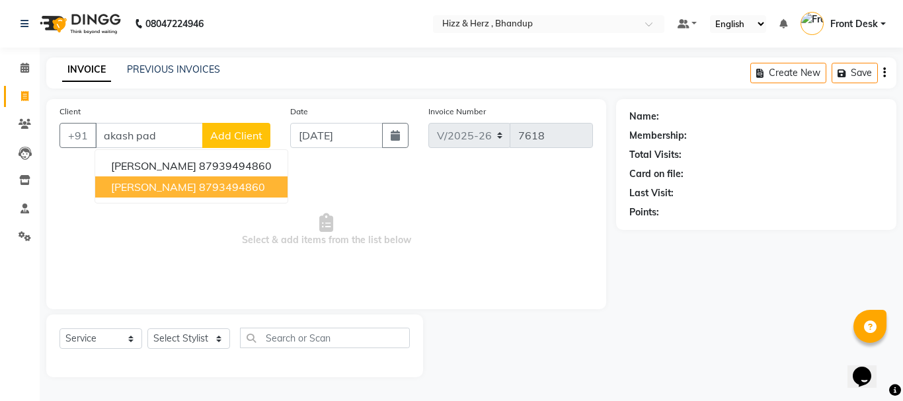
click at [196, 188] on span "[PERSON_NAME]" at bounding box center [153, 186] width 85 height 13
type input "8793494860"
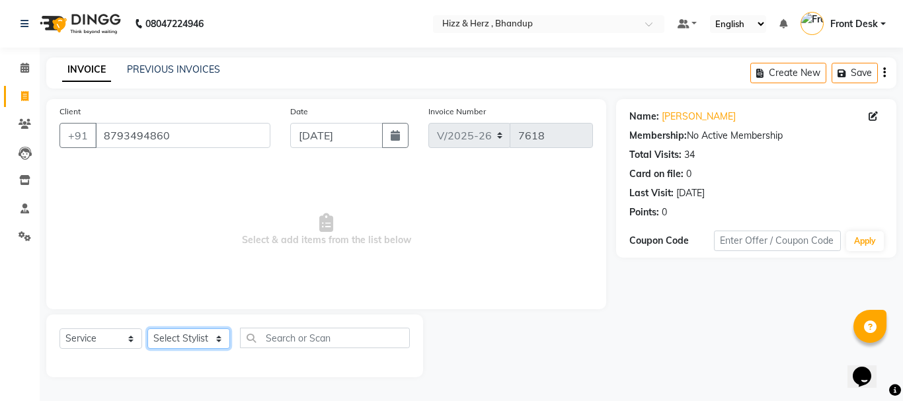
click at [198, 336] on select "Select Stylist Front Desk [PERSON_NAME] HIZZ & HERZ 2 [PERSON_NAME] [PERSON_NAM…" at bounding box center [188, 339] width 83 height 20
select select "33193"
click at [147, 329] on select "Select Stylist Front Desk [PERSON_NAME] HIZZ & HERZ 2 [PERSON_NAME] [PERSON_NAM…" at bounding box center [188, 339] width 83 height 20
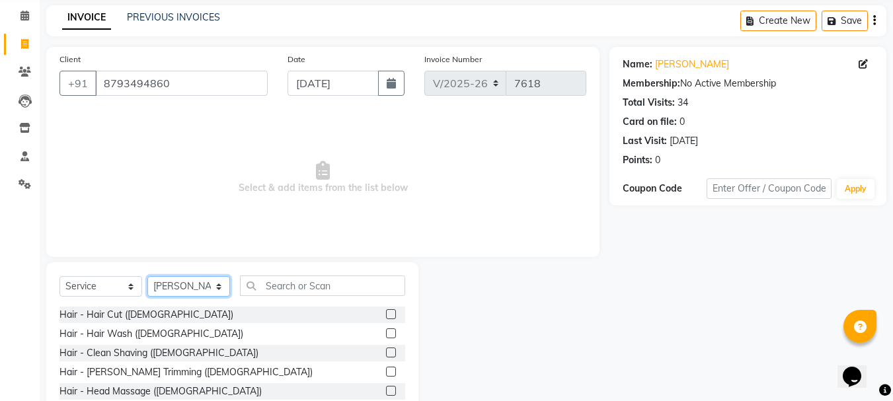
scroll to position [128, 0]
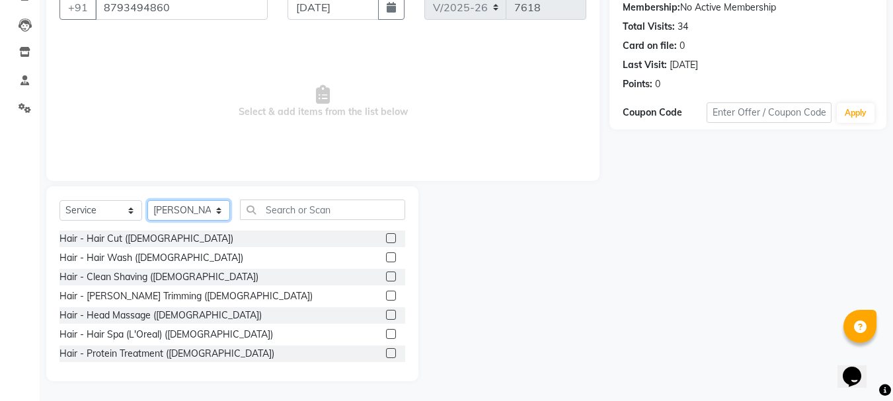
click at [222, 213] on select "Select Stylist Front Desk [PERSON_NAME] HIZZ & HERZ 2 [PERSON_NAME] [PERSON_NAM…" at bounding box center [188, 210] width 83 height 20
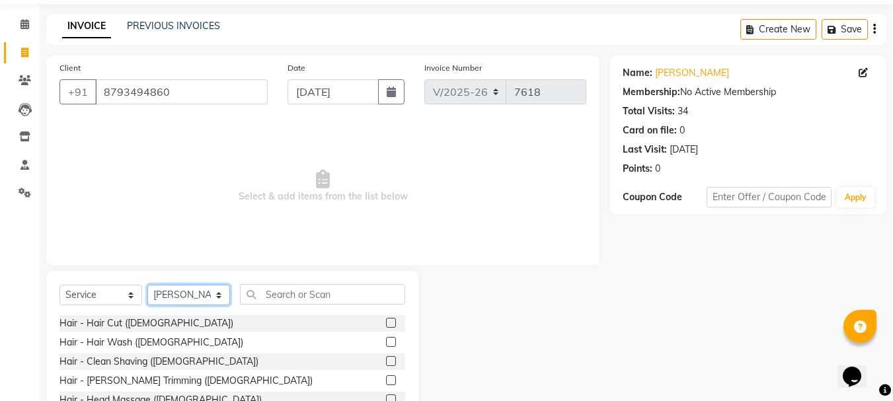
scroll to position [66, 0]
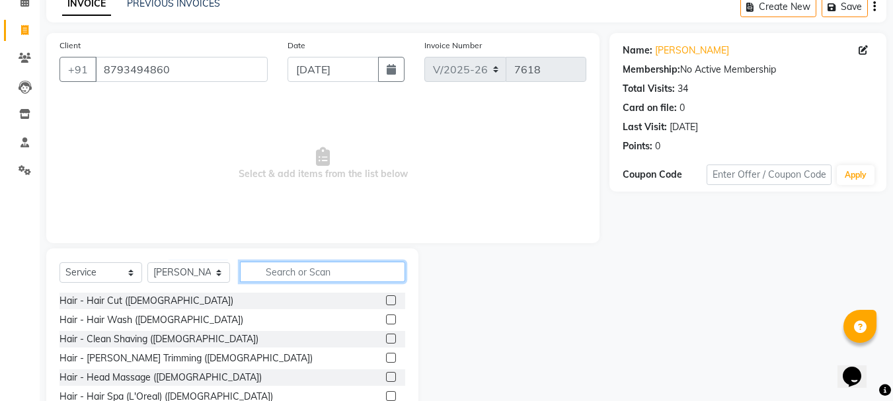
click at [288, 267] on input "text" at bounding box center [322, 272] width 165 height 20
drag, startPoint x: 288, startPoint y: 267, endPoint x: 308, endPoint y: 245, distance: 30.4
click at [296, 257] on div "Select Service Product Membership Package Voucher Prepaid Gift Card Select Styl…" at bounding box center [232, 346] width 372 height 195
click at [386, 298] on label at bounding box center [391, 300] width 10 height 10
click at [386, 298] on input "checkbox" at bounding box center [390, 301] width 9 height 9
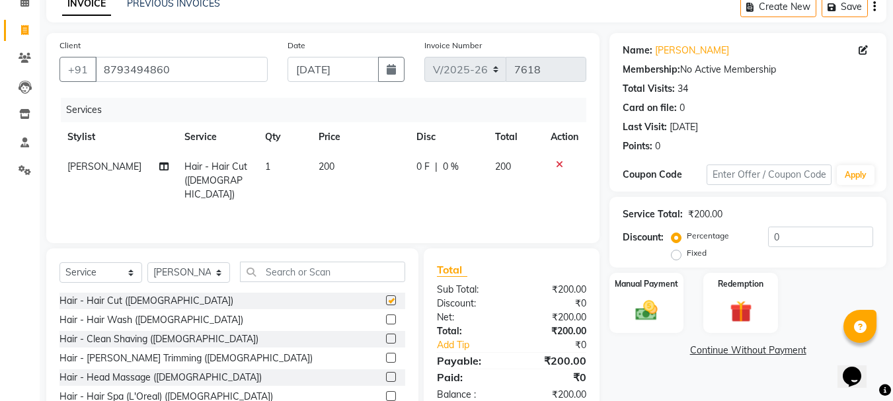
checkbox input "false"
click at [213, 269] on select "Select Stylist Front Desk [PERSON_NAME] HIZZ & HERZ 2 [PERSON_NAME] [PERSON_NAM…" at bounding box center [188, 272] width 83 height 20
select select "9143"
click at [147, 262] on select "Select Stylist Front Desk [PERSON_NAME] HIZZ & HERZ 2 [PERSON_NAME] [PERSON_NAM…" at bounding box center [188, 272] width 83 height 20
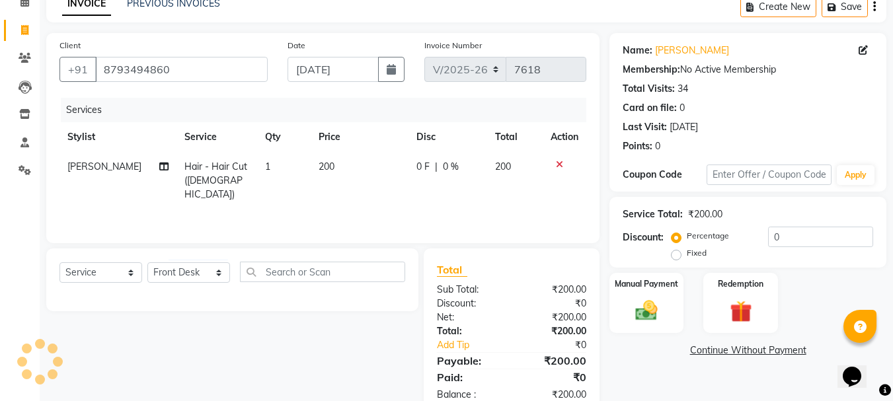
click at [118, 261] on div "Select Service Product Membership Package Voucher Prepaid Gift Card Select Styl…" at bounding box center [232, 280] width 372 height 63
click at [124, 274] on select "Select Service Product Membership Package Voucher Prepaid Gift Card" at bounding box center [100, 272] width 83 height 20
click at [59, 262] on select "Select Service Product Membership Package Voucher Prepaid Gift Card" at bounding box center [100, 272] width 83 height 20
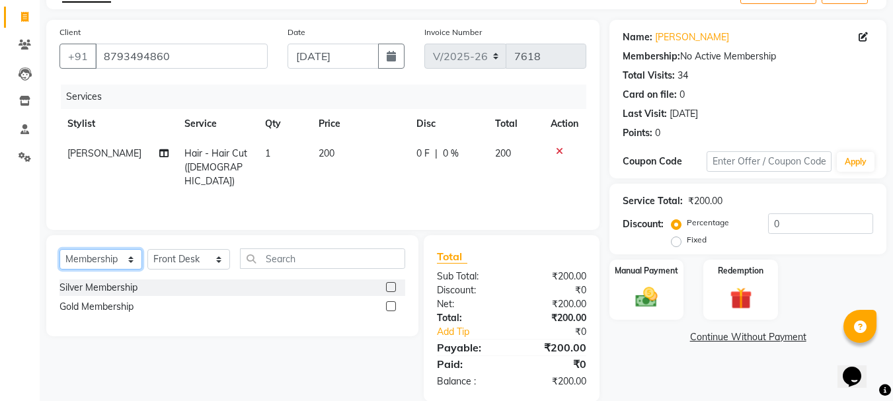
scroll to position [100, 0]
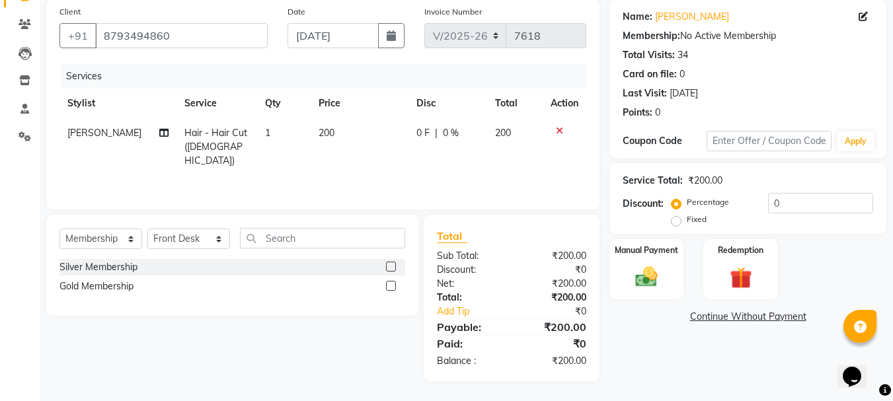
click at [387, 286] on label at bounding box center [391, 286] width 10 height 10
click at [387, 286] on input "checkbox" at bounding box center [390, 286] width 9 height 9
select select "select"
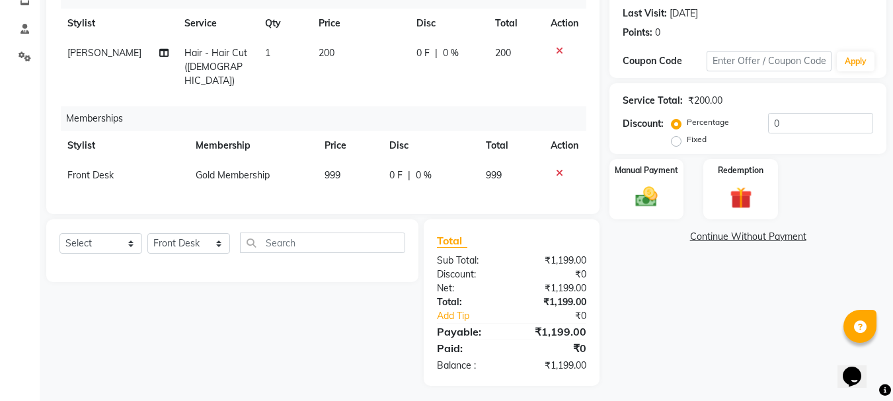
scroll to position [180, 0]
click at [647, 198] on img at bounding box center [646, 196] width 37 height 26
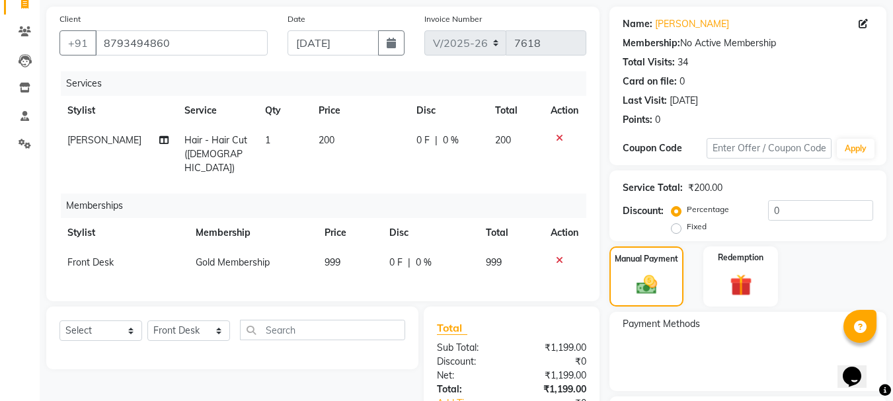
scroll to position [0, 0]
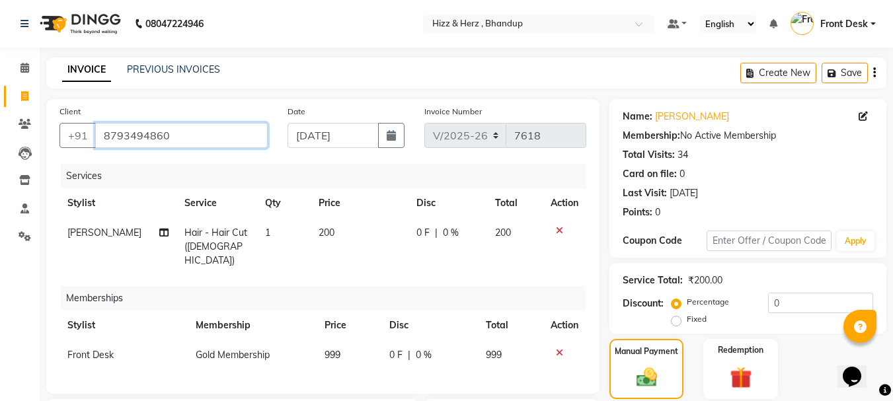
click at [227, 136] on input "8793494860" at bounding box center [181, 135] width 173 height 25
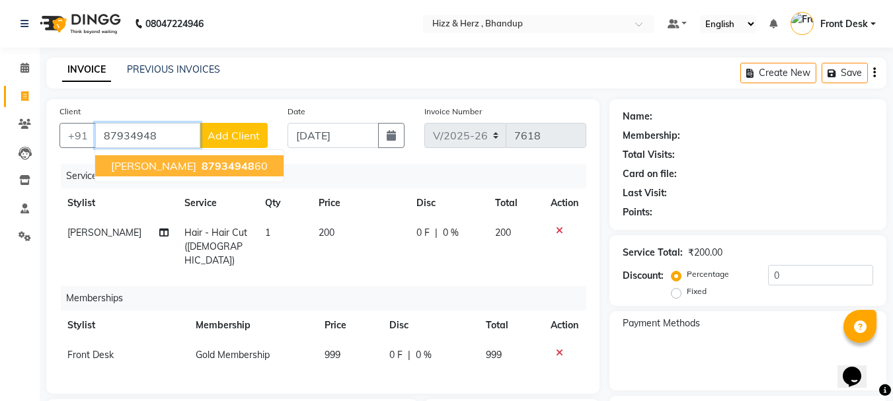
click at [238, 160] on span "87934948" at bounding box center [228, 165] width 53 height 13
type input "8793494860"
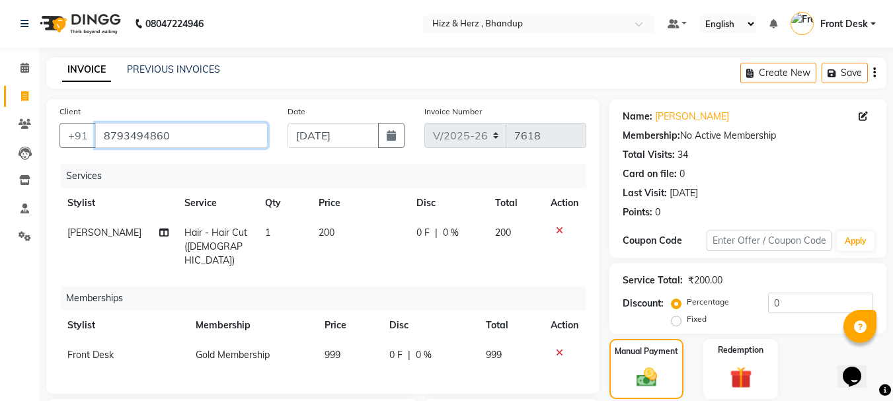
click at [187, 136] on input "8793494860" at bounding box center [181, 135] width 173 height 25
click at [24, 97] on icon at bounding box center [24, 96] width 7 height 10
select select "629"
select select "service"
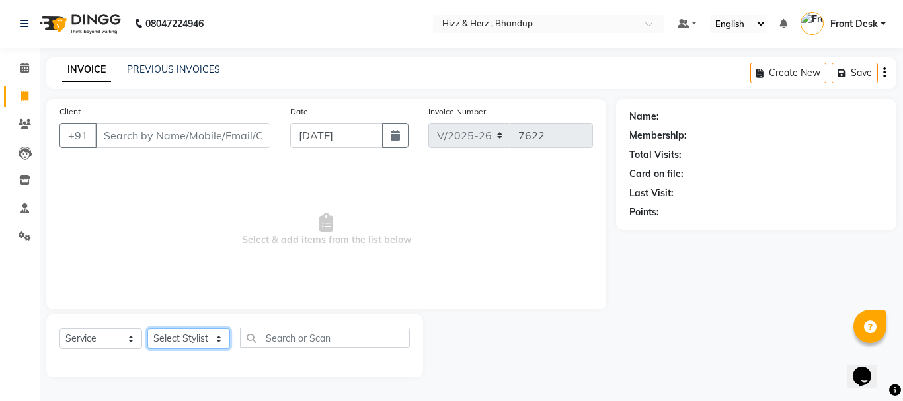
click at [204, 336] on select "Select Stylist Front Desk [PERSON_NAME] HIZZ & HERZ 2 [PERSON_NAME] [PERSON_NAM…" at bounding box center [188, 339] width 83 height 20
select select "9149"
click at [147, 329] on select "Select Stylist Front Desk [PERSON_NAME] HIZZ & HERZ 2 [PERSON_NAME] [PERSON_NAM…" at bounding box center [188, 339] width 83 height 20
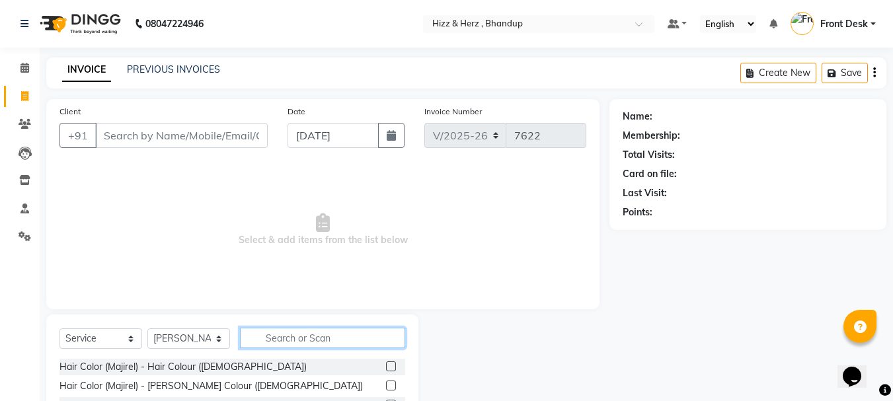
click at [327, 335] on input "text" at bounding box center [322, 338] width 165 height 20
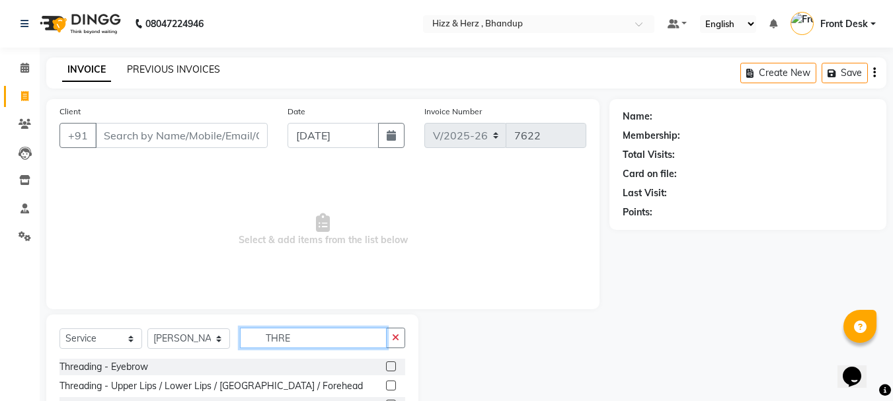
type input "THRE"
click at [172, 69] on link "PREVIOUS INVOICES" at bounding box center [173, 69] width 93 height 12
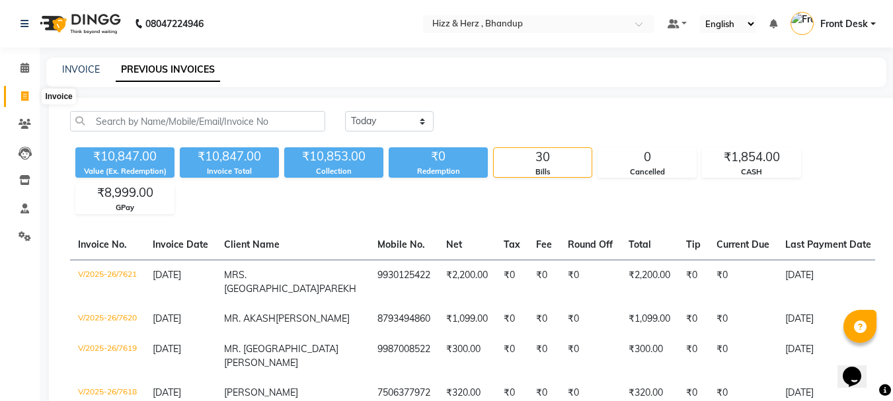
click at [27, 92] on icon at bounding box center [24, 96] width 7 height 10
select select "629"
select select "service"
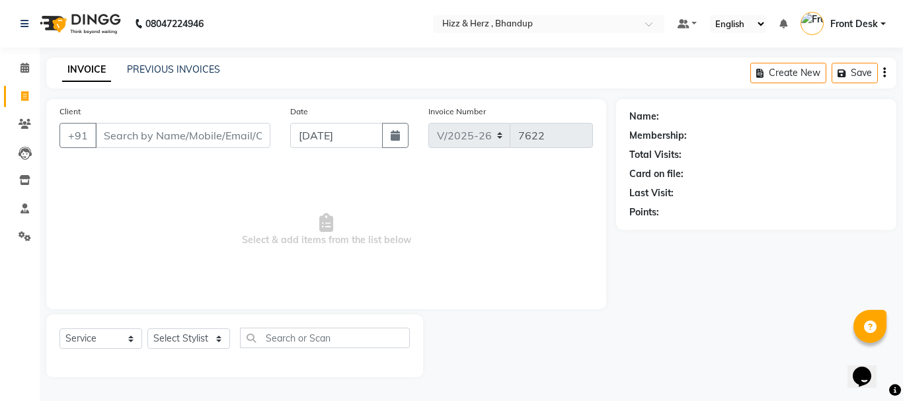
click at [231, 139] on input "Client" at bounding box center [182, 135] width 175 height 25
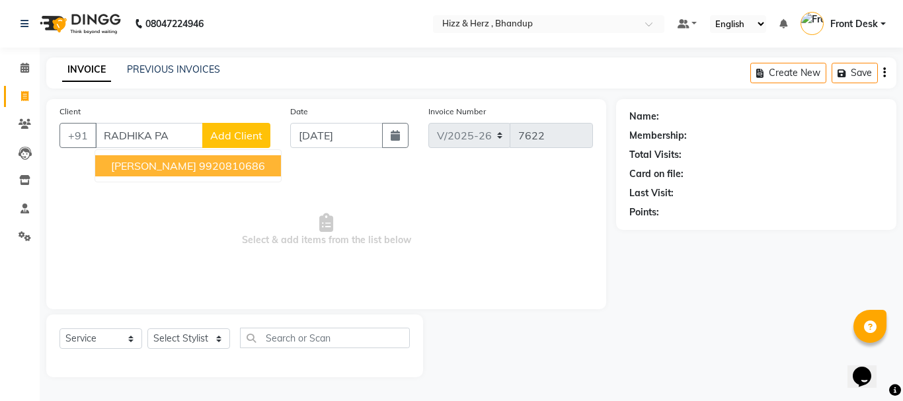
click at [241, 167] on ngb-highlight "9920810686" at bounding box center [232, 165] width 66 height 13
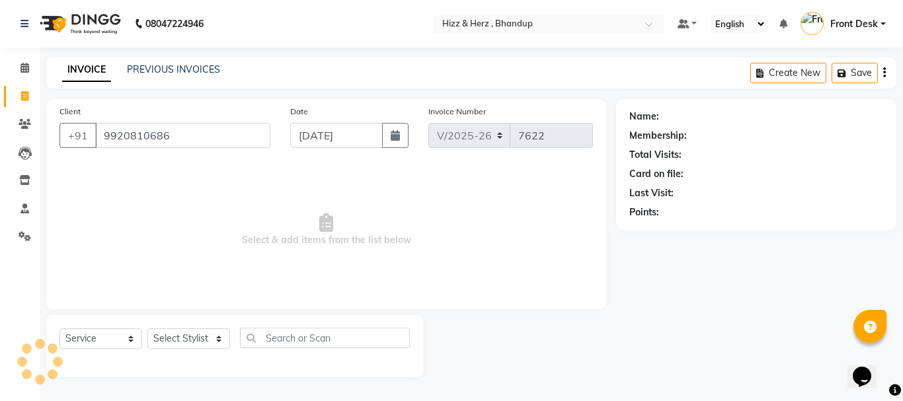
type input "9920810686"
select select "1: Object"
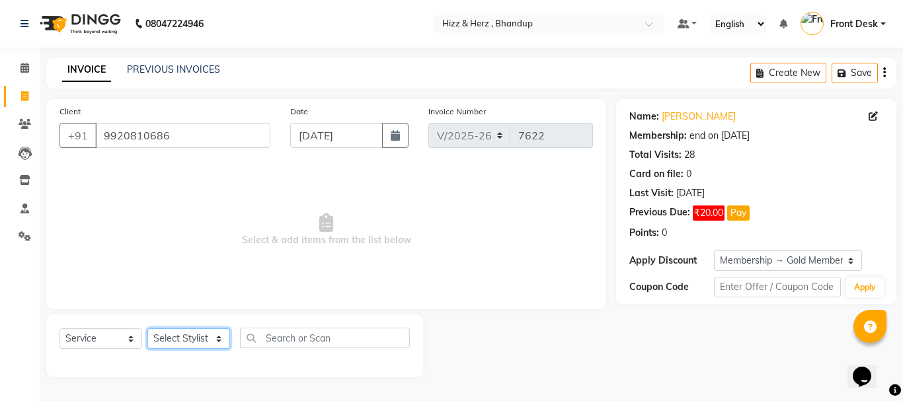
click at [200, 340] on select "Select Stylist Front Desk [PERSON_NAME] HIZZ & HERZ 2 [PERSON_NAME] [PERSON_NAM…" at bounding box center [188, 339] width 83 height 20
select select "9145"
click at [147, 329] on select "Select Stylist Front Desk [PERSON_NAME] HIZZ & HERZ 2 [PERSON_NAME] [PERSON_NAM…" at bounding box center [188, 339] width 83 height 20
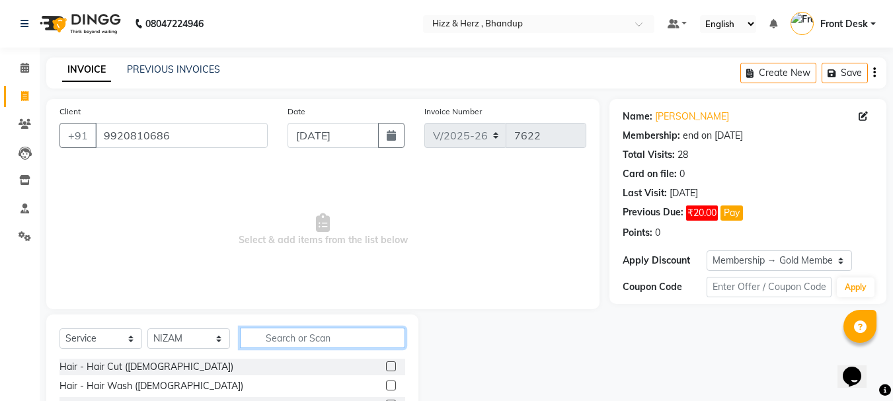
click at [322, 333] on input "text" at bounding box center [322, 338] width 165 height 20
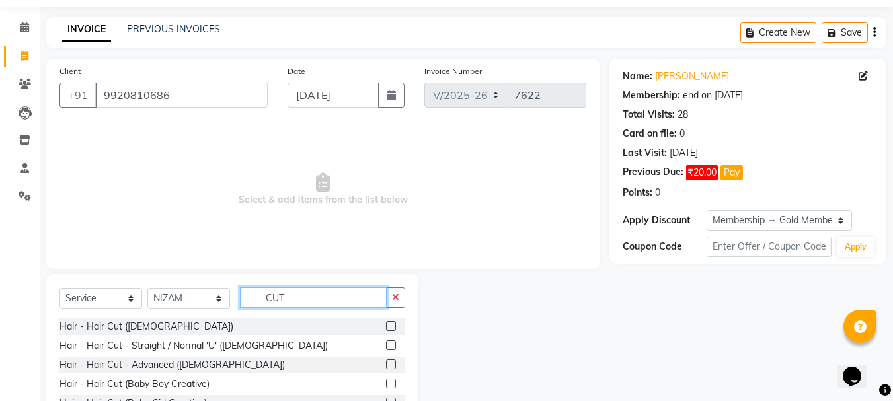
scroll to position [92, 0]
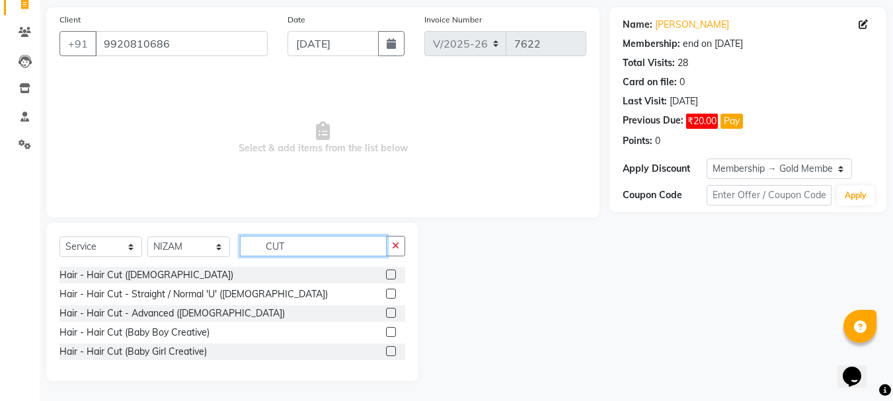
type input "CUT"
click at [393, 313] on label at bounding box center [391, 313] width 10 height 10
click at [393, 313] on input "checkbox" at bounding box center [390, 313] width 9 height 9
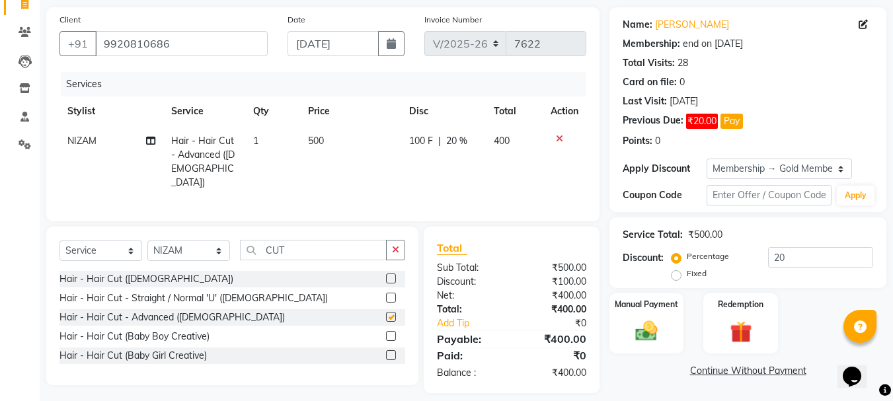
checkbox input "false"
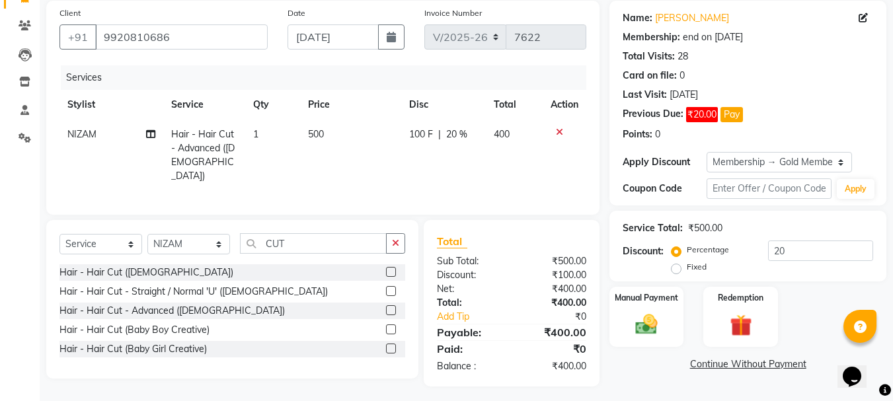
scroll to position [100, 0]
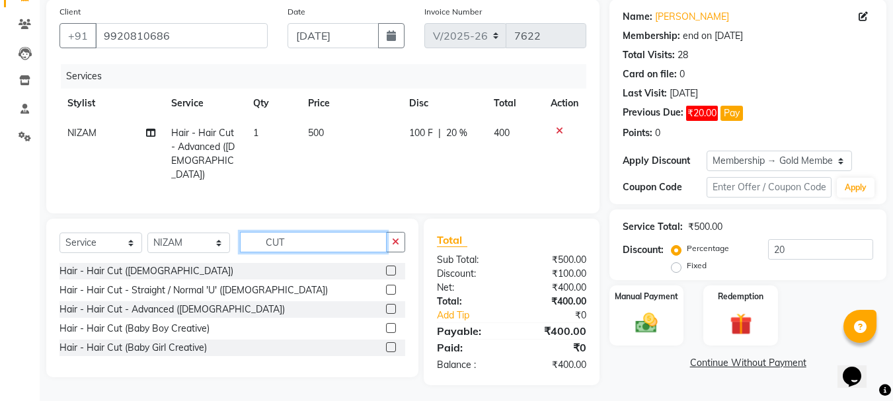
click at [324, 237] on input "CUT" at bounding box center [313, 242] width 147 height 20
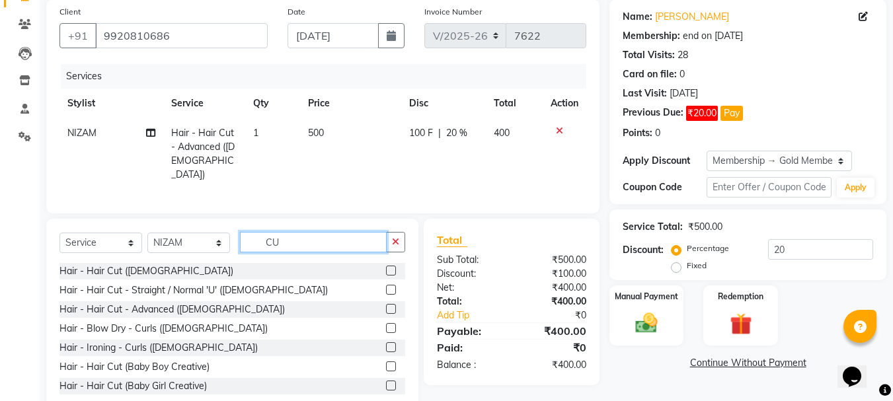
type input "C"
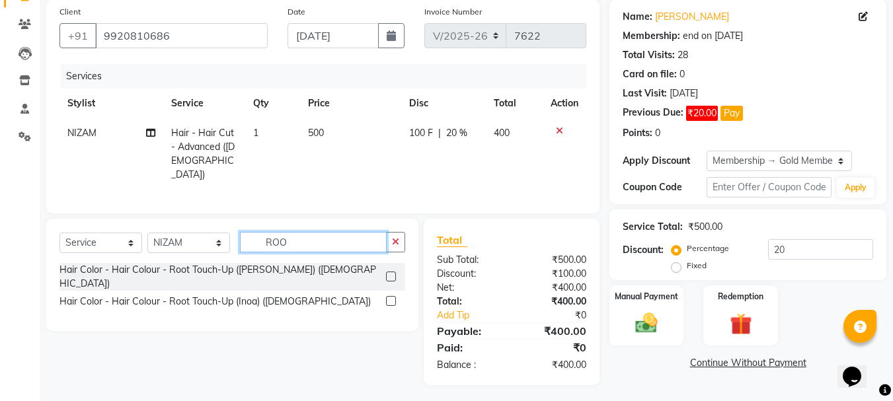
type input "ROO"
click at [389, 296] on label at bounding box center [391, 301] width 10 height 10
click at [389, 297] on input "checkbox" at bounding box center [390, 301] width 9 height 9
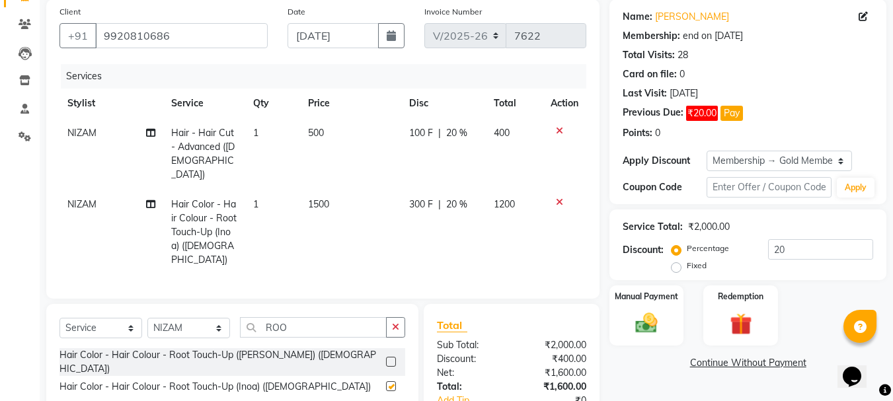
checkbox input "false"
click at [321, 198] on span "1500" at bounding box center [318, 204] width 21 height 12
select select "9145"
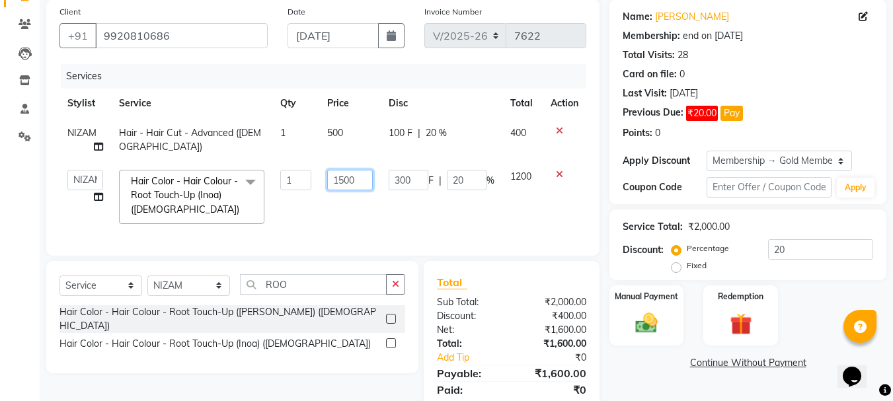
click at [344, 179] on input "1500" at bounding box center [350, 180] width 46 height 20
type input "1000"
click at [394, 205] on tr "Front Desk Gaurav Sharma HIZZ & HERZ 2 IRFAN AHMAD Jigna Goswami KHALID AHMAD L…" at bounding box center [322, 197] width 527 height 70
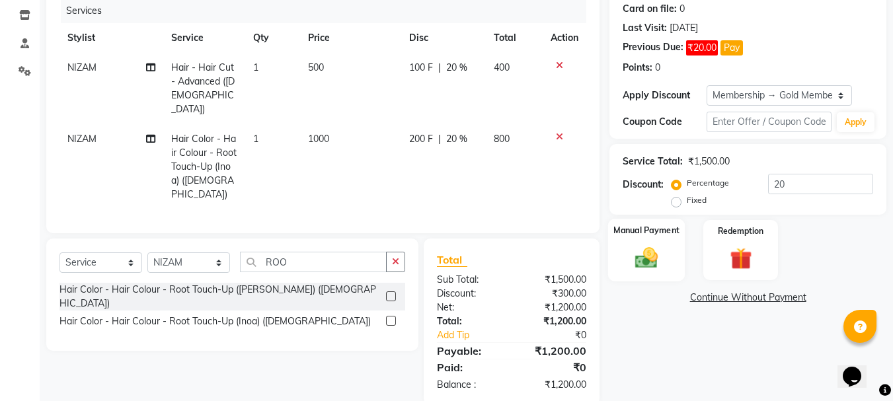
scroll to position [171, 0]
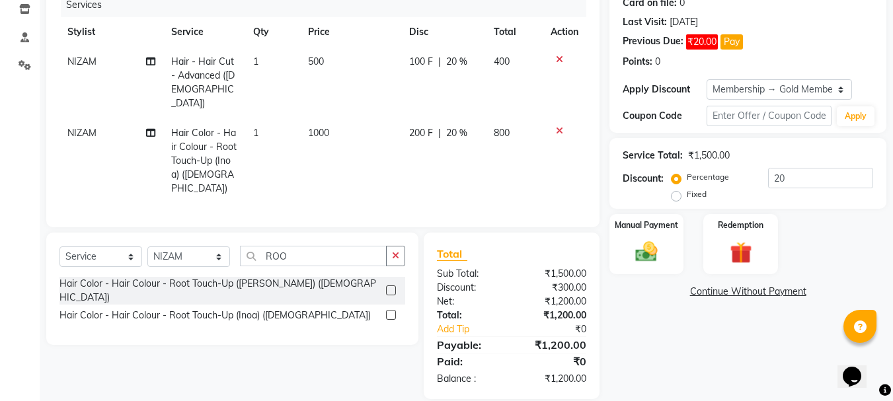
click at [323, 127] on span "1000" at bounding box center [318, 133] width 21 height 12
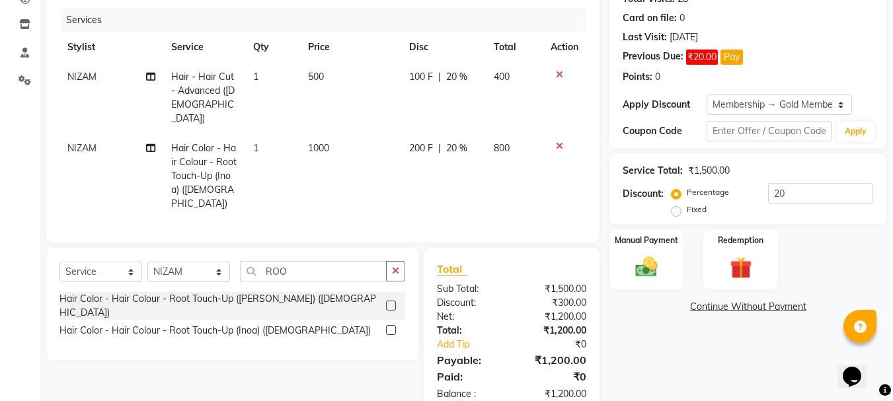
select select "9145"
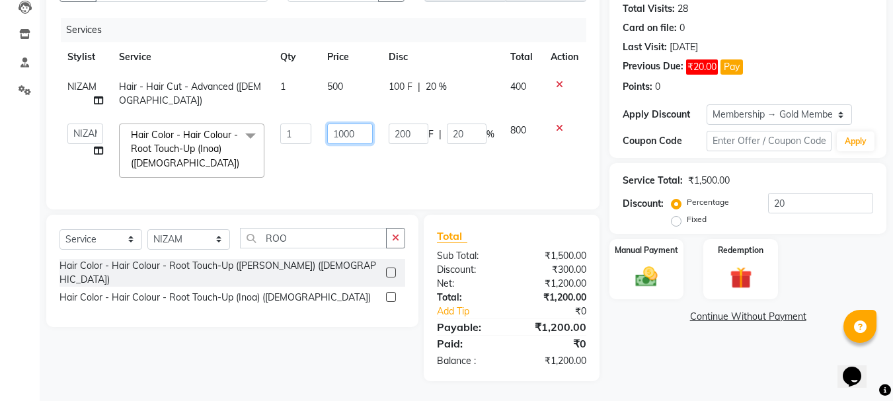
click at [353, 124] on input "1000" at bounding box center [350, 134] width 46 height 20
type input "1000"
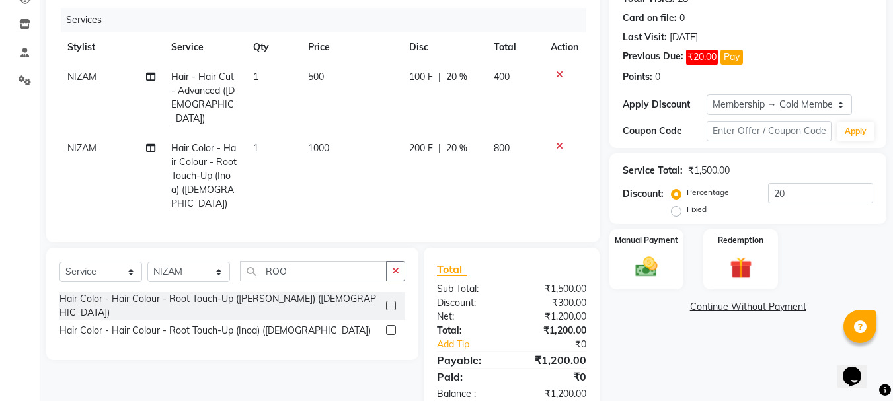
click at [379, 158] on td "1000" at bounding box center [350, 176] width 101 height 85
select select "9145"
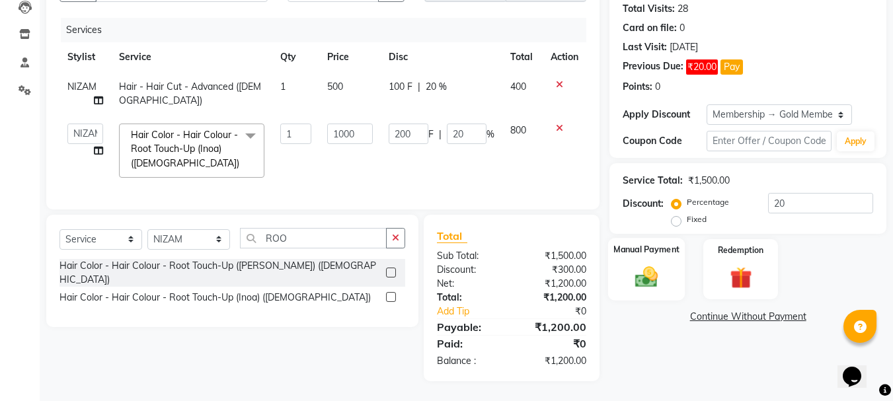
click at [642, 269] on img at bounding box center [646, 277] width 37 height 26
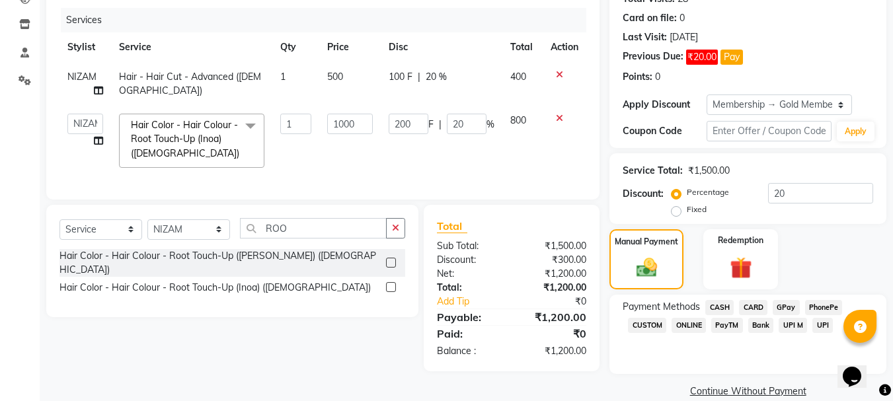
click at [786, 309] on span "GPay" at bounding box center [786, 307] width 27 height 15
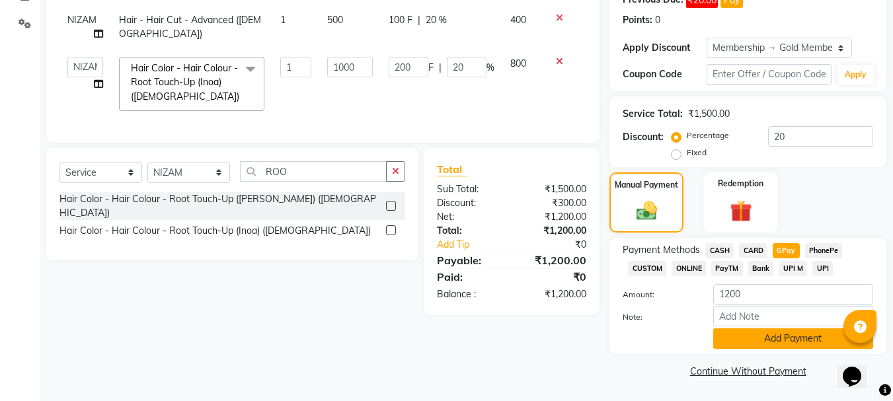
click at [787, 341] on button "Add Payment" at bounding box center [793, 339] width 160 height 20
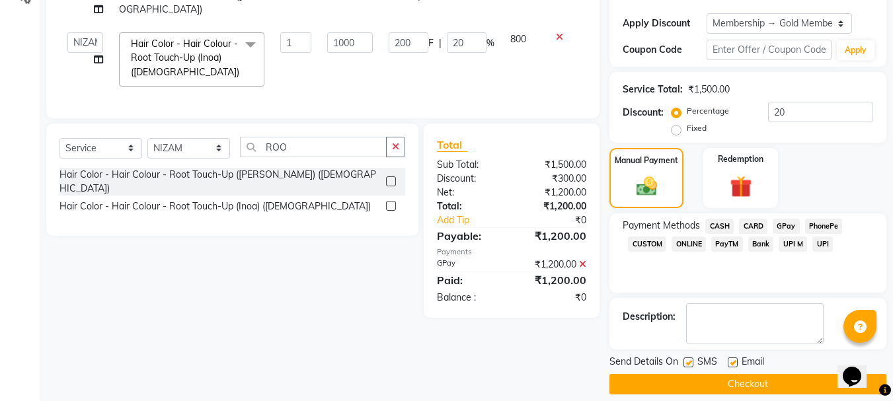
scroll to position [251, 0]
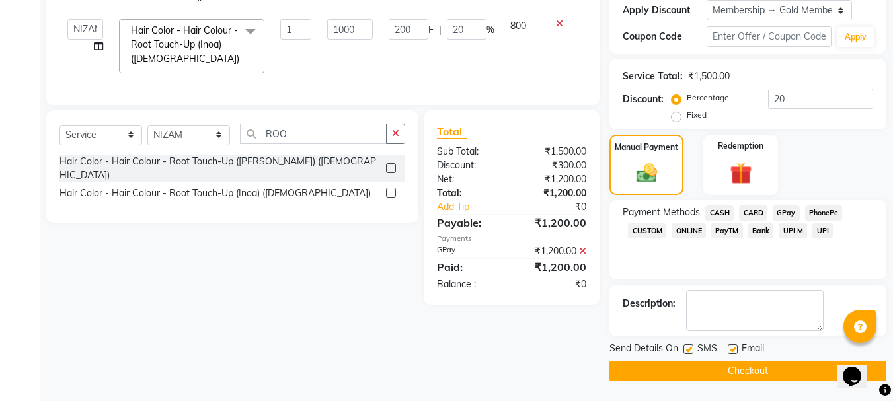
click at [777, 367] on button "Checkout" at bounding box center [747, 371] width 277 height 20
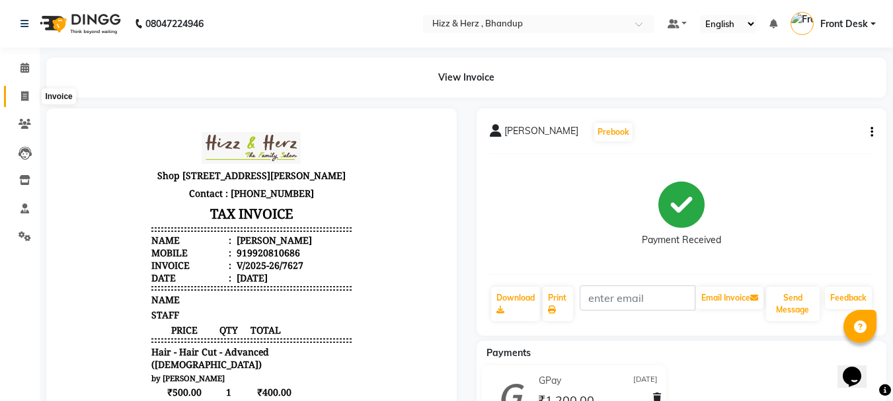
click at [23, 95] on icon at bounding box center [24, 96] width 7 height 10
select select "service"
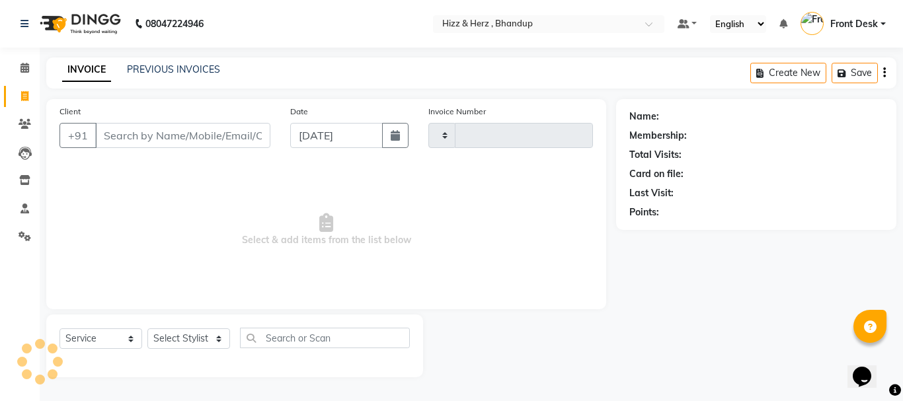
type input "7628"
select select "629"
click at [205, 342] on select "Select Stylist Front Desk [PERSON_NAME] HIZZ & HERZ 2 [PERSON_NAME] [PERSON_NAM…" at bounding box center [188, 339] width 83 height 20
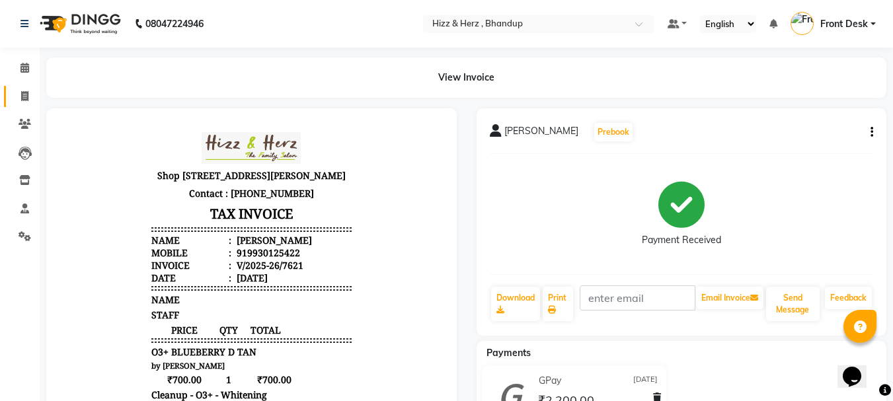
click at [26, 91] on icon at bounding box center [24, 96] width 7 height 10
select select "629"
select select "service"
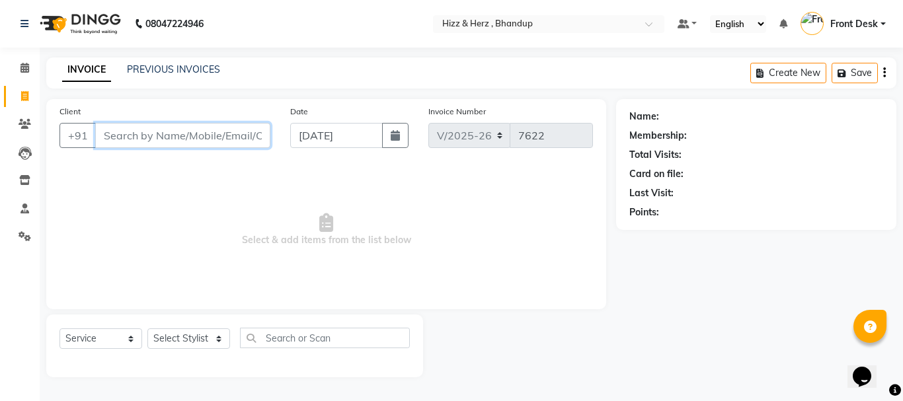
click at [229, 132] on input "Client" at bounding box center [182, 135] width 175 height 25
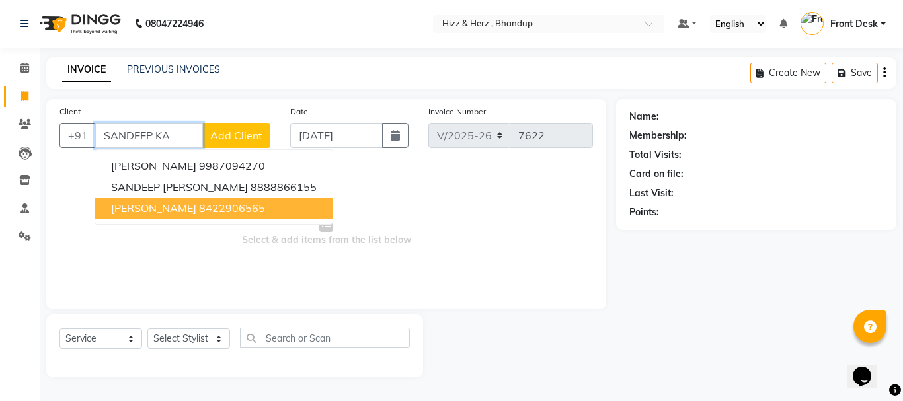
click at [236, 204] on ngb-highlight "8422906565" at bounding box center [232, 208] width 66 height 13
type input "8422906565"
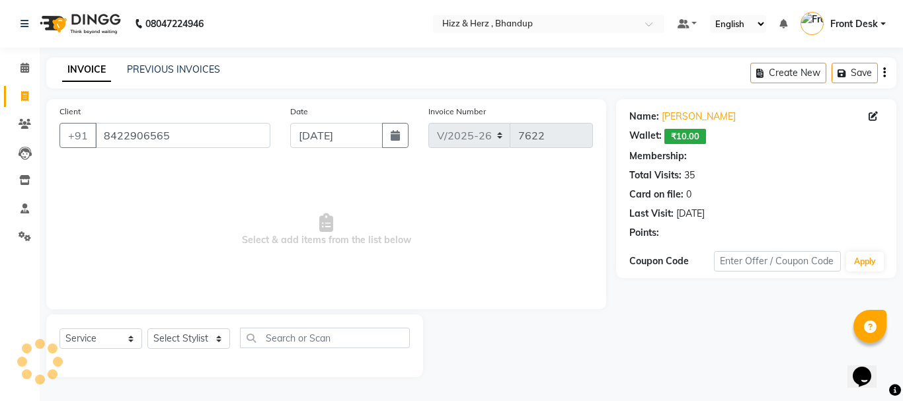
select select "1: Object"
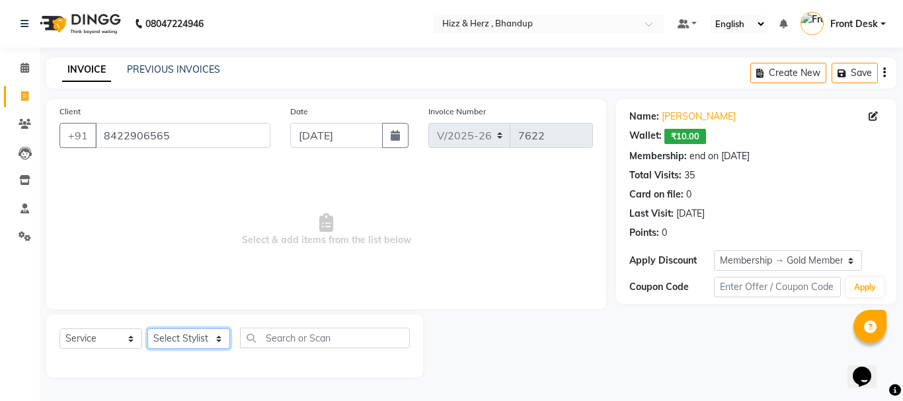
click at [179, 344] on select "Select Stylist Front Desk [PERSON_NAME] HIZZ & HERZ 2 [PERSON_NAME] [PERSON_NAM…" at bounding box center [188, 339] width 83 height 20
select select "9146"
click at [147, 329] on select "Select Stylist Front Desk Gaurav Sharma HIZZ & HERZ 2 IRFAN AHMAD Jigna Goswami…" at bounding box center [188, 339] width 83 height 20
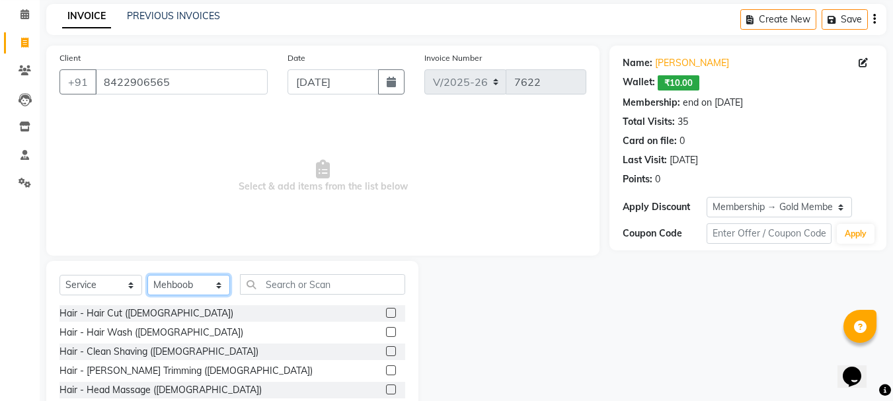
scroll to position [128, 0]
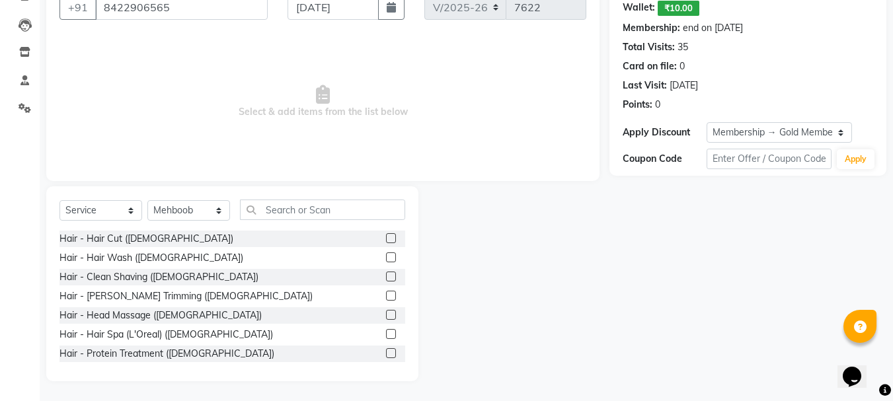
click at [386, 293] on label at bounding box center [391, 296] width 10 height 10
click at [386, 293] on input "checkbox" at bounding box center [390, 296] width 9 height 9
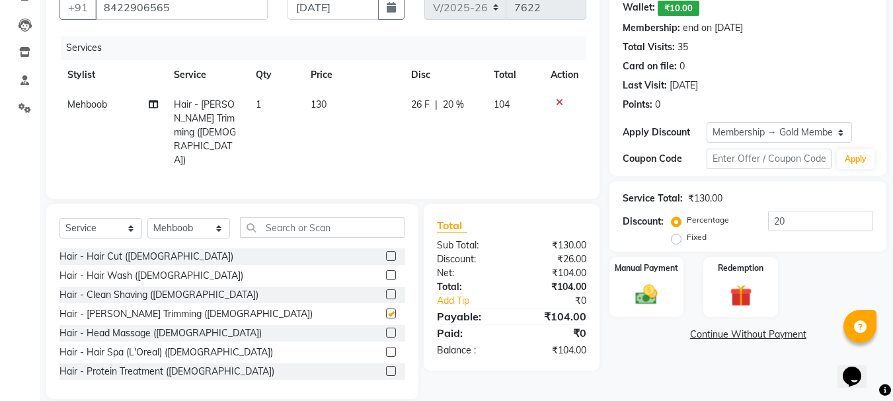
checkbox input "false"
click at [656, 297] on img at bounding box center [646, 295] width 37 height 26
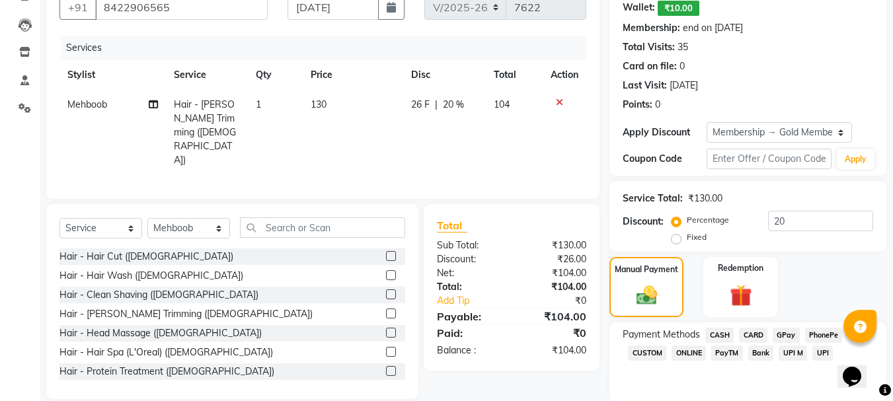
click at [784, 335] on span "GPay" at bounding box center [786, 335] width 27 height 15
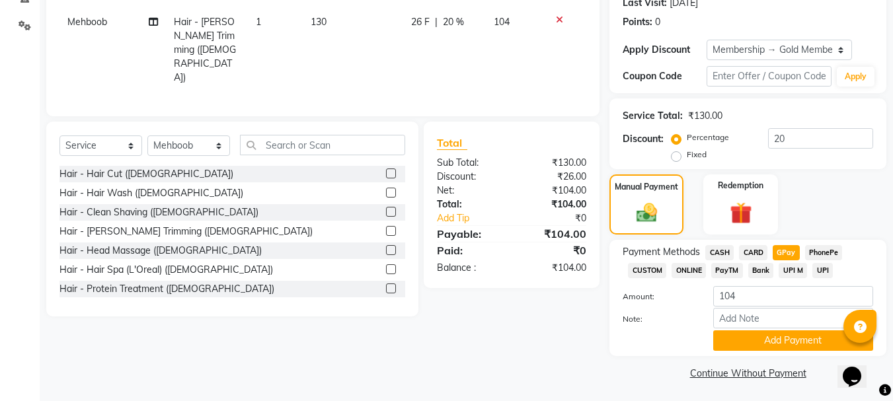
scroll to position [213, 0]
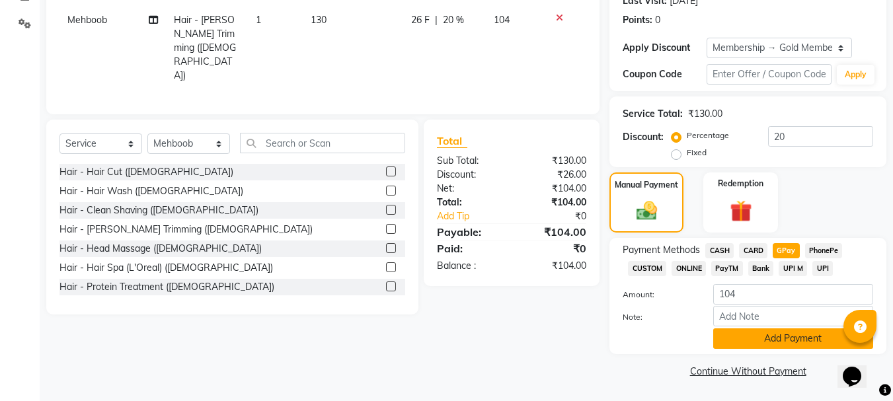
click at [785, 344] on button "Add Payment" at bounding box center [793, 339] width 160 height 20
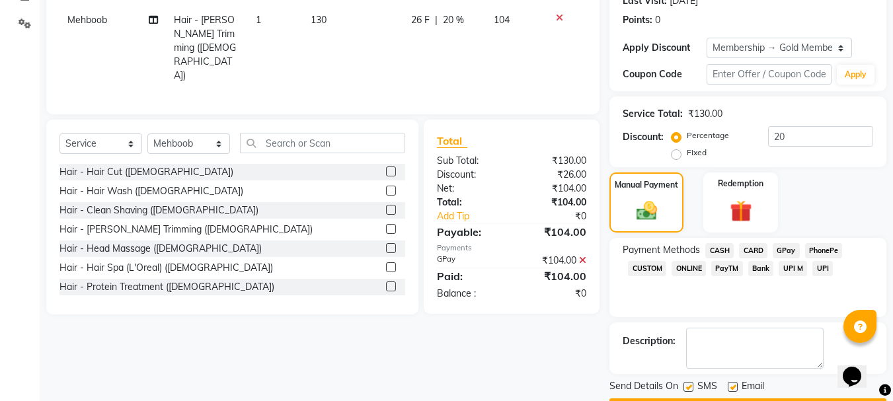
scroll to position [251, 0]
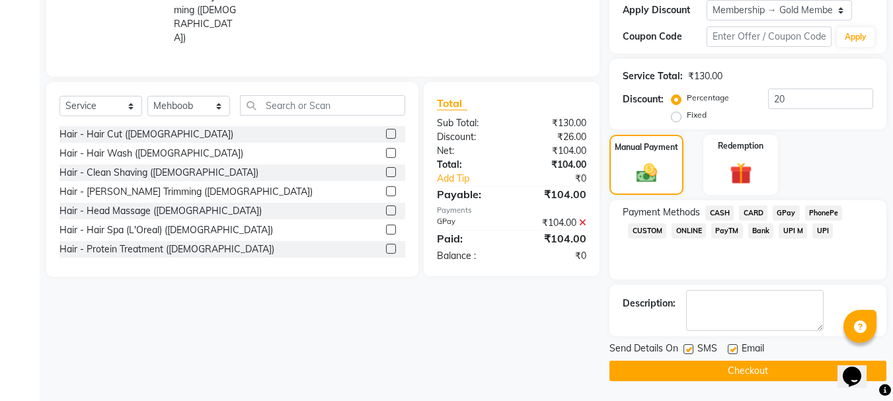
click at [757, 366] on button "Checkout" at bounding box center [747, 371] width 277 height 20
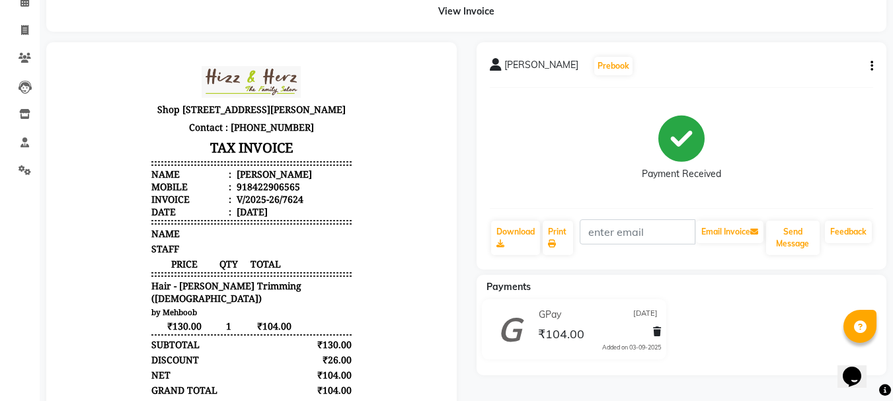
scroll to position [13, 0]
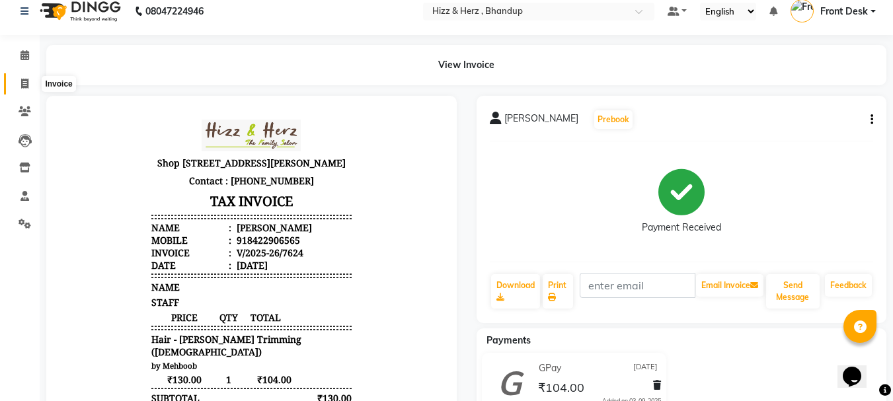
click at [26, 83] on icon at bounding box center [24, 84] width 7 height 10
select select "629"
select select "service"
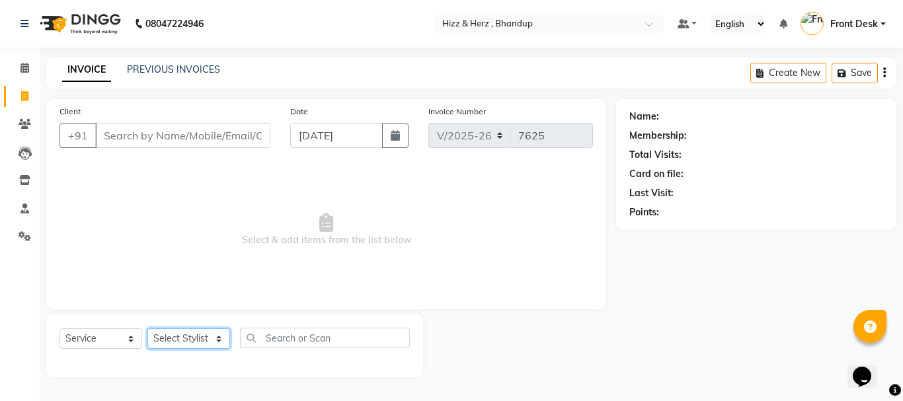
click at [208, 338] on select "Select Stylist Front Desk Gaurav Sharma HIZZ & HERZ 2 IRFAN AHMAD Jigna Goswami…" at bounding box center [188, 339] width 83 height 20
select select "9145"
click at [147, 329] on select "Select Stylist Front Desk Gaurav Sharma HIZZ & HERZ 2 IRFAN AHMAD Jigna Goswami…" at bounding box center [188, 339] width 83 height 20
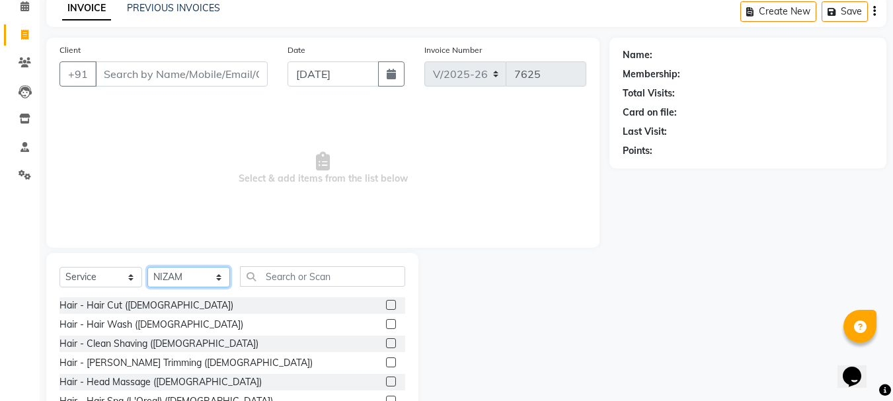
scroll to position [128, 0]
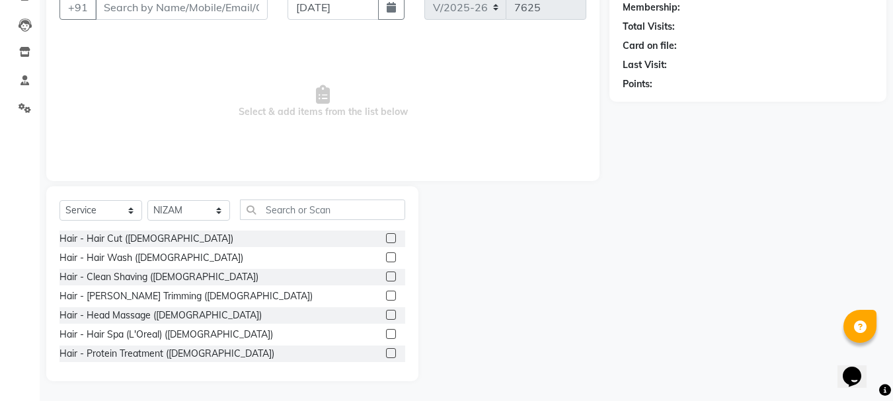
click at [386, 239] on label at bounding box center [391, 238] width 10 height 10
click at [386, 239] on input "checkbox" at bounding box center [390, 239] width 9 height 9
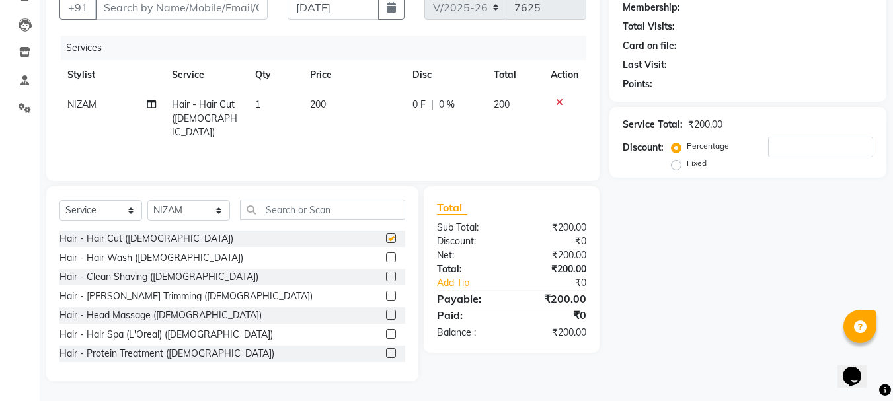
checkbox input "false"
click at [386, 297] on label at bounding box center [391, 296] width 10 height 10
click at [386, 297] on input "checkbox" at bounding box center [390, 296] width 9 height 9
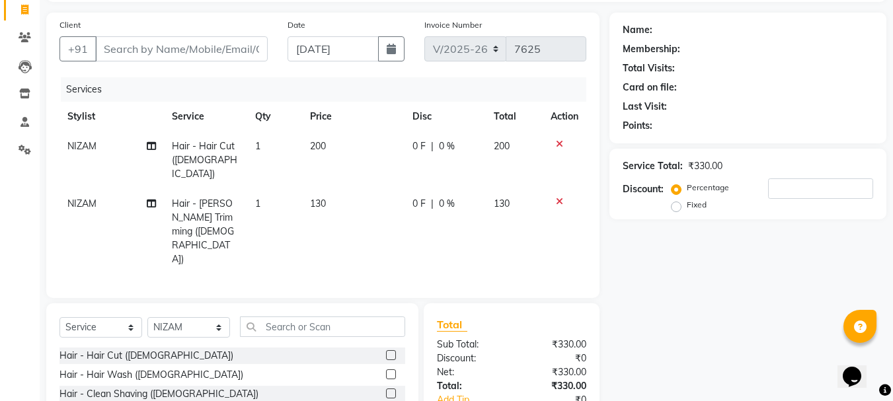
checkbox input "false"
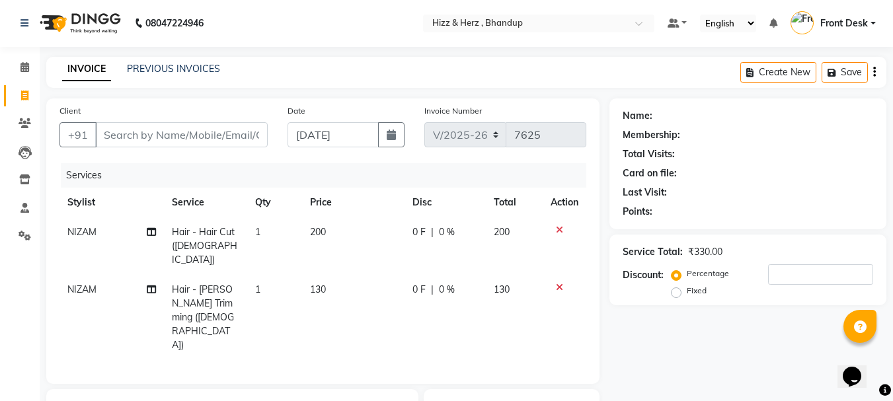
scroll to position [0, 0]
click at [230, 135] on input "Client" at bounding box center [181, 135] width 173 height 25
type input "P"
type input "0"
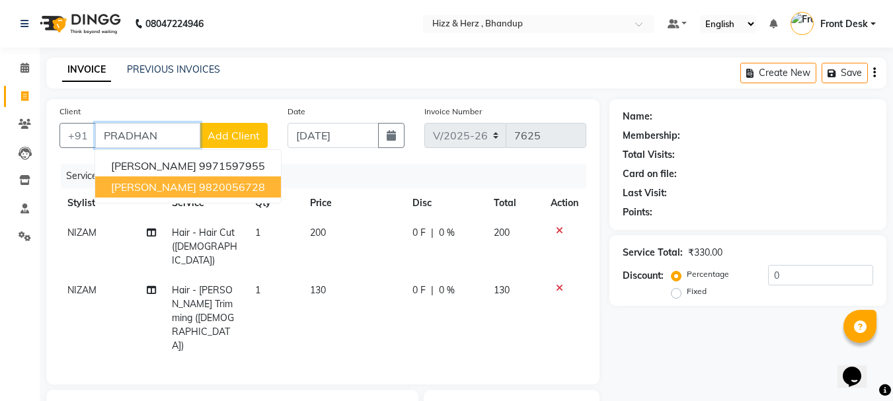
click at [196, 188] on span "[PERSON_NAME]" at bounding box center [153, 186] width 85 height 13
type input "9820056728"
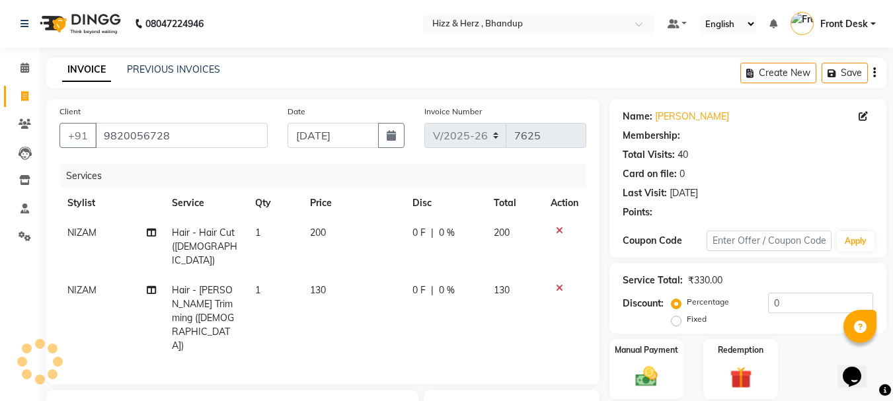
select select "1: Object"
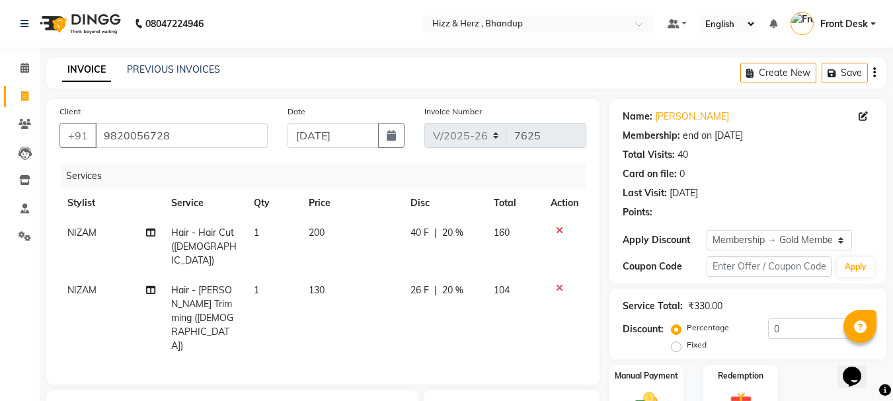
type input "20"
select select "629"
select select "service"
select select "9145"
select select "1: Object"
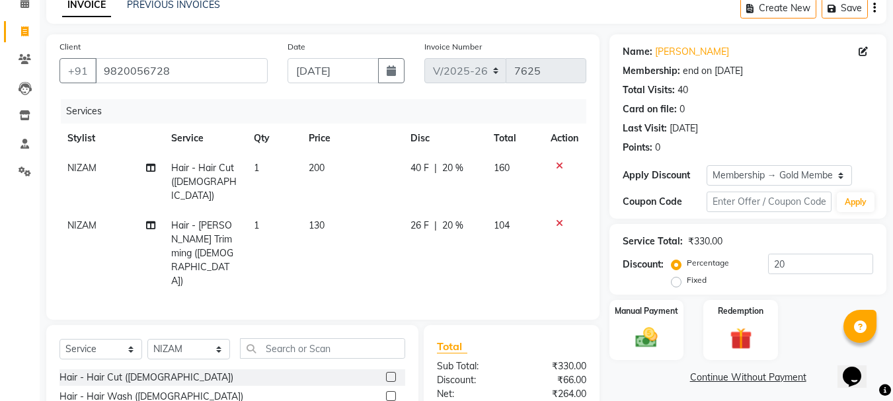
scroll to position [158, 0]
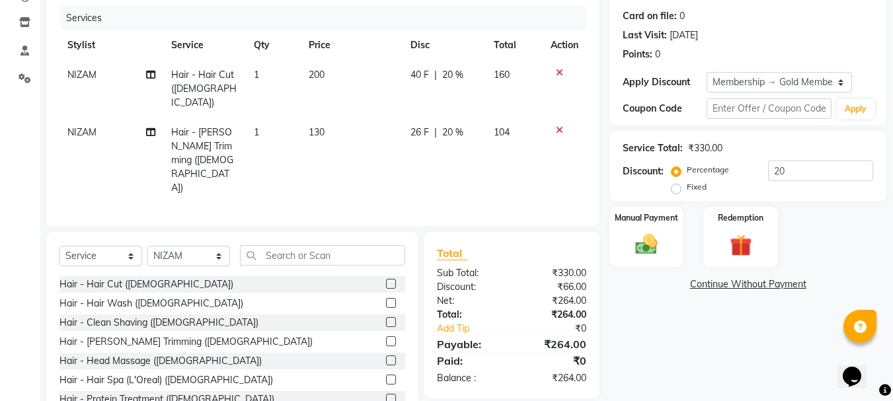
click at [386, 356] on label at bounding box center [391, 361] width 10 height 10
click at [386, 357] on input "checkbox" at bounding box center [390, 361] width 9 height 9
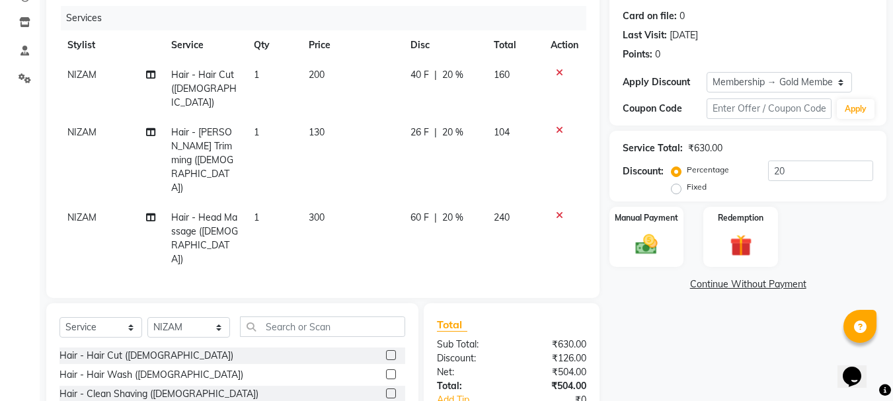
checkbox input "false"
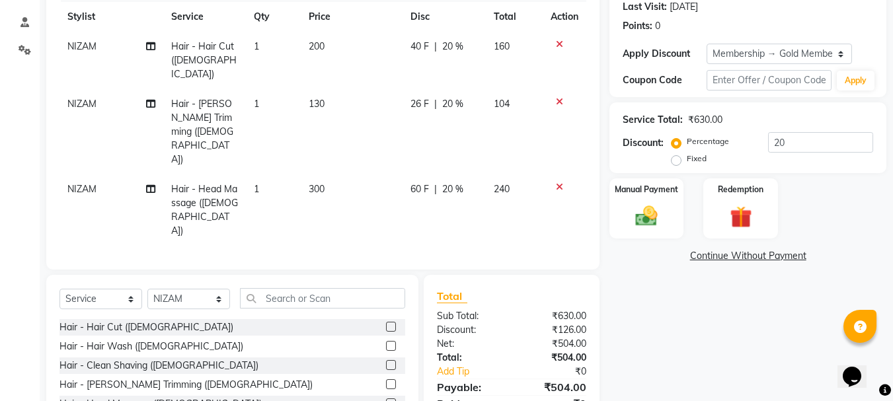
scroll to position [202, 0]
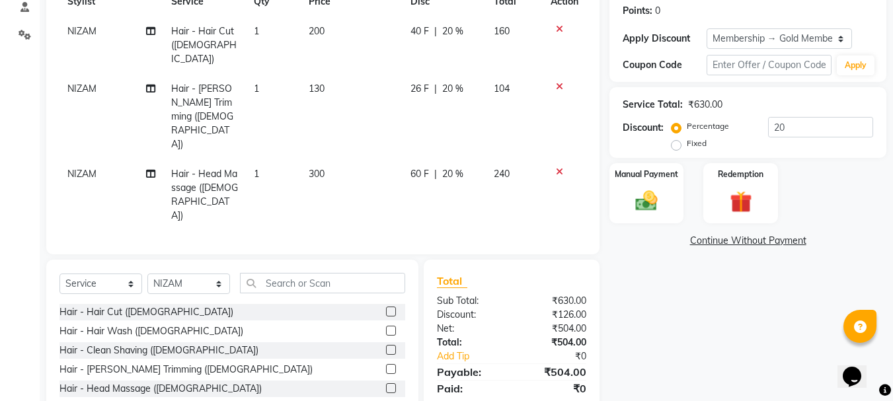
click at [312, 168] on span "300" at bounding box center [317, 174] width 16 height 12
select select "9145"
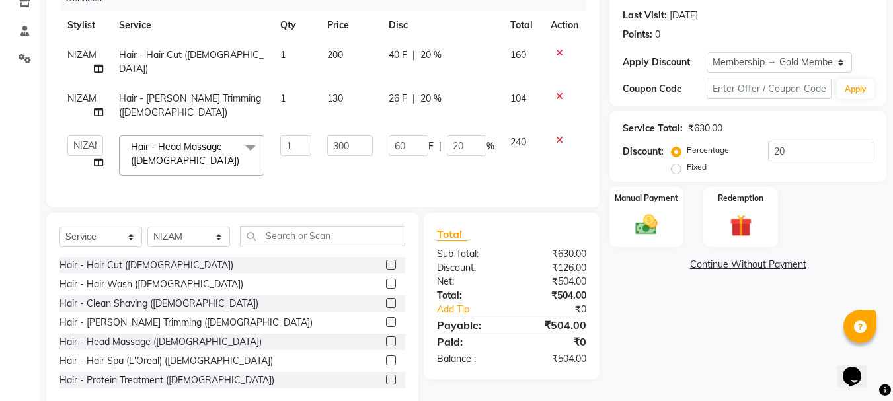
scroll to position [148, 0]
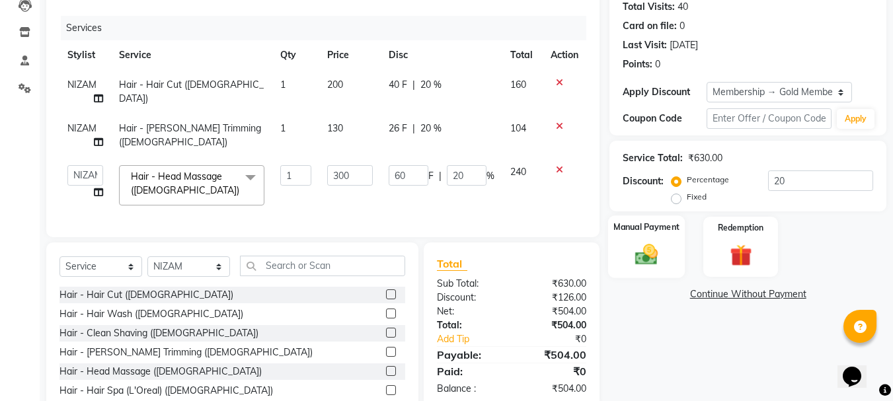
click at [649, 258] on img at bounding box center [646, 254] width 37 height 26
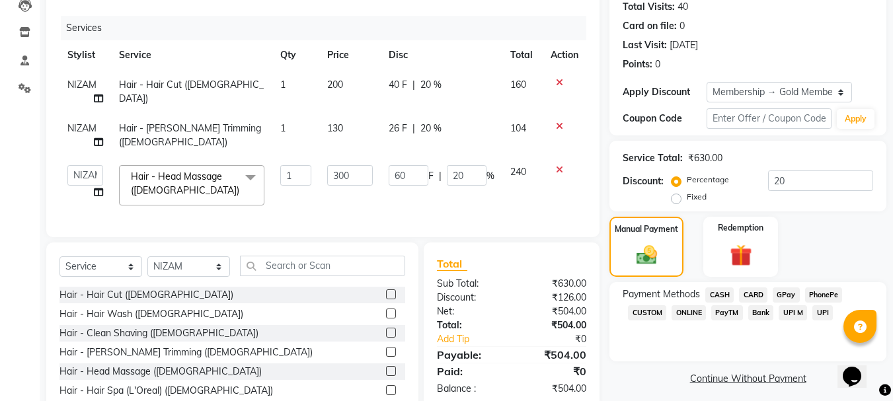
click at [724, 294] on span "CASH" at bounding box center [719, 295] width 28 height 15
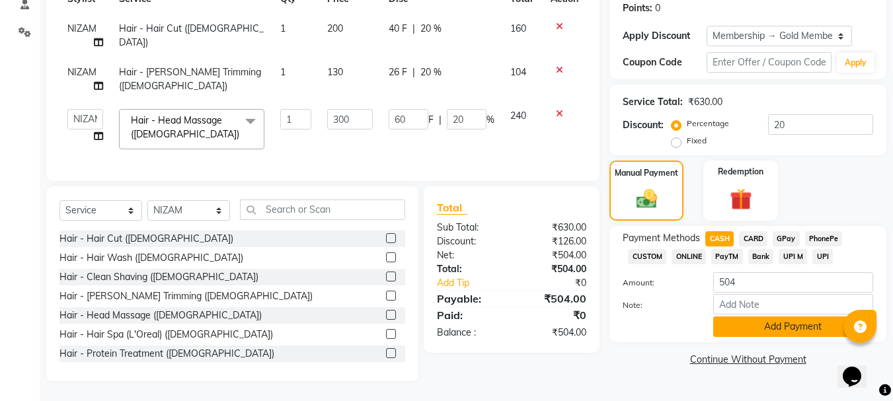
click at [775, 317] on button "Add Payment" at bounding box center [793, 327] width 160 height 20
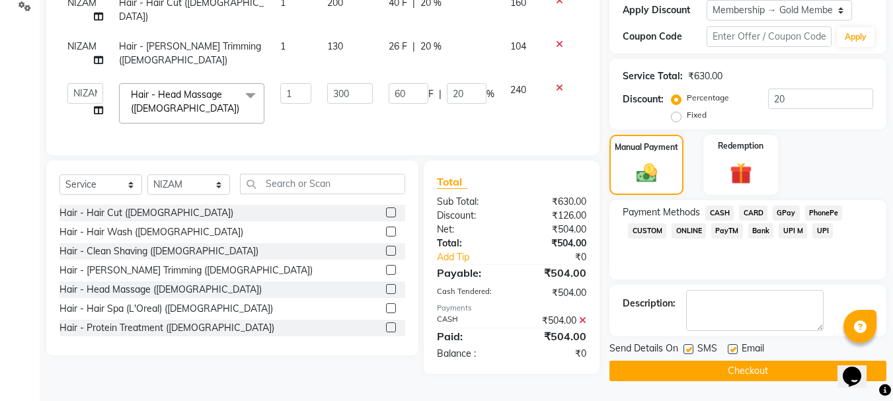
scroll to position [233, 0]
click at [775, 366] on button "Checkout" at bounding box center [747, 371] width 277 height 20
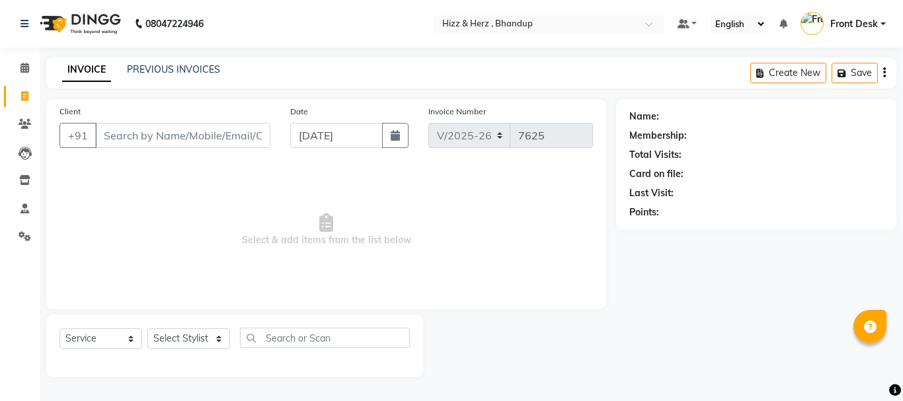
select select "629"
select select "service"
click at [162, 130] on input "Client" at bounding box center [182, 135] width 175 height 25
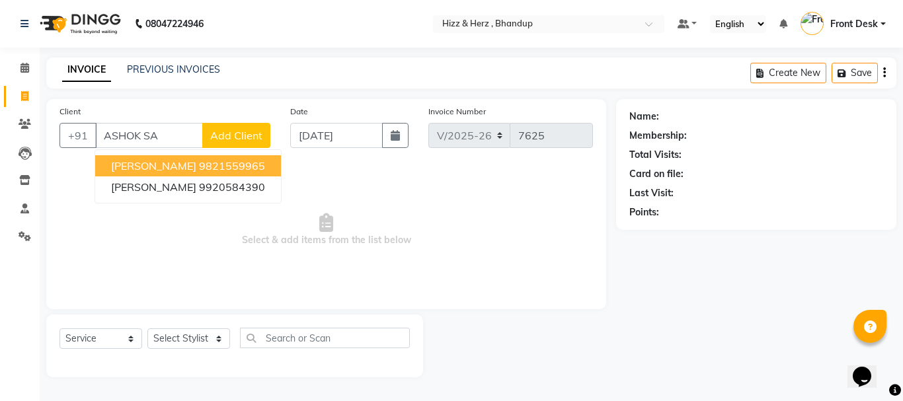
click at [221, 169] on ngb-highlight "9821559965" at bounding box center [232, 165] width 66 height 13
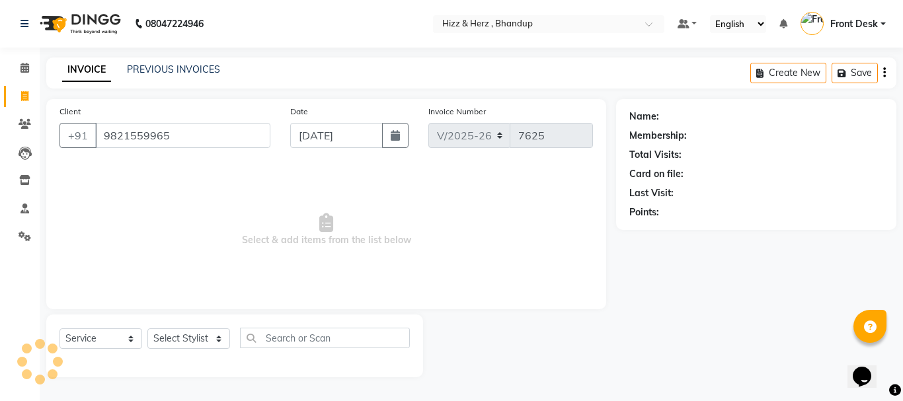
type input "9821559965"
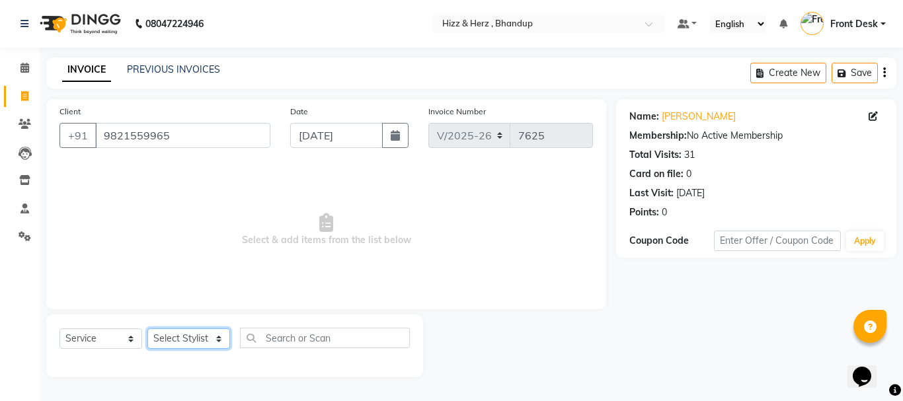
click at [199, 334] on select "Select Stylist Front Desk [PERSON_NAME] HIZZ & HERZ 2 [PERSON_NAME] [PERSON_NAM…" at bounding box center [188, 339] width 83 height 20
click at [147, 329] on select "Select Stylist Front Desk [PERSON_NAME] HIZZ & HERZ 2 [PERSON_NAME] [PERSON_NAM…" at bounding box center [188, 339] width 83 height 20
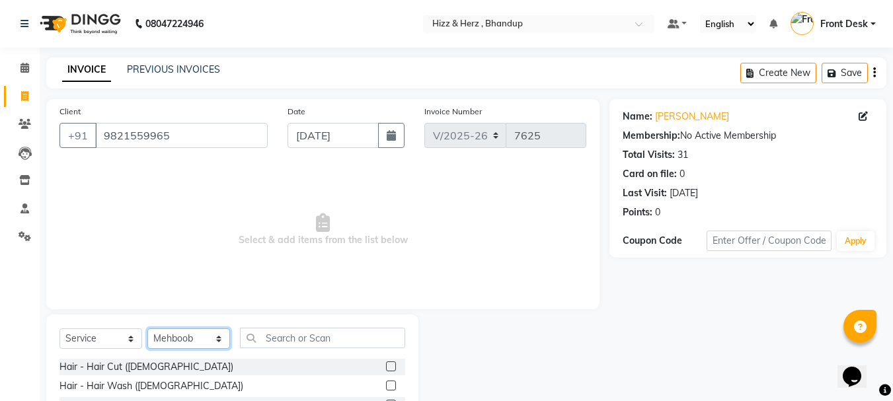
click at [218, 336] on select "Select Stylist Front Desk [PERSON_NAME] HIZZ & HERZ 2 [PERSON_NAME] [PERSON_NAM…" at bounding box center [188, 339] width 83 height 20
click at [147, 329] on select "Select Stylist Front Desk [PERSON_NAME] HIZZ & HERZ 2 [PERSON_NAME] [PERSON_NAM…" at bounding box center [188, 339] width 83 height 20
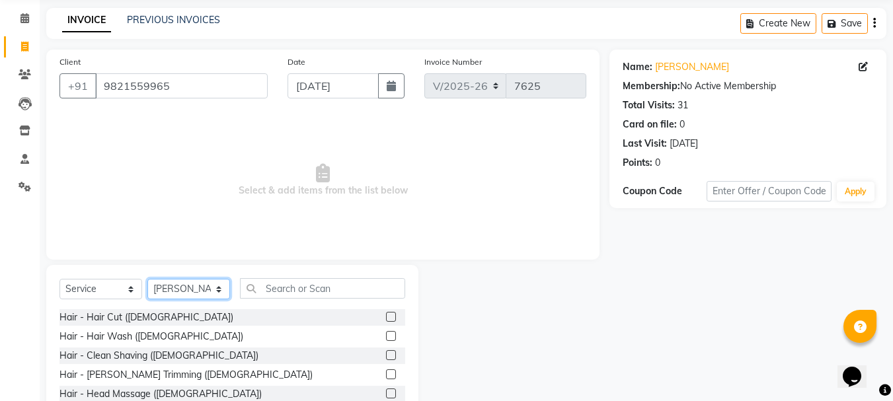
scroll to position [128, 0]
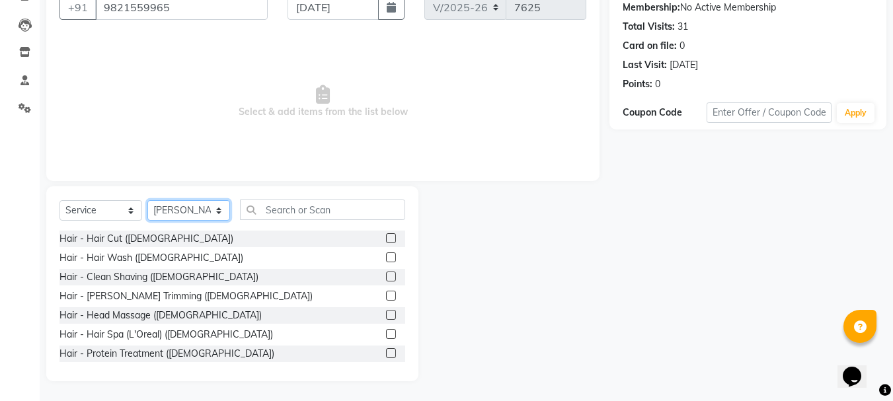
click at [192, 208] on select "Select Stylist Front Desk [PERSON_NAME] HIZZ & HERZ 2 [PERSON_NAME] [PERSON_NAM…" at bounding box center [188, 210] width 83 height 20
select select "82789"
click at [147, 200] on select "Select Stylist Front Desk [PERSON_NAME] HIZZ & HERZ 2 [PERSON_NAME] [PERSON_NAM…" at bounding box center [188, 210] width 83 height 20
click at [386, 238] on label at bounding box center [391, 238] width 10 height 10
click at [386, 238] on input "checkbox" at bounding box center [390, 239] width 9 height 9
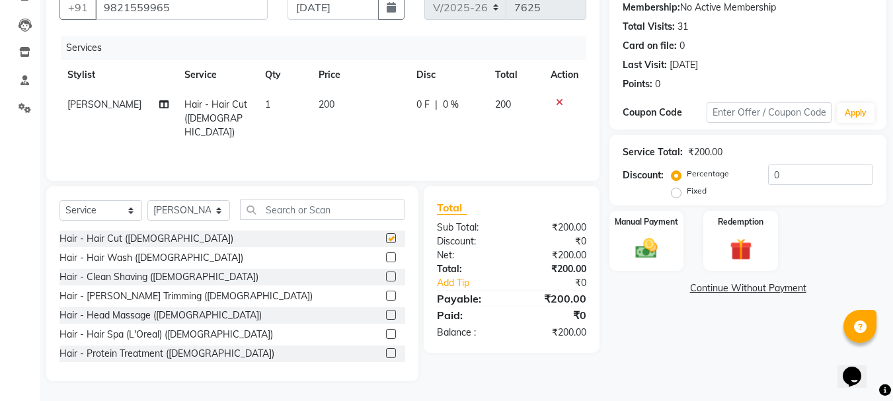
checkbox input "false"
click at [219, 217] on select "Select Stylist Front Desk Gaurav Sharma HIZZ & HERZ 2 IRFAN AHMAD Jigna Goswami…" at bounding box center [188, 210] width 83 height 20
select select "9149"
click at [147, 200] on select "Select Stylist Front Desk Gaurav Sharma HIZZ & HERZ 2 IRFAN AHMAD Jigna Goswami…" at bounding box center [188, 210] width 83 height 20
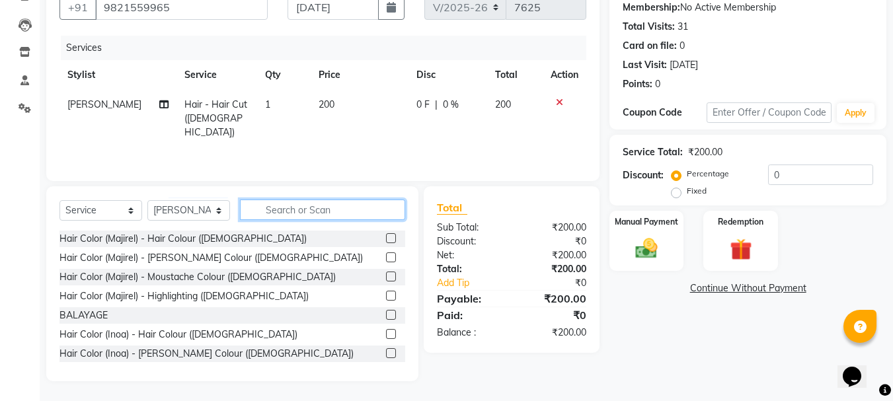
click at [286, 206] on input "text" at bounding box center [322, 210] width 165 height 20
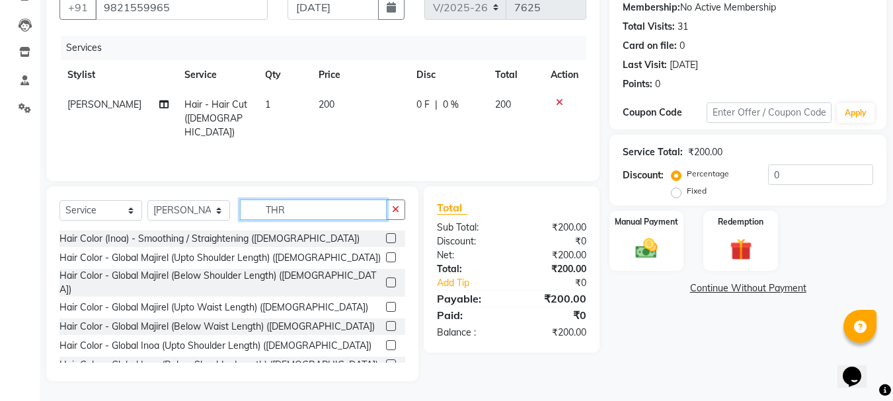
scroll to position [100, 0]
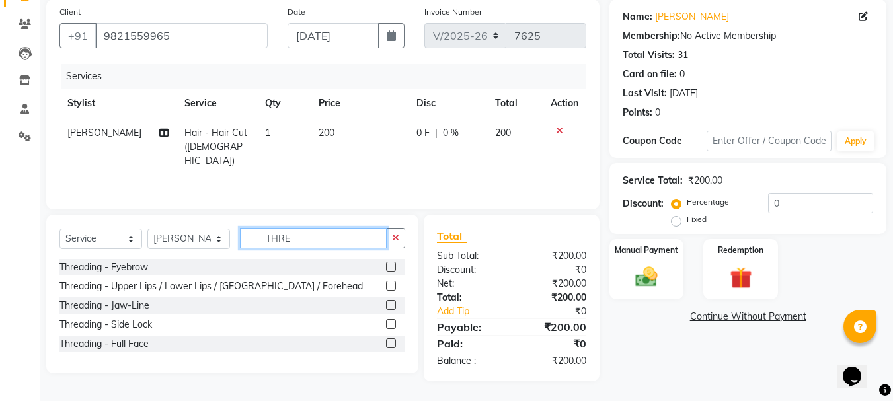
type input "THRE"
click at [396, 265] on label at bounding box center [391, 267] width 10 height 10
click at [395, 265] on input "checkbox" at bounding box center [390, 267] width 9 height 9
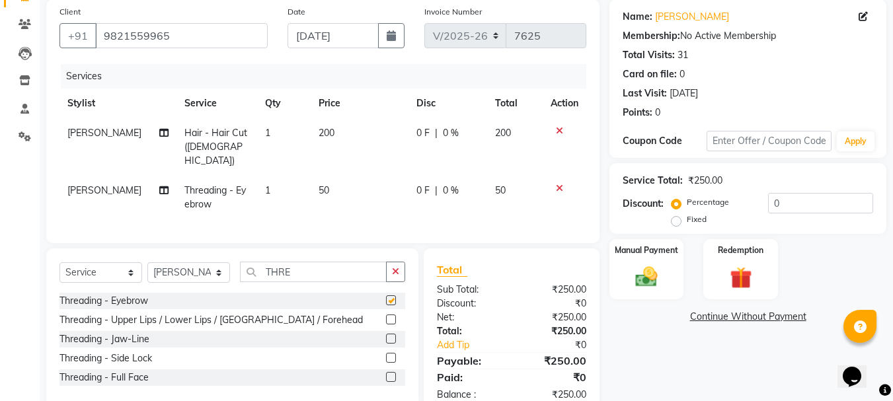
checkbox input "false"
click at [222, 269] on select "Select Stylist Front Desk Gaurav Sharma HIZZ & HERZ 2 IRFAN AHMAD Jigna Goswami…" at bounding box center [188, 272] width 83 height 20
select select "9146"
click at [147, 262] on select "Select Stylist Front Desk Gaurav Sharma HIZZ & HERZ 2 IRFAN AHMAD Jigna Goswami…" at bounding box center [188, 272] width 83 height 20
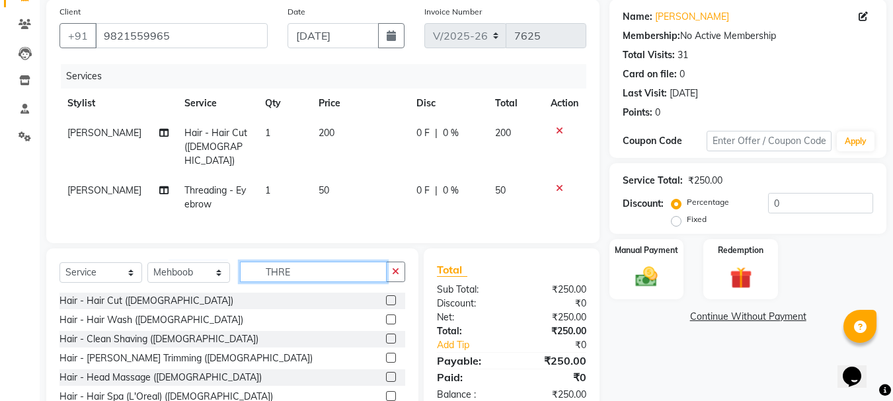
click at [311, 263] on input "THRE" at bounding box center [313, 272] width 147 height 20
type input "T"
click at [328, 272] on input "text" at bounding box center [322, 272] width 165 height 20
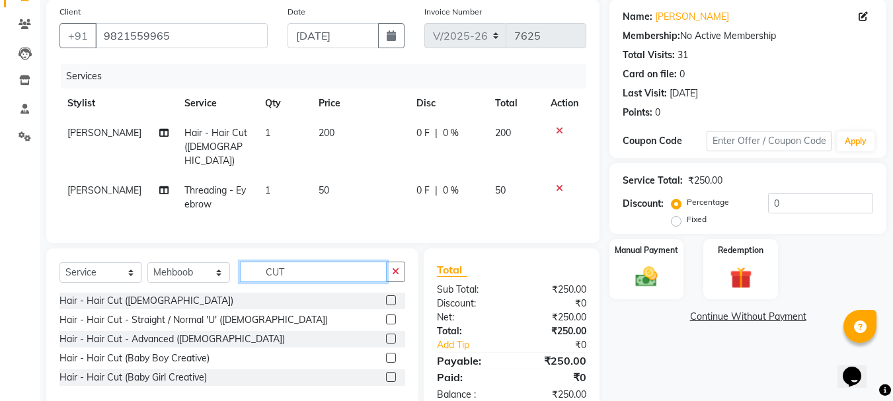
type input "CUT"
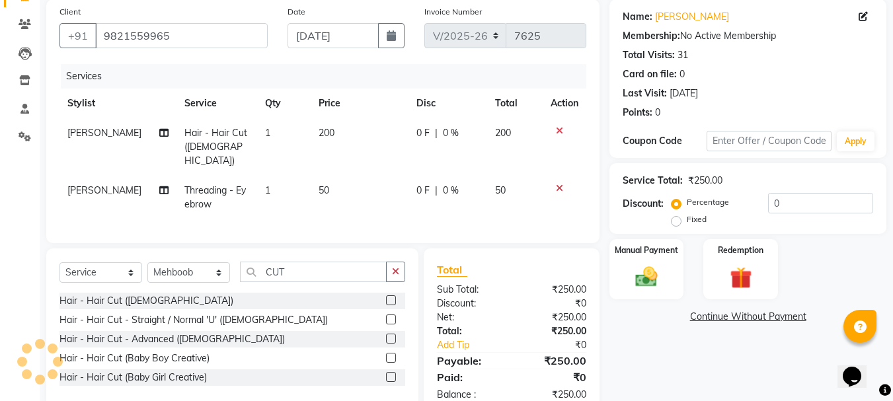
click at [391, 334] on label at bounding box center [391, 339] width 10 height 10
click at [391, 335] on input "checkbox" at bounding box center [390, 339] width 9 height 9
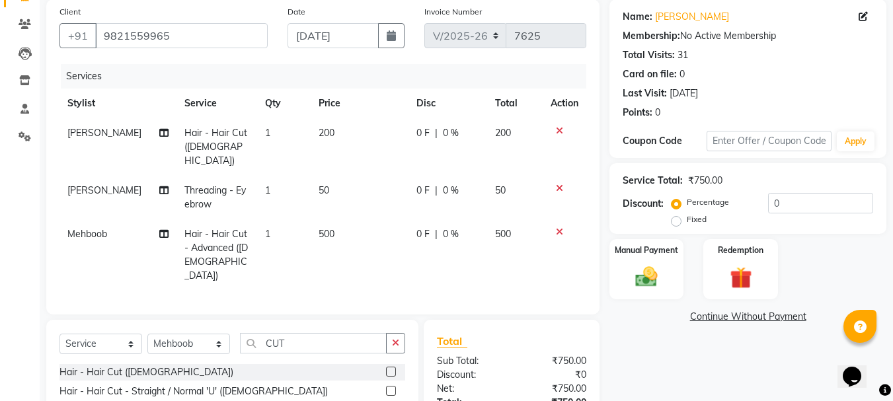
checkbox input "false"
click at [365, 333] on input "CUT" at bounding box center [313, 343] width 147 height 20
type input "C"
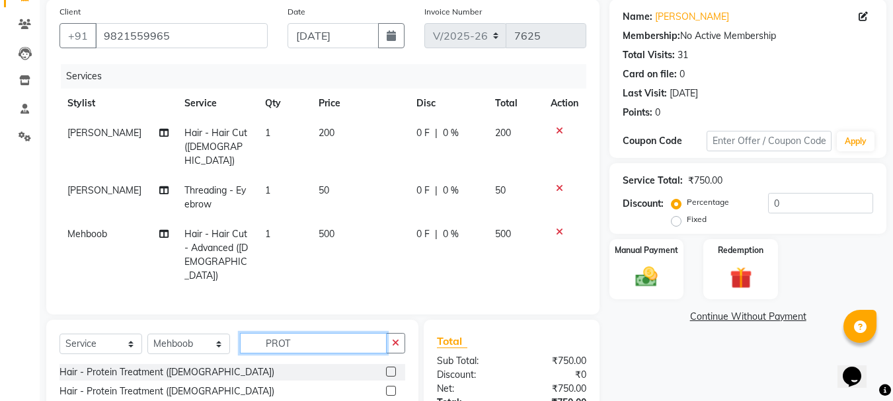
type input "PROT"
click at [389, 386] on label at bounding box center [391, 391] width 10 height 10
click at [389, 387] on input "checkbox" at bounding box center [390, 391] width 9 height 9
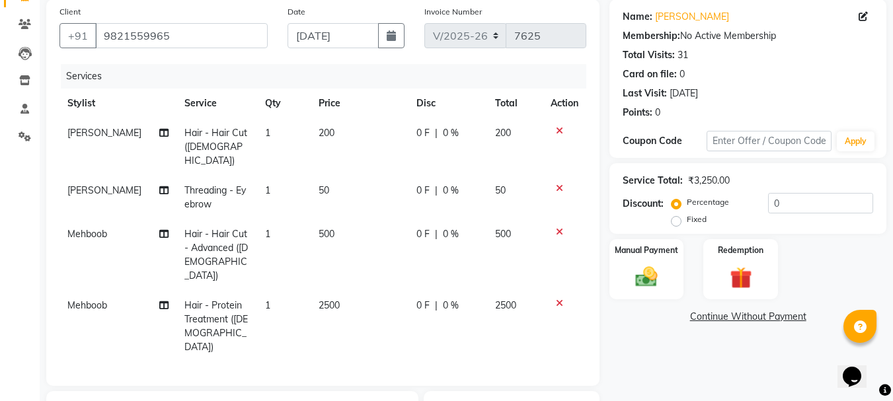
checkbox input "false"
click at [647, 278] on img at bounding box center [646, 277] width 37 height 26
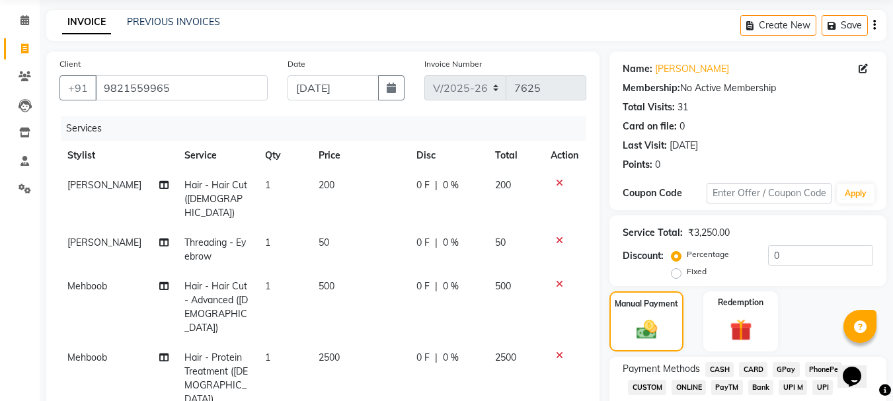
scroll to position [46, 0]
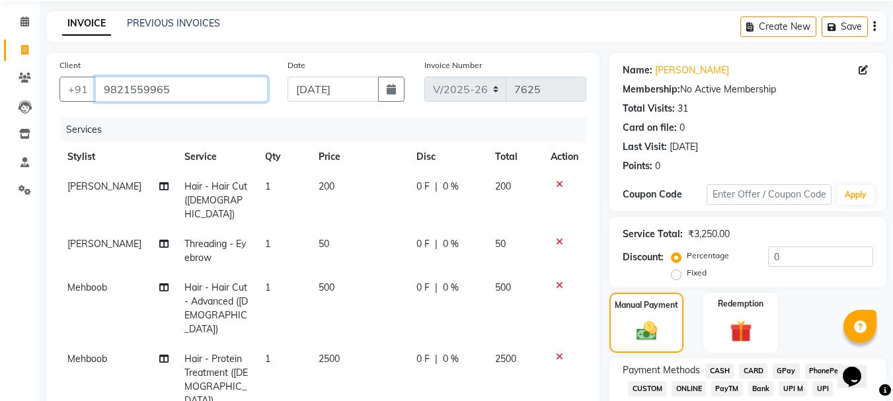
click at [191, 91] on input "9821559965" at bounding box center [181, 89] width 173 height 25
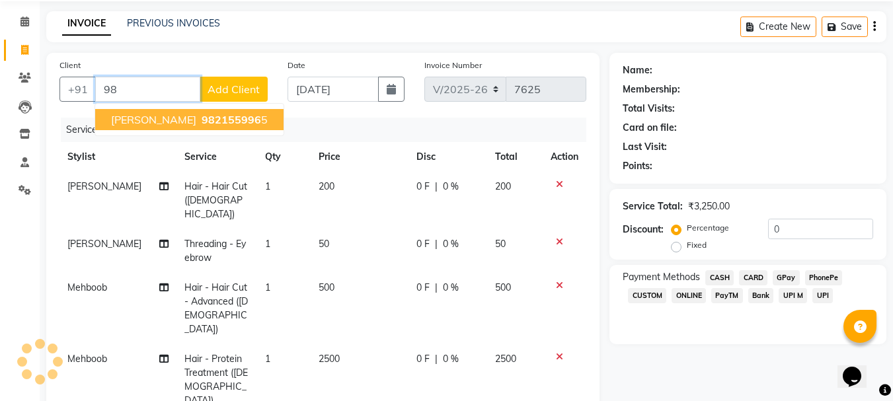
type input "9"
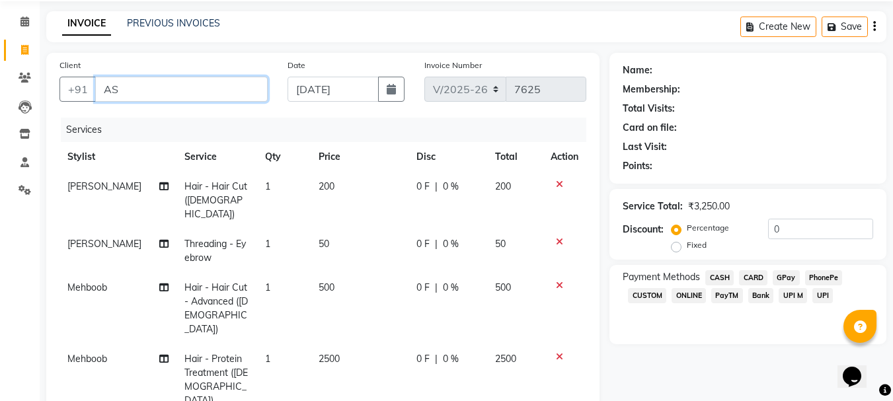
type input "A"
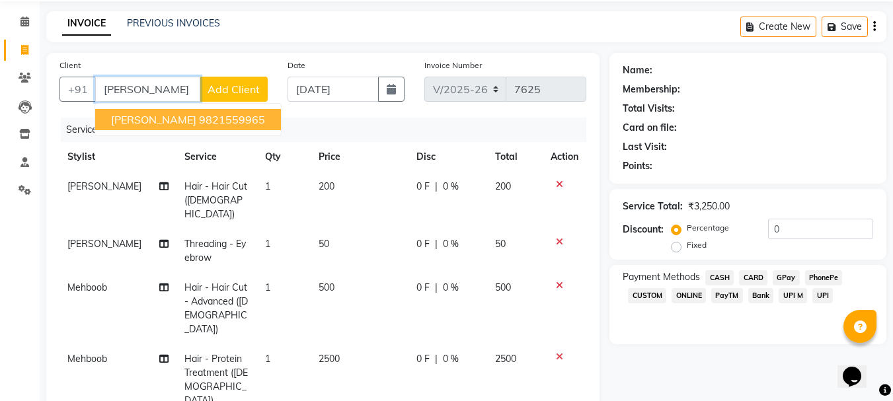
click at [264, 121] on ngb-highlight "9821559965" at bounding box center [232, 119] width 66 height 13
type input "9821559965"
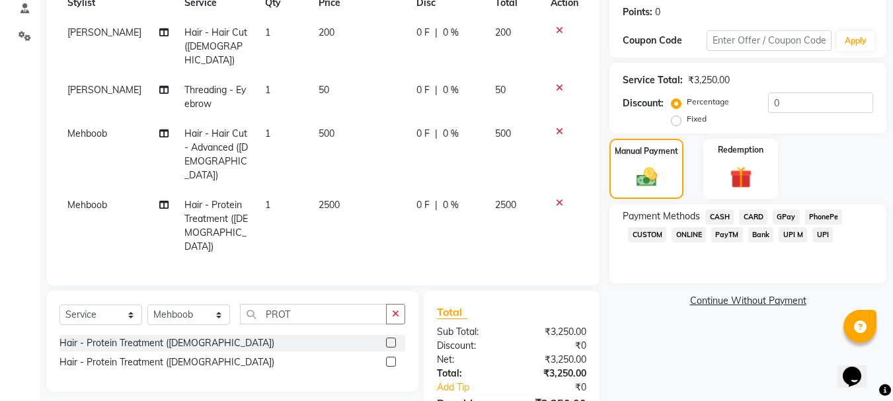
scroll to position [245, 0]
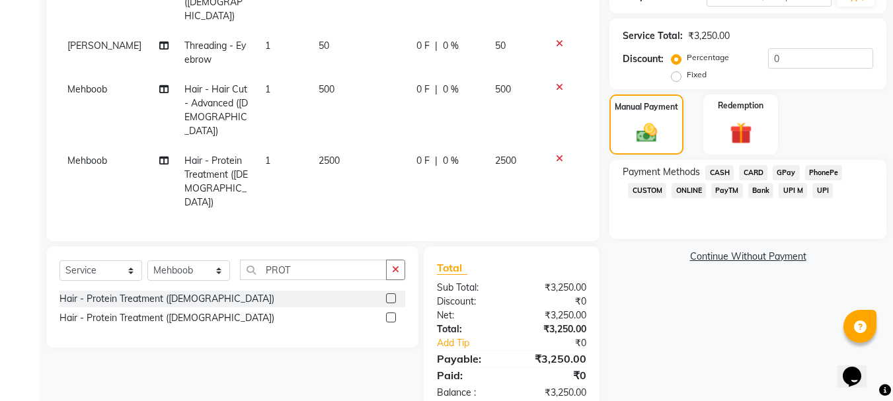
click at [780, 170] on span "GPay" at bounding box center [786, 172] width 27 height 15
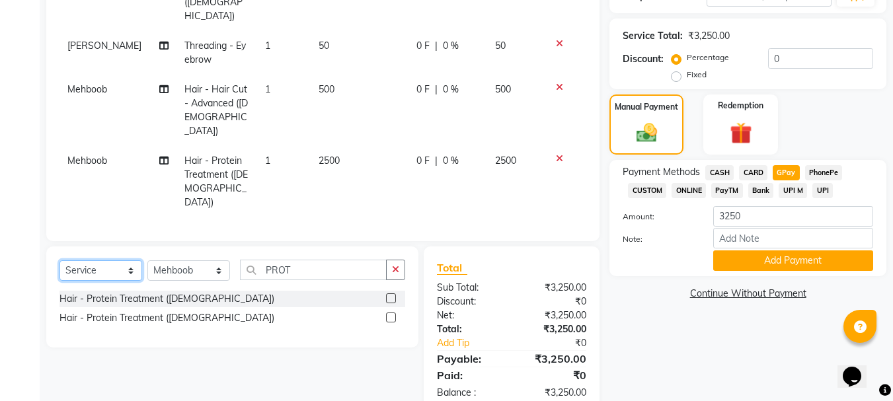
click at [130, 260] on select "Select Service Product Membership Package Voucher Prepaid Gift Card" at bounding box center [100, 270] width 83 height 20
select select "membership"
click at [59, 260] on select "Select Service Product Membership Package Voucher Prepaid Gift Card" at bounding box center [100, 270] width 83 height 20
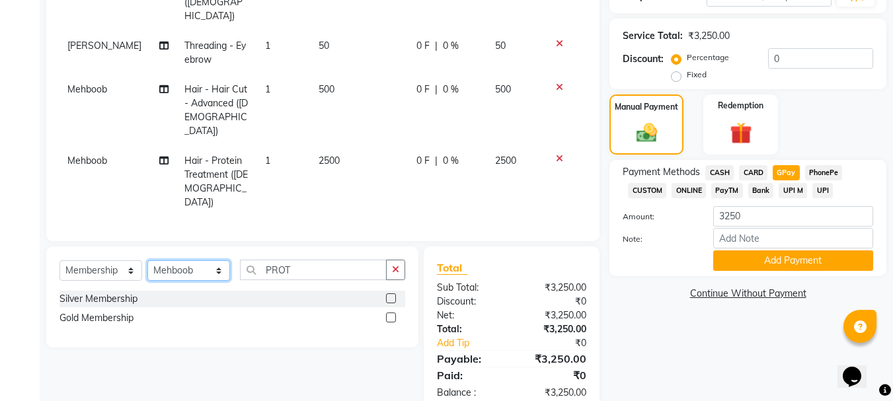
click at [197, 260] on select "Select Stylist Front Desk Gaurav Sharma HIZZ & HERZ 2 IRFAN AHMAD Jigna Goswami…" at bounding box center [188, 270] width 83 height 20
select select "9143"
click at [147, 260] on select "Select Stylist Front Desk Gaurav Sharma HIZZ & HERZ 2 IRFAN AHMAD Jigna Goswami…" at bounding box center [188, 270] width 83 height 20
click at [389, 313] on label at bounding box center [391, 318] width 10 height 10
click at [389, 314] on input "checkbox" at bounding box center [390, 318] width 9 height 9
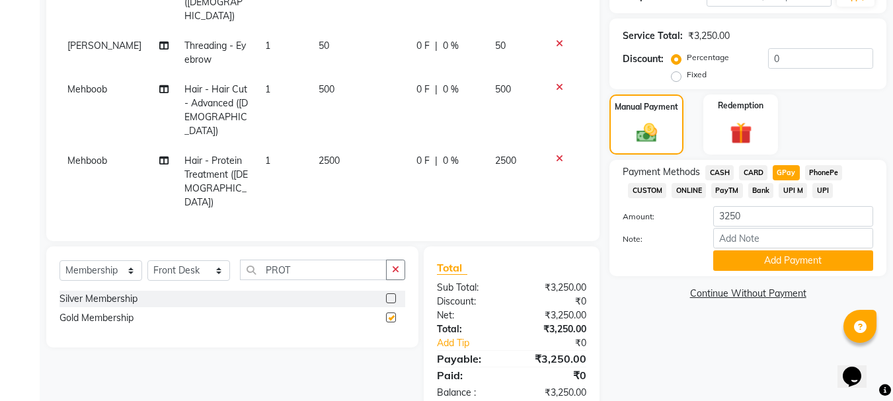
select select "select"
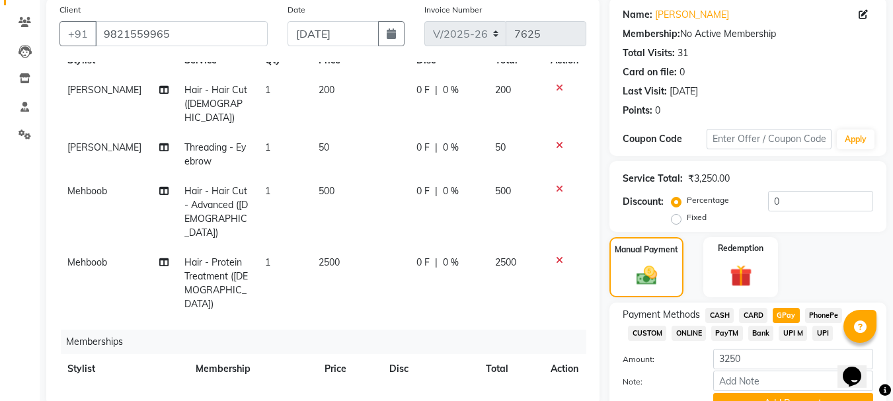
scroll to position [100, 0]
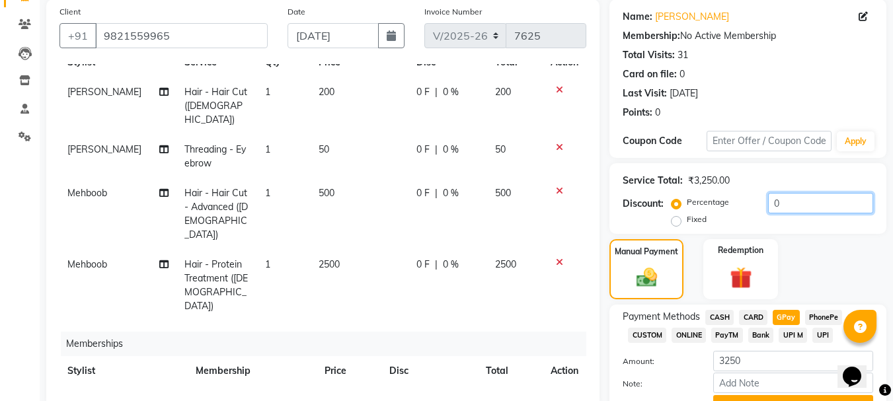
click at [786, 198] on input "0" at bounding box center [820, 203] width 105 height 20
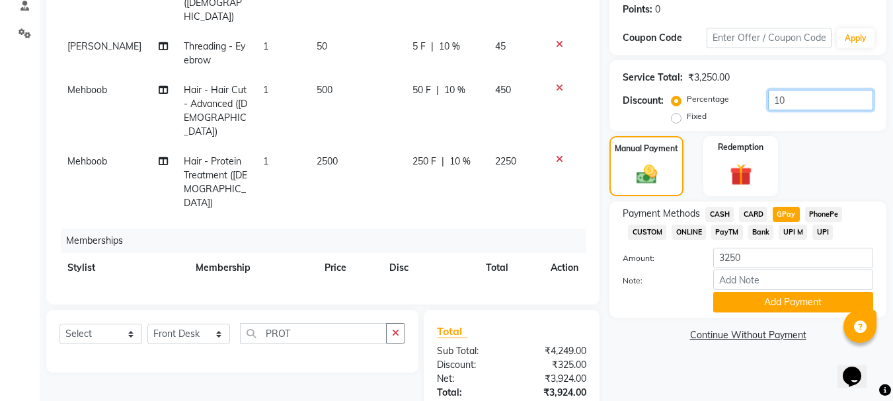
scroll to position [298, 0]
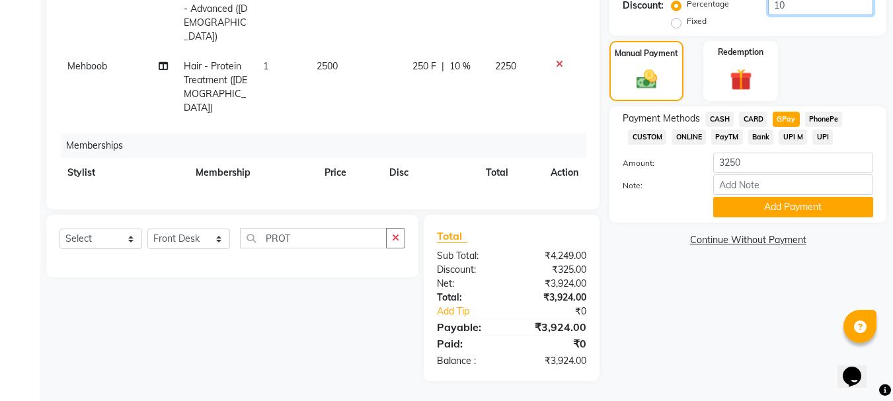
type input "1"
type input "20"
click at [799, 211] on button "Add Payment" at bounding box center [793, 207] width 160 height 20
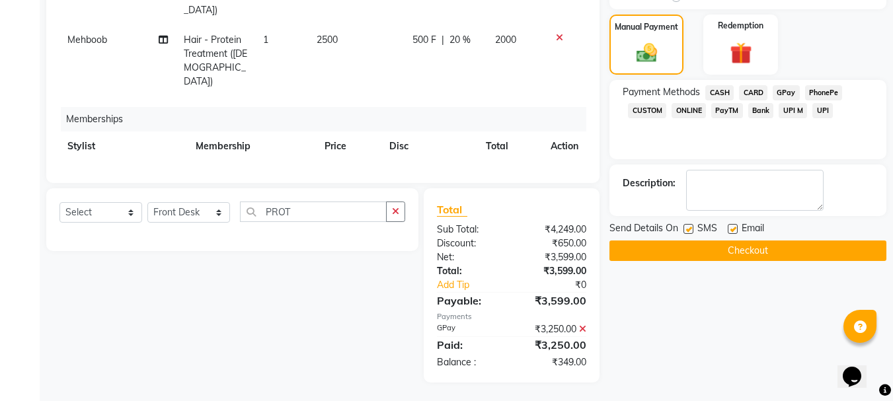
scroll to position [326, 0]
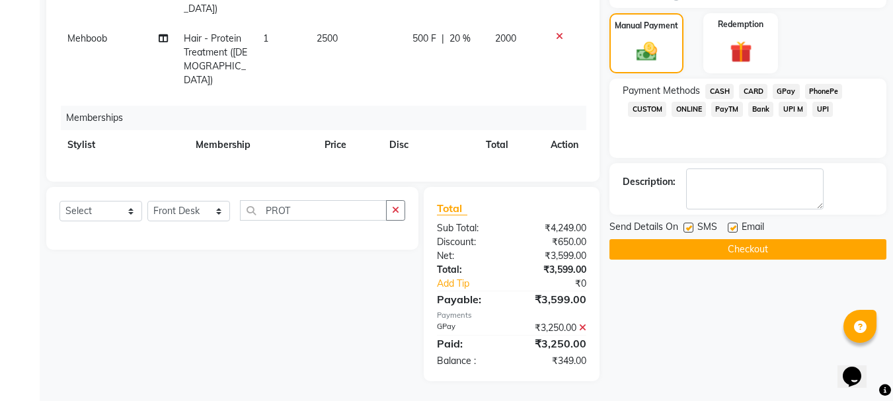
click at [769, 249] on button "Checkout" at bounding box center [747, 249] width 277 height 20
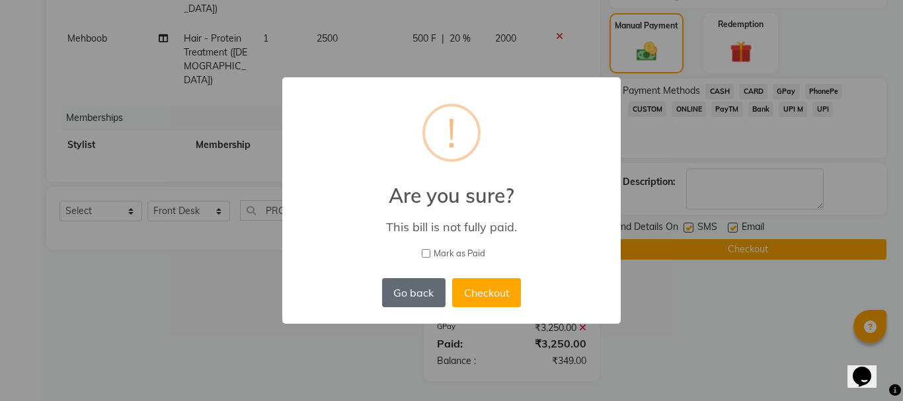
click at [417, 291] on button "Go back" at bounding box center [413, 292] width 63 height 29
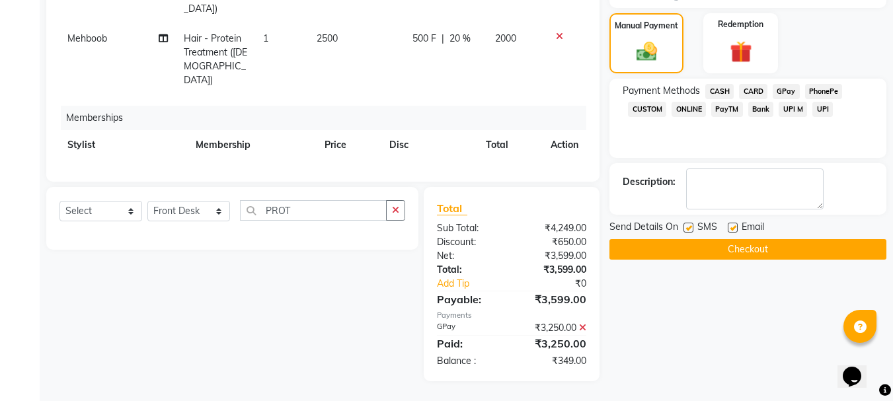
click at [582, 326] on icon at bounding box center [582, 327] width 7 height 9
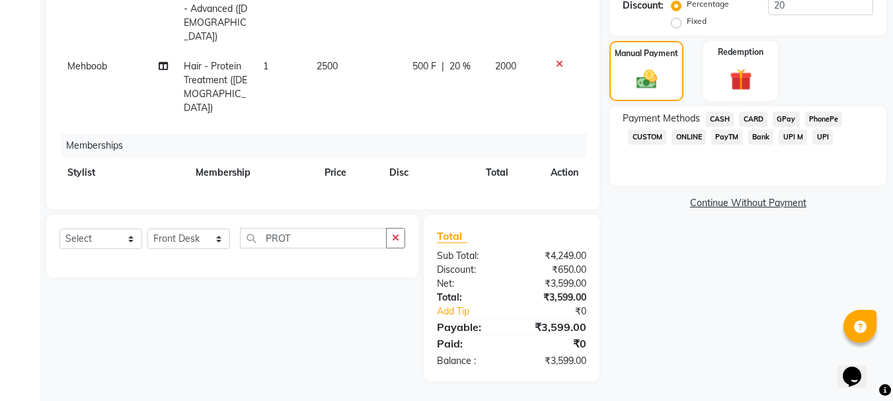
scroll to position [298, 0]
click at [787, 116] on span "GPay" at bounding box center [786, 119] width 27 height 15
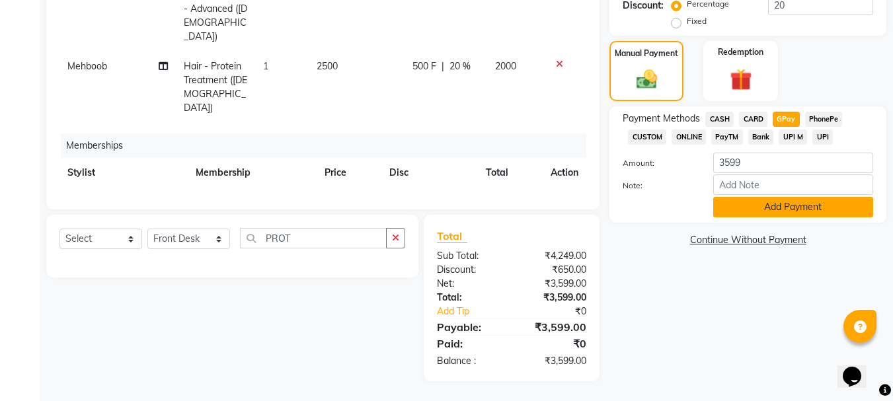
click at [763, 209] on button "Add Payment" at bounding box center [793, 207] width 160 height 20
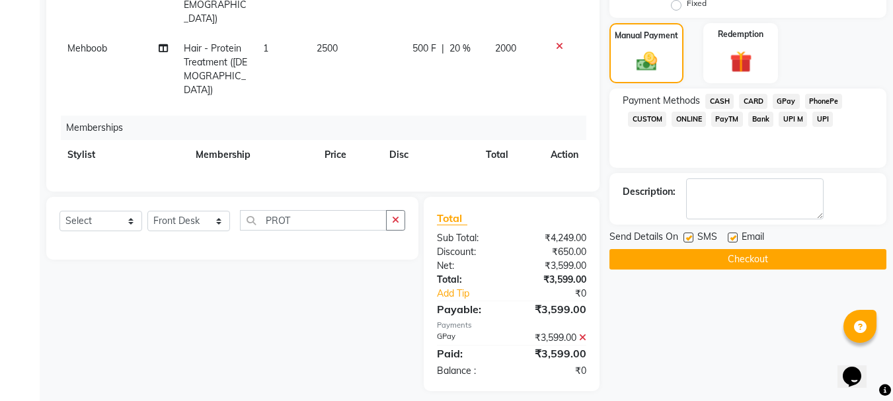
scroll to position [326, 0]
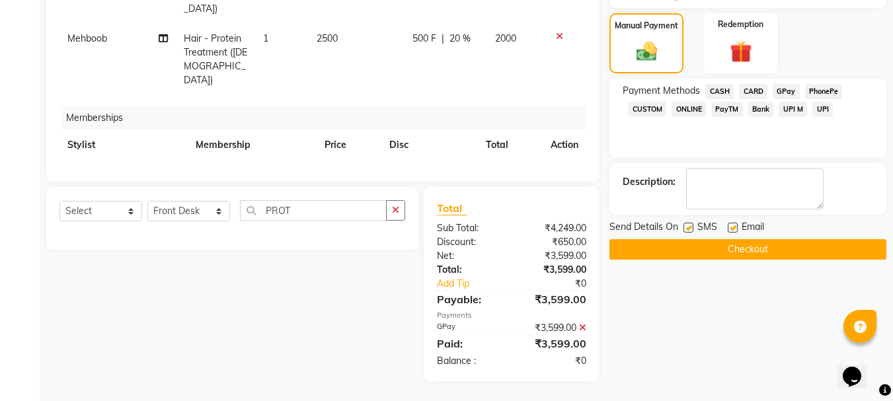
click at [736, 247] on button "Checkout" at bounding box center [747, 249] width 277 height 20
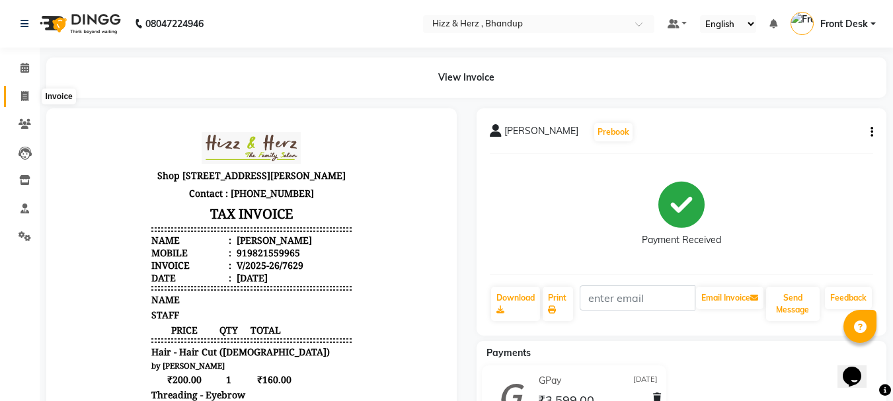
click at [25, 98] on icon at bounding box center [24, 96] width 7 height 10
select select "629"
select select "service"
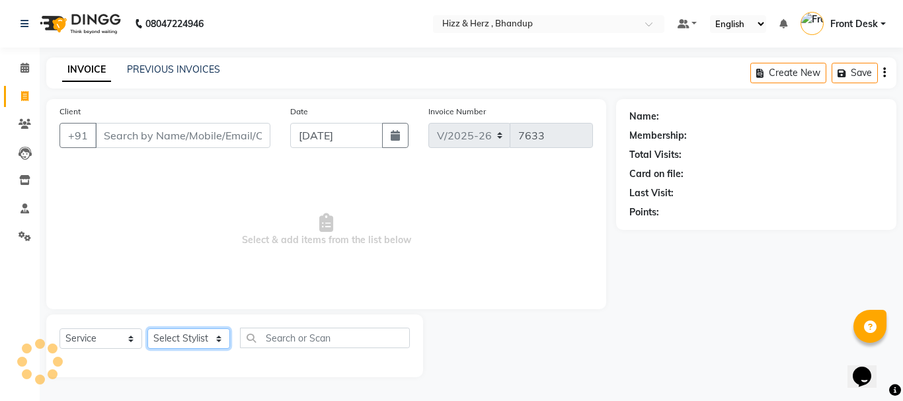
click at [203, 335] on select "Select Stylist Front Desk [PERSON_NAME] HIZZ & HERZ 2 [PERSON_NAME] [PERSON_NAM…" at bounding box center [188, 339] width 83 height 20
select select "82789"
click at [147, 329] on select "Select Stylist Front Desk [PERSON_NAME] HIZZ & HERZ 2 [PERSON_NAME] [PERSON_NAM…" at bounding box center [188, 339] width 83 height 20
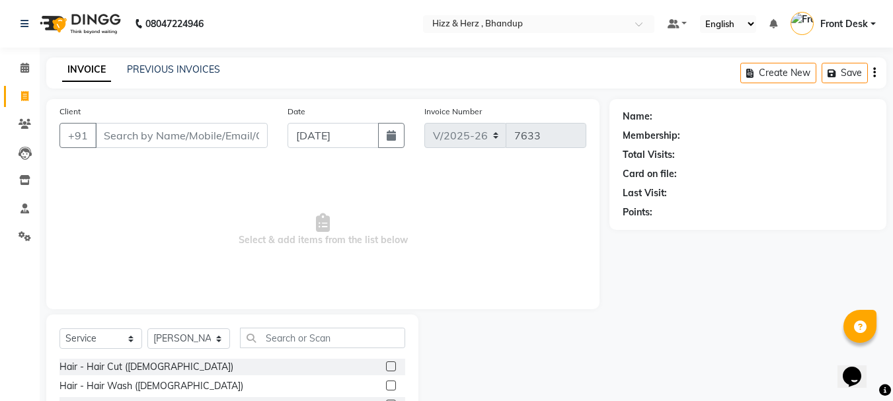
click at [386, 366] on label at bounding box center [391, 367] width 10 height 10
click at [386, 366] on input "checkbox" at bounding box center [390, 367] width 9 height 9
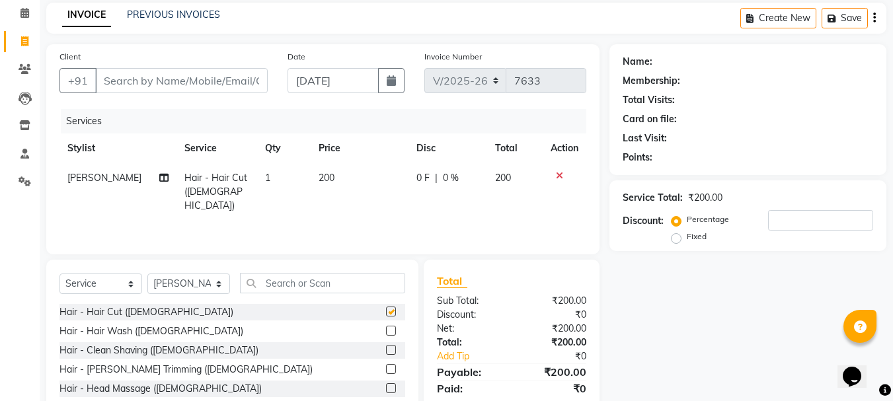
checkbox input "false"
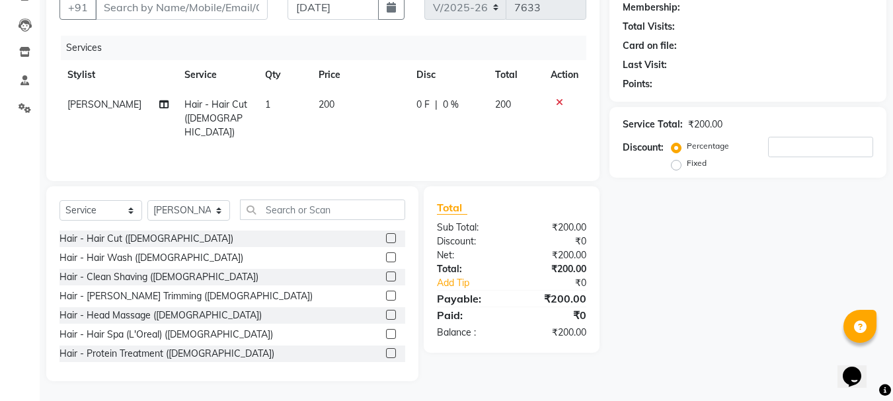
click at [386, 295] on label at bounding box center [391, 296] width 10 height 10
click at [386, 295] on input "checkbox" at bounding box center [390, 296] width 9 height 9
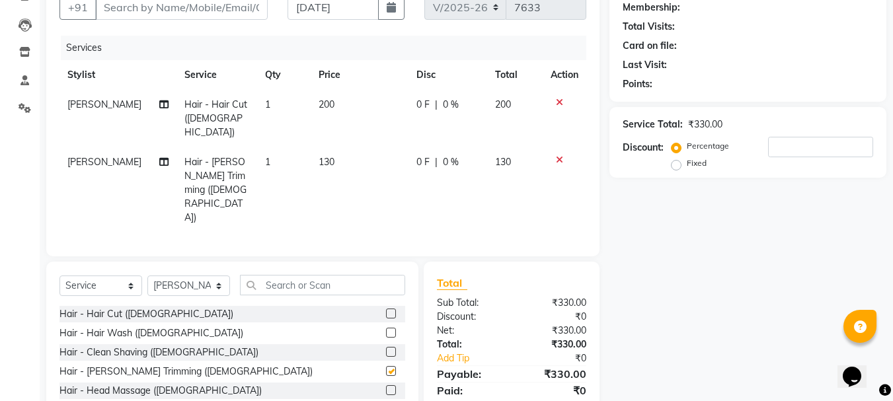
scroll to position [75, 0]
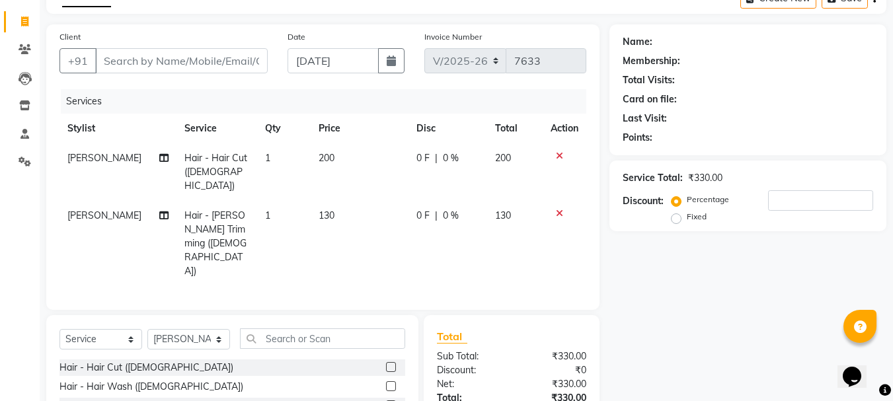
checkbox input "false"
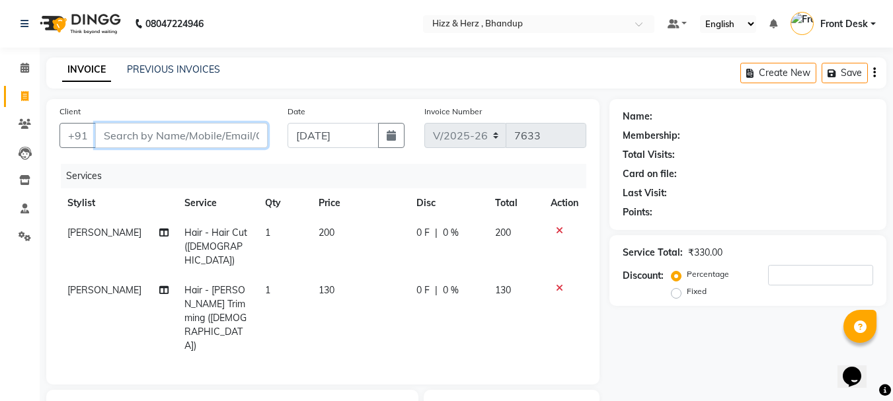
click at [248, 134] on input "Client" at bounding box center [181, 135] width 173 height 25
type input "7"
type input "0"
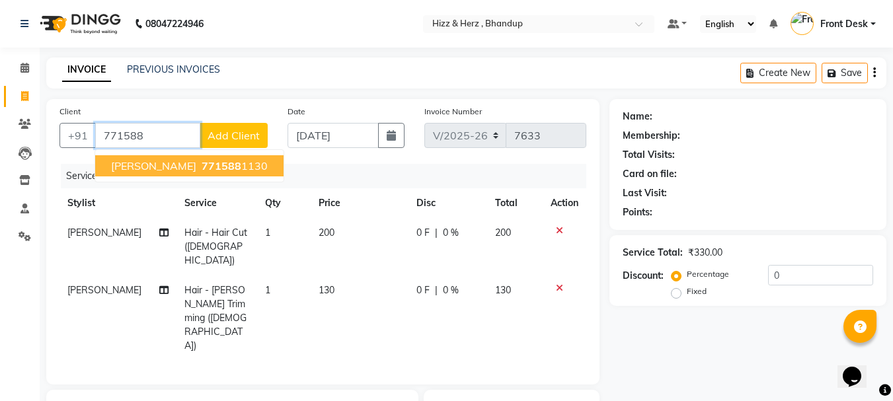
click at [241, 173] on button "MR. NIKHIL PUJARI 771588 1130" at bounding box center [189, 165] width 188 height 21
type input "7715881130"
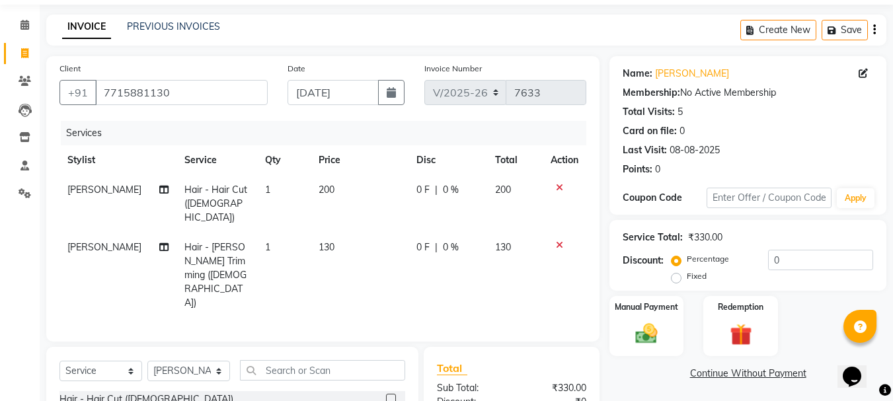
scroll to position [66, 0]
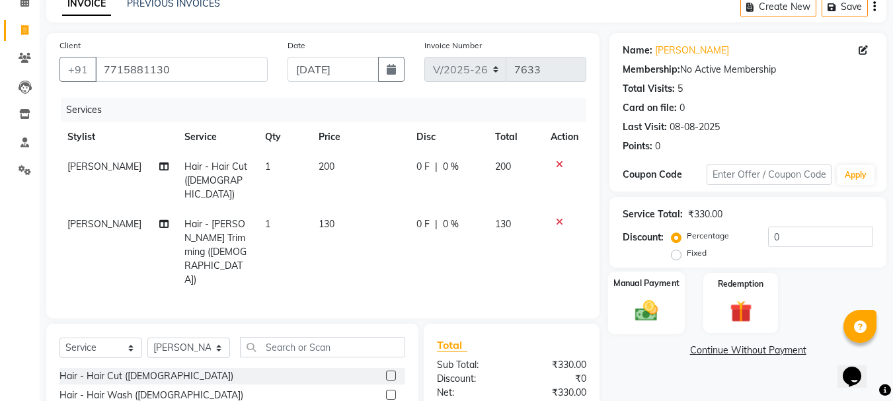
click at [652, 311] on img at bounding box center [646, 310] width 37 height 26
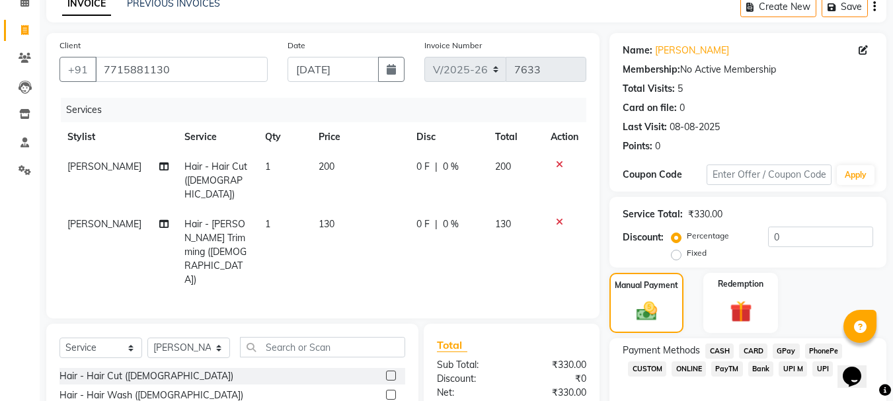
click at [788, 350] on span "GPay" at bounding box center [786, 351] width 27 height 15
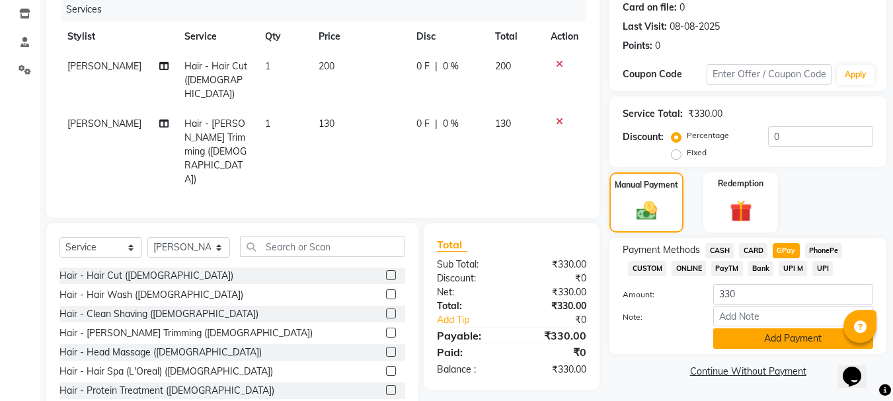
click at [791, 341] on button "Add Payment" at bounding box center [793, 339] width 160 height 20
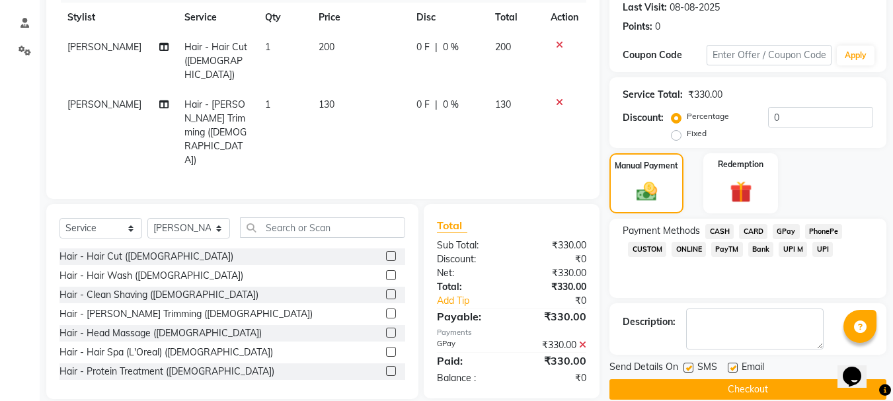
scroll to position [204, 0]
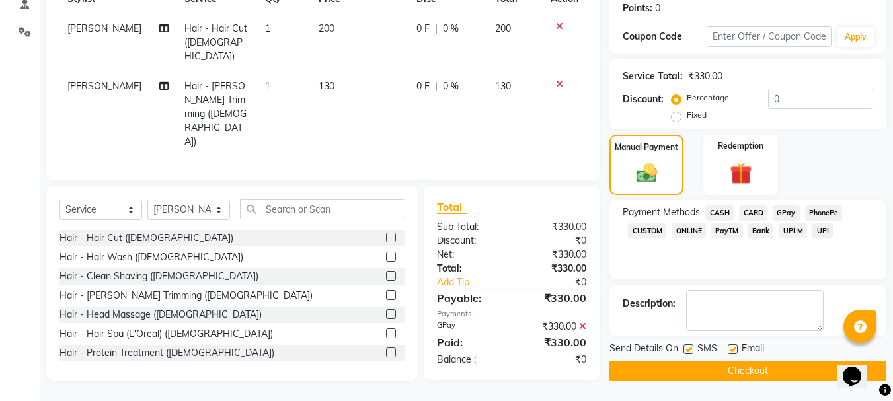
click at [775, 368] on button "Checkout" at bounding box center [747, 371] width 277 height 20
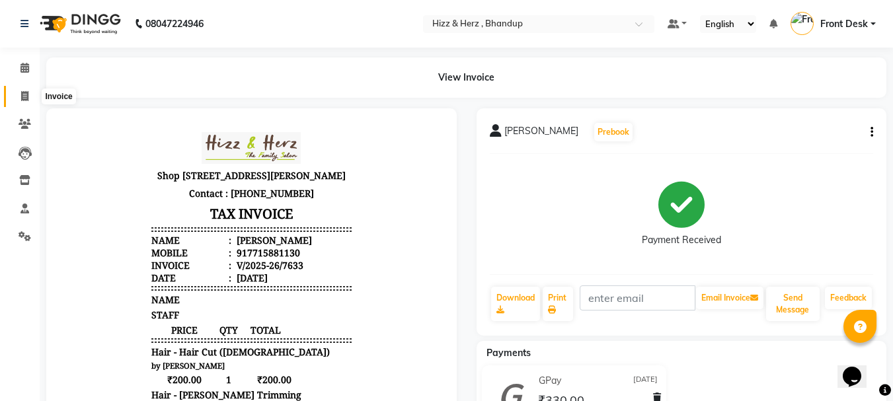
click at [26, 97] on icon at bounding box center [24, 96] width 7 height 10
select select "service"
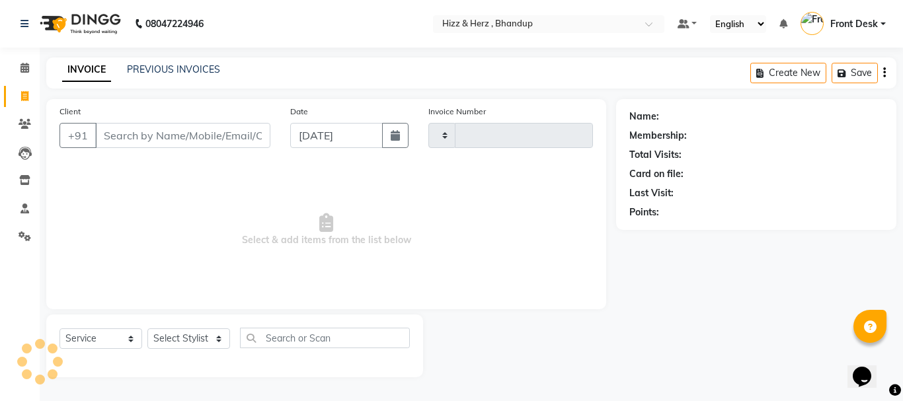
type input "7634"
select select "629"
click at [173, 66] on link "PREVIOUS INVOICES" at bounding box center [173, 69] width 93 height 12
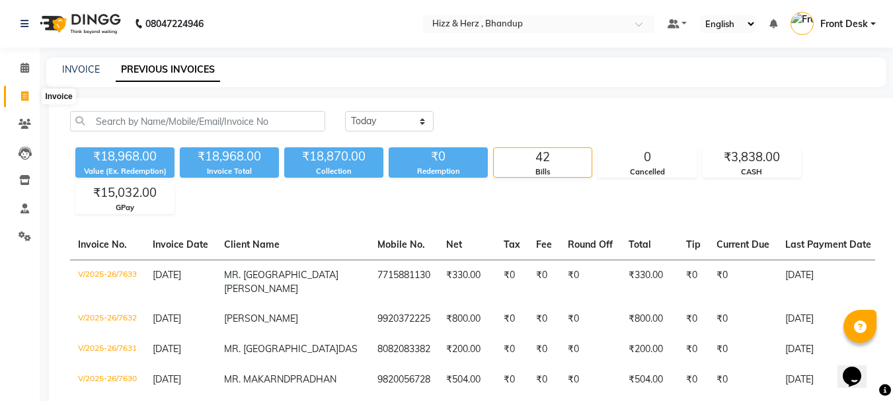
click at [28, 96] on icon at bounding box center [24, 96] width 7 height 10
select select "629"
select select "service"
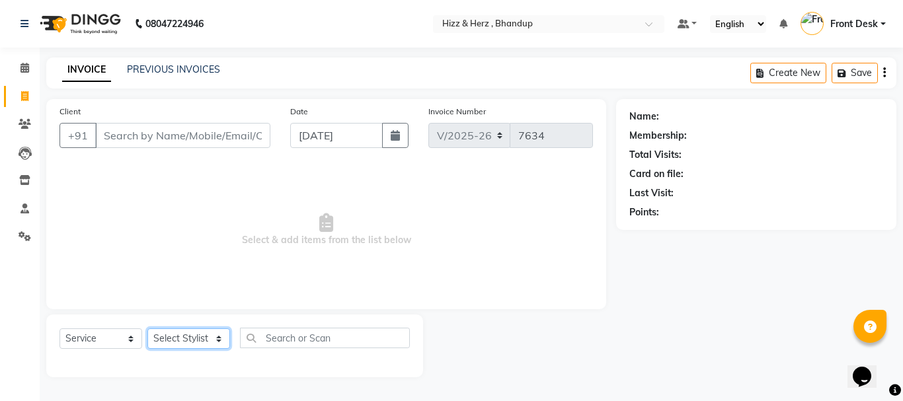
click at [204, 336] on select "Select Stylist Front Desk [PERSON_NAME] HIZZ & HERZ 2 [PERSON_NAME] [PERSON_NAM…" at bounding box center [188, 339] width 83 height 20
click at [25, 71] on icon at bounding box center [24, 68] width 9 height 10
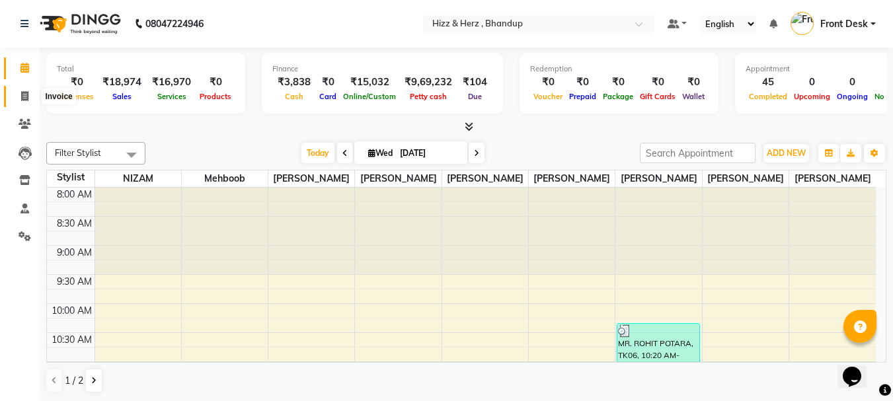
click at [24, 95] on icon at bounding box center [24, 96] width 7 height 10
select select "629"
select select "service"
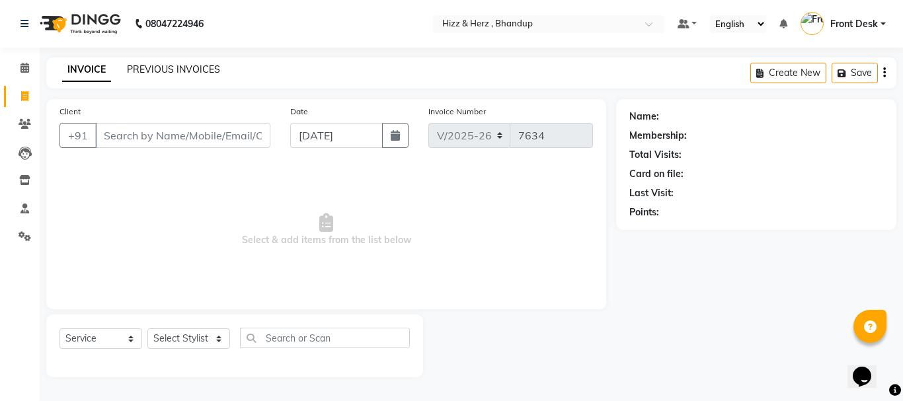
click at [172, 73] on link "PREVIOUS INVOICES" at bounding box center [173, 69] width 93 height 12
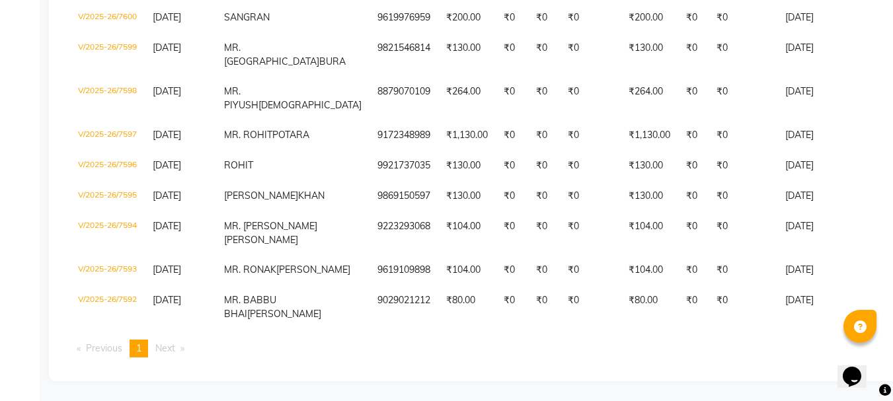
scroll to position [1917, 0]
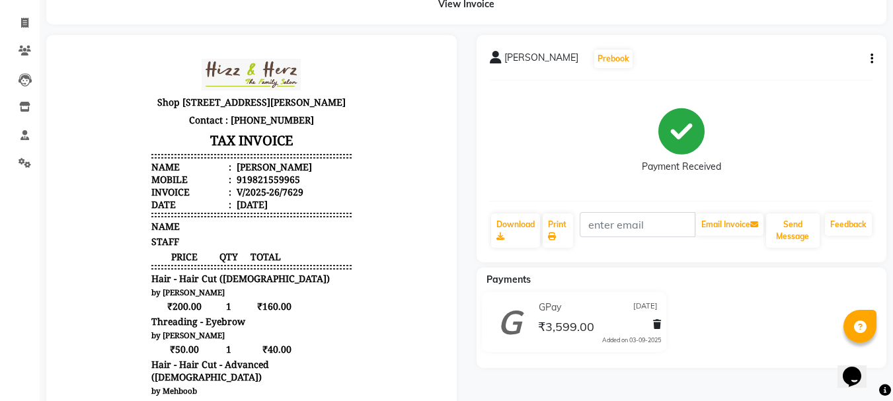
scroll to position [66, 0]
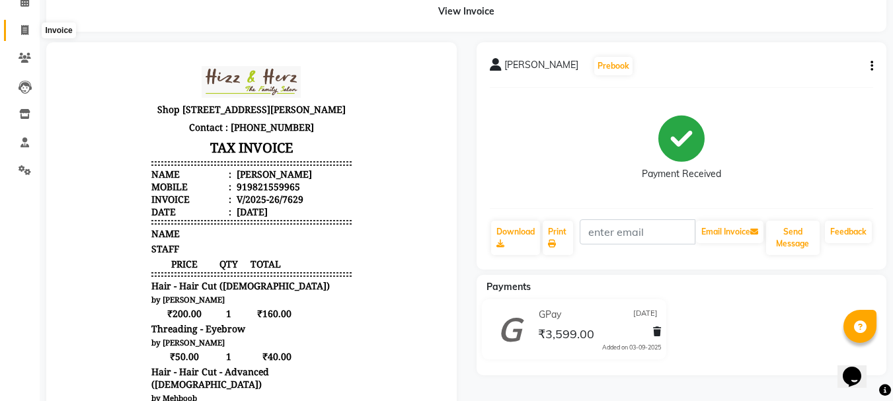
click at [28, 28] on icon at bounding box center [24, 30] width 7 height 10
select select "service"
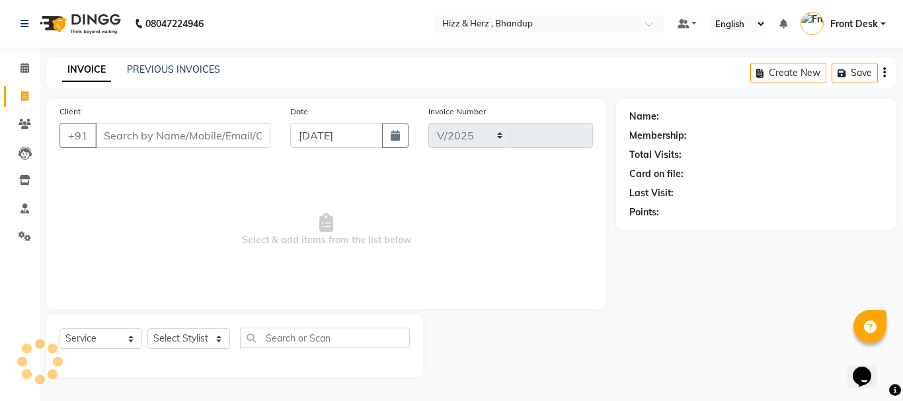
select select "629"
type input "7632"
click at [212, 335] on select "Select Stylist" at bounding box center [188, 339] width 83 height 20
select select "33193"
click at [147, 329] on select "Select Stylist Front Desk [PERSON_NAME] HIZZ & HERZ 2 [PERSON_NAME] [PERSON_NAM…" at bounding box center [188, 339] width 83 height 20
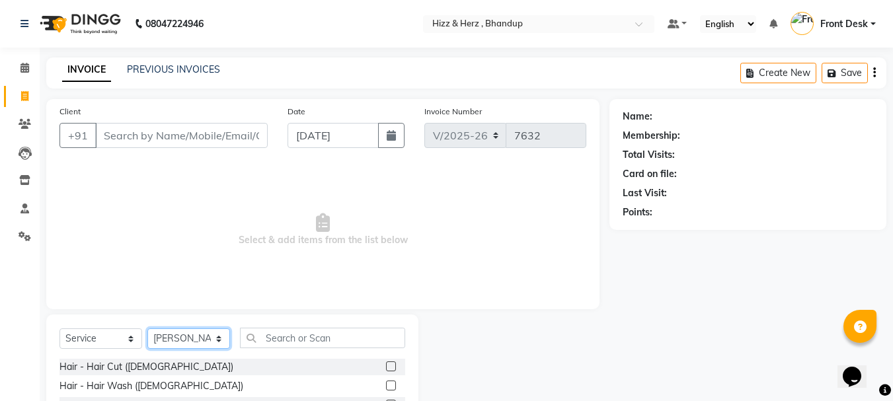
scroll to position [66, 0]
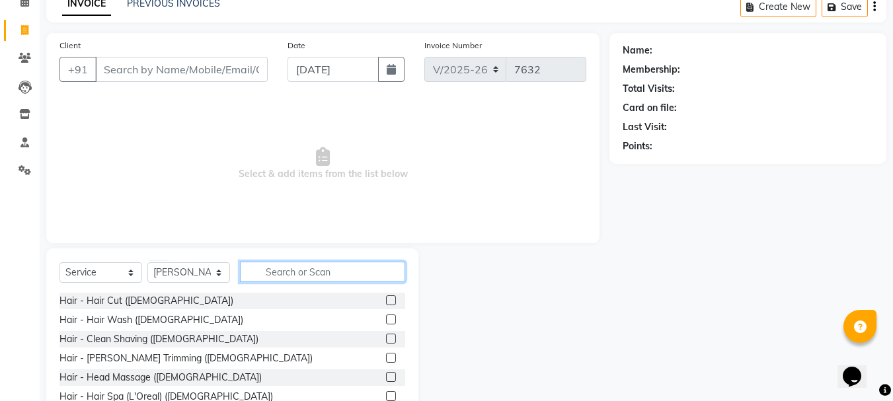
click at [328, 274] on input "text" at bounding box center [322, 272] width 165 height 20
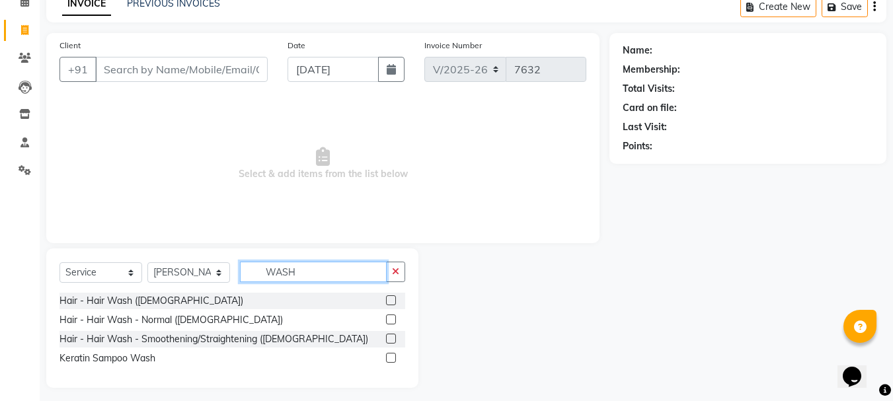
type input "WASH"
click at [393, 316] on label at bounding box center [391, 320] width 10 height 10
click at [393, 316] on input "checkbox" at bounding box center [390, 320] width 9 height 9
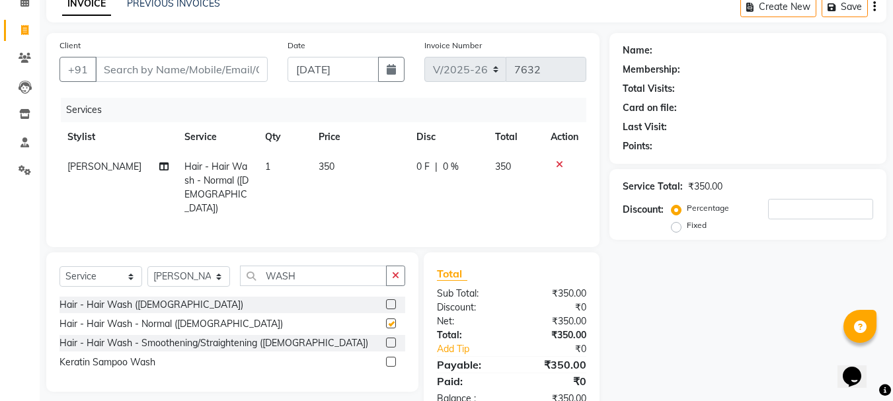
checkbox input "false"
click at [319, 163] on span "350" at bounding box center [327, 167] width 16 height 12
select select "33193"
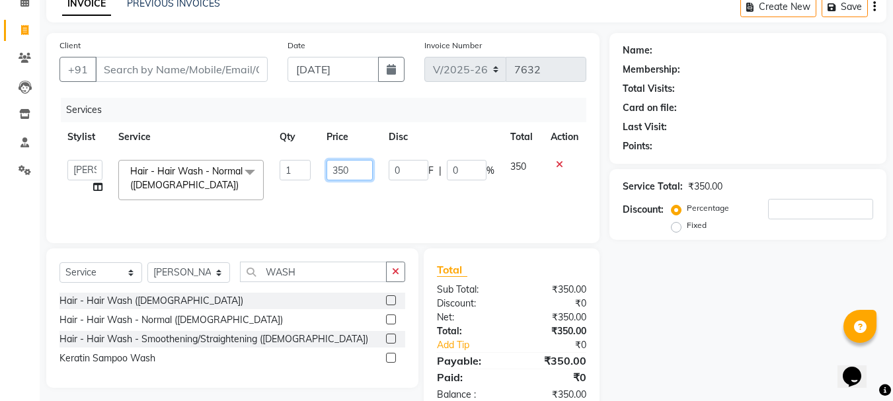
click at [338, 169] on input "350" at bounding box center [350, 170] width 46 height 20
type input "450"
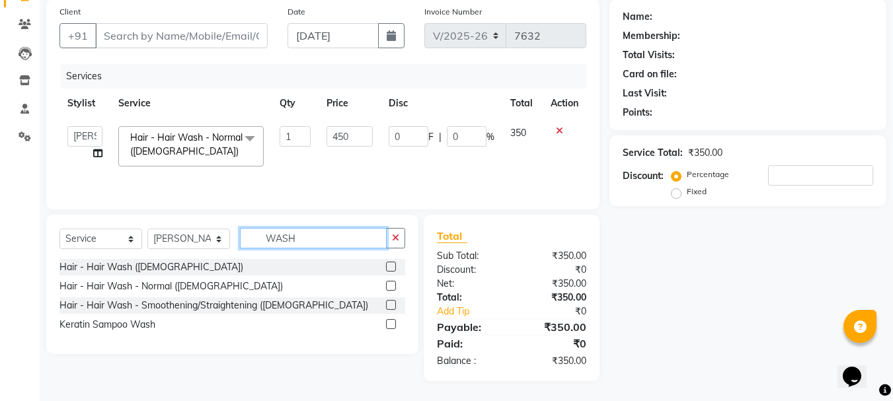
click at [333, 235] on input "WASH" at bounding box center [313, 238] width 147 height 20
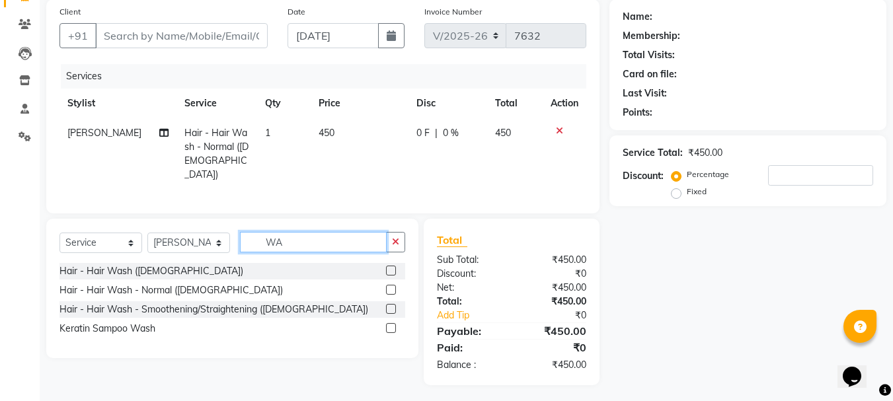
type input "W"
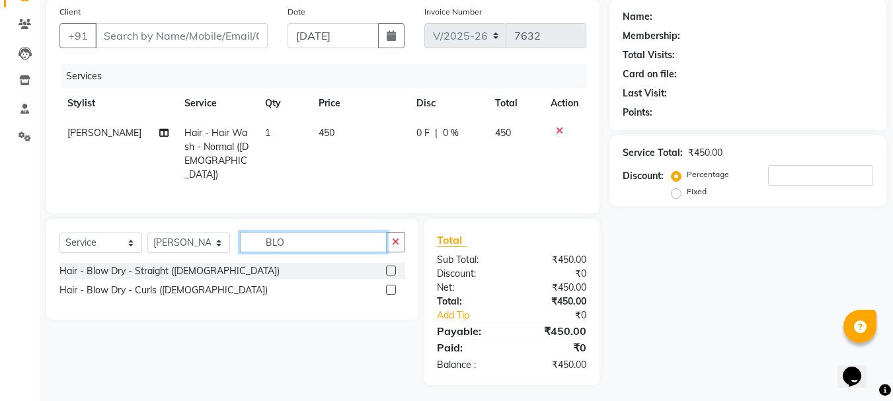
type input "BLO"
click at [395, 268] on label at bounding box center [391, 271] width 10 height 10
click at [395, 268] on input "checkbox" at bounding box center [390, 271] width 9 height 9
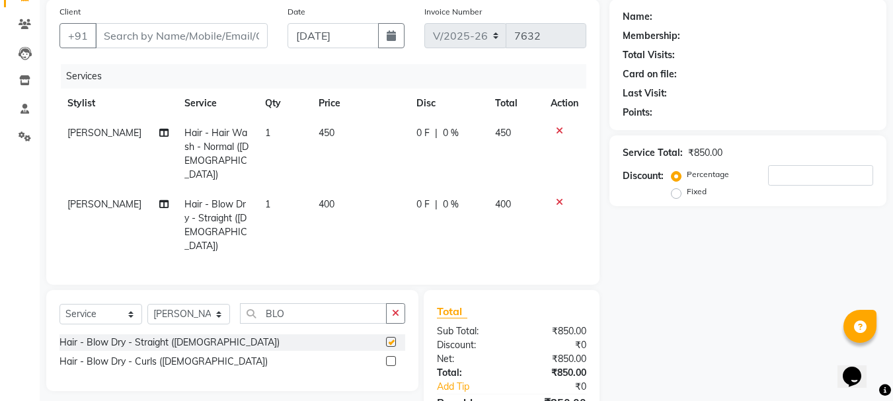
scroll to position [50, 0]
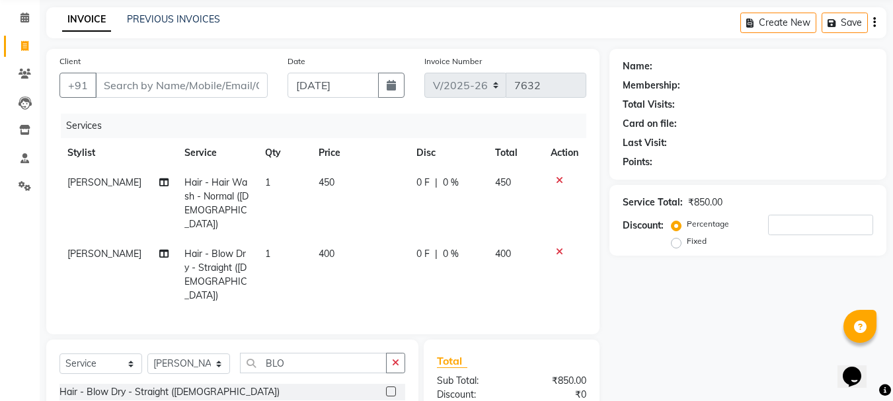
checkbox input "false"
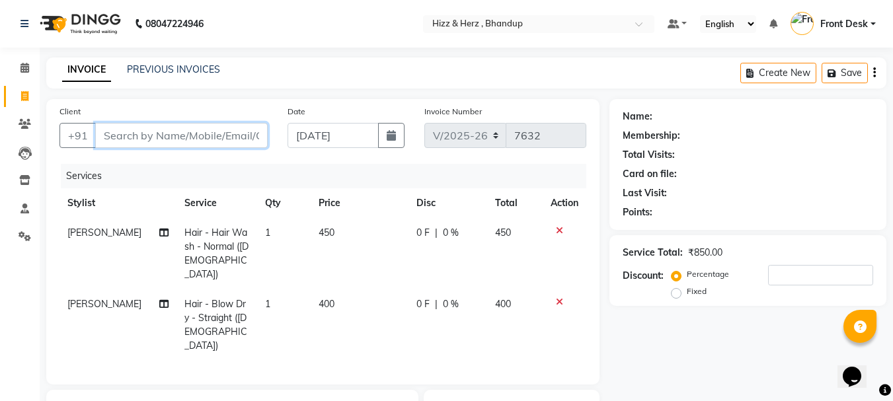
click at [251, 135] on input "Client" at bounding box center [181, 135] width 173 height 25
click at [251, 134] on input "Client" at bounding box center [181, 135] width 173 height 25
type input "9"
type input "0"
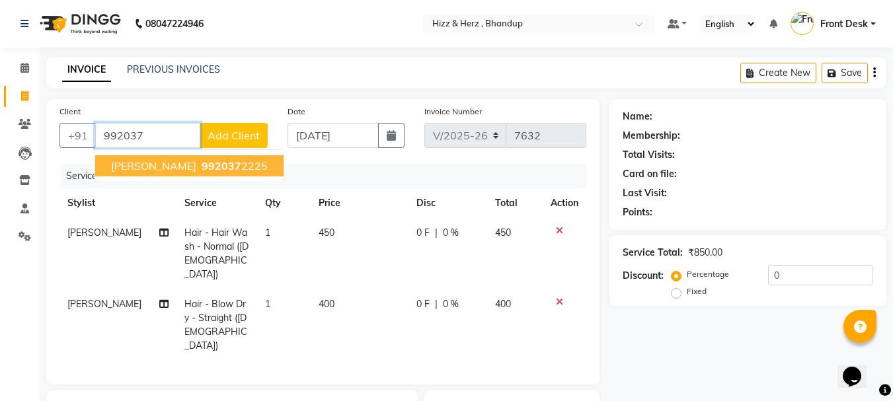
click at [169, 173] on button "kritika 992037 2225" at bounding box center [189, 165] width 188 height 21
type input "9920372225"
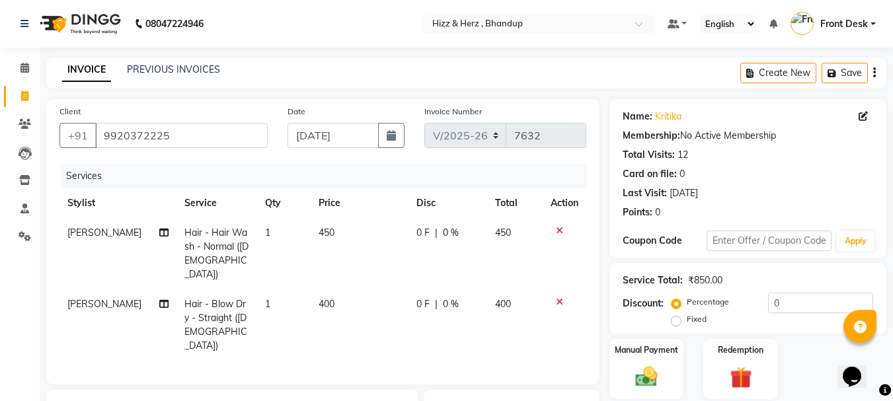
scroll to position [157, 0]
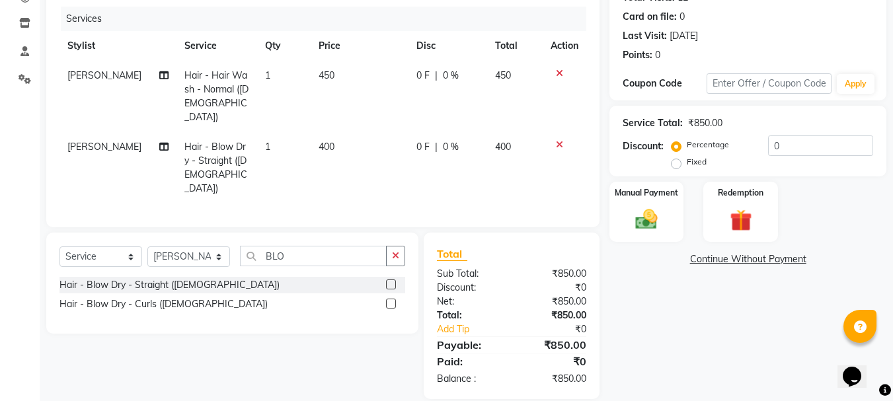
click at [323, 73] on span "450" at bounding box center [327, 75] width 16 height 12
select select "33193"
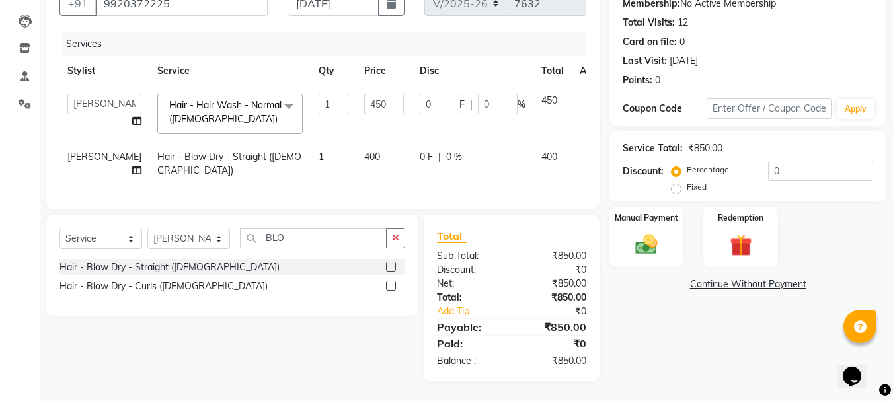
scroll to position [156, 0]
click at [364, 94] on input "450" at bounding box center [384, 104] width 40 height 20
type input "400"
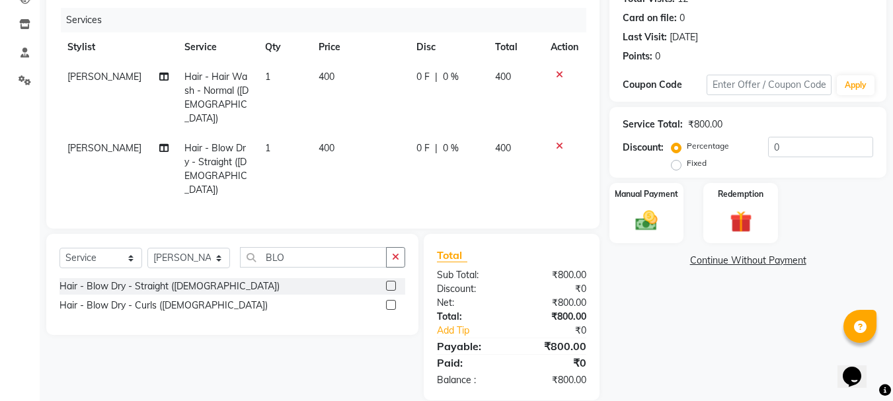
click at [660, 299] on div "Name: Kritika Membership: No Active Membership Total Visits: 12 Card on file: 0…" at bounding box center [752, 171] width 287 height 457
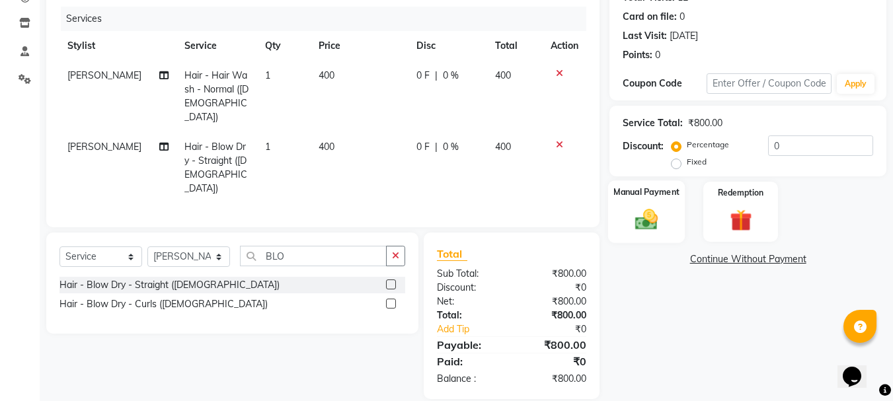
click at [650, 222] on img at bounding box center [646, 219] width 37 height 26
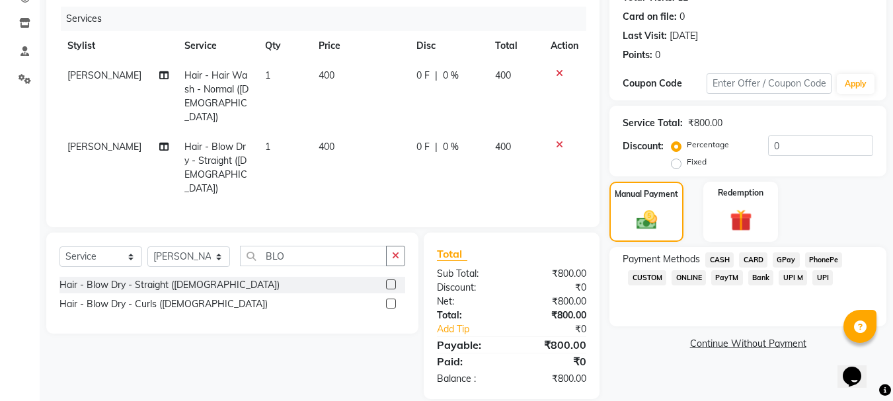
click at [788, 264] on span "GPay" at bounding box center [786, 260] width 27 height 15
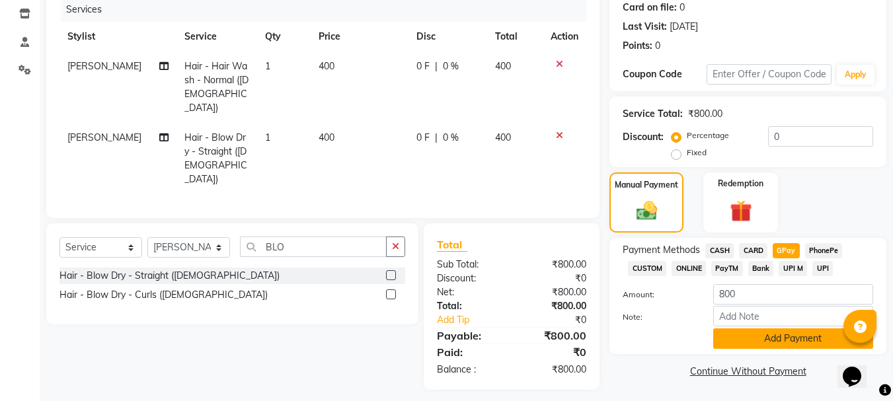
click at [771, 342] on button "Add Payment" at bounding box center [793, 339] width 160 height 20
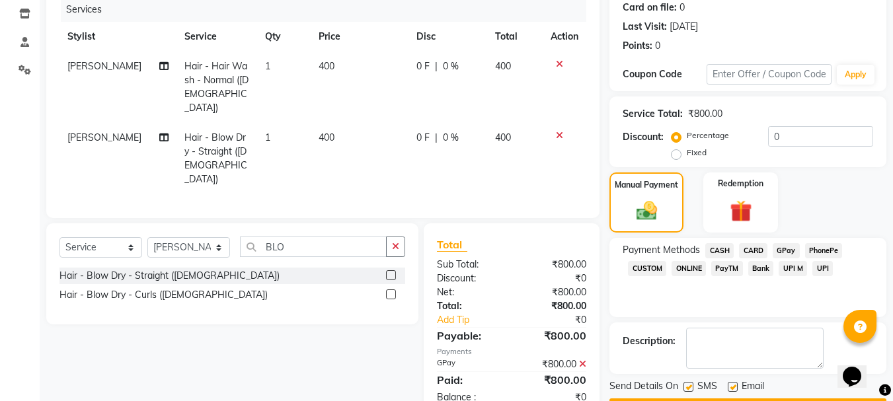
scroll to position [204, 0]
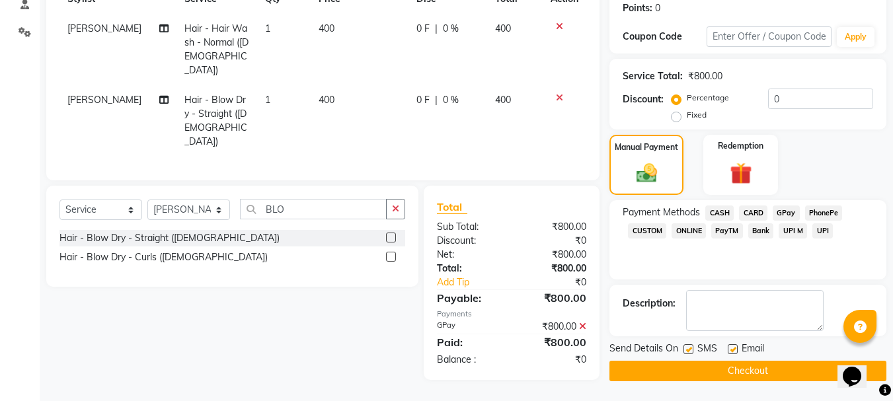
click at [754, 365] on button "Checkout" at bounding box center [747, 371] width 277 height 20
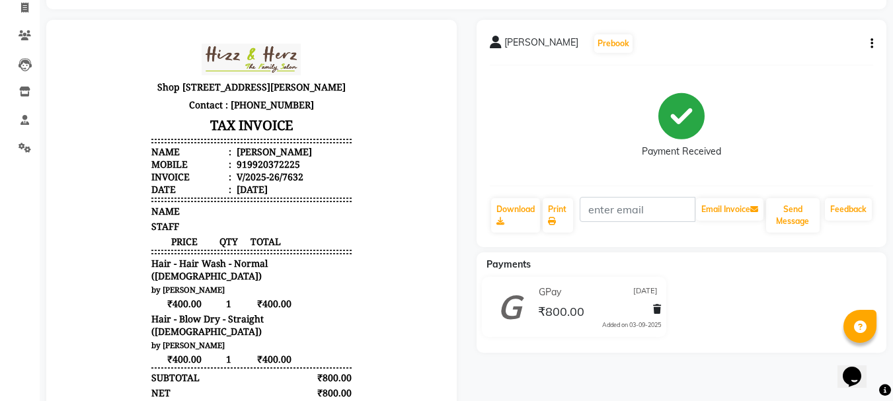
scroll to position [239, 0]
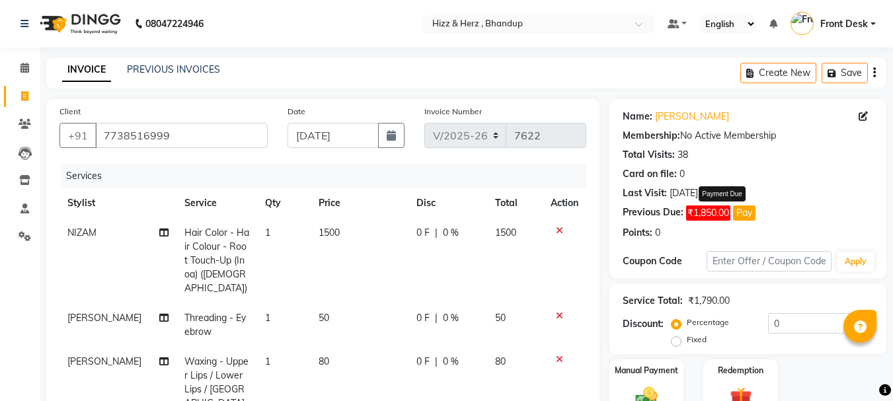
select select "629"
select select "service"
select select "9149"
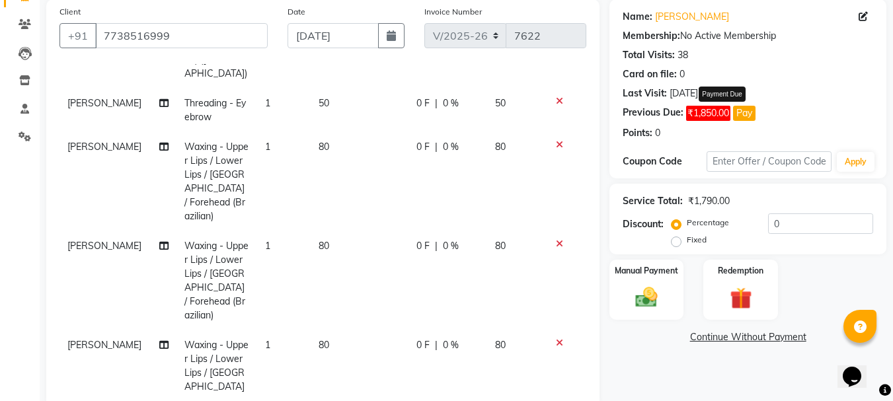
scroll to position [298, 0]
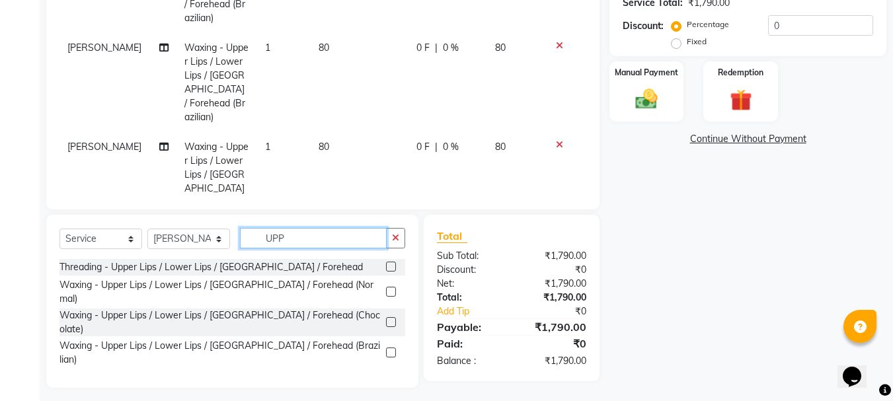
click at [307, 243] on input "UPP" at bounding box center [313, 238] width 147 height 20
type input "U"
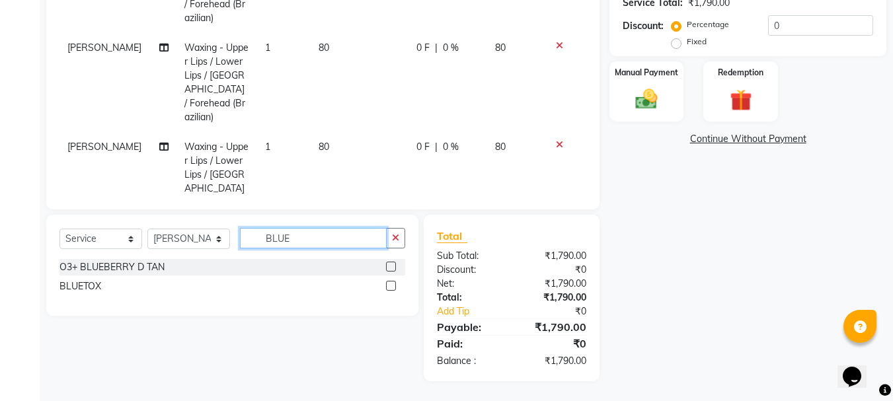
type input "BLUE"
click at [391, 266] on label at bounding box center [391, 267] width 10 height 10
click at [391, 266] on input "checkbox" at bounding box center [390, 267] width 9 height 9
checkbox input "false"
click at [323, 243] on input "BLUE" at bounding box center [313, 238] width 147 height 20
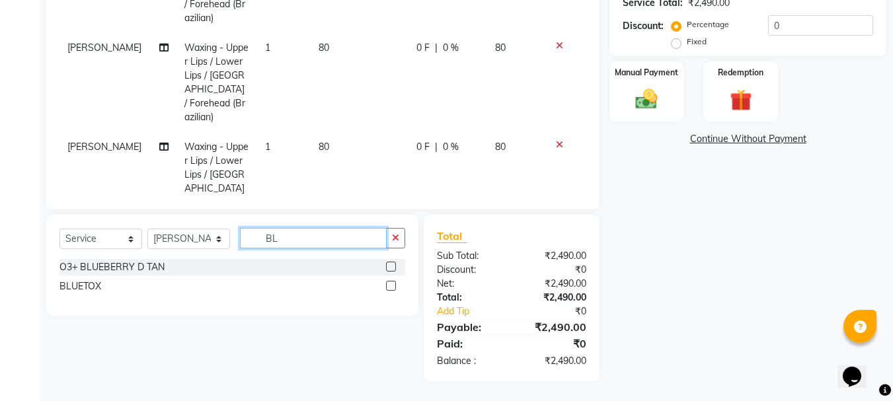
type input "B"
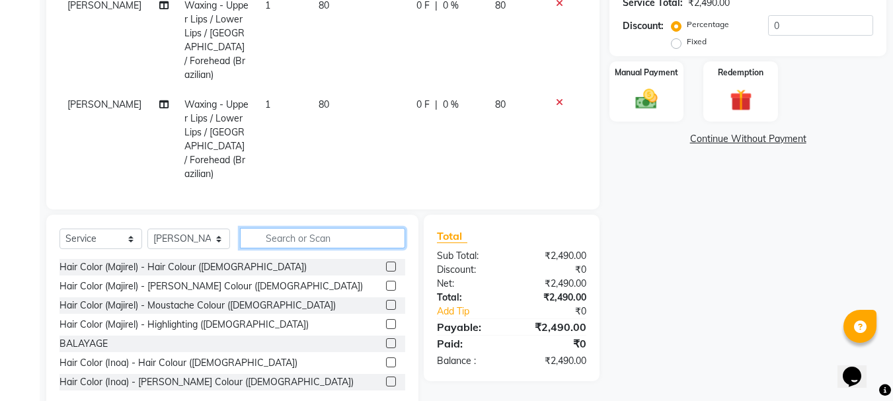
scroll to position [159, 0]
click at [312, 241] on input "text" at bounding box center [322, 238] width 165 height 20
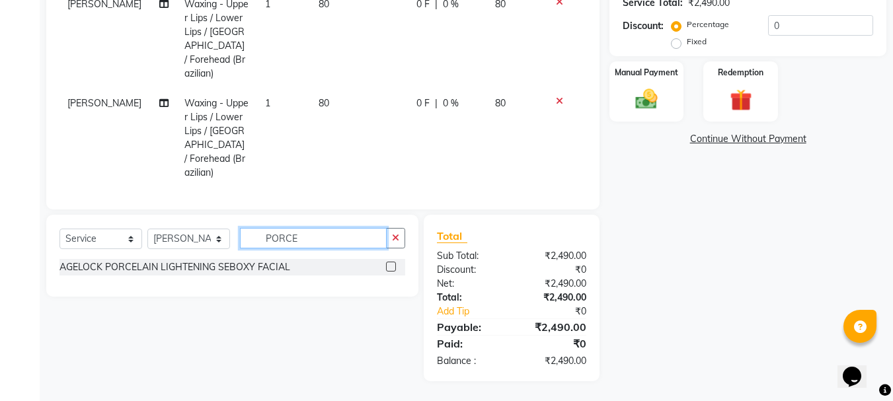
type input "PORCE"
click at [391, 269] on label at bounding box center [391, 267] width 10 height 10
click at [391, 269] on input "checkbox" at bounding box center [390, 267] width 9 height 9
checkbox input "false"
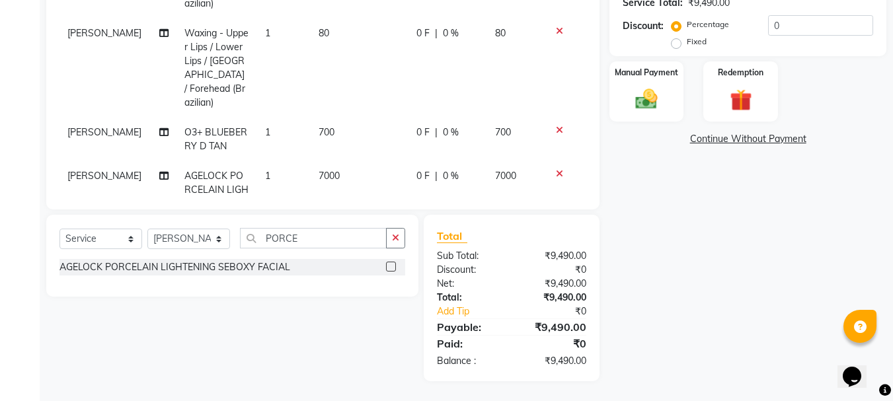
scroll to position [230, 0]
click at [319, 169] on span "7000" at bounding box center [329, 175] width 21 height 12
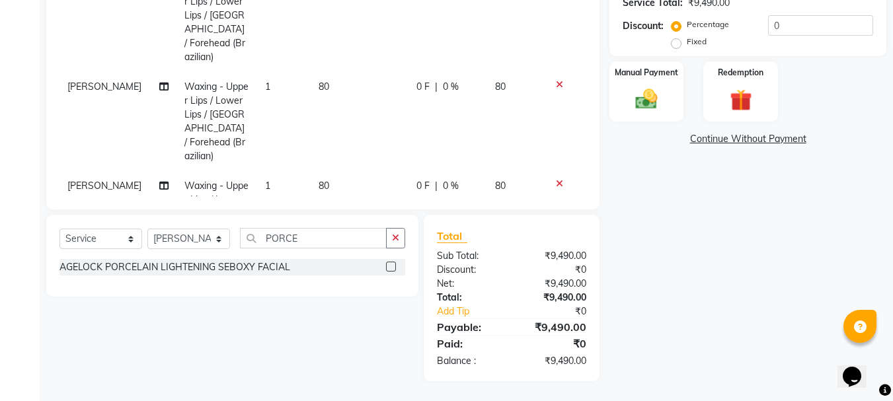
select select "9149"
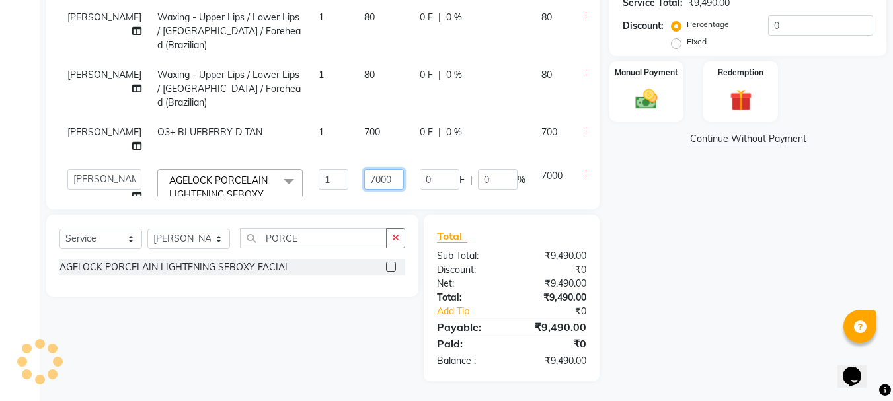
click at [364, 169] on input "7000" at bounding box center [384, 179] width 40 height 20
type input "7500"
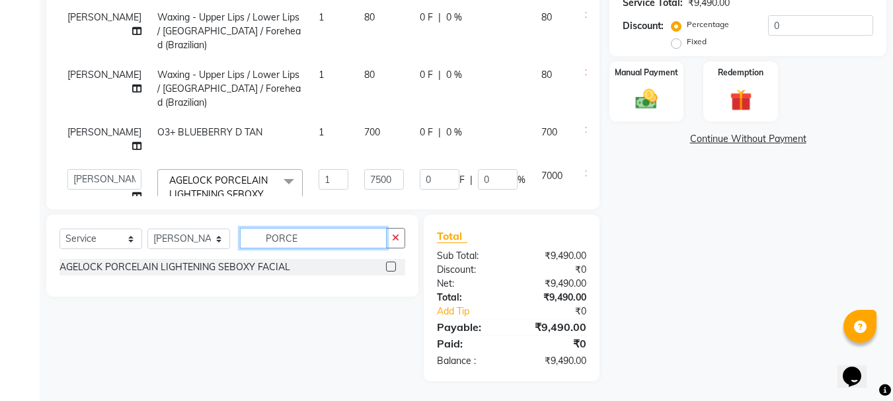
click at [344, 241] on input "PORCE" at bounding box center [313, 238] width 147 height 20
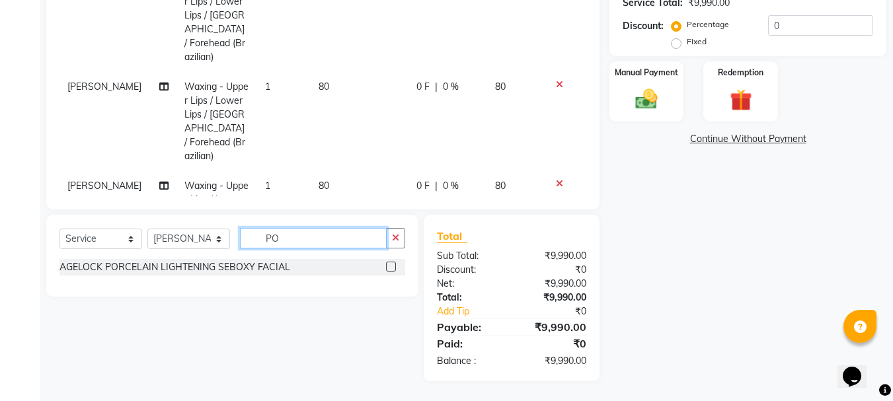
type input "P"
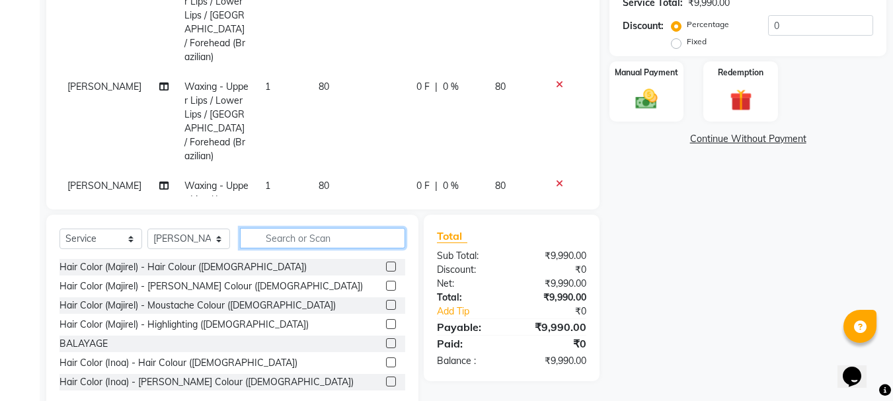
click at [344, 241] on input "text" at bounding box center [322, 238] width 165 height 20
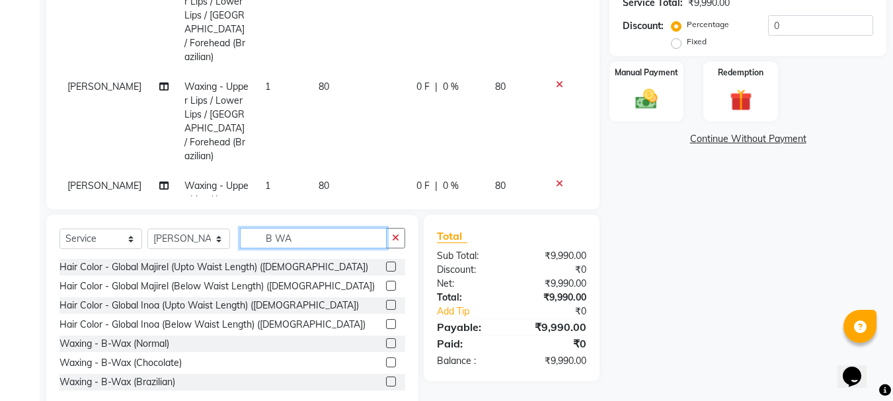
type input "B WA"
click at [386, 382] on label at bounding box center [391, 382] width 10 height 10
click at [386, 382] on input "checkbox" at bounding box center [390, 382] width 9 height 9
checkbox input "false"
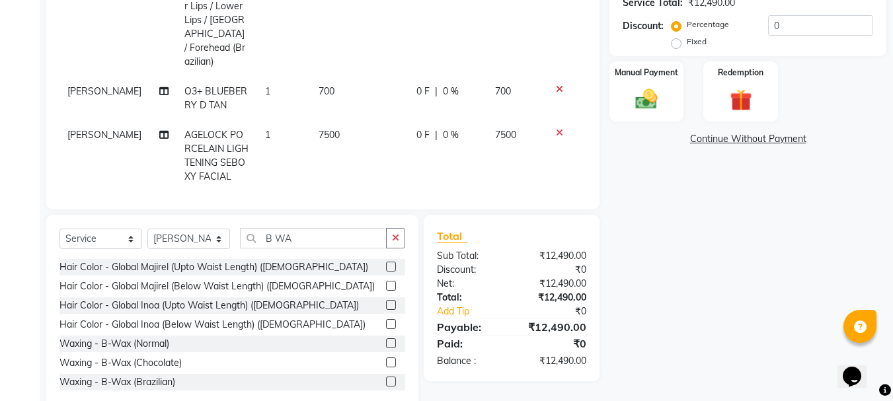
scroll to position [274, 0]
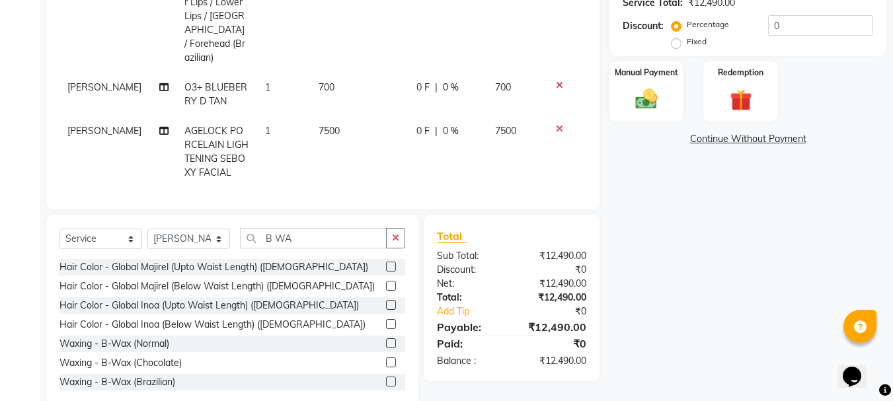
click at [313, 188] on td "2500" at bounding box center [360, 210] width 98 height 44
select select "9149"
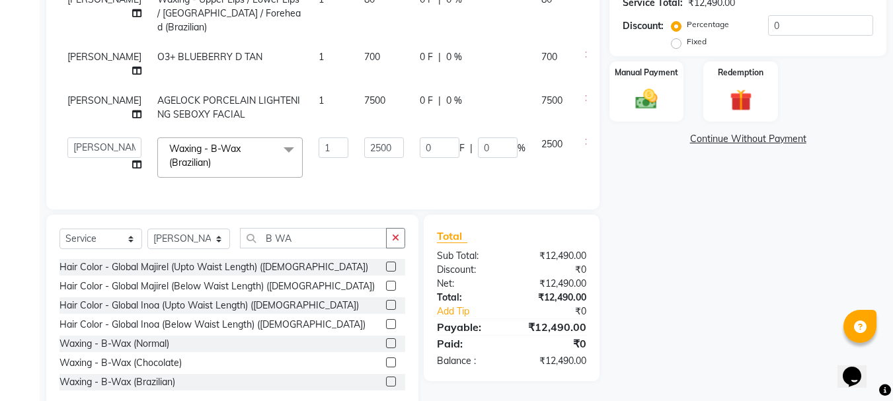
scroll to position [106, 0]
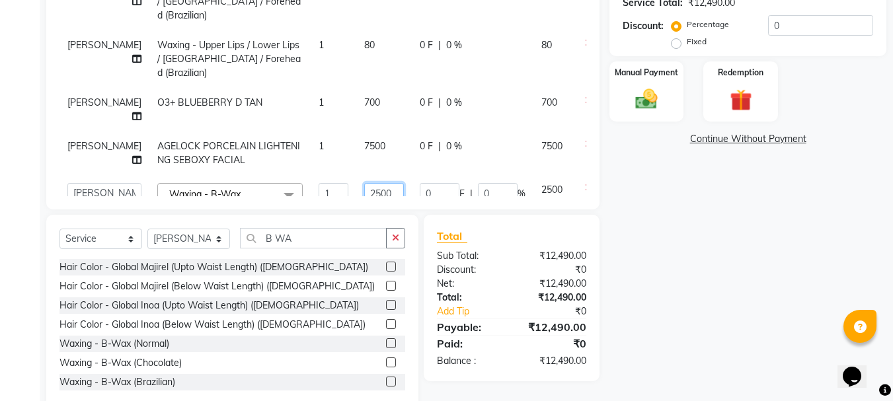
click at [364, 183] on input "2500" at bounding box center [384, 193] width 40 height 20
type input "3500"
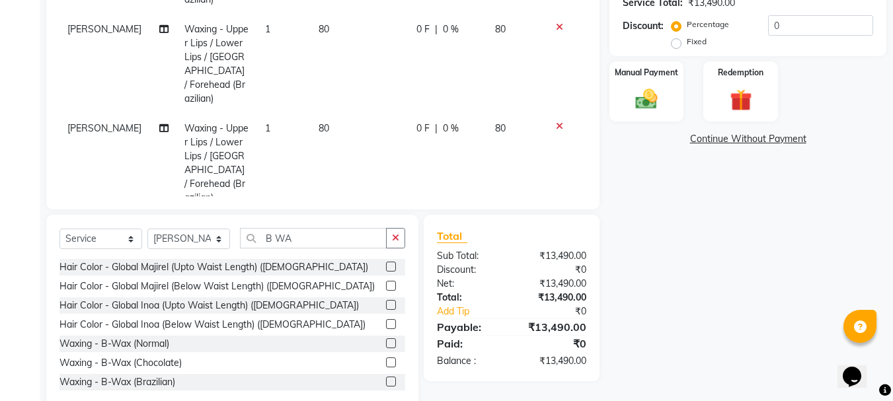
click at [359, 163] on tbody "NIZAM Hair Color - Hair Colour - Root Touch-Up (Inoa) (Female) 1 1500 0 F | 0 %…" at bounding box center [322, 78] width 527 height 585
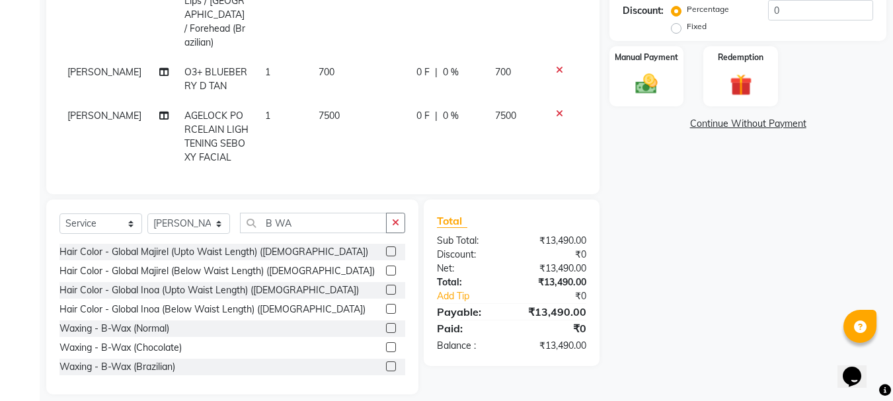
scroll to position [327, 0]
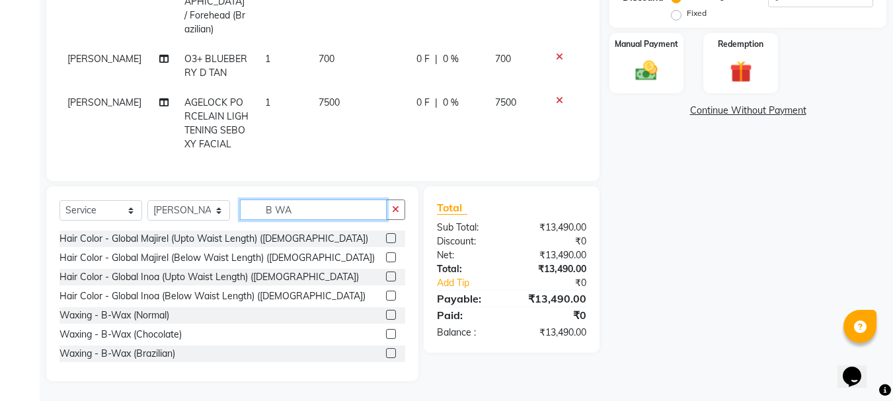
click at [331, 208] on input "B WA" at bounding box center [313, 210] width 147 height 20
type input "B"
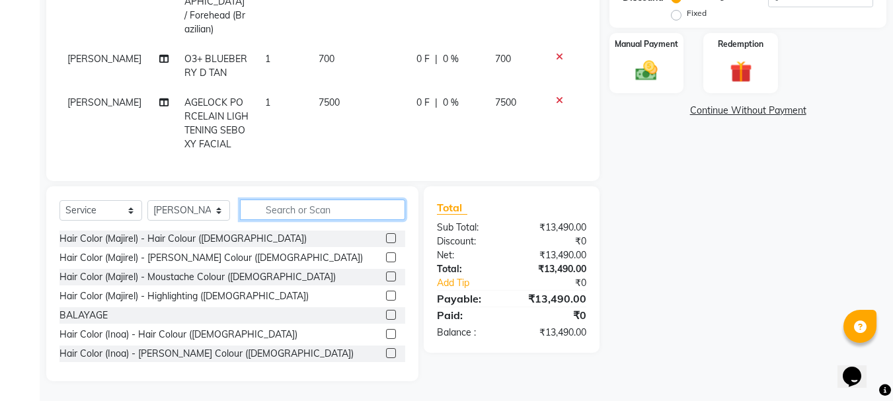
click at [331, 212] on input "text" at bounding box center [322, 210] width 165 height 20
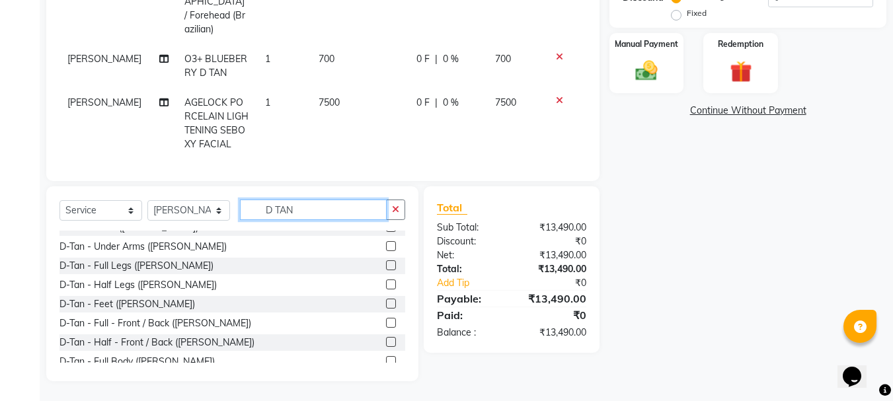
scroll to position [407, 0]
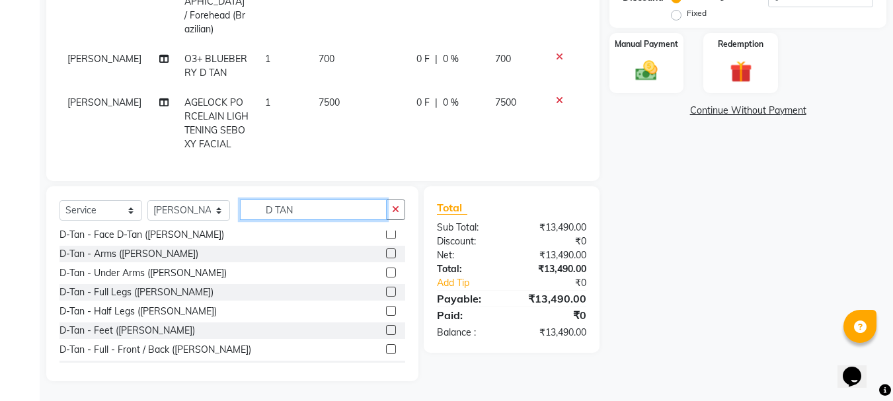
type input "D TAN"
click at [386, 255] on label at bounding box center [391, 254] width 10 height 10
click at [386, 255] on input "checkbox" at bounding box center [390, 254] width 9 height 9
checkbox input "false"
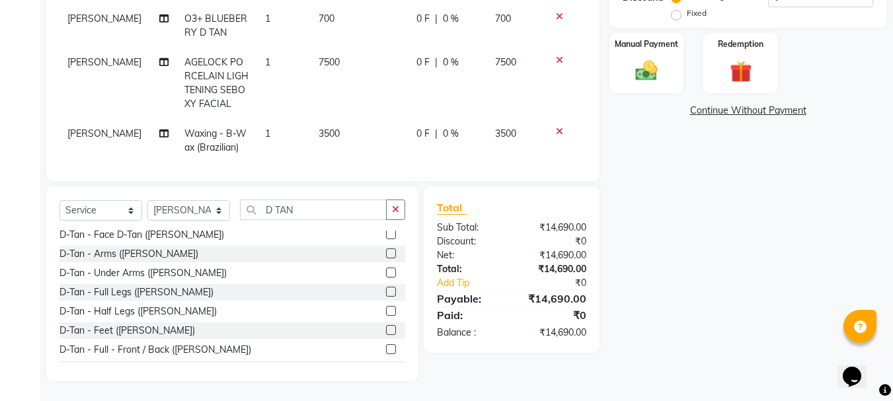
scroll to position [317, 0]
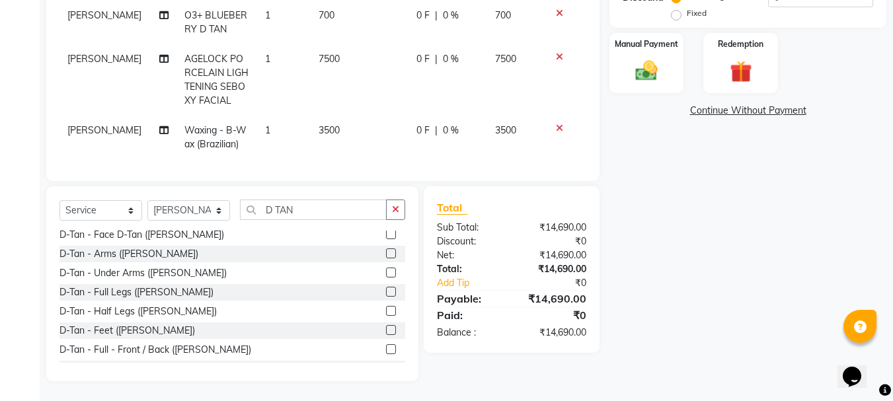
click at [319, 168] on span "1200" at bounding box center [329, 174] width 21 height 12
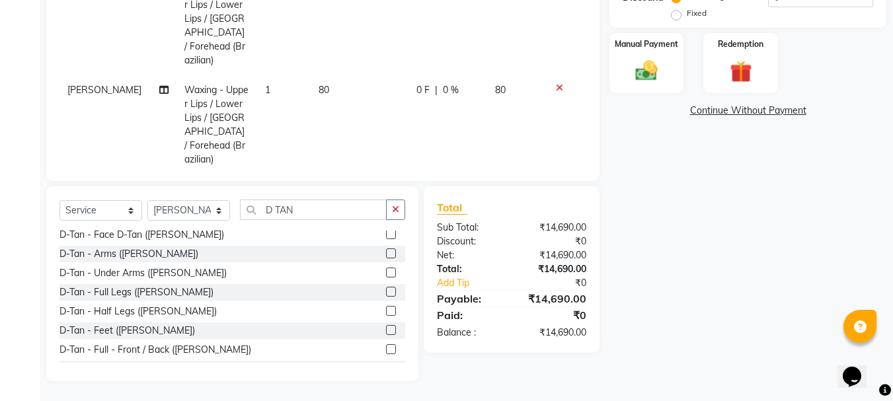
select select "9149"
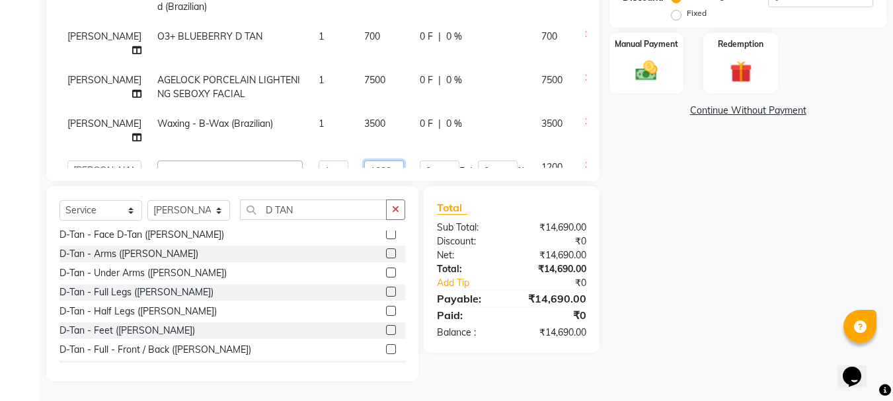
click at [364, 161] on input "1200" at bounding box center [384, 171] width 40 height 20
type input "2000"
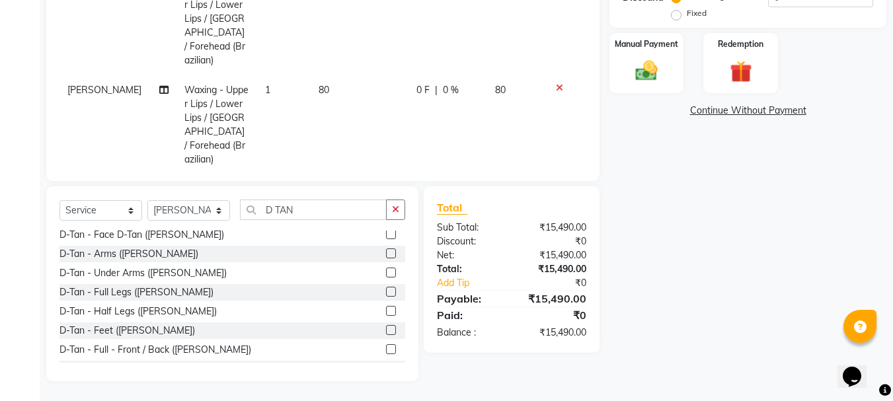
scroll to position [171, 0]
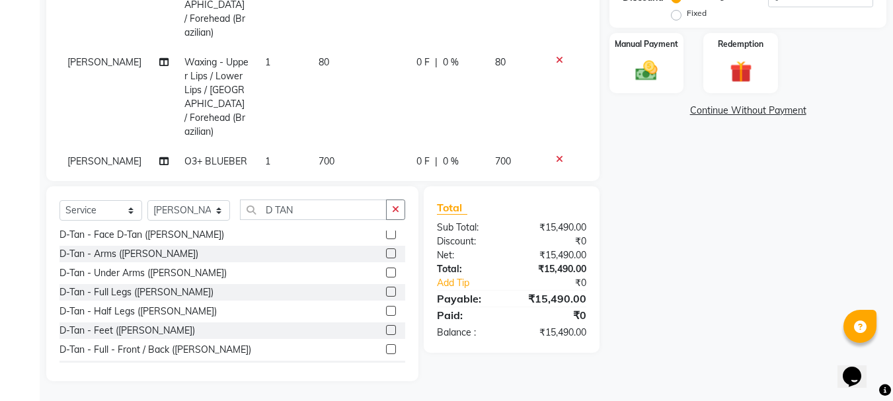
click at [346, 131] on tbody "NIZAM Hair Color - Hair Colour - Root Touch-Up (Inoa) (Female) 1 1500 0 F | 0 %…" at bounding box center [322, 41] width 527 height 643
click at [334, 213] on input "D TAN" at bounding box center [313, 210] width 147 height 20
type input "D"
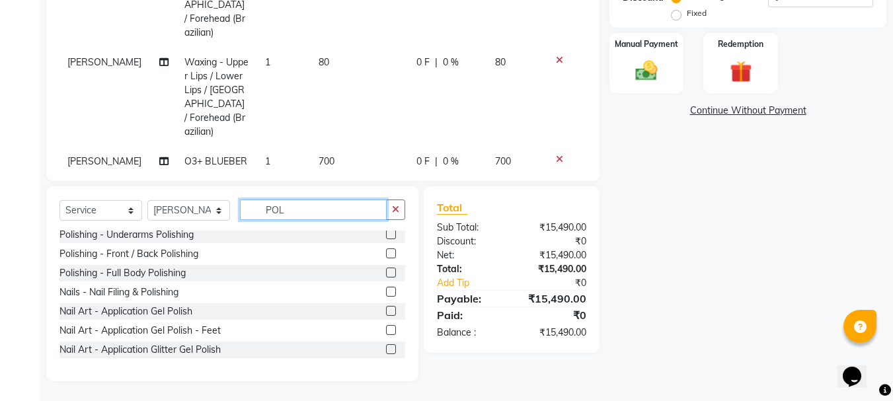
scroll to position [4, 0]
type input "POLI"
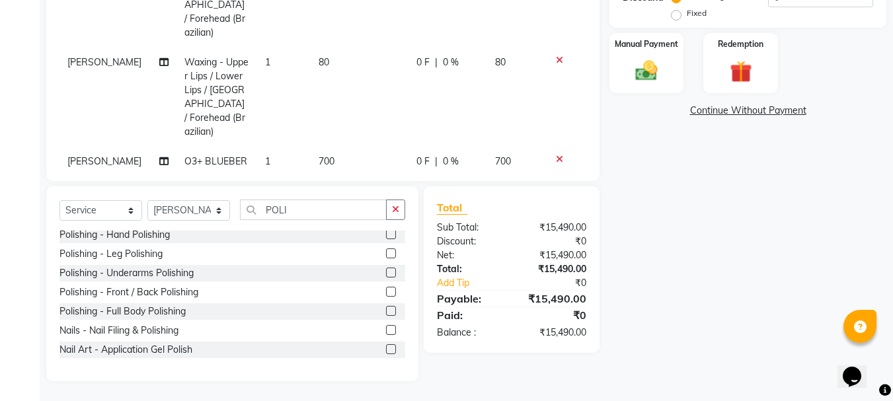
click at [386, 232] on label at bounding box center [391, 234] width 10 height 10
click at [386, 232] on input "checkbox" at bounding box center [390, 235] width 9 height 9
checkbox input "false"
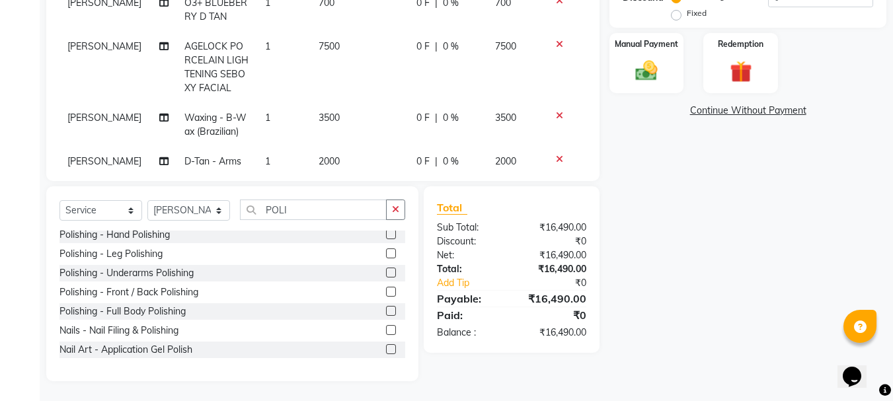
scroll to position [361, 0]
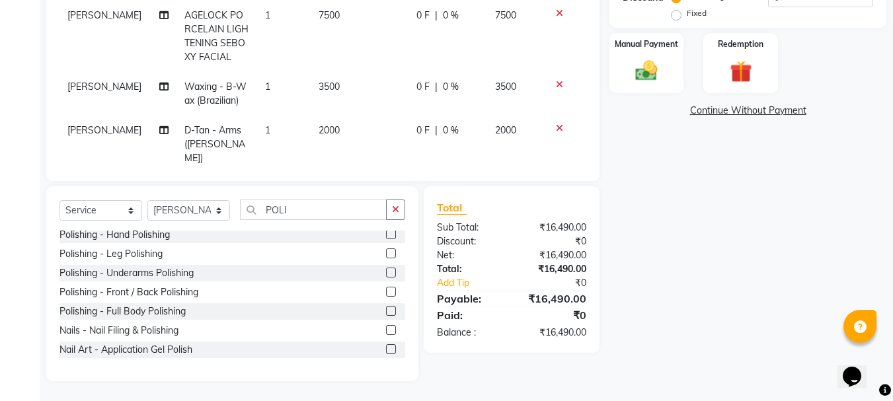
click at [319, 182] on span "1000" at bounding box center [329, 188] width 21 height 12
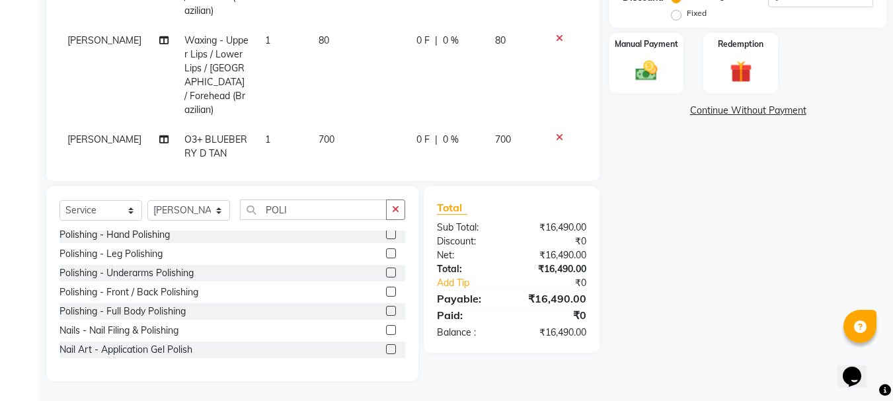
select select "9149"
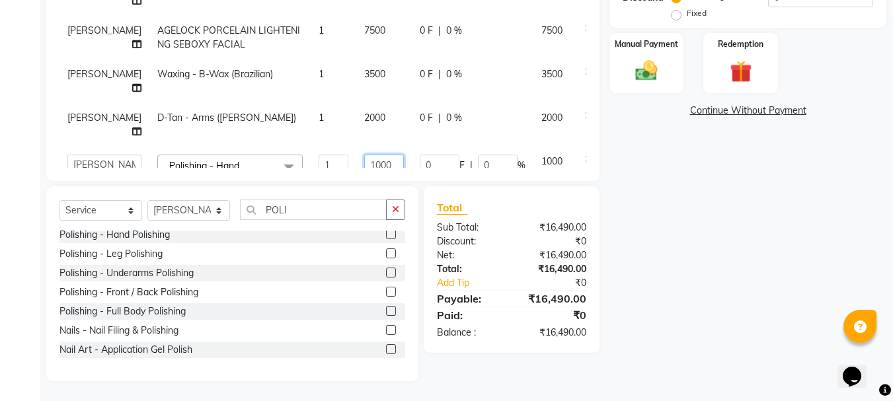
click at [364, 155] on input "1000" at bounding box center [384, 165] width 40 height 20
type input "2000"
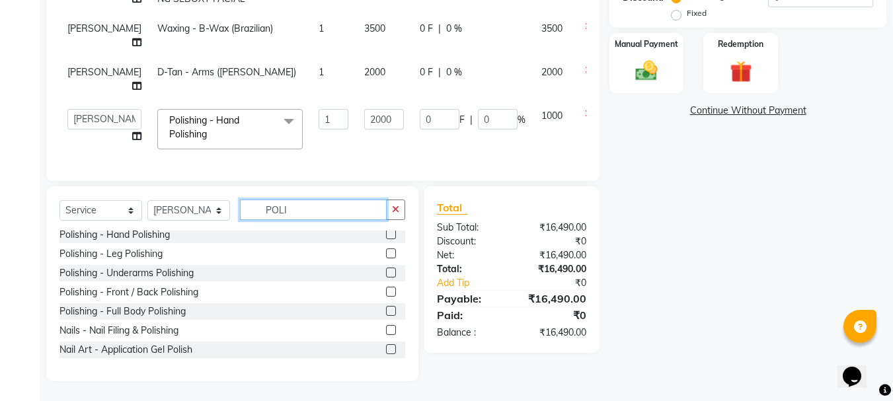
click at [331, 209] on input "POLI" at bounding box center [313, 210] width 147 height 20
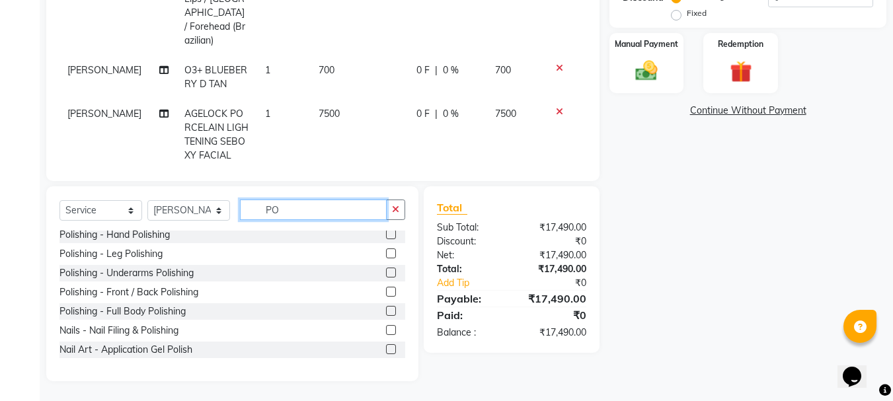
type input "P"
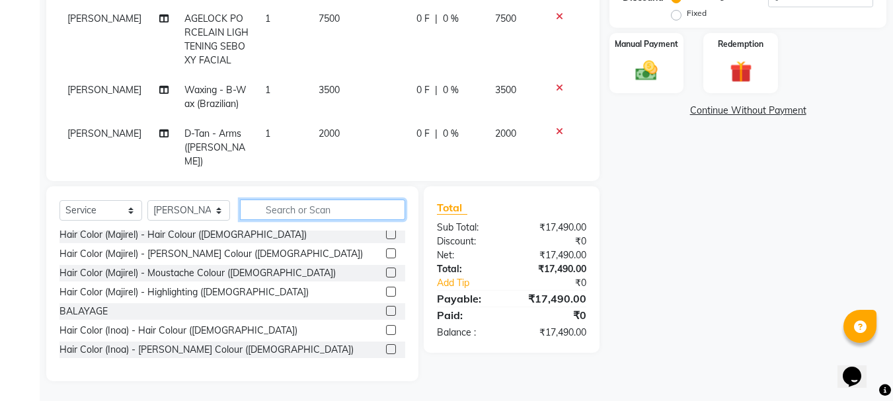
scroll to position [361, 0]
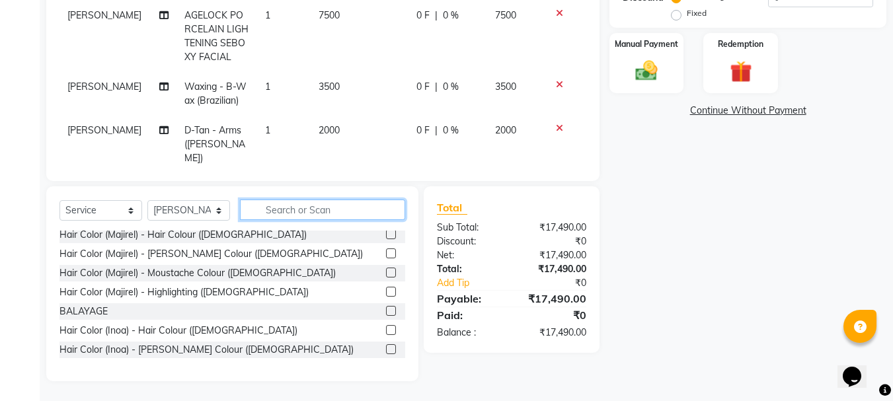
click at [288, 212] on input "text" at bounding box center [322, 210] width 165 height 20
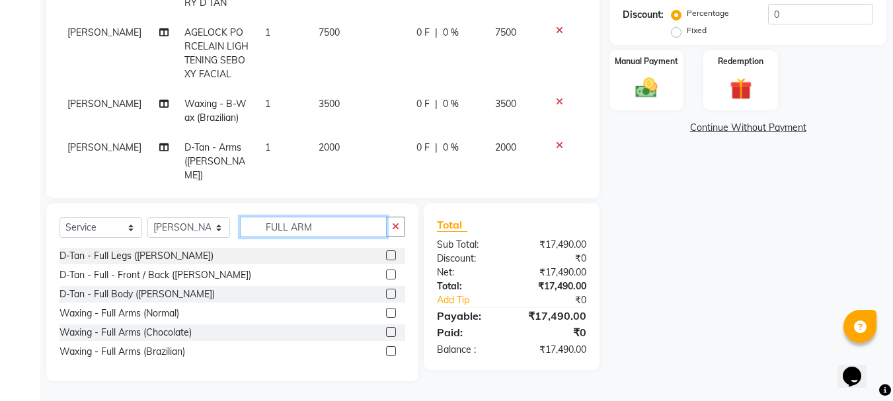
scroll to position [298, 0]
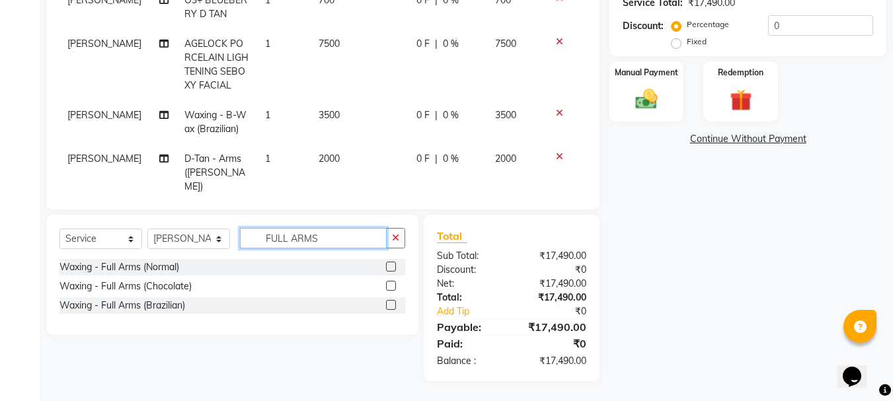
type input "FULL ARMS"
click at [391, 286] on label at bounding box center [391, 286] width 10 height 10
click at [391, 286] on input "checkbox" at bounding box center [390, 286] width 9 height 9
checkbox input "false"
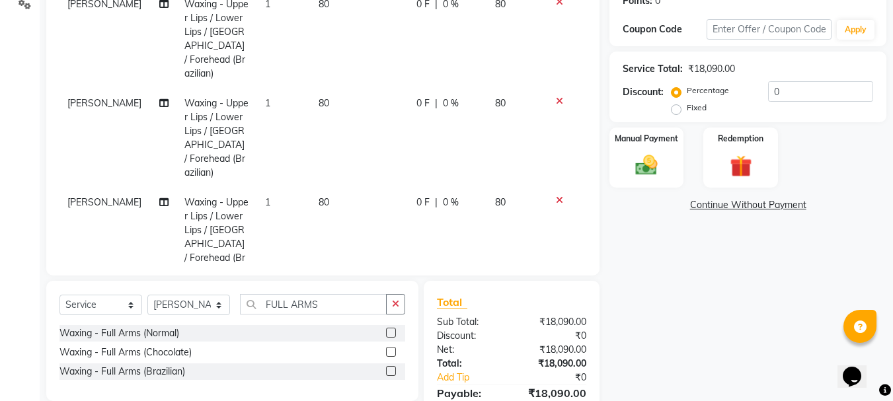
scroll to position [132, 0]
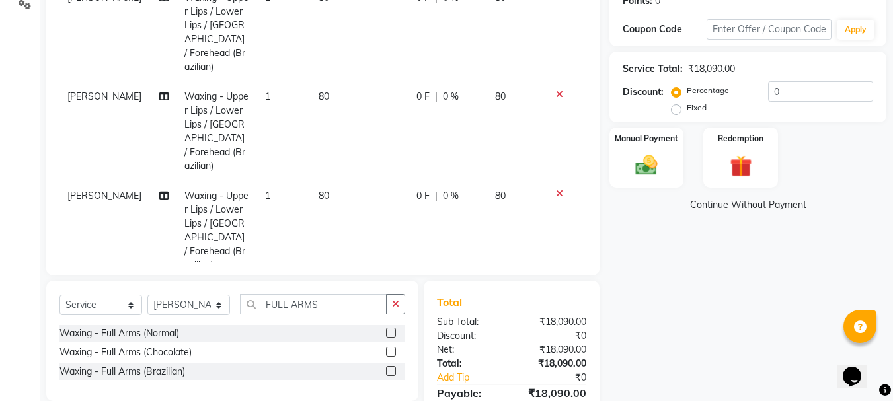
click at [556, 189] on icon at bounding box center [559, 193] width 7 height 9
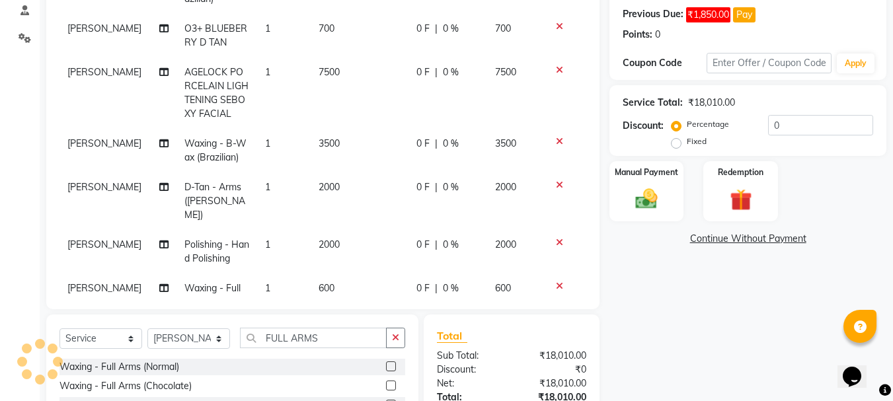
scroll to position [298, 0]
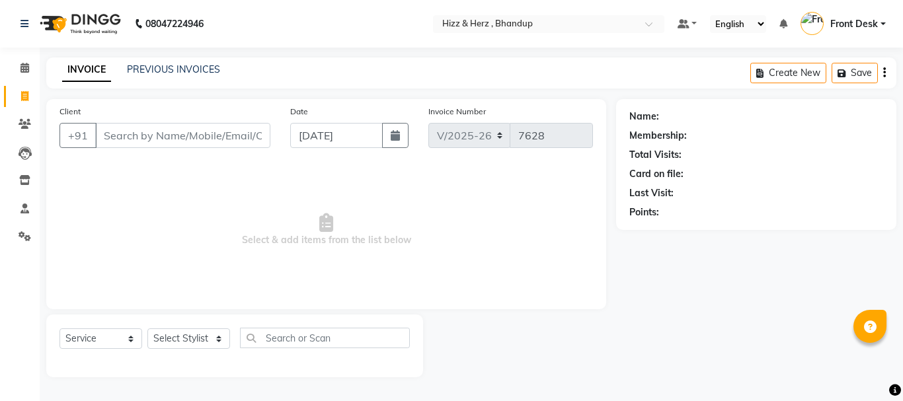
select select "629"
select select "service"
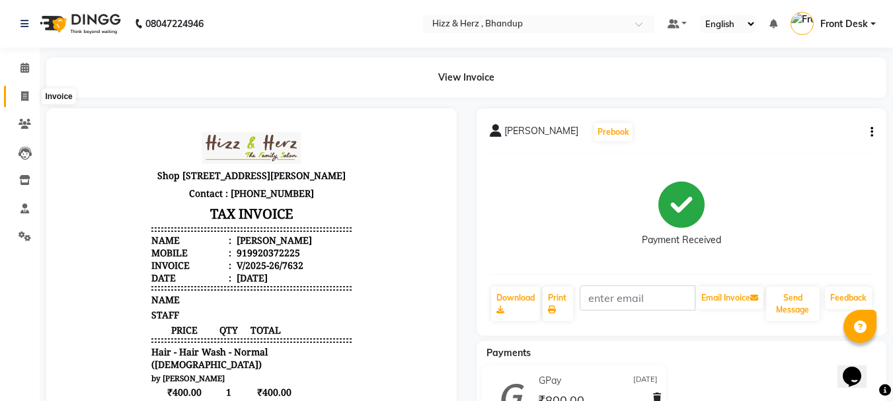
click at [23, 93] on icon at bounding box center [24, 96] width 7 height 10
select select "629"
select select "service"
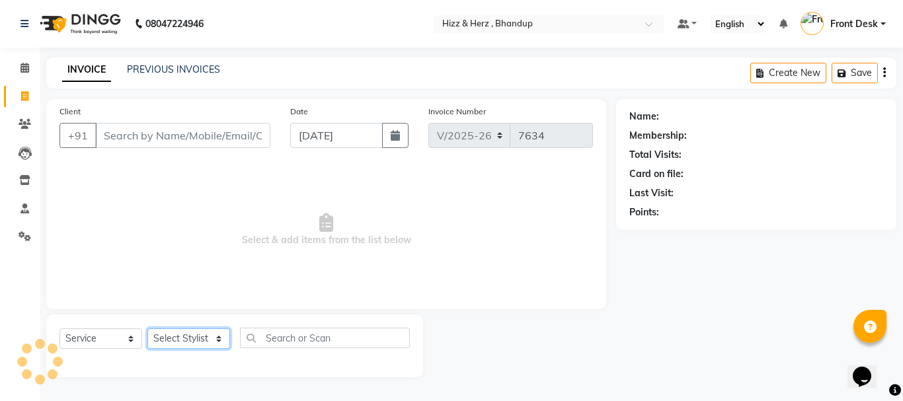
click at [200, 344] on select "Select Stylist" at bounding box center [188, 339] width 83 height 20
select select "9145"
click at [147, 329] on select "Select Stylist Front Desk [PERSON_NAME] HIZZ & HERZ 2 [PERSON_NAME] [PERSON_NAM…" at bounding box center [188, 339] width 83 height 20
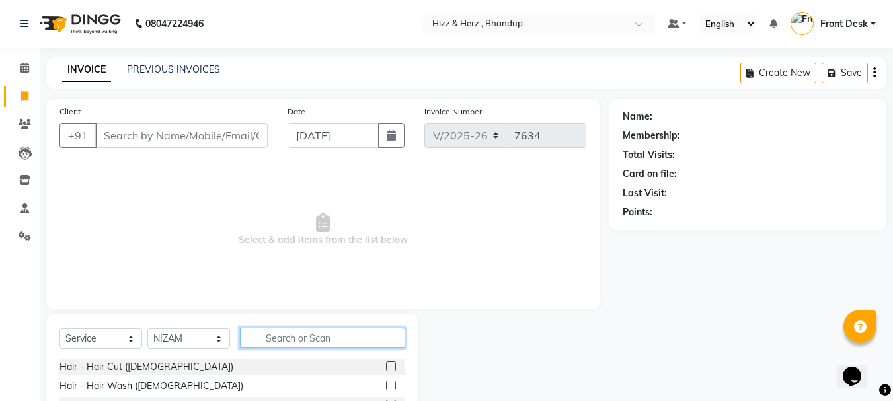
click at [354, 334] on input "text" at bounding box center [322, 338] width 165 height 20
type input "PROT"
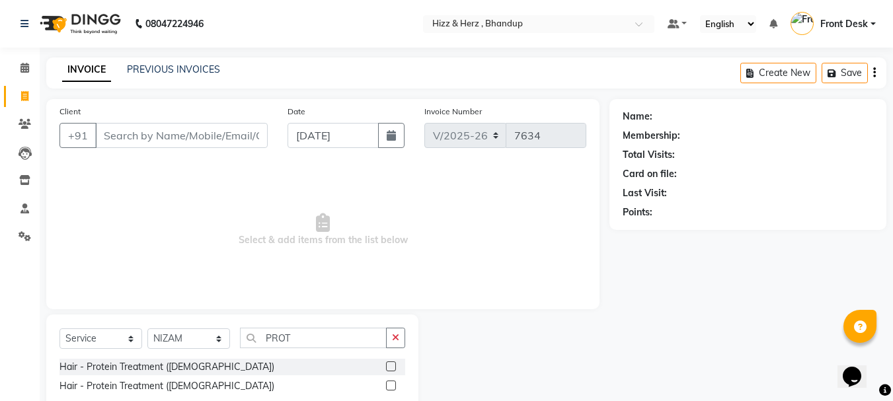
click at [389, 387] on label at bounding box center [391, 386] width 10 height 10
click at [389, 387] on input "checkbox" at bounding box center [390, 386] width 9 height 9
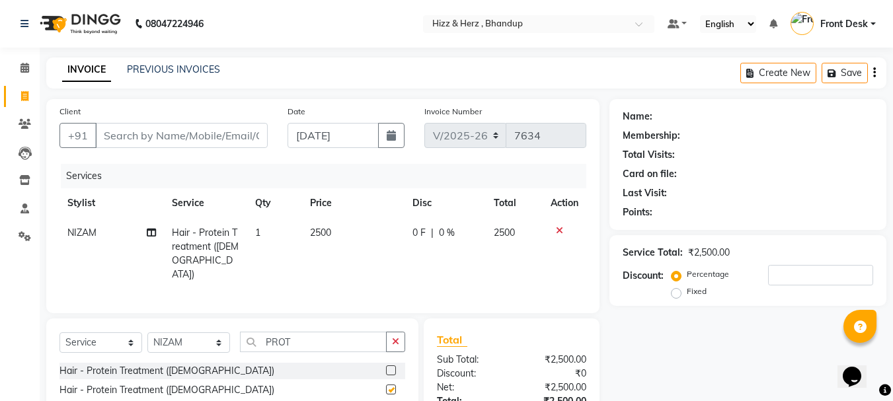
checkbox input "false"
click at [335, 335] on input "PROT" at bounding box center [313, 342] width 147 height 20
type input "P"
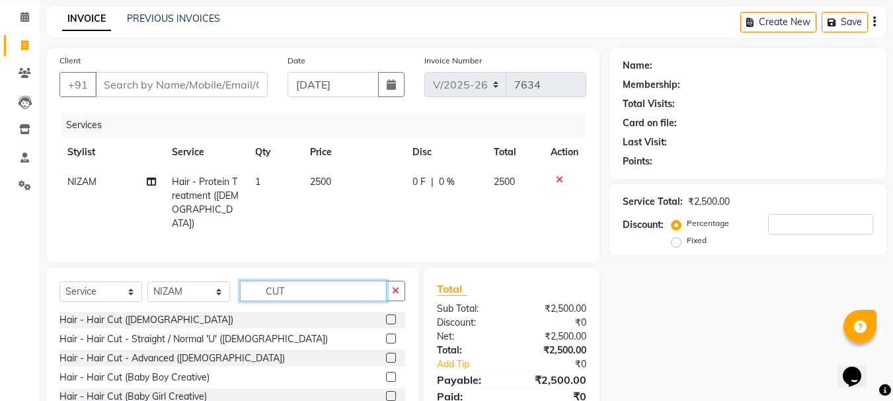
scroll to position [100, 0]
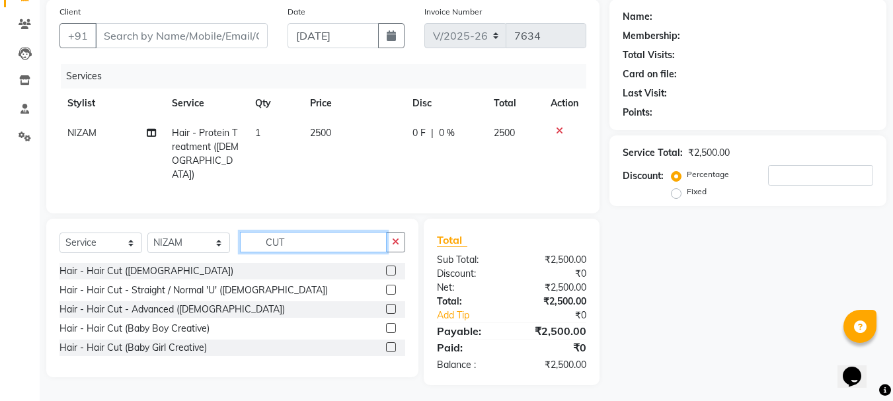
type input "CUT"
click at [390, 307] on label at bounding box center [391, 309] width 10 height 10
click at [390, 307] on input "checkbox" at bounding box center [390, 309] width 9 height 9
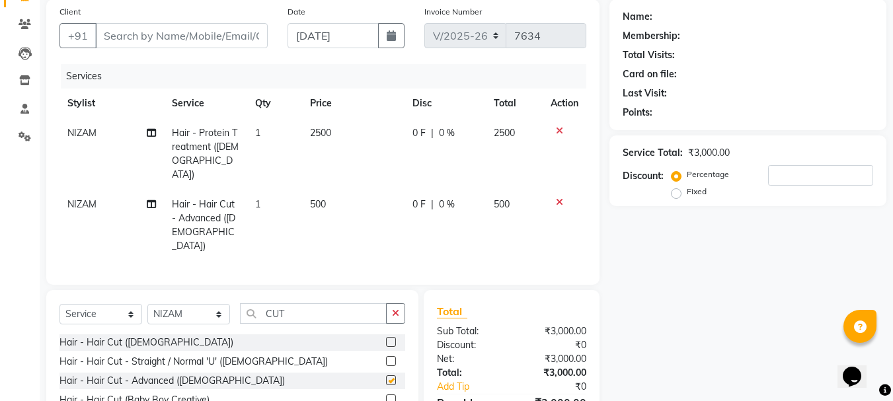
checkbox input "false"
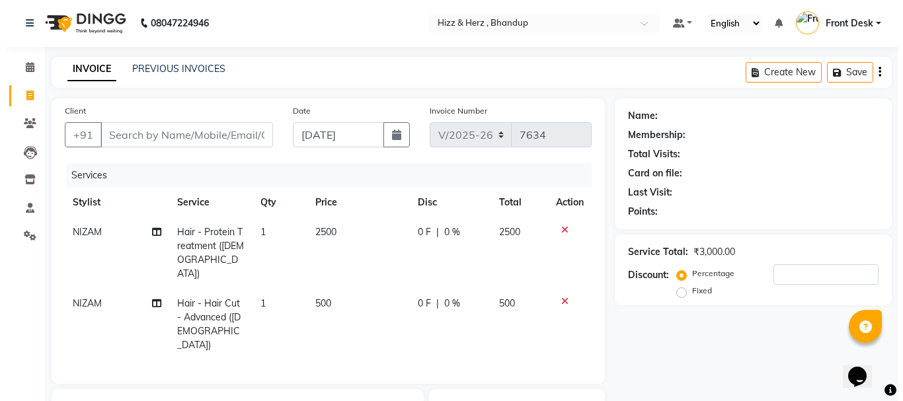
scroll to position [0, 0]
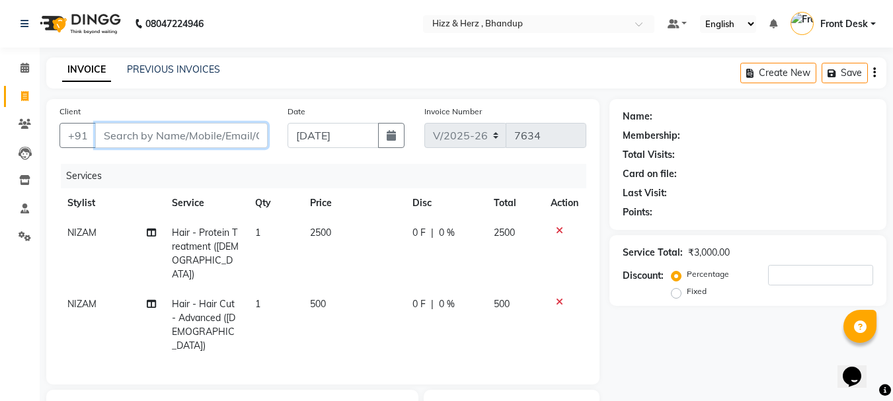
click at [244, 141] on input "Client" at bounding box center [181, 135] width 173 height 25
click at [245, 140] on input "Client" at bounding box center [181, 135] width 173 height 25
type input "7"
type input "0"
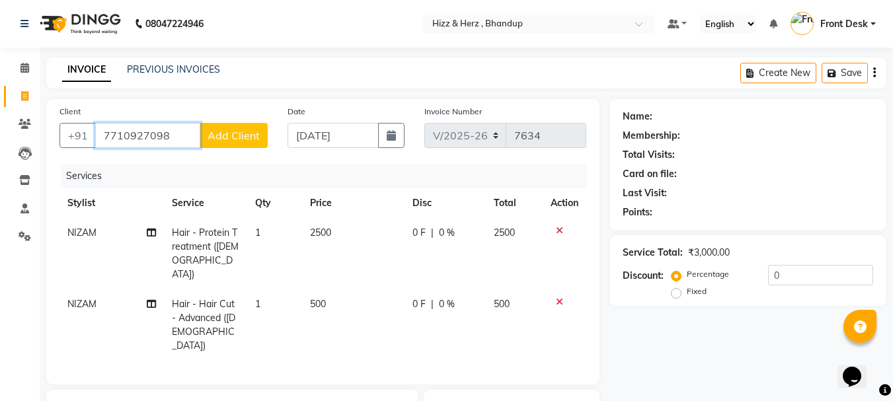
type input "7710927098"
click at [243, 137] on span "Add Client" at bounding box center [234, 135] width 52 height 13
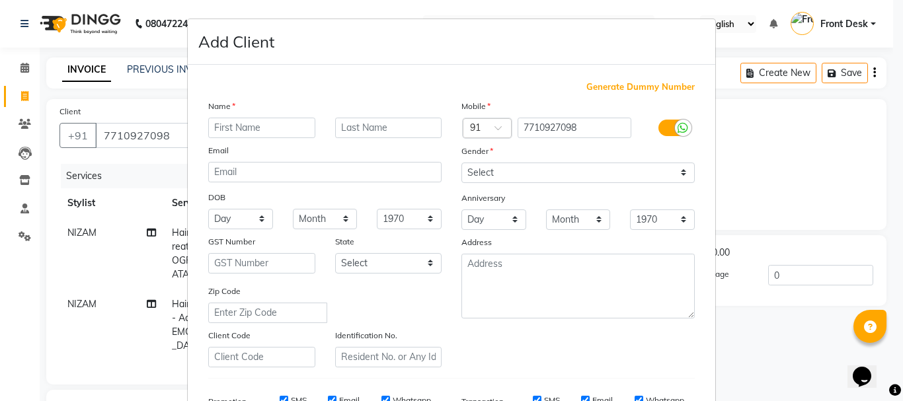
click at [271, 131] on input "text" at bounding box center [261, 128] width 107 height 20
click at [264, 124] on input "MISS. GRISNA" at bounding box center [261, 128] width 107 height 20
type input "MISS. [GEOGRAPHIC_DATA]"
click at [343, 128] on input "text" at bounding box center [388, 128] width 107 height 20
click at [346, 128] on input "text" at bounding box center [388, 128] width 107 height 20
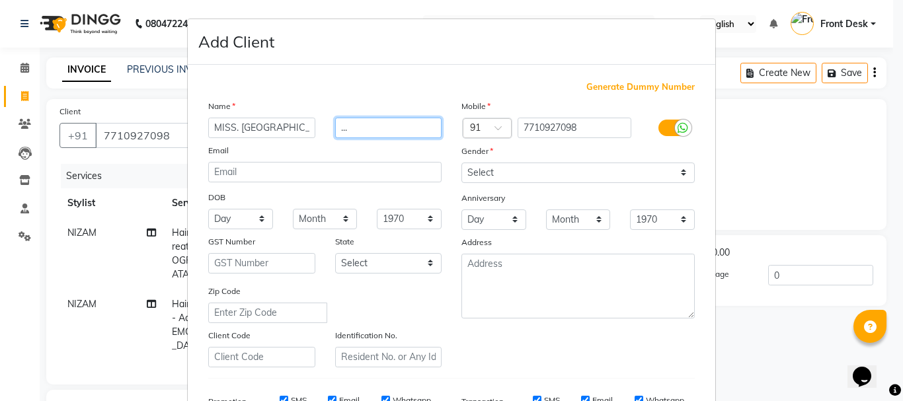
type input "..."
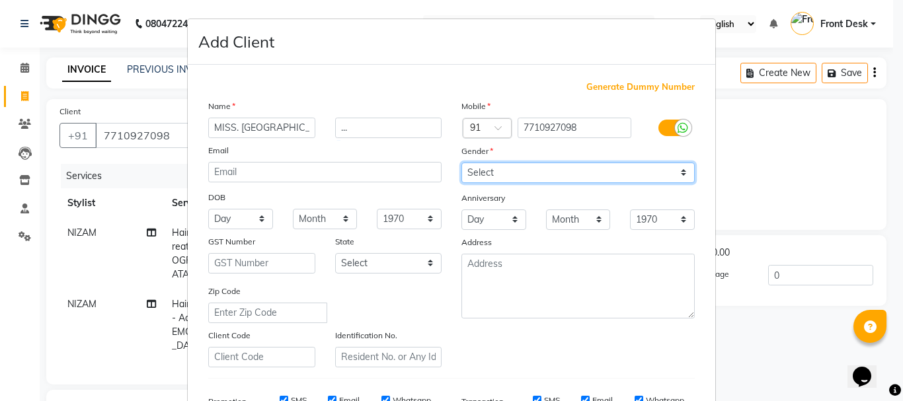
click at [474, 169] on select "Select [DEMOGRAPHIC_DATA] [DEMOGRAPHIC_DATA] Other Prefer Not To Say" at bounding box center [577, 173] width 233 height 20
select select "[DEMOGRAPHIC_DATA]"
click at [461, 163] on select "Select [DEMOGRAPHIC_DATA] [DEMOGRAPHIC_DATA] Other Prefer Not To Say" at bounding box center [577, 173] width 233 height 20
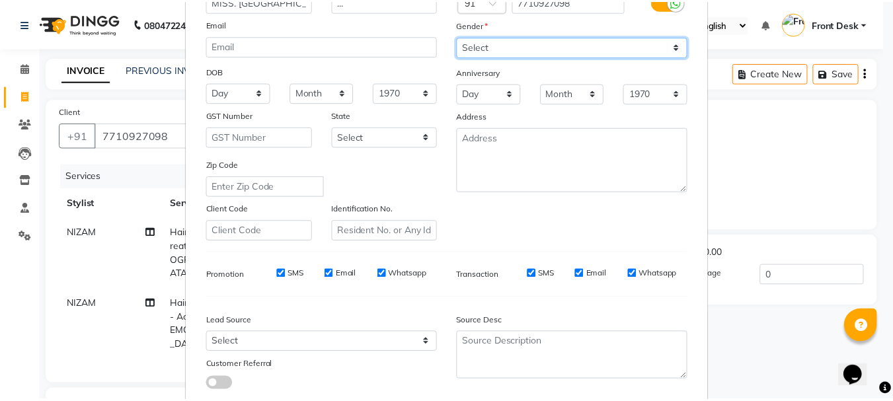
scroll to position [198, 0]
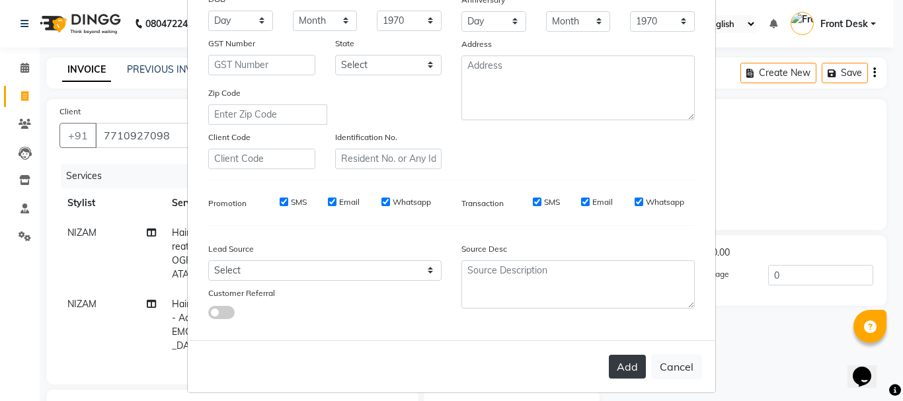
click at [627, 370] on button "Add" at bounding box center [627, 367] width 37 height 24
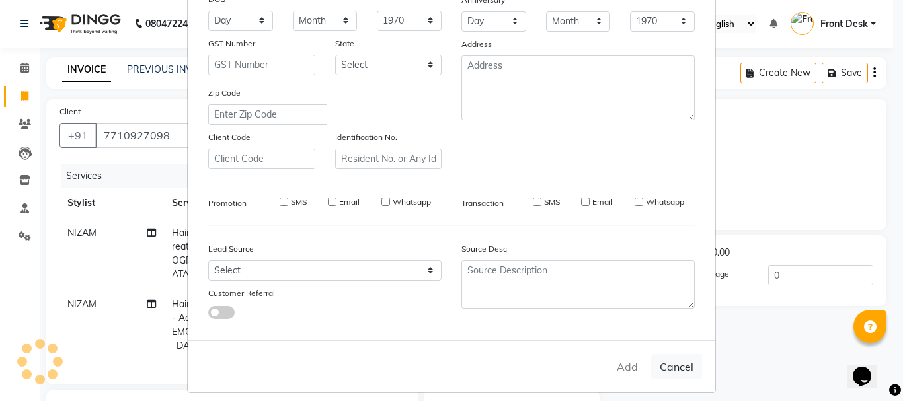
select select
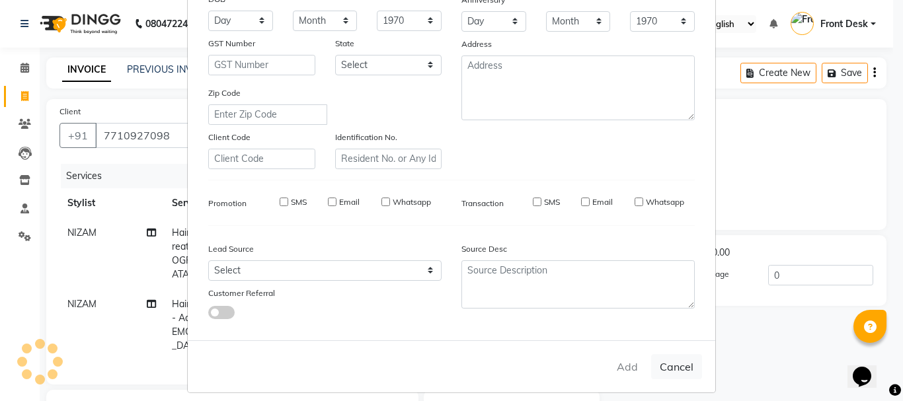
select select
checkbox input "false"
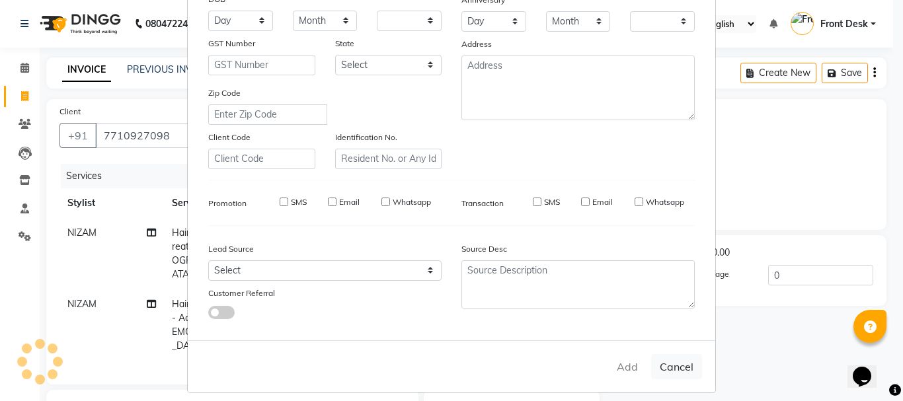
checkbox input "false"
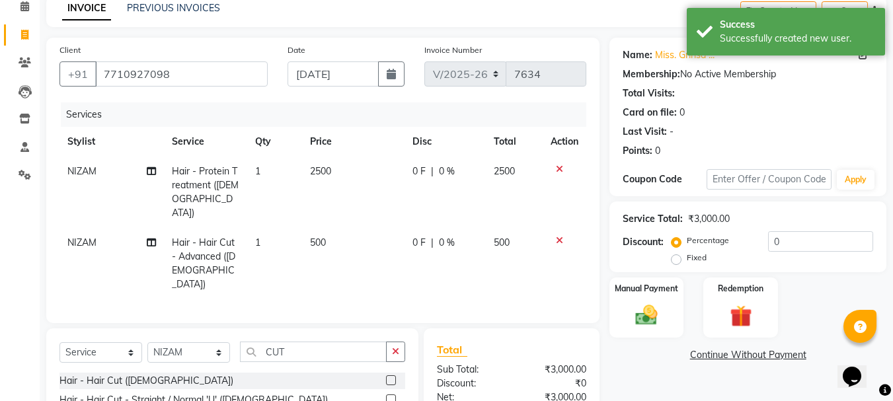
scroll to position [157, 0]
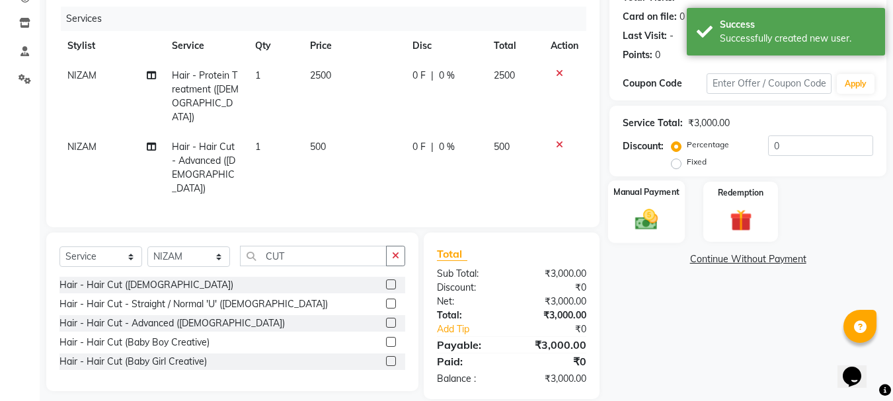
click at [648, 222] on img at bounding box center [646, 219] width 37 height 26
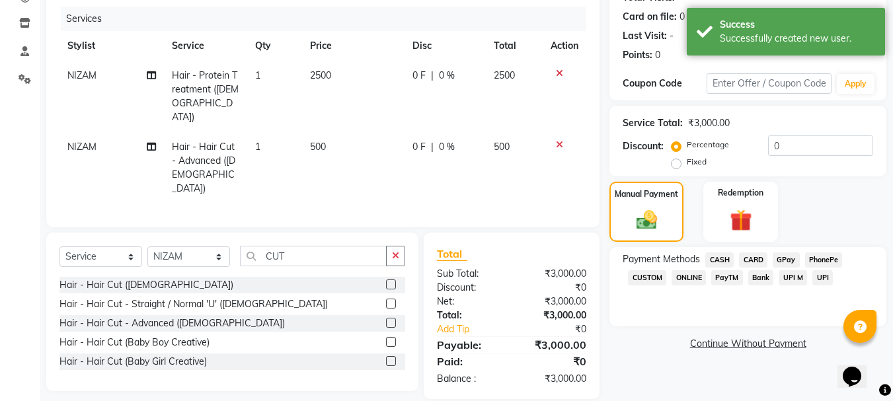
click at [789, 257] on span "GPay" at bounding box center [786, 260] width 27 height 15
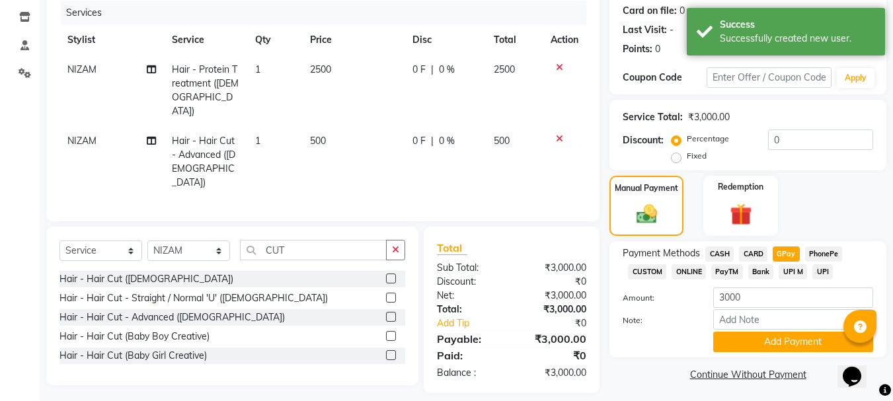
scroll to position [167, 0]
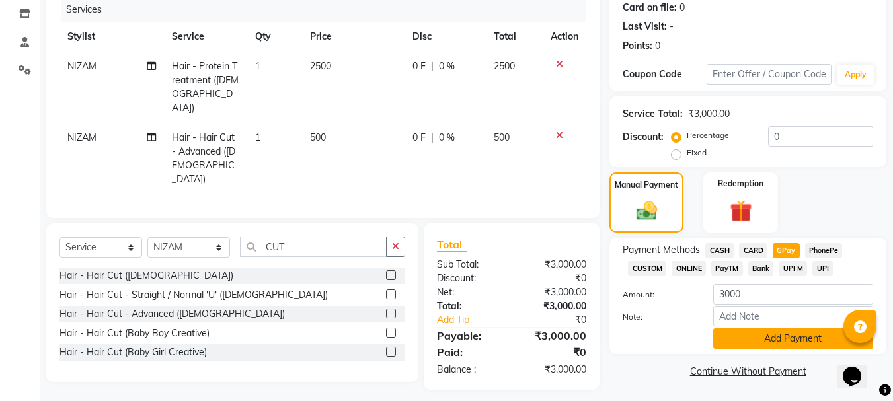
click at [773, 343] on button "Add Payment" at bounding box center [793, 339] width 160 height 20
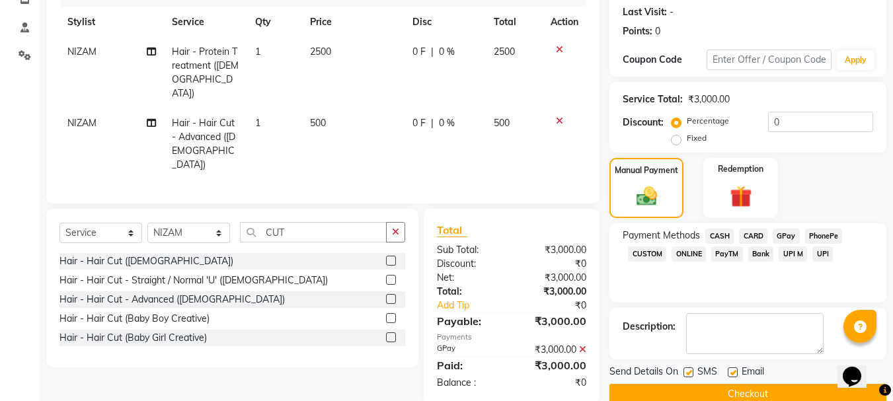
scroll to position [204, 0]
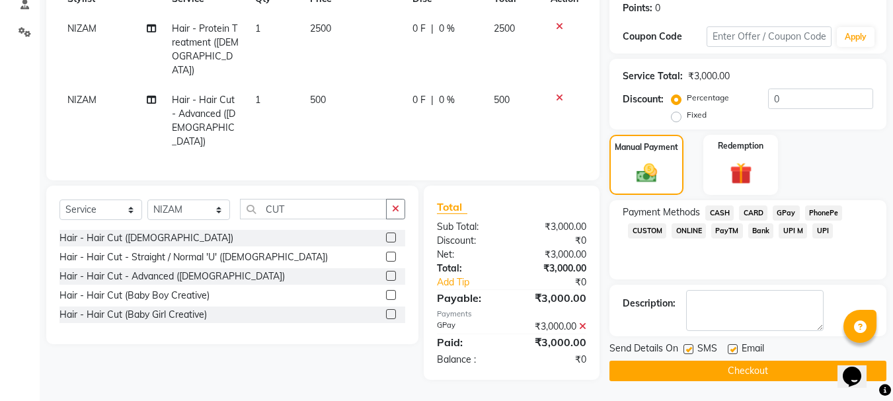
click at [731, 375] on button "Checkout" at bounding box center [747, 371] width 277 height 20
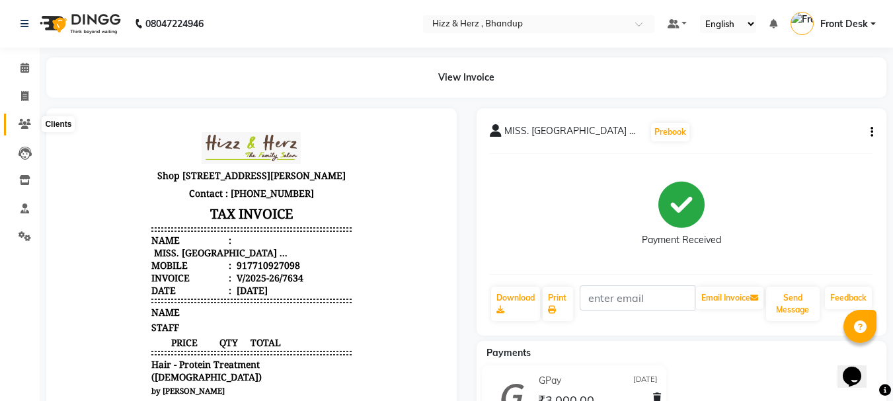
click at [22, 122] on icon at bounding box center [25, 124] width 13 height 10
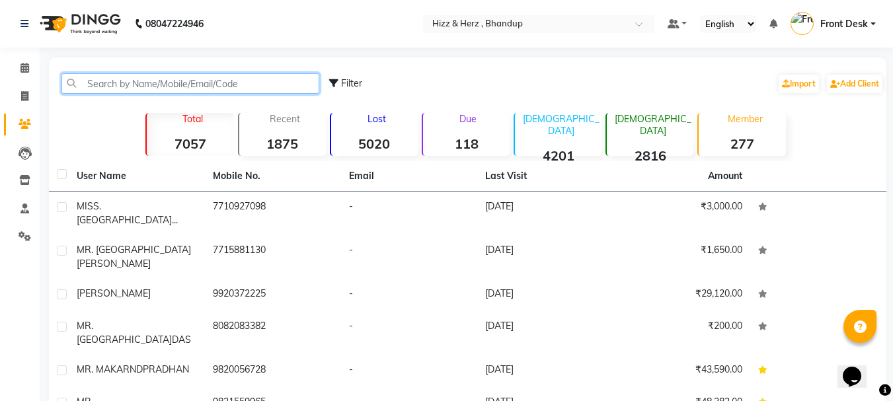
click at [178, 90] on input "text" at bounding box center [190, 83] width 258 height 20
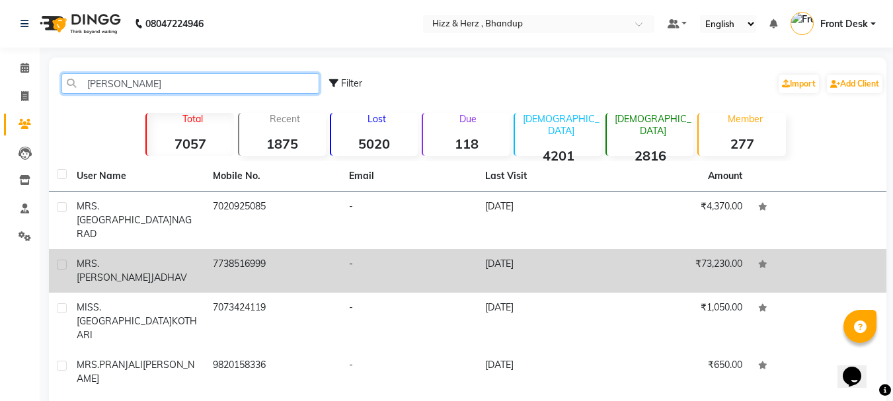
type input "[PERSON_NAME]"
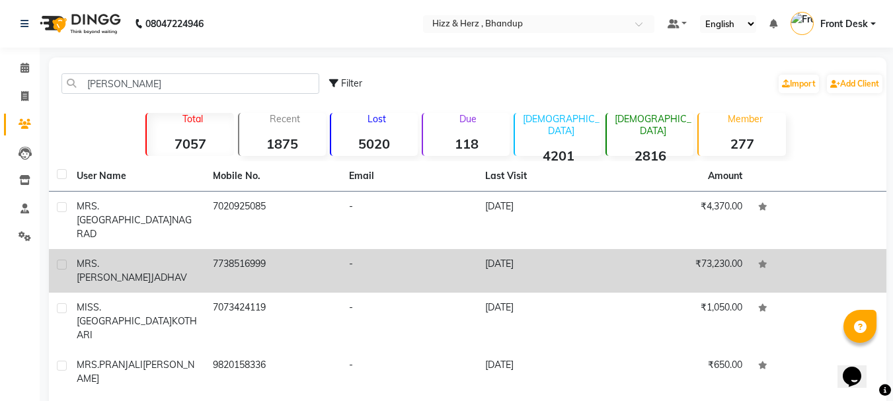
click at [223, 249] on td "7738516999" at bounding box center [273, 271] width 136 height 44
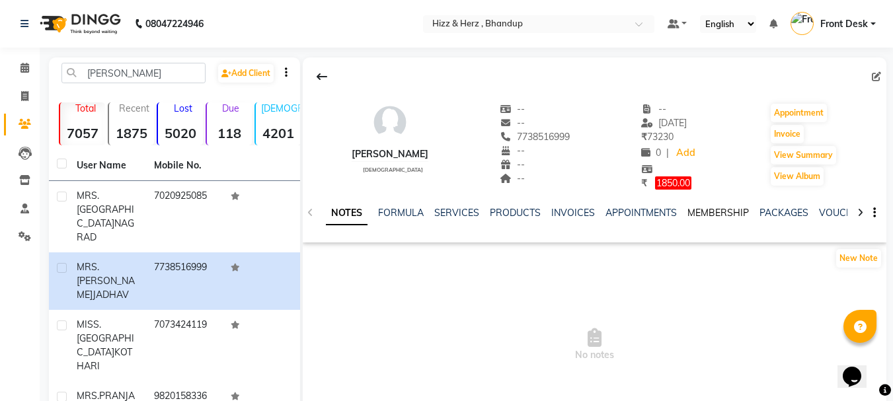
click at [693, 209] on link "MEMBERSHIP" at bounding box center [717, 213] width 61 height 12
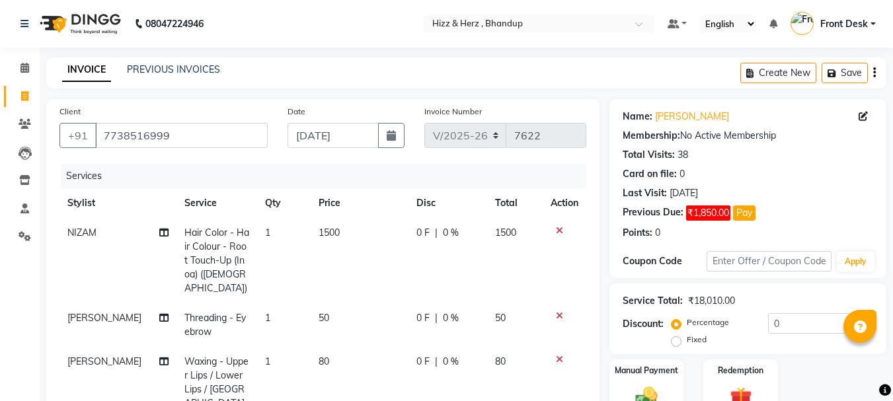
select select "629"
select select "service"
select select "9149"
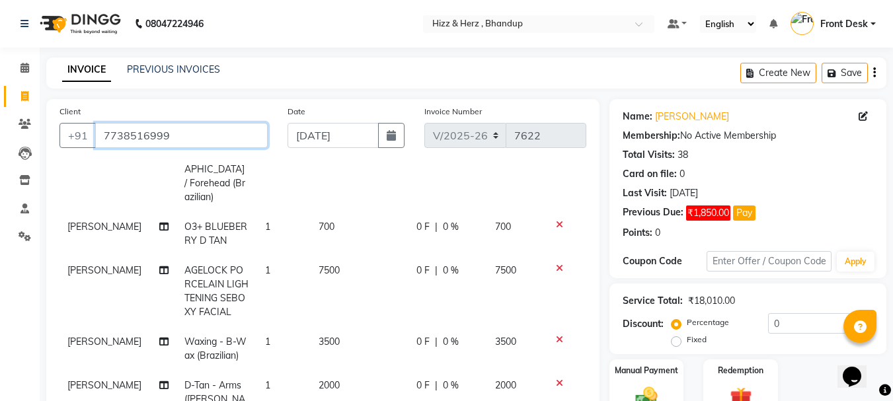
click at [224, 139] on input "7738516999" at bounding box center [181, 135] width 173 height 25
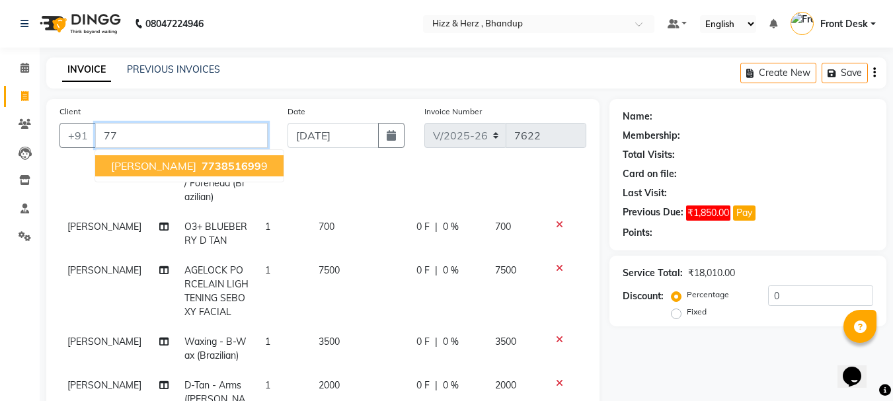
type input "7"
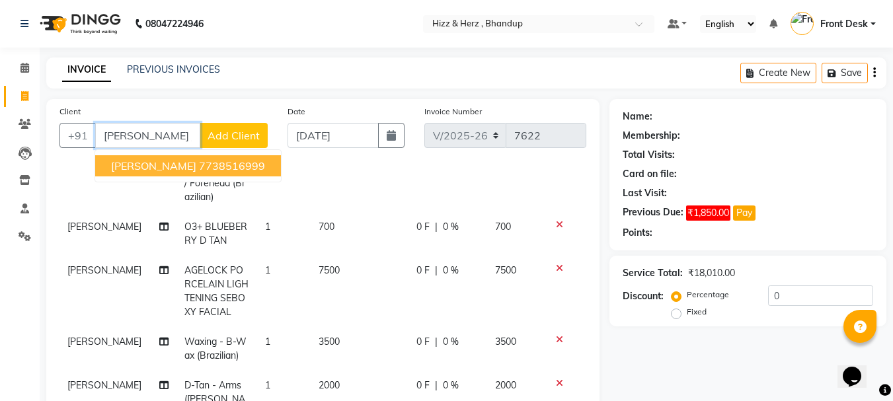
click at [227, 175] on button "[PERSON_NAME] 7738516999" at bounding box center [188, 165] width 186 height 21
type input "7738516999"
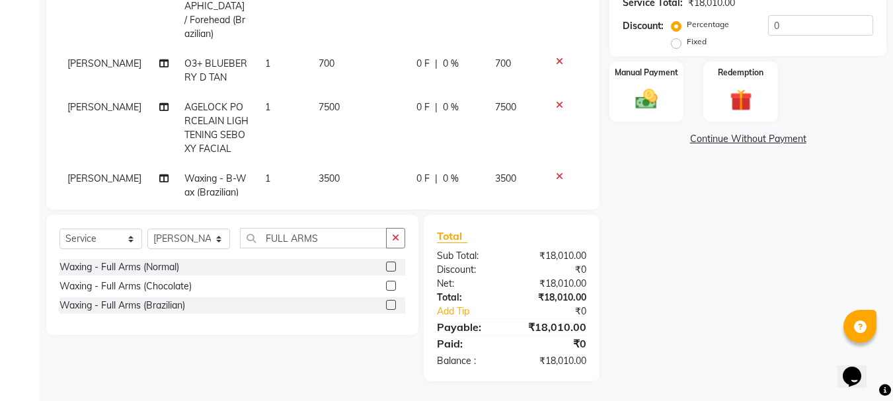
scroll to position [135, 0]
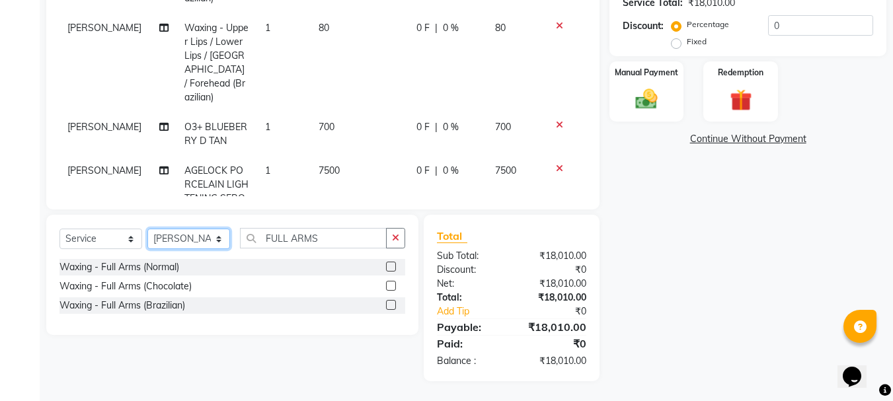
click at [214, 244] on select "Select Stylist Front Desk [PERSON_NAME] HIZZ & HERZ 2 [PERSON_NAME] [PERSON_NAM…" at bounding box center [188, 239] width 83 height 20
select select "9143"
click at [147, 229] on select "Select Stylist Front Desk [PERSON_NAME] HIZZ & HERZ 2 [PERSON_NAME] [PERSON_NAM…" at bounding box center [188, 239] width 83 height 20
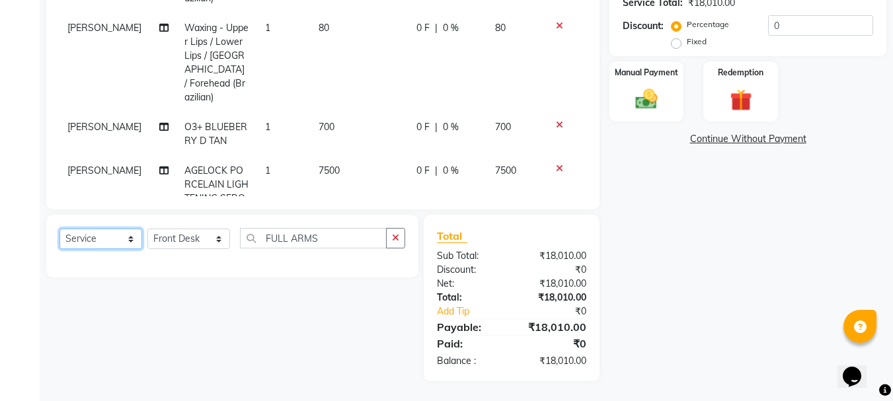
click at [135, 238] on select "Select Service Product Membership Package Voucher Prepaid Gift Card" at bounding box center [100, 239] width 83 height 20
click at [59, 229] on select "Select Service Product Membership Package Voucher Prepaid Gift Card" at bounding box center [100, 239] width 83 height 20
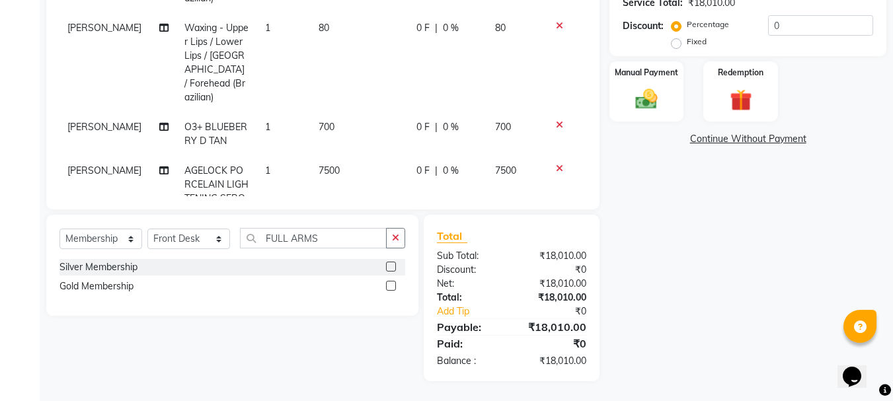
click at [389, 286] on label at bounding box center [391, 286] width 10 height 10
click at [389, 286] on input "checkbox" at bounding box center [390, 286] width 9 height 9
select select "select"
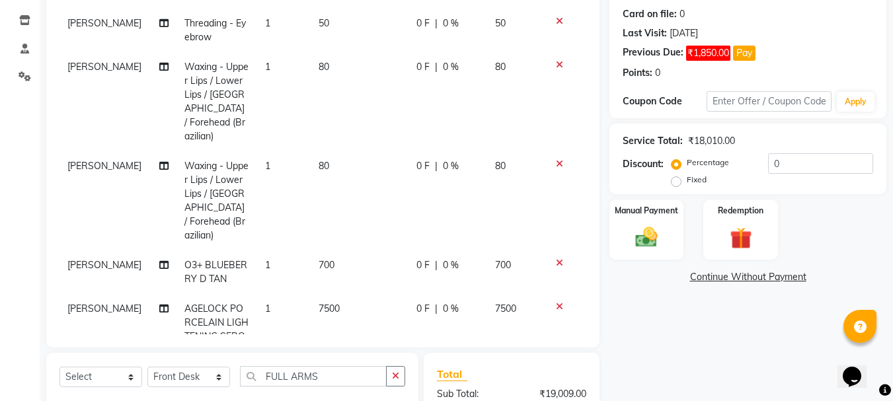
scroll to position [100, 0]
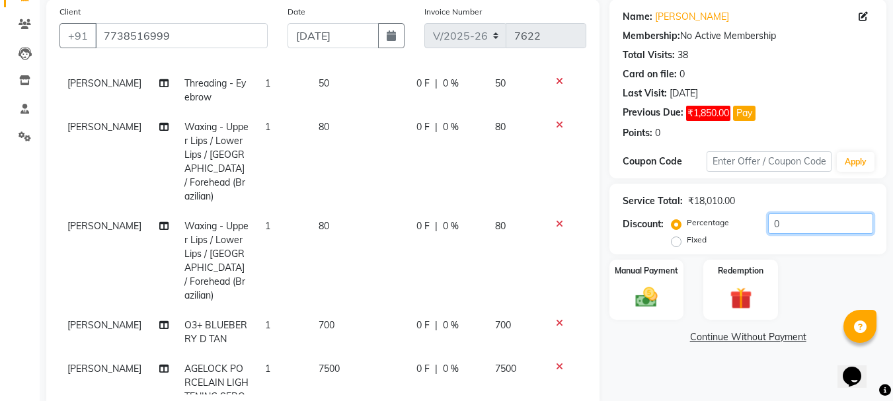
click at [795, 225] on input "0" at bounding box center [820, 224] width 105 height 20
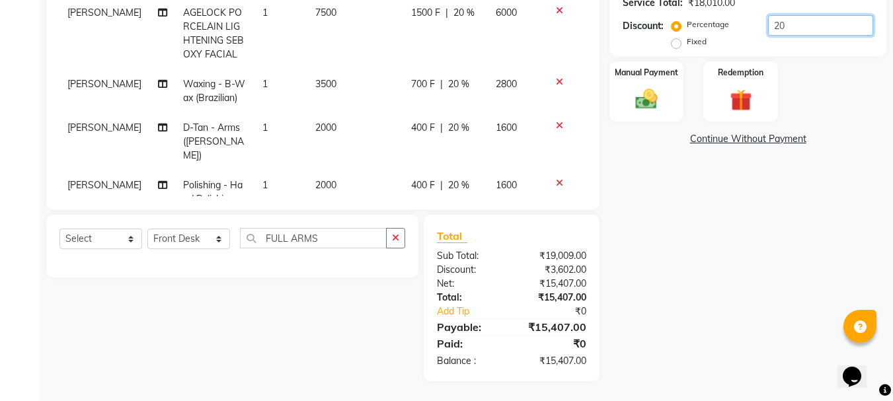
scroll to position [320, 0]
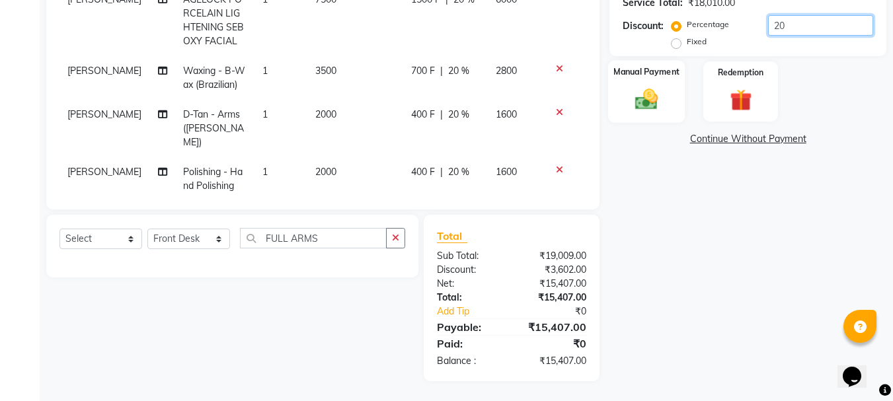
type input "20"
click at [650, 97] on img at bounding box center [646, 99] width 37 height 26
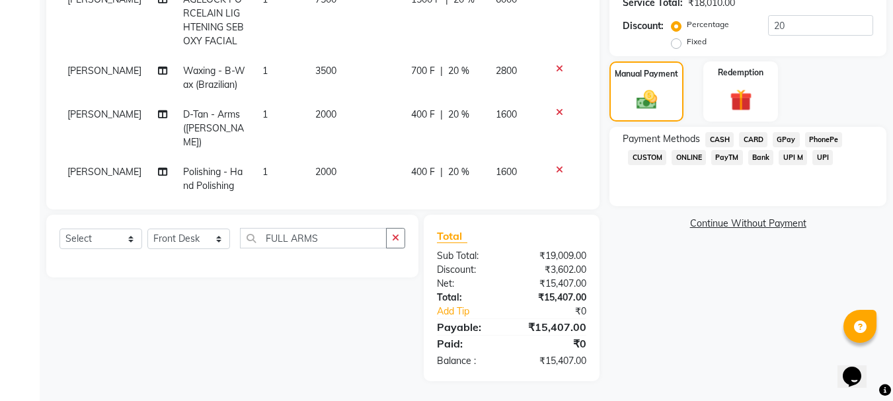
click at [792, 136] on span "GPay" at bounding box center [786, 139] width 27 height 15
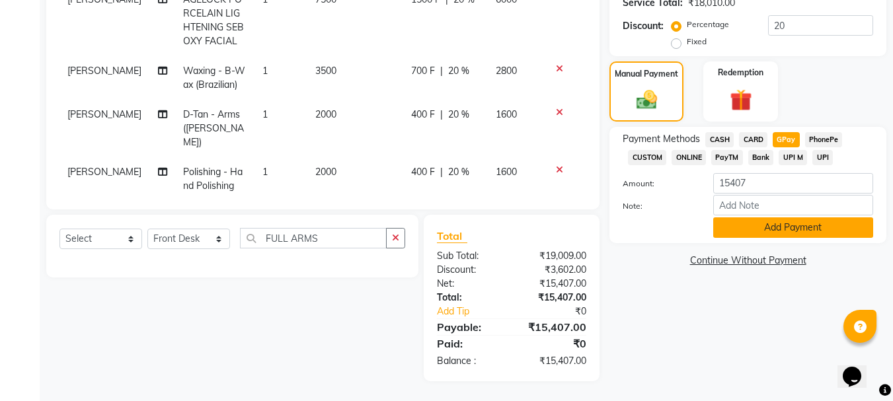
click at [784, 221] on button "Add Payment" at bounding box center [793, 227] width 160 height 20
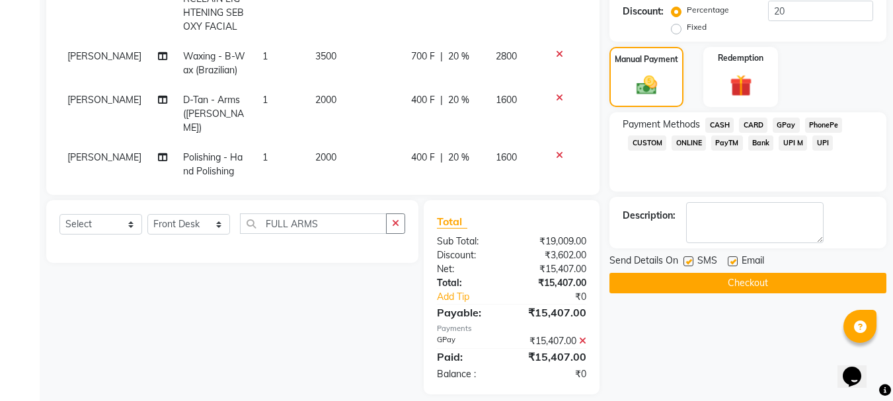
scroll to position [326, 0]
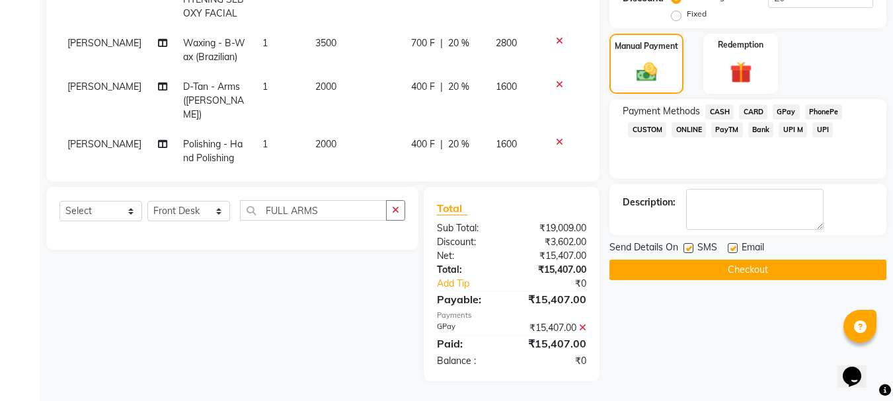
click at [750, 272] on button "Checkout" at bounding box center [747, 270] width 277 height 20
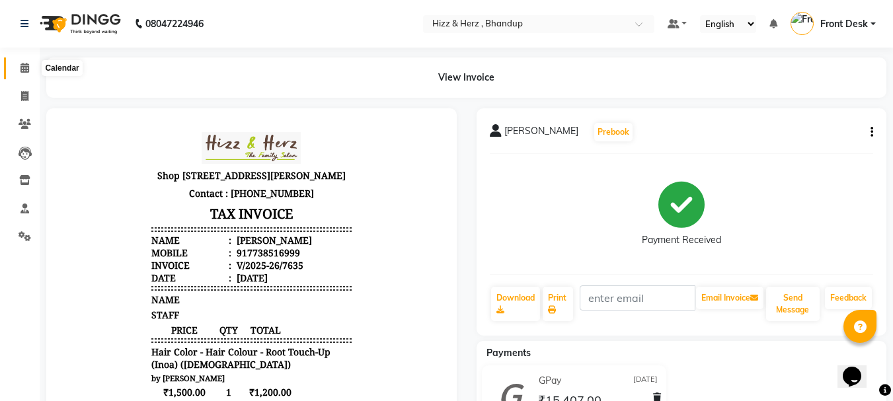
click at [26, 66] on icon at bounding box center [24, 68] width 9 height 10
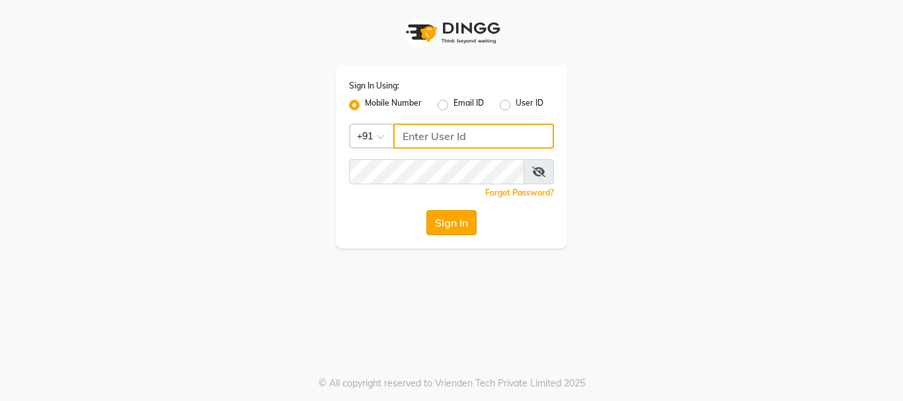
type input "9819816111"
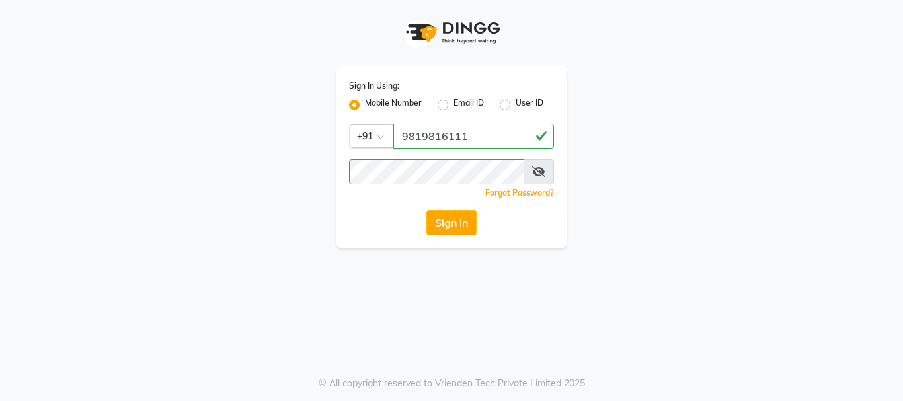
click at [461, 227] on button "Sign In" at bounding box center [451, 222] width 50 height 25
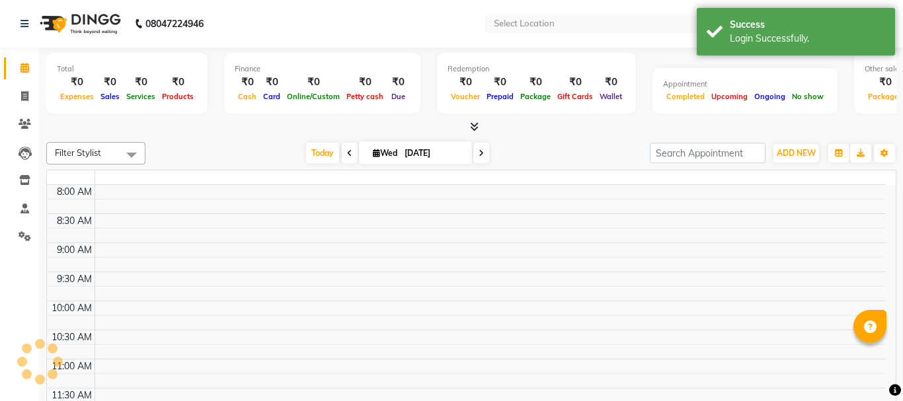
select select "en"
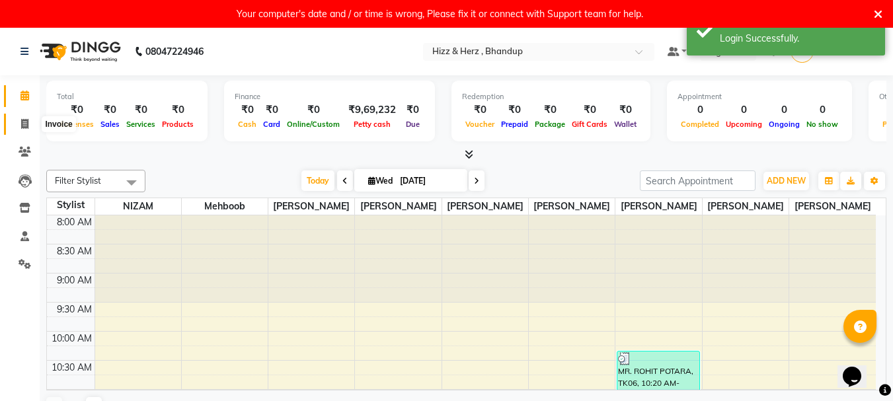
click at [27, 126] on icon at bounding box center [24, 124] width 7 height 10
select select "service"
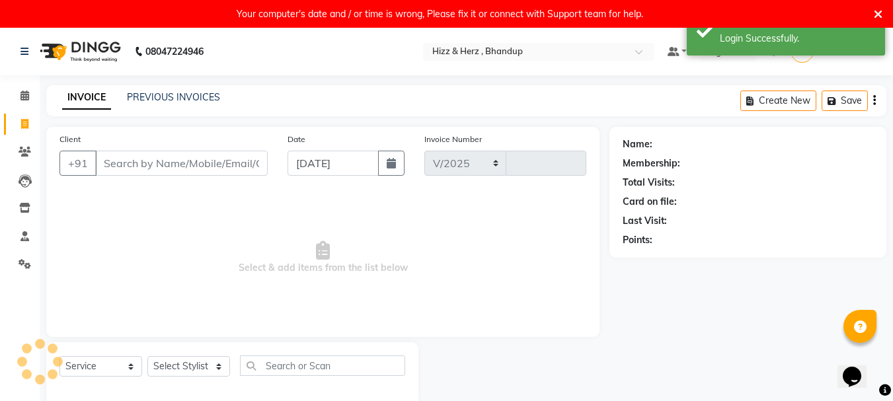
select select "629"
type input "7636"
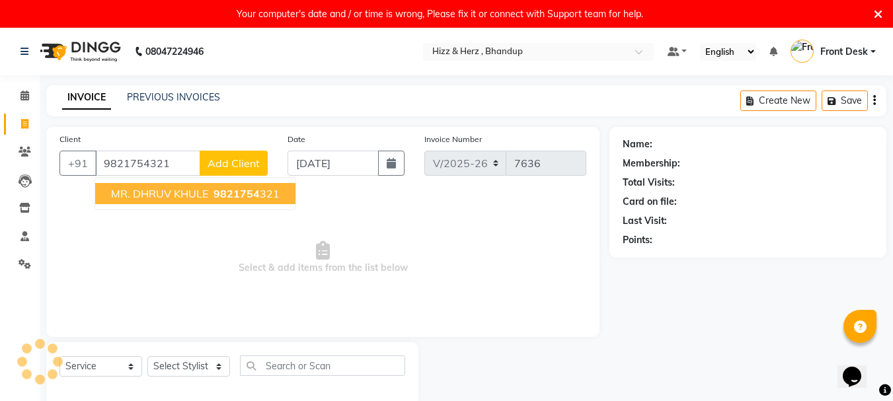
type input "9821754321"
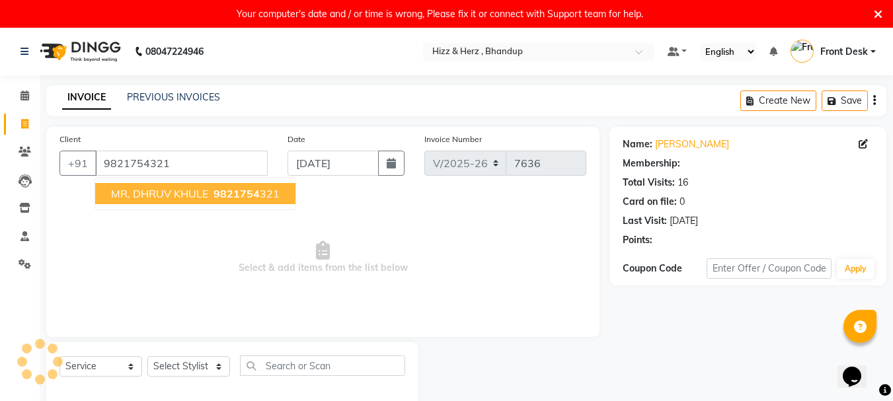
select select "1: Object"
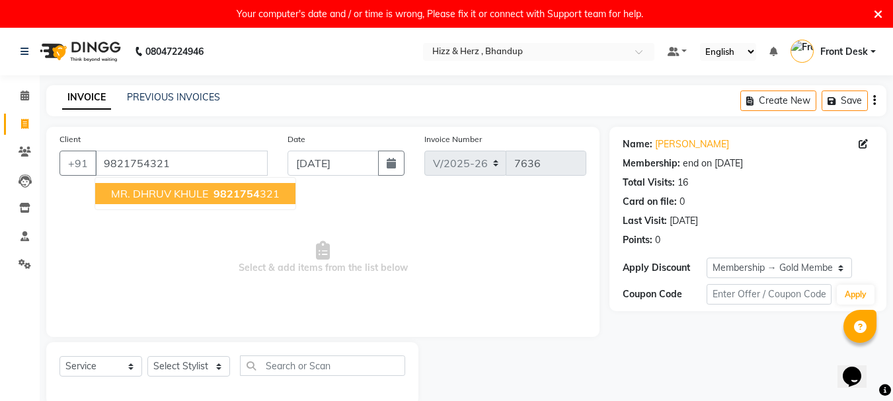
click at [238, 197] on span "9821754" at bounding box center [237, 193] width 46 height 13
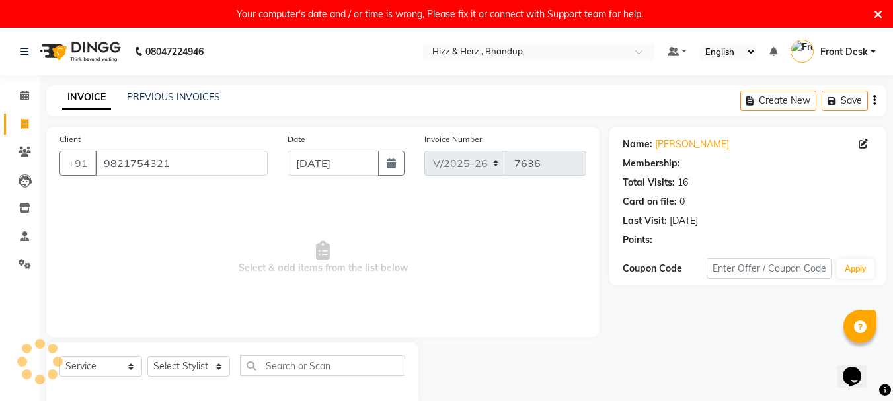
select select "1: Object"
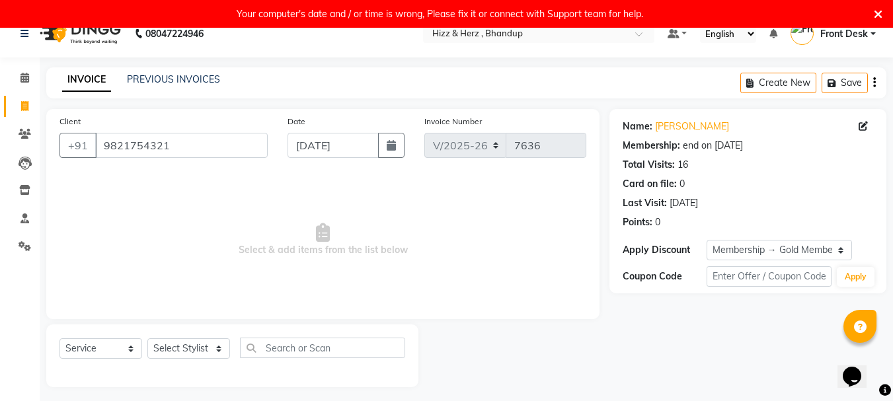
scroll to position [28, 0]
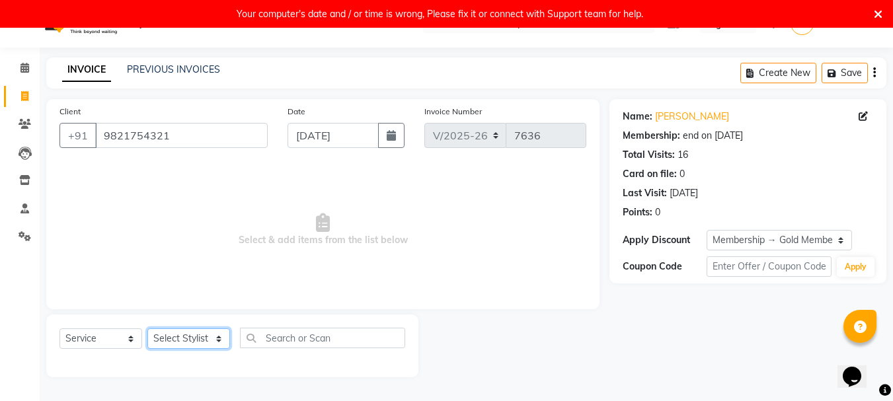
click at [210, 332] on select "Select Stylist Front Desk [PERSON_NAME] HIZZ & HERZ 2 [PERSON_NAME] [PERSON_NAM…" at bounding box center [188, 339] width 83 height 20
select select "26430"
click at [147, 329] on select "Select Stylist Front Desk [PERSON_NAME] HIZZ & HERZ 2 [PERSON_NAME] [PERSON_NAM…" at bounding box center [188, 339] width 83 height 20
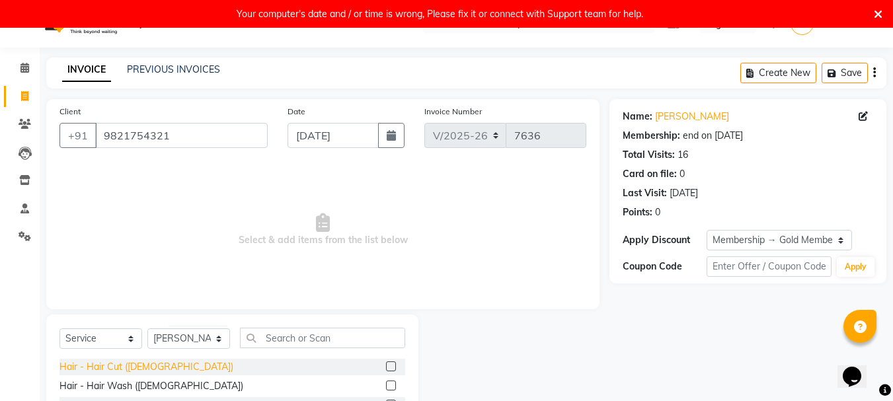
click at [89, 367] on div "Hair - Hair Cut ([DEMOGRAPHIC_DATA])" at bounding box center [146, 367] width 174 height 14
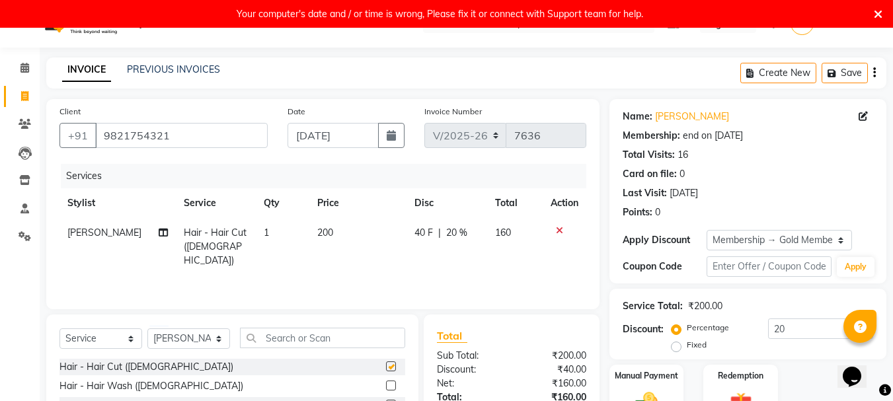
checkbox input "false"
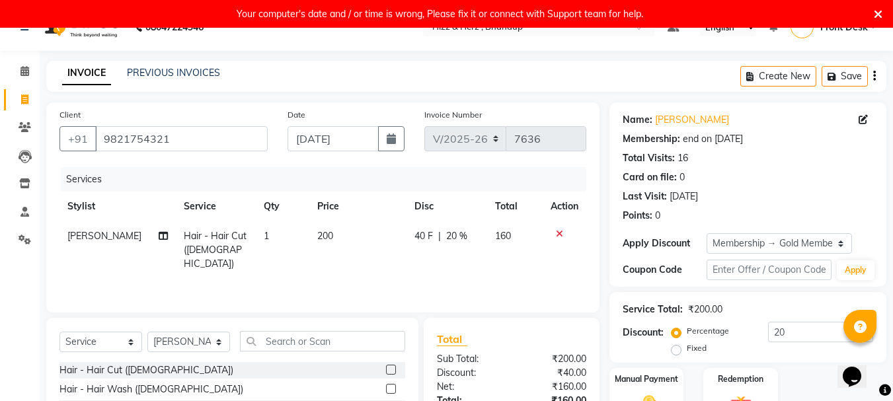
scroll to position [24, 0]
